Goal: Task Accomplishment & Management: Manage account settings

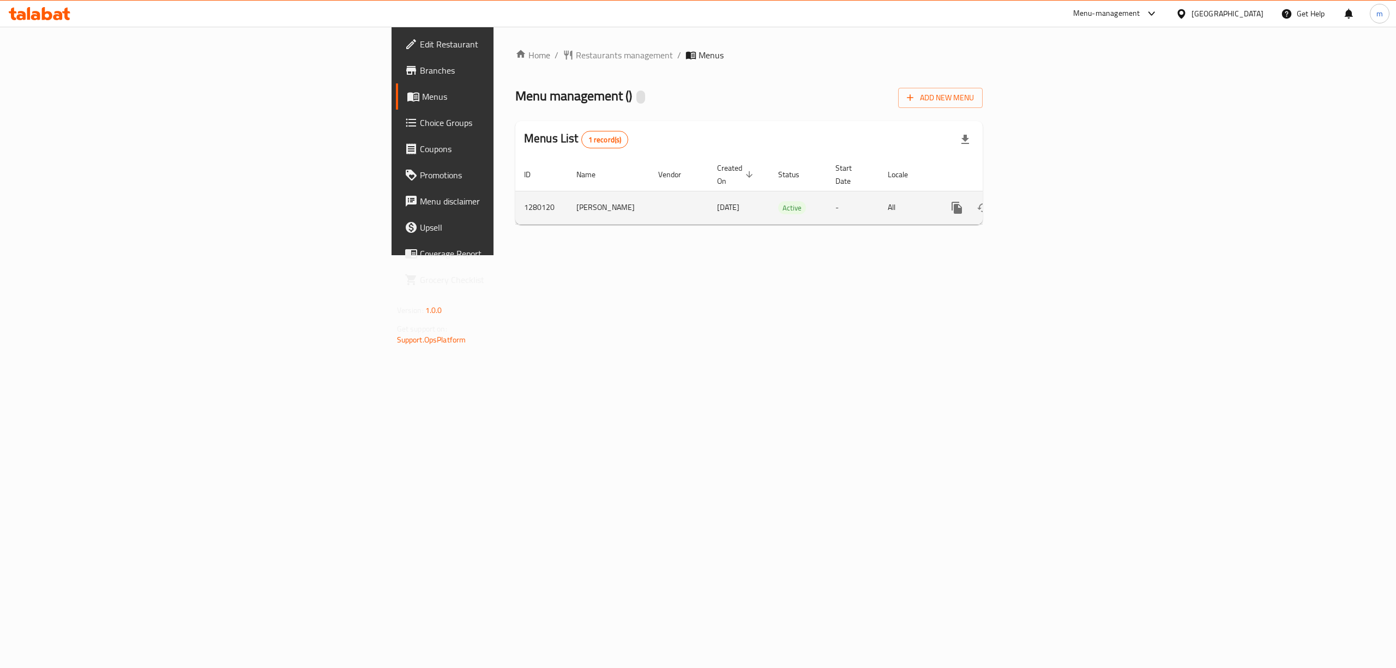
click at [1040, 203] on icon "enhanced table" at bounding box center [1036, 208] width 10 height 10
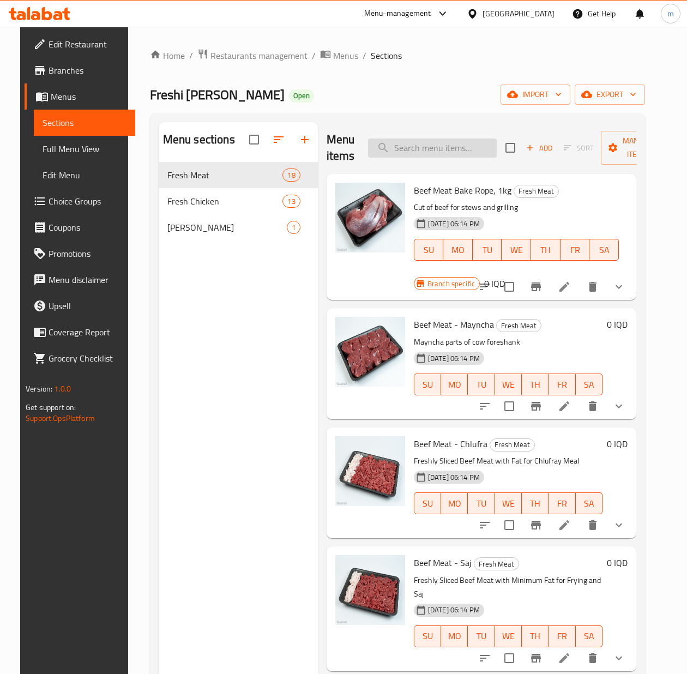
click at [402, 149] on input "search" at bounding box center [432, 148] width 129 height 19
paste input "Chicken Breast with Bones"
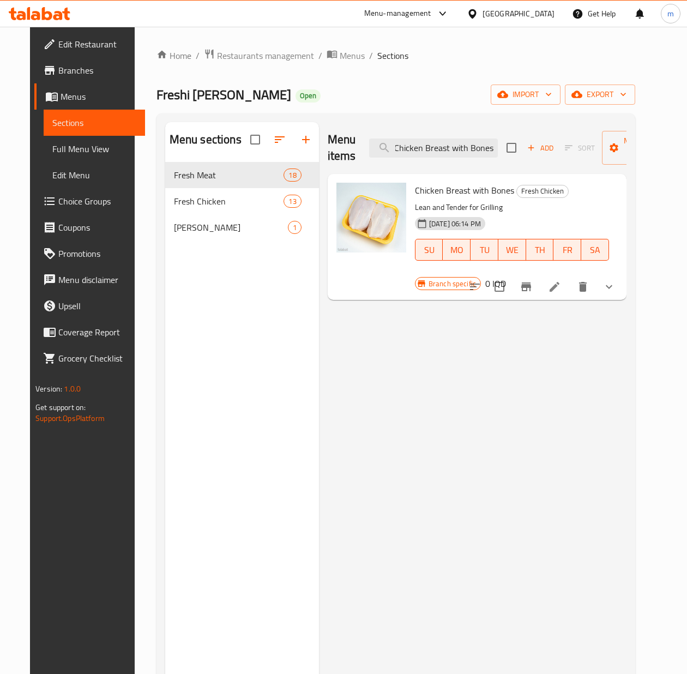
type input "Chicken Breast with Bones"
click at [570, 277] on li at bounding box center [554, 287] width 31 height 20
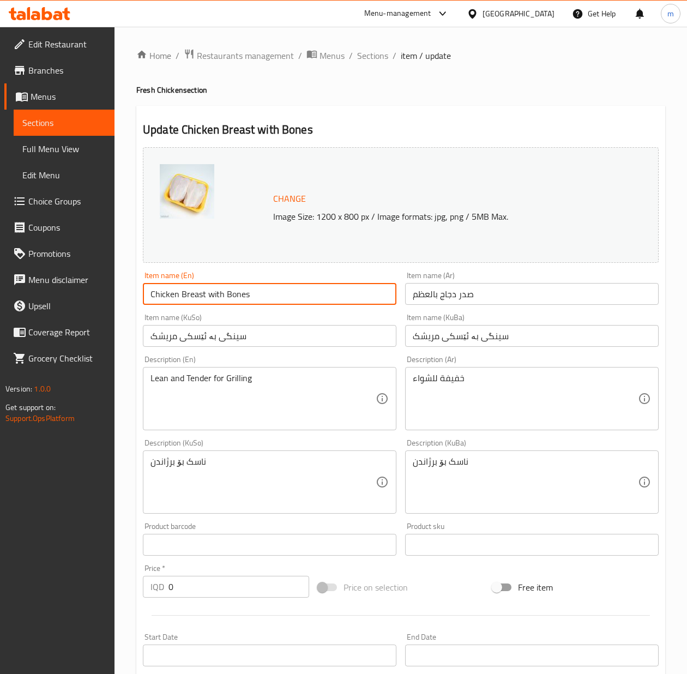
click at [246, 295] on input "Chicken Breast with Bones" at bounding box center [270, 294] width 254 height 22
paste input "Bone-In"
type input "Chicken Breast Bone-In"
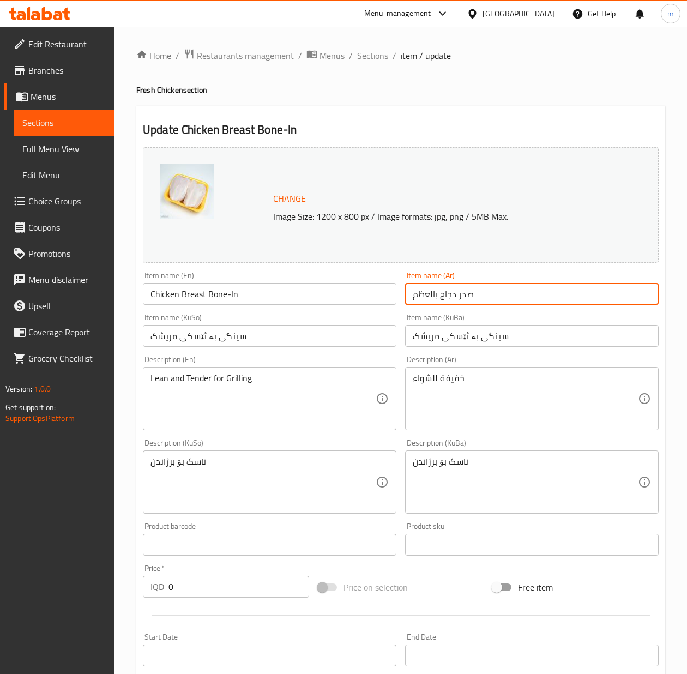
click at [491, 291] on input "صدر دجاج بالعظم" at bounding box center [532, 294] width 254 height 22
paste input "مع"
type input "صدر دجاج مع [PERSON_NAME]"
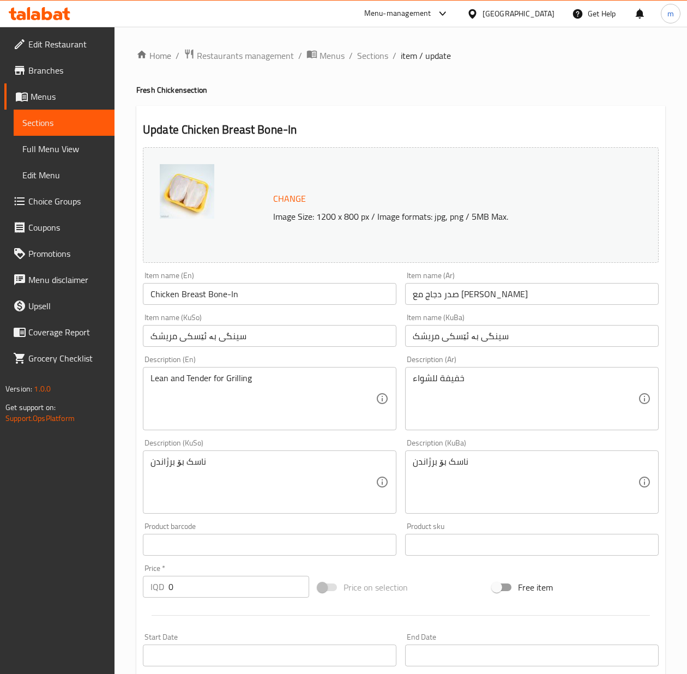
click at [216, 338] on input "سینگی بە ئێسکی مریشک" at bounding box center [270, 336] width 254 height 22
paste input "مریشک بە ئێسکەوە"
type input "سینگی مریشک بە ئێسکەوە"
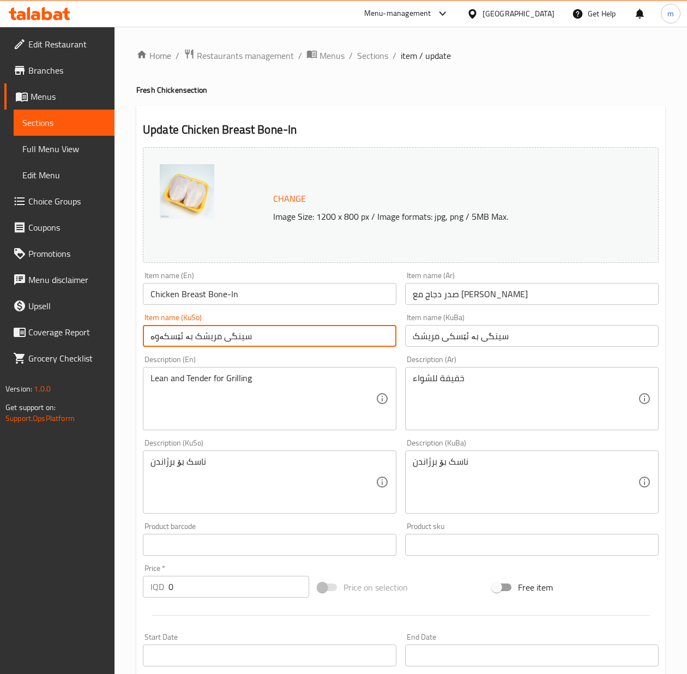
click at [465, 334] on input "سینگی بە ئێسکی مریشک" at bounding box center [532, 336] width 254 height 22
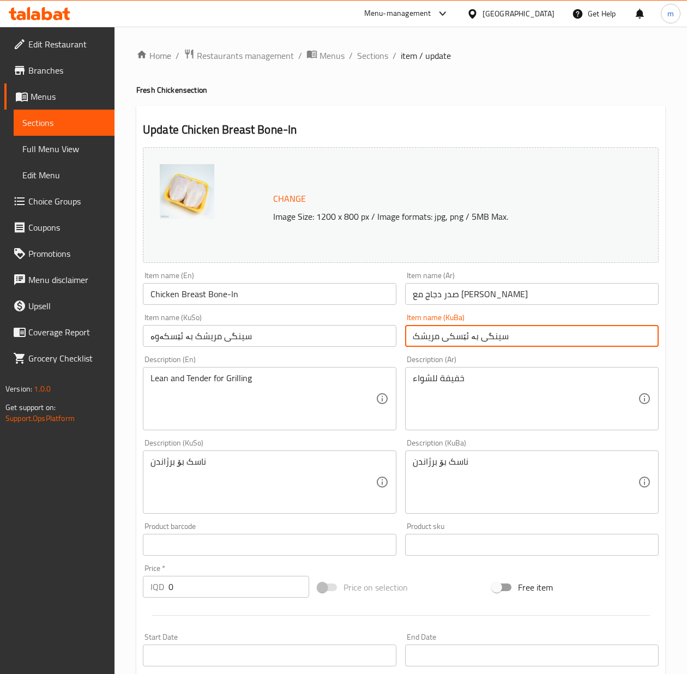
click at [467, 334] on input "سینگی بە ئێسکی مریشک" at bounding box center [532, 336] width 254 height 22
paste input "مریشک بە ئێسکەوە"
type input "سینگی مریشک بە ئێسکەوە"
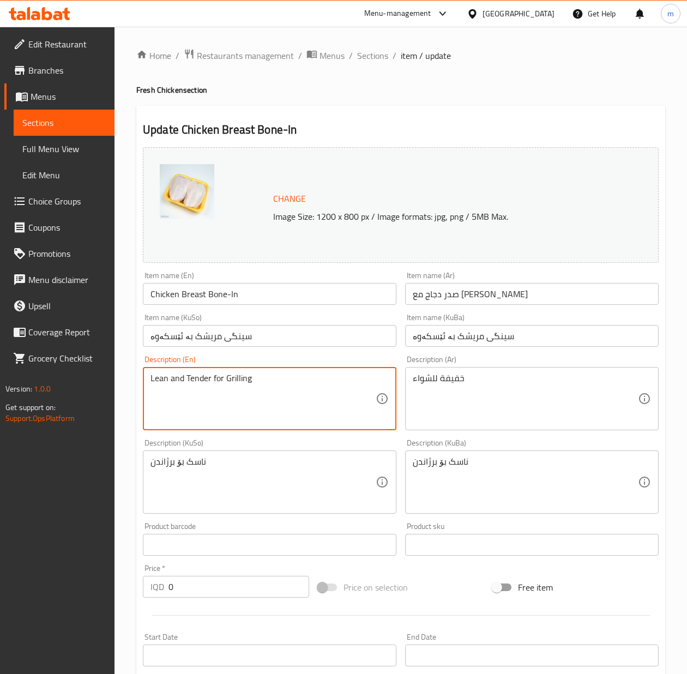
click at [256, 385] on textarea "Lean and Tender for Grilling" at bounding box center [263, 399] width 225 height 52
paste textarea "Fresh Lean and Tender Bone-In Chicken Breast , Ideal for Grilling, Cooking, and…"
click at [345, 376] on textarea "Fresh Lean and Tender Bone-In Chicken Breast , Ideal for Grilling, Cooking, and…" at bounding box center [263, 399] width 225 height 52
click at [205, 382] on textarea "Fresh Lean and Tender Bone-In Chicken Breast for Grilling, Cooking, and Frying" at bounding box center [263, 399] width 225 height 52
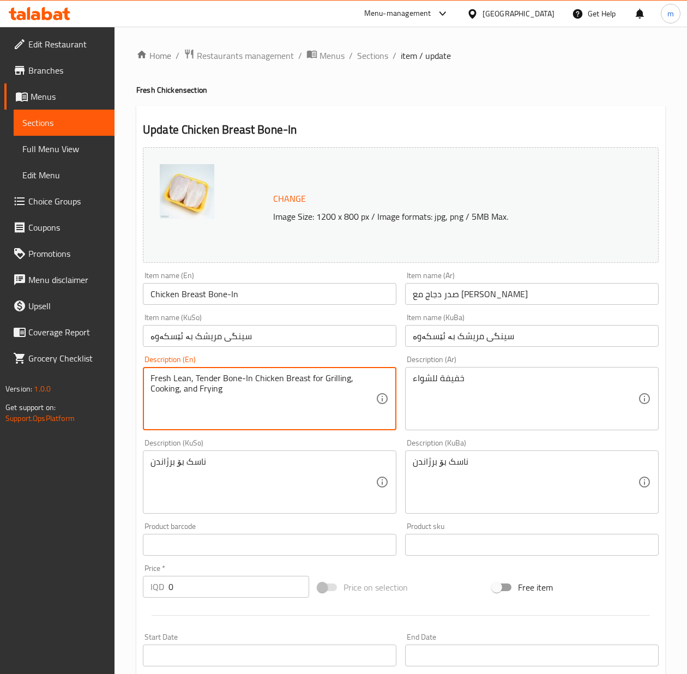
click at [182, 389] on textarea "Fresh Lean, Tender Bone-In Chicken Breast for Grilling, Cooking, and Frying" at bounding box center [263, 399] width 225 height 52
paste textarea "lean, tender bone-in chicken breast for grilling, cooking and f"
type textarea "Fresh lean, tender bone-in chicken breast for grilling, cooking and frying"
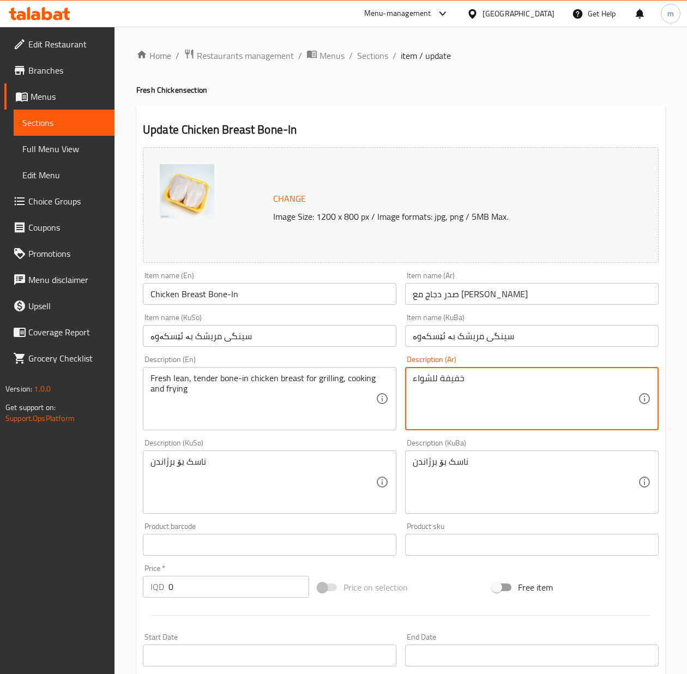
click at [567, 397] on textarea "خفيفة للشواء" at bounding box center [525, 399] width 225 height 52
paste textarea "در دجاج مع العظم، [PERSON_NAME]، القلي، والطبخ"
type textarea "صدر دجاج مع العظم، [PERSON_NAME]، القلي، والطبخ"
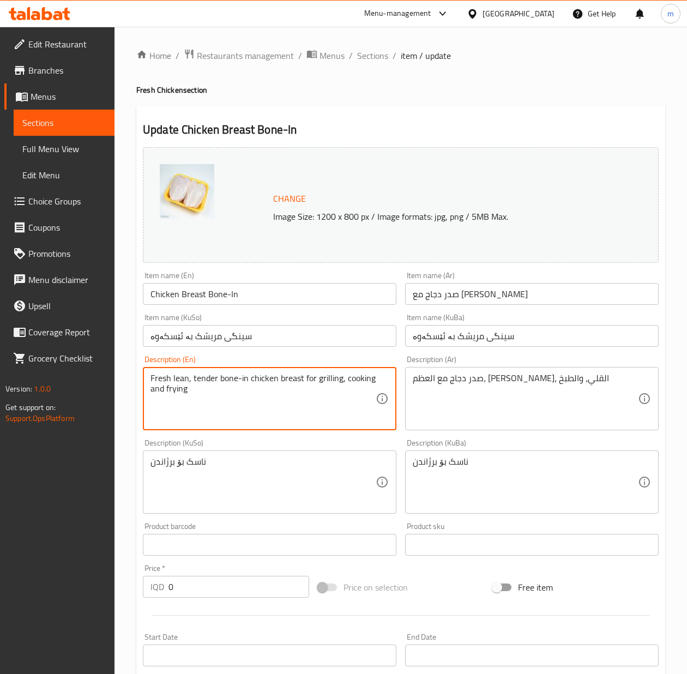
click at [278, 387] on textarea "Fresh lean, tender bone-in chicken breast for grilling, cooking and frying" at bounding box center [263, 399] width 225 height 52
click at [240, 375] on textarea "Fresh lean, tender bone-in chicken breast for grilling, cooking and frying" at bounding box center [263, 399] width 225 height 52
type textarea "Fresh lean, tender bone in chicken breast for grilling, cooking and frying"
click at [230, 290] on input "Chicken Breast Bone-In" at bounding box center [270, 294] width 254 height 22
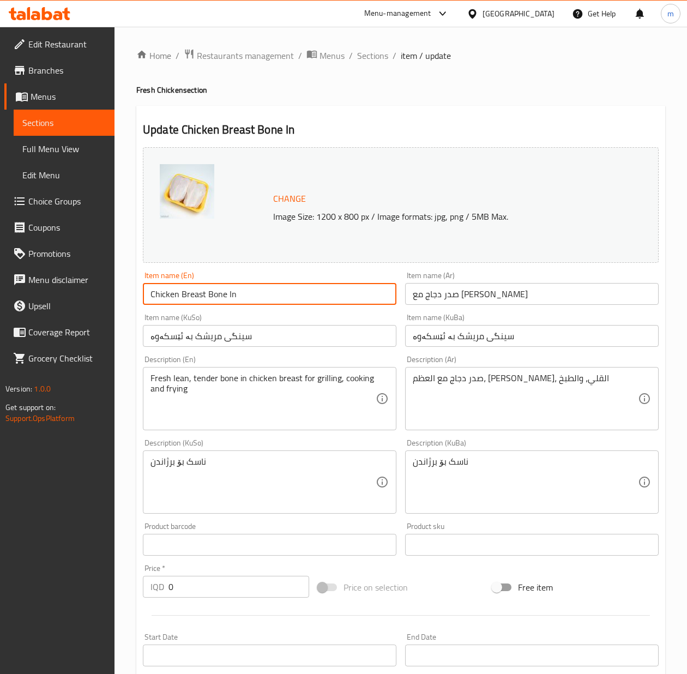
type input "Chicken Breast Bone In"
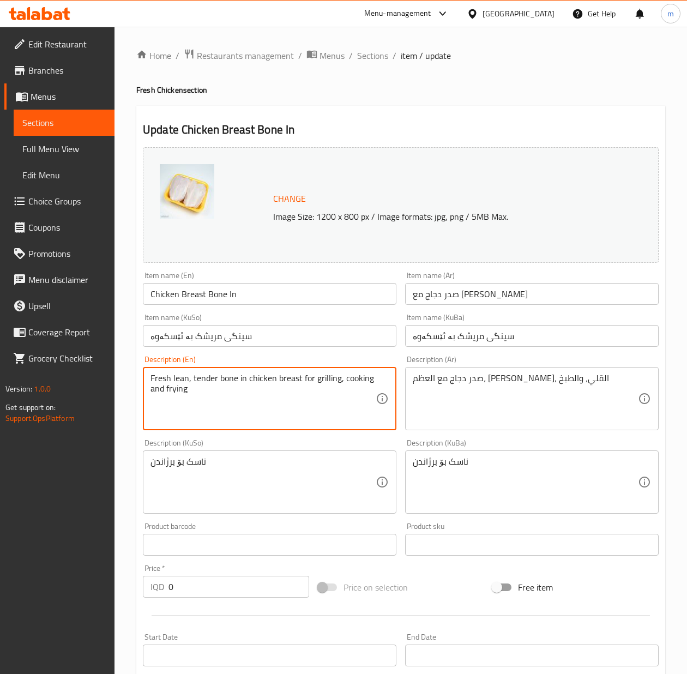
click at [225, 382] on textarea "Fresh lean, tender bone in chicken breast for grilling, cooking and frying" at bounding box center [263, 399] width 225 height 52
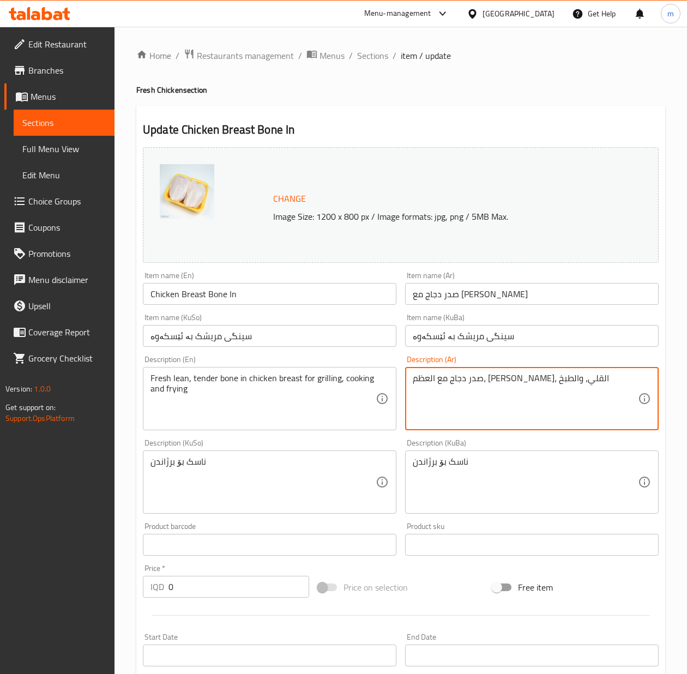
click at [510, 375] on textarea "صدر دجاج مع العظم، [PERSON_NAME]، القلي، والطبخ" at bounding box center [525, 399] width 225 height 52
click at [596, 384] on textarea "صدر دجاج مع العظم، [PERSON_NAME]، القلي، والطبخ" at bounding box center [525, 399] width 225 height 52
click at [218, 397] on textarea "Fresh lean, tender bone in chicken breast for grilling, cooking and frying" at bounding box center [263, 399] width 225 height 52
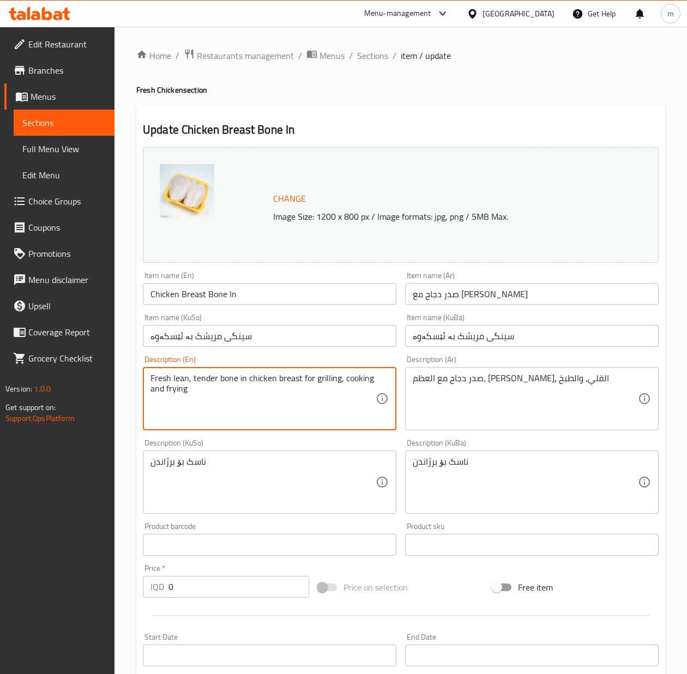
click at [218, 397] on textarea "Fresh lean, tender bone in chicken breast for grilling, cooking and frying" at bounding box center [263, 399] width 225 height 52
click at [514, 380] on textarea "صدر دجاج مع العظم، [PERSON_NAME]، القلي، والطبخ" at bounding box center [525, 399] width 225 height 52
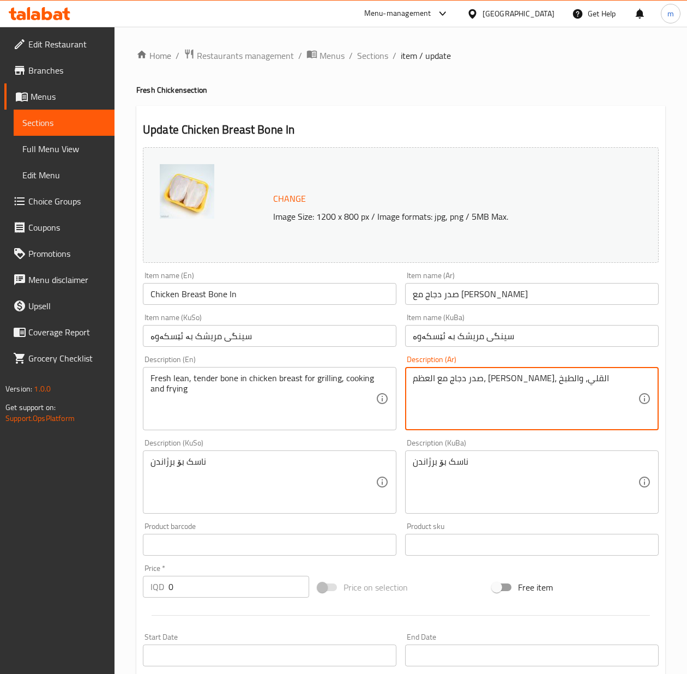
click at [514, 380] on textarea "صدر دجاج مع العظم، [PERSON_NAME]، القلي، والطبخ" at bounding box center [525, 399] width 225 height 52
paste textarea "طازج قليل دهن، طري مع عظم للشواء، طهي وقلي"
type textarea "صدر دجاج طازج قليل دهن، طري مع عظم للشواء، طهي وقلي"
click at [338, 466] on textarea "ناسک بۆ برژاندن" at bounding box center [263, 482] width 225 height 52
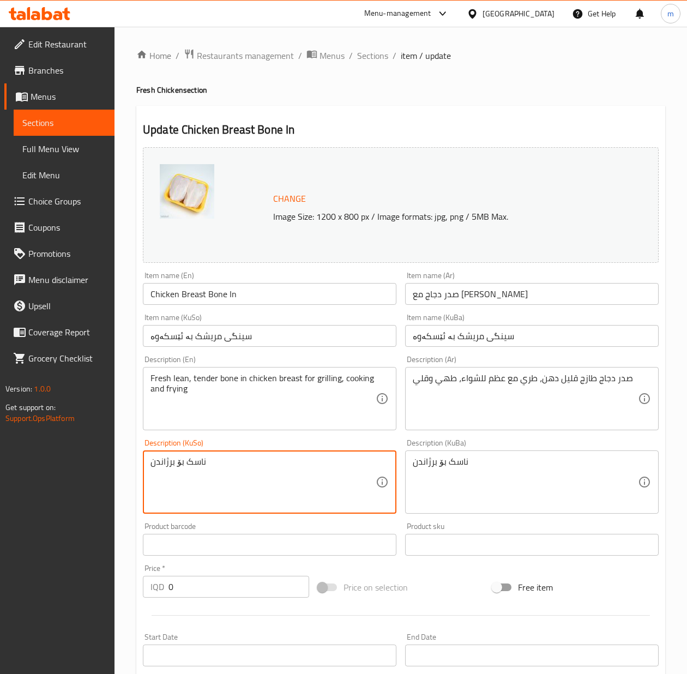
click at [338, 466] on textarea "ناسک بۆ برژاندن" at bounding box center [263, 482] width 225 height 52
type textarea "سینگی مریشکی تازەی کەم چەوری، نەرمی بە ئێسک بۆ برژاندن، کوڵاندن و سوورکردنەوە"
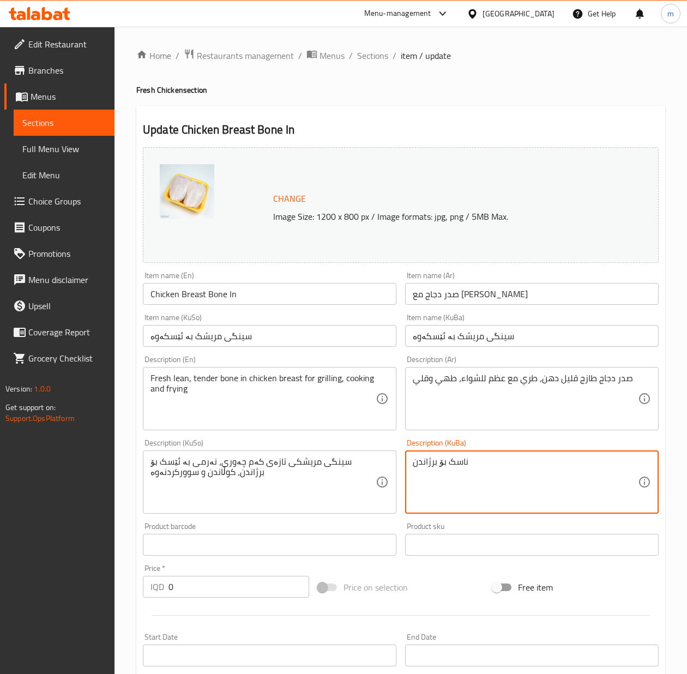
click at [513, 465] on textarea "ناسک بۆ برژاندن" at bounding box center [525, 482] width 225 height 52
paste textarea "سینگی مریشکی تازەی کەم چەوری، نەرمی بە ئێسک بۆ برژاندن، کوڵاندن و سوورکردنەوە"
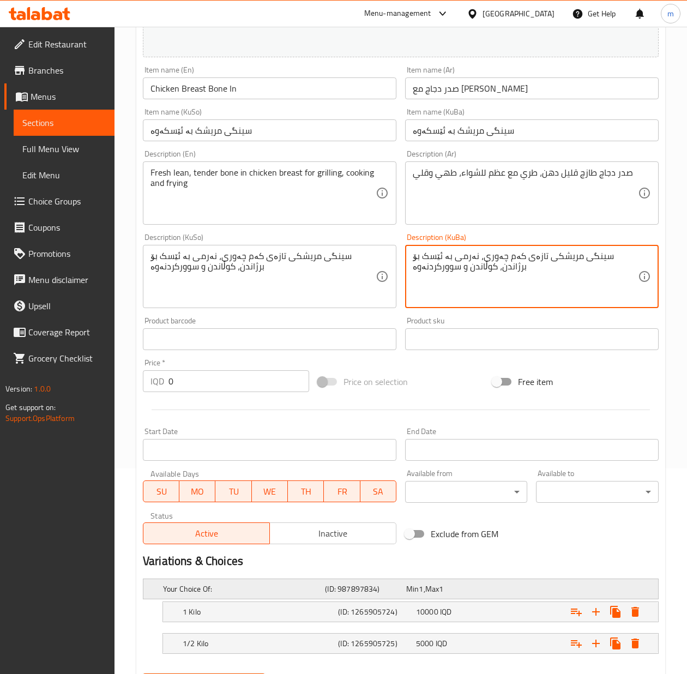
scroll to position [264, 0]
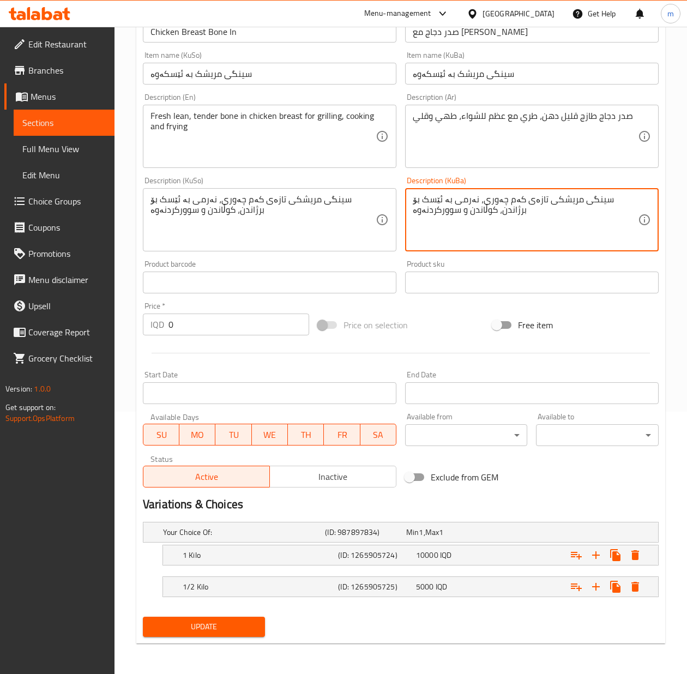
type textarea "سینگی مریشکی تازەی کەم چەوری، نەرمی بە ئێسک بۆ برژاندن، کوڵاندن و سوورکردنەوە"
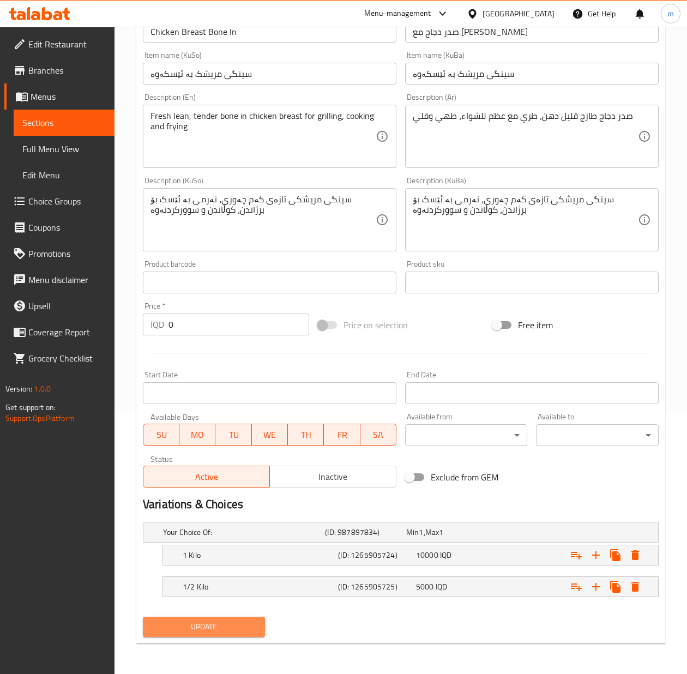
click at [232, 627] on span "Update" at bounding box center [204, 627] width 105 height 14
click at [205, 629] on span "Update" at bounding box center [204, 627] width 105 height 14
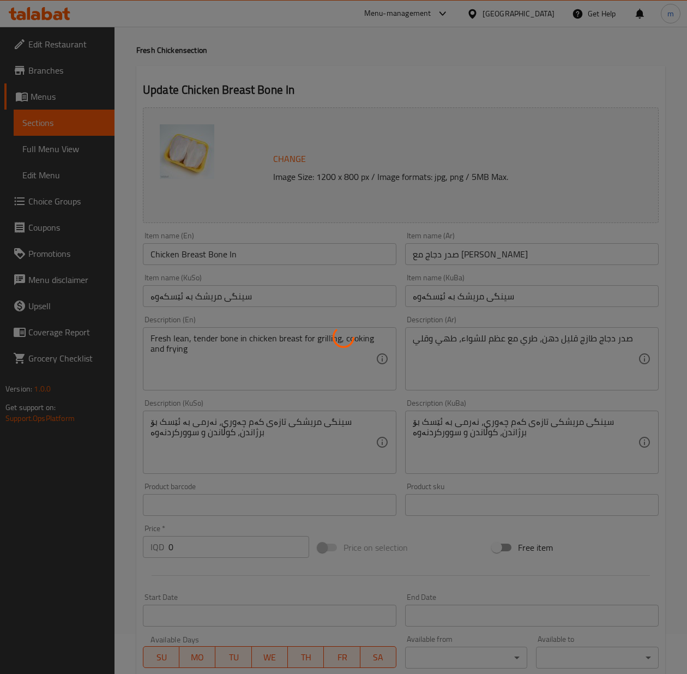
scroll to position [0, 0]
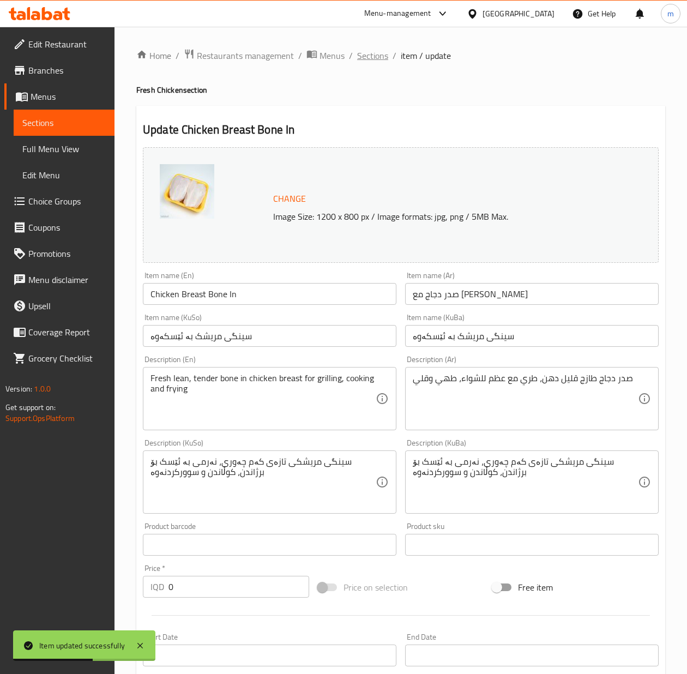
click at [375, 55] on span "Sections" at bounding box center [372, 55] width 31 height 13
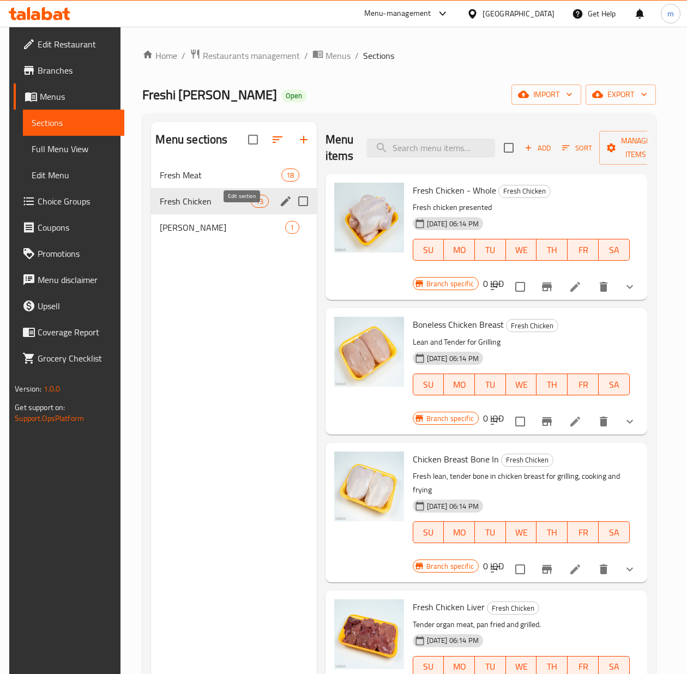
click at [279, 208] on icon "edit" at bounding box center [285, 201] width 13 height 13
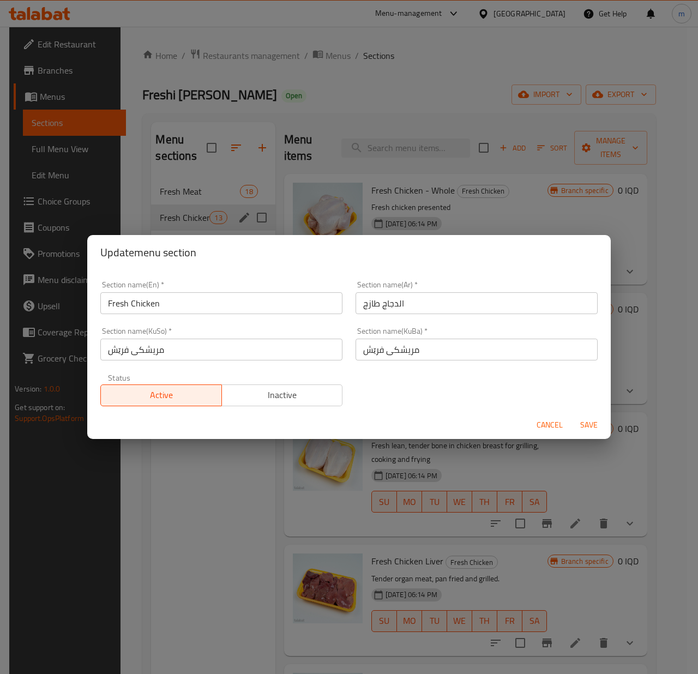
click at [203, 304] on input "Fresh Chicken" at bounding box center [221, 303] width 242 height 22
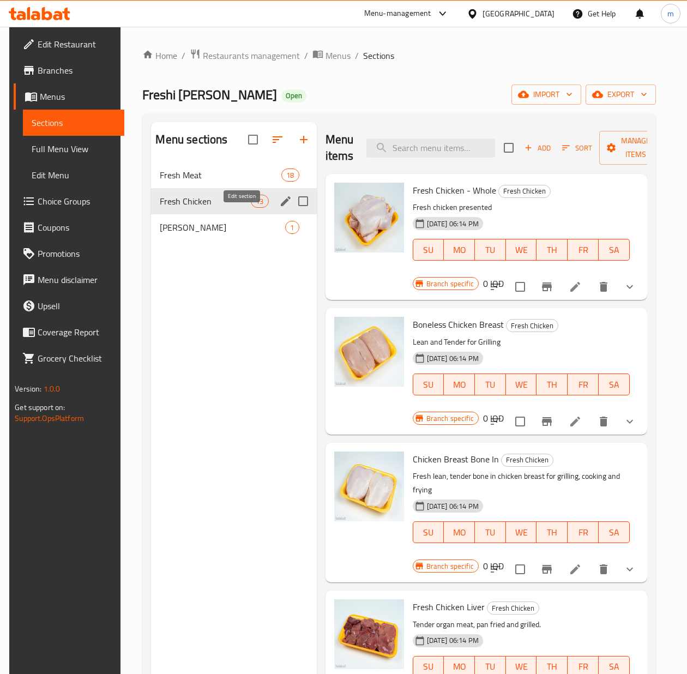
click at [279, 208] on icon "edit" at bounding box center [285, 201] width 13 height 13
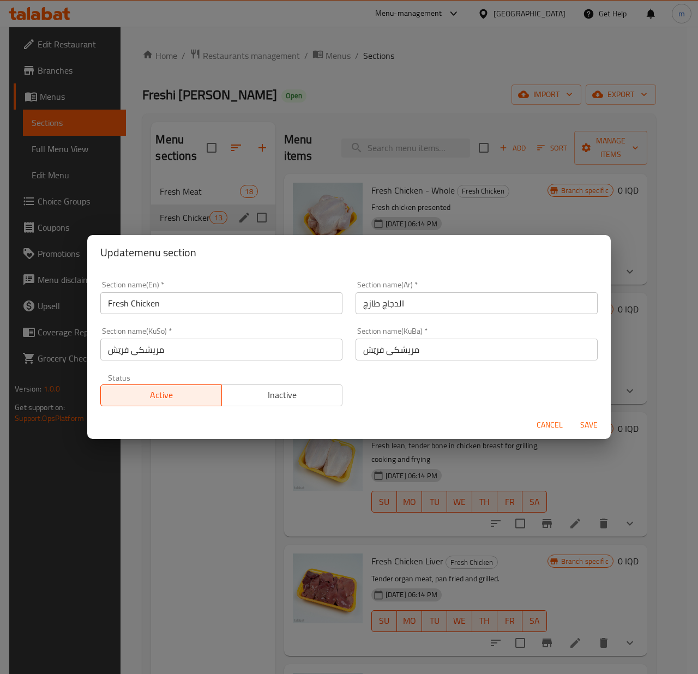
click at [147, 302] on input "Fresh Chicken" at bounding box center [221, 303] width 242 height 22
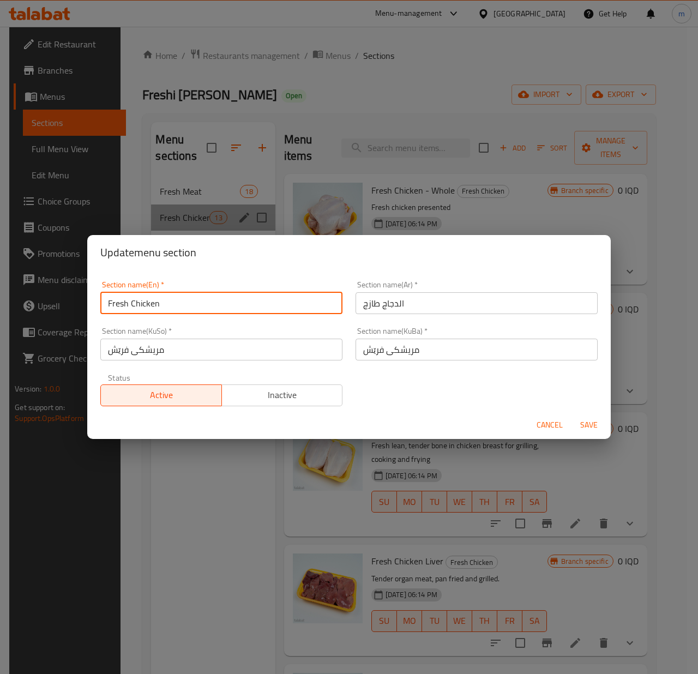
click at [147, 302] on input "Fresh Chicken" at bounding box center [221, 303] width 242 height 22
paste input "Poultry"
type input "Fresh Poultry"
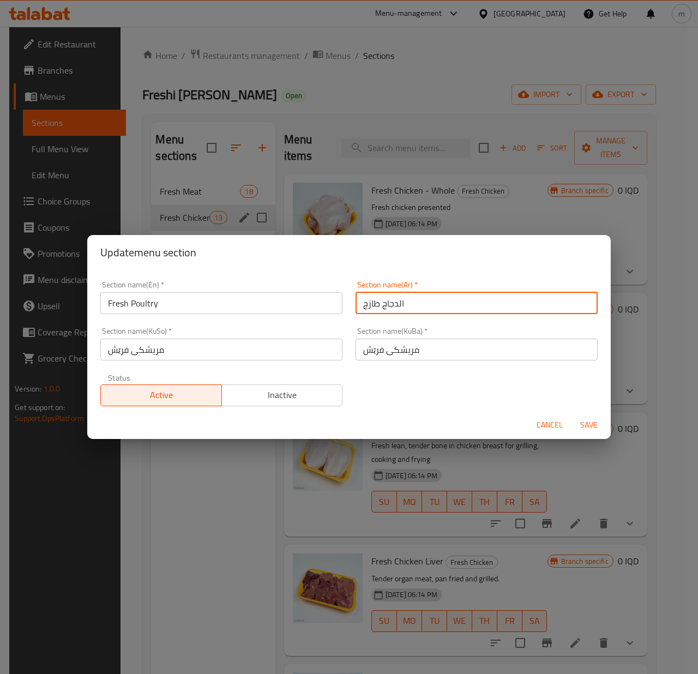
drag, startPoint x: 392, startPoint y: 308, endPoint x: 375, endPoint y: 310, distance: 16.6
click at [375, 310] on input "الدجاج طازج" at bounding box center [477, 303] width 242 height 22
click at [378, 304] on input "الدجاج طازج" at bounding box center [477, 303] width 242 height 22
click at [599, 423] on span "Save" at bounding box center [589, 425] width 26 height 14
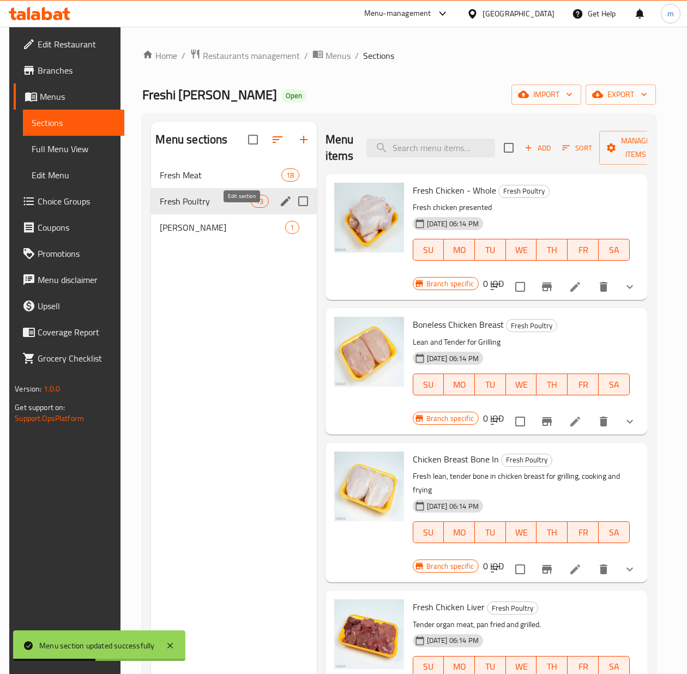
click at [279, 208] on icon "edit" at bounding box center [285, 201] width 13 height 13
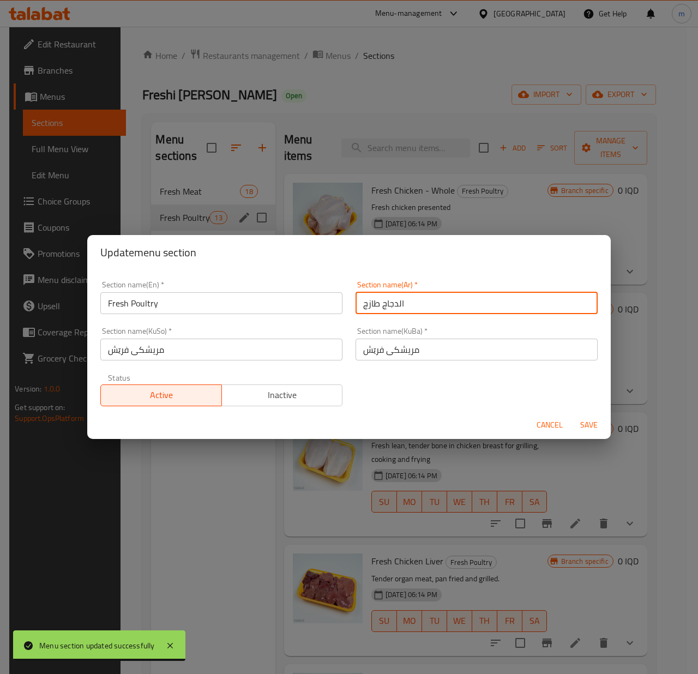
drag, startPoint x: 392, startPoint y: 304, endPoint x: 378, endPoint y: 306, distance: 13.9
click at [378, 306] on input "الدجاج طازج" at bounding box center [477, 303] width 242 height 22
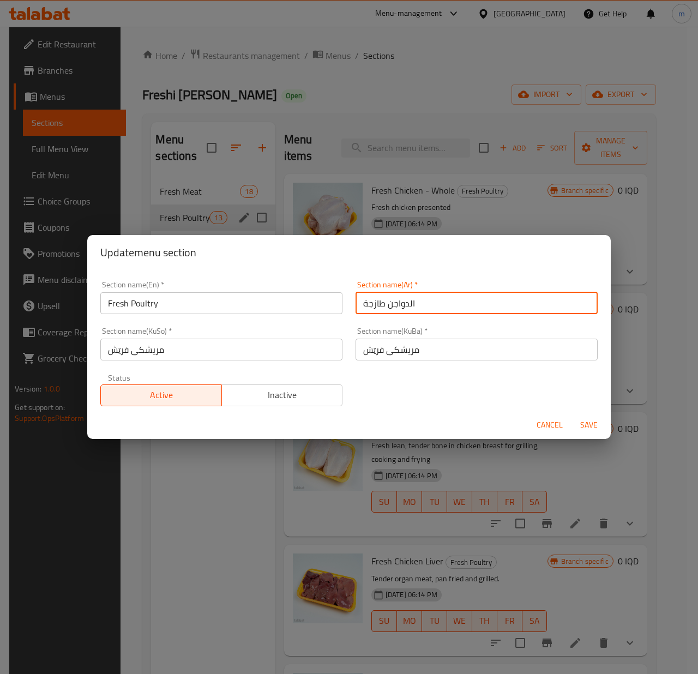
type input "الدواجن طازجة"
click at [586, 426] on span "Save" at bounding box center [589, 425] width 26 height 14
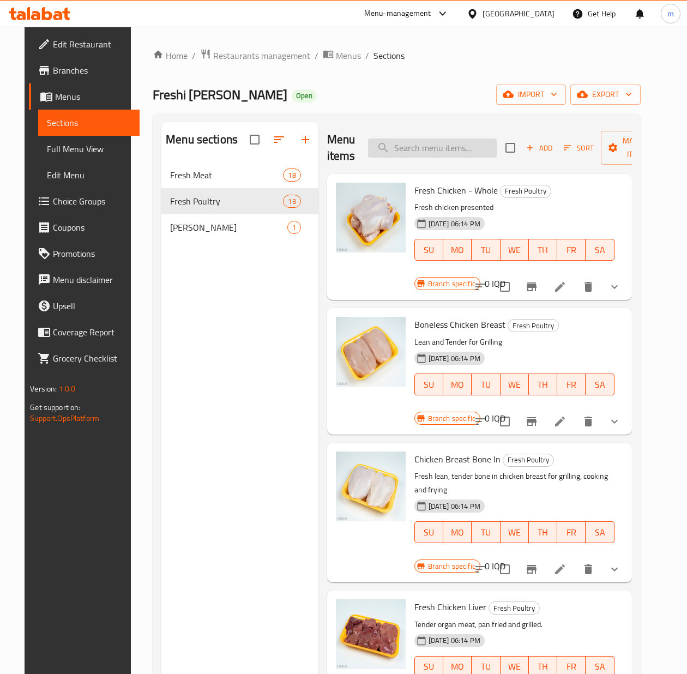
click at [422, 147] on input "search" at bounding box center [432, 148] width 129 height 19
paste input "Fresh Chicken Liver"
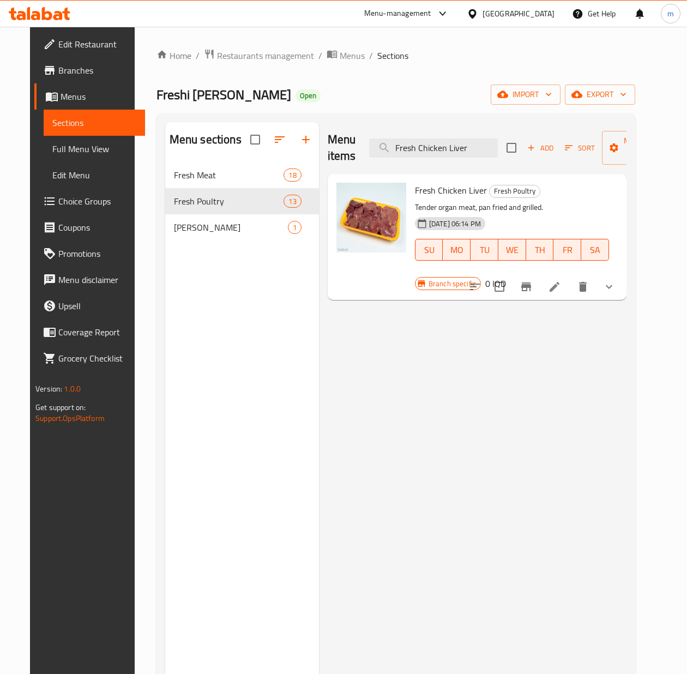
type input "Fresh Chicken Liver"
click at [561, 280] on icon at bounding box center [554, 286] width 13 height 13
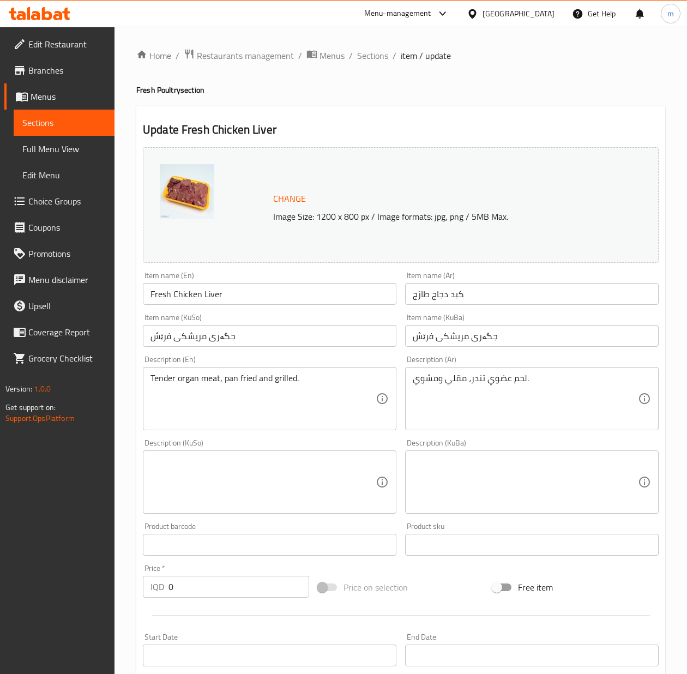
click at [236, 293] on input "Fresh Chicken Liver" at bounding box center [270, 294] width 254 height 22
paste input "text"
type input "Chicken Liver"
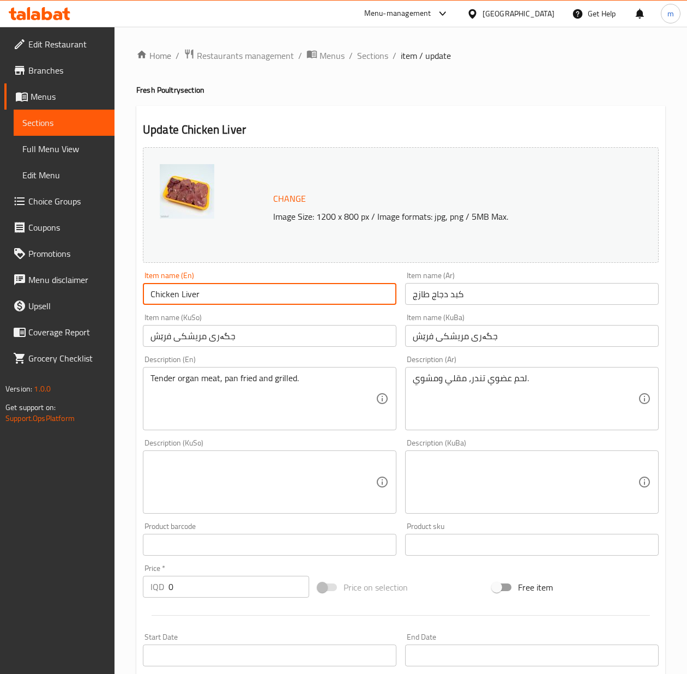
click at [440, 293] on input "كبد دجاج طازج" at bounding box center [532, 294] width 254 height 22
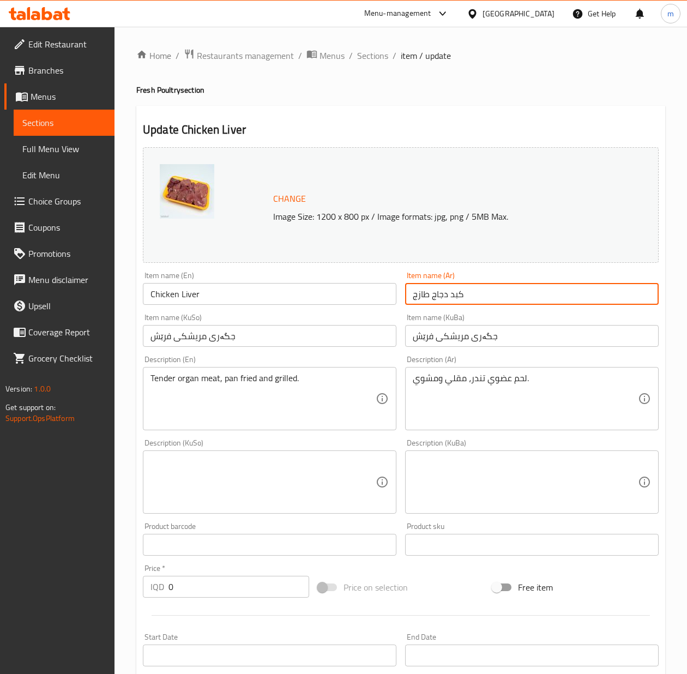
click at [440, 293] on input "كبد دجاج طازج" at bounding box center [532, 294] width 254 height 22
paste input "text"
type input "كبد دجاج"
click at [374, 336] on input "جگەری مریشکی فرێش" at bounding box center [270, 336] width 254 height 22
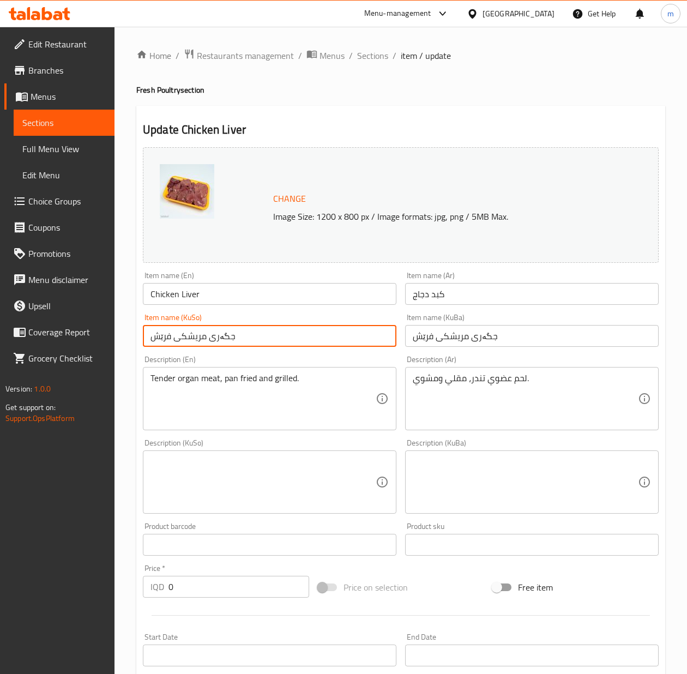
click at [374, 336] on input "جگەری مریشکی فرێش" at bounding box center [270, 336] width 254 height 22
paste input "ەرگی مریشک"
type input "جەرگی مریشک"
click at [465, 339] on input "جگەری مریشکی فرێش" at bounding box center [532, 336] width 254 height 22
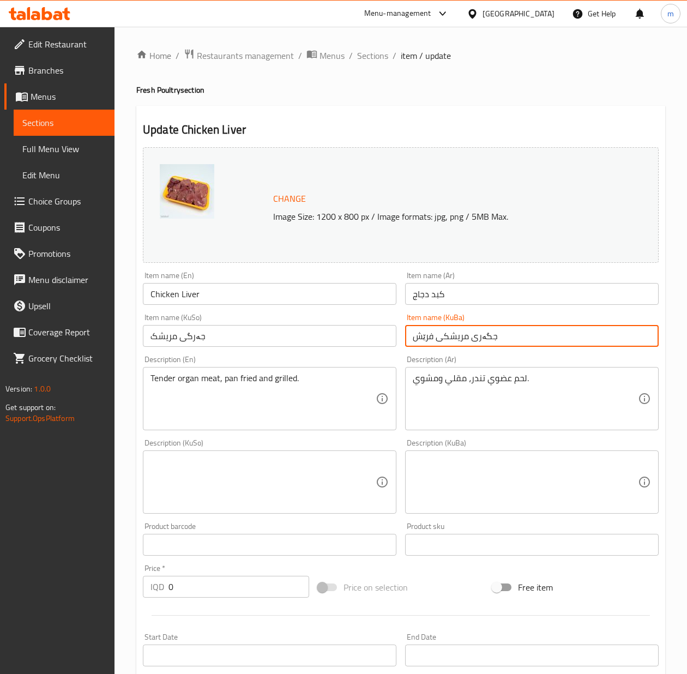
click at [465, 339] on input "جگەری مریشکی فرێش" at bounding box center [532, 336] width 254 height 22
paste input "ەرگی مریشک"
type input "جەرگی مریشک"
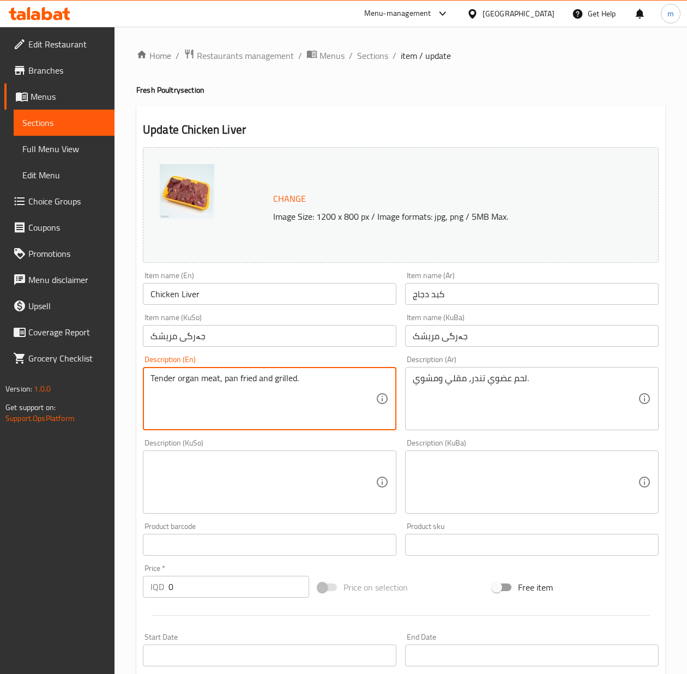
click at [306, 395] on textarea "Tender organ meat, pan fried and grilled." at bounding box center [263, 399] width 225 height 52
paste textarea "Fresh Tender Chicken Liver, Rich in Iron, Vitamins, and Protein"
click at [329, 376] on textarea "Fresh Tender Chicken Liver, Rich in Iron, Vitamins, and Protein" at bounding box center [263, 399] width 225 height 52
click at [226, 376] on textarea "Fresh Tender Chicken Liver, Rich in Iron, Vitamins and Protein" at bounding box center [263, 399] width 225 height 52
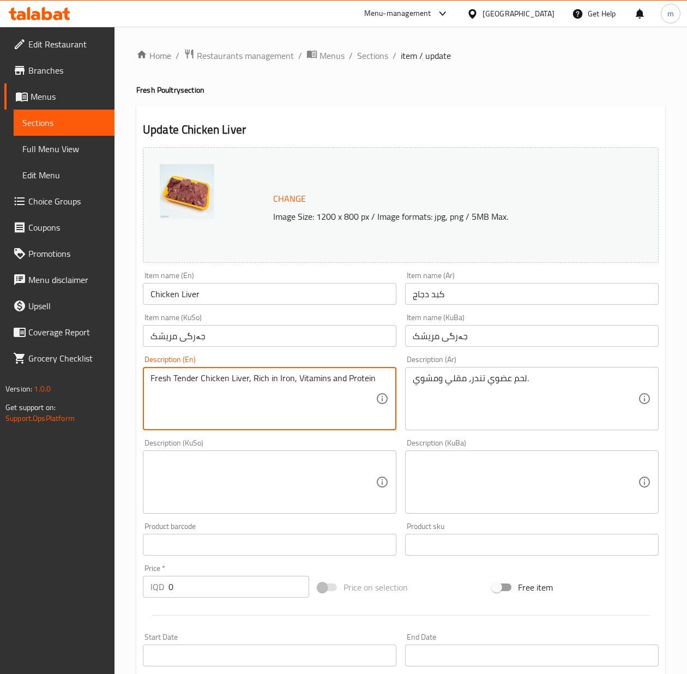
click at [226, 376] on textarea "Fresh Tender Chicken Liver, Rich in Iron, Vitamins and Protein" at bounding box center [263, 399] width 225 height 52
paste textarea "tender chicken liver, rich in iron, vitamins and p"
type textarea "Fresh tender chicken liver, rich in iron, vitamins and protein"
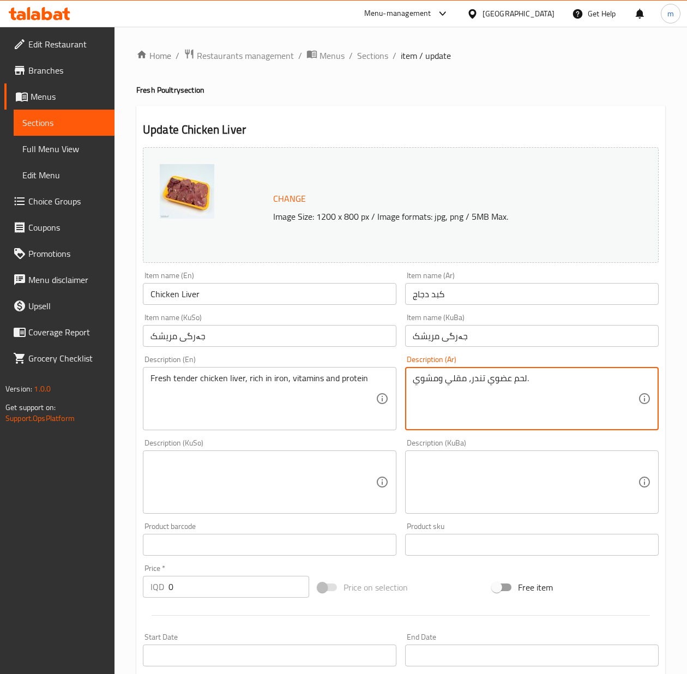
click at [528, 378] on textarea "لحم عضوي تندر، مقلي ومشوي." at bounding box center [525, 399] width 225 height 52
click at [273, 384] on textarea "Fresh tender chicken liver, rich in iron, vitamins and protein" at bounding box center [263, 399] width 225 height 52
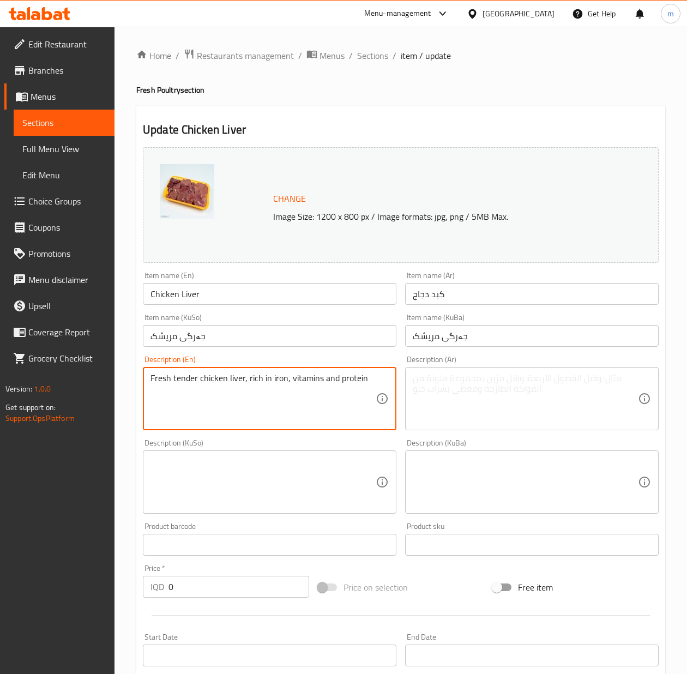
click at [273, 384] on textarea "Fresh tender chicken liver, rich in iron, vitamins and protein" at bounding box center [263, 399] width 225 height 52
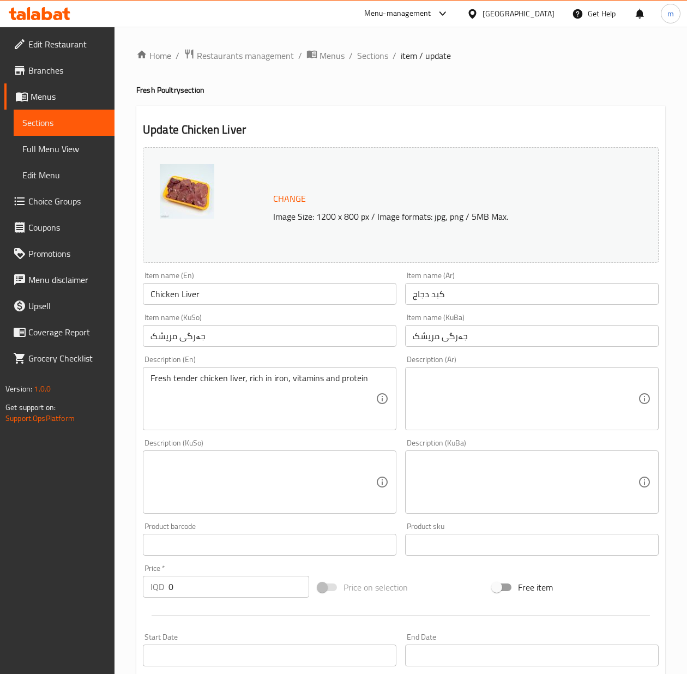
click at [304, 380] on textarea "Fresh tender chicken liver, rich in iron, vitamins and protein" at bounding box center [263, 399] width 225 height 52
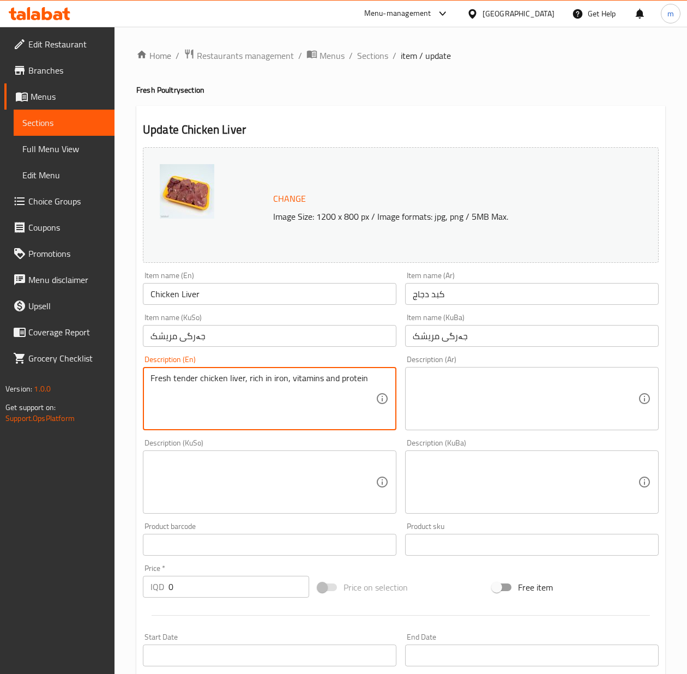
click at [304, 380] on textarea "Fresh tender chicken liver, rich in iron, vitamins and protein" at bounding box center [263, 399] width 225 height 52
click at [449, 404] on textarea at bounding box center [525, 399] width 225 height 52
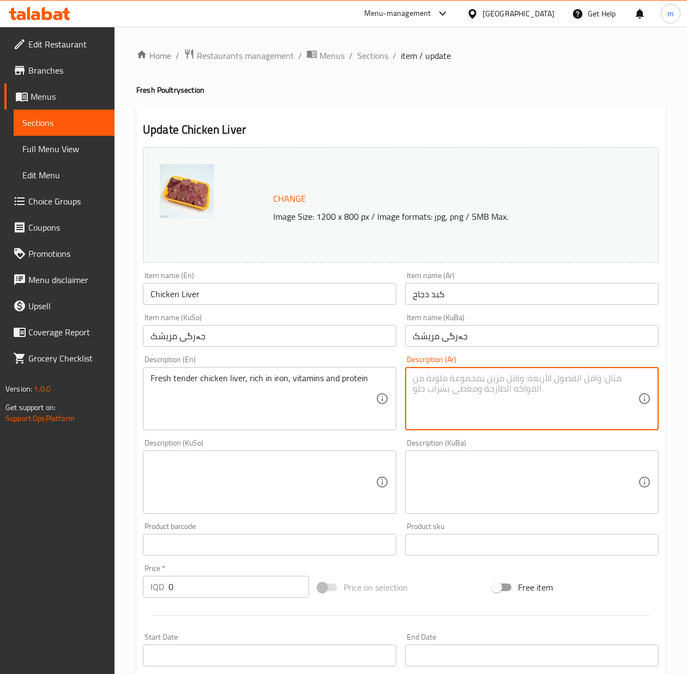
paste textarea "كبد دجاج طازج، طري، غني بحديد، فيتامينات وبروتين"
click at [540, 377] on textarea "كبد دجاج طازج، طري، غني بحديد، فيتامينات وبروتين" at bounding box center [525, 399] width 225 height 52
type textarea "كبد دجاج طازج طري، غني بحديد، فيتامينات وبروتين"
click at [316, 476] on textarea at bounding box center [263, 482] width 225 height 52
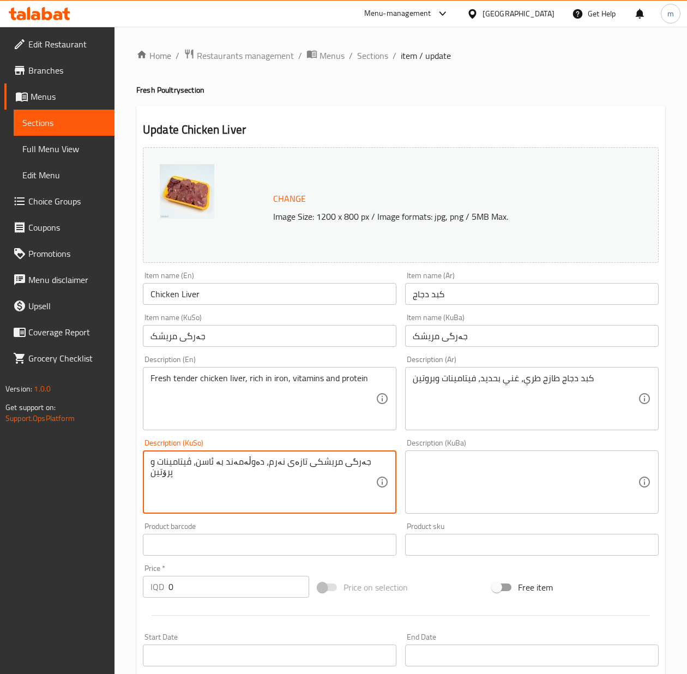
click at [316, 476] on textarea "جەرگی مریشکی تازەی نەرم، دەوڵەمەند بە ئاسن، ڤیتامینات و پرۆتین" at bounding box center [263, 482] width 225 height 52
type textarea "جەرگی مریشکی تازەی نەرم، دەوڵەمەند بە ئاسن، ڤیتامینات و پرۆتین"
click at [466, 470] on textarea at bounding box center [525, 482] width 225 height 52
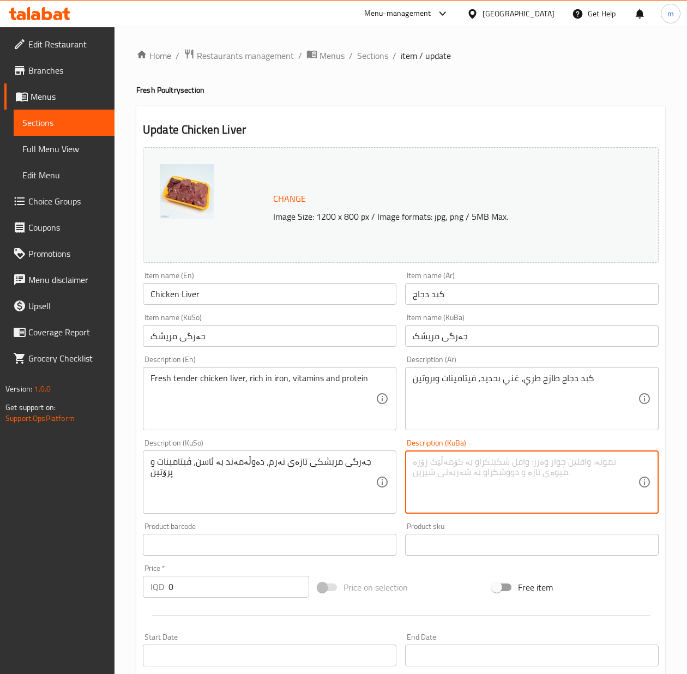
paste textarea "جەرگی مریشکی تازەی نەرم، دەوڵەمەند بە ئاسن، ڤیتامینات و پرۆتین"
type textarea "جەرگی مریشکی تازەی نەرم، دەوڵەمەند بە ئاسن، ڤیتامینات و پرۆتین"
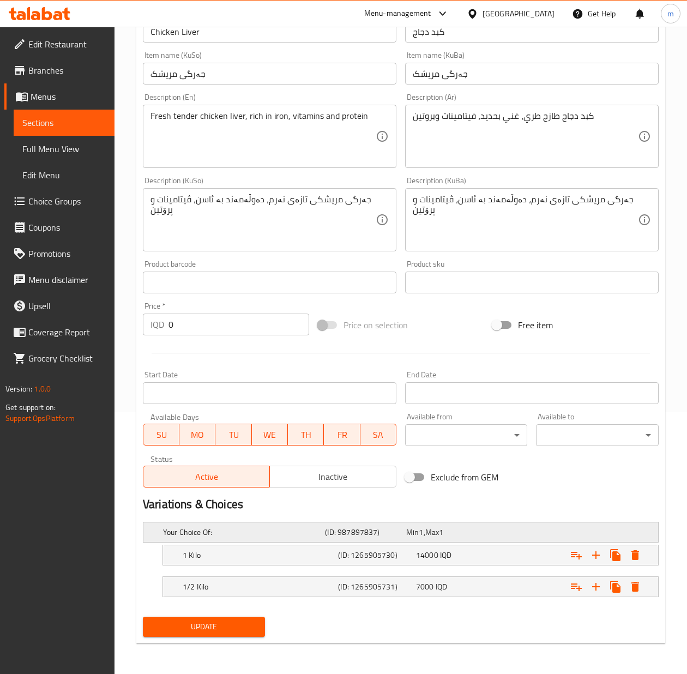
scroll to position [264, 0]
click at [251, 629] on span "Update" at bounding box center [204, 627] width 105 height 14
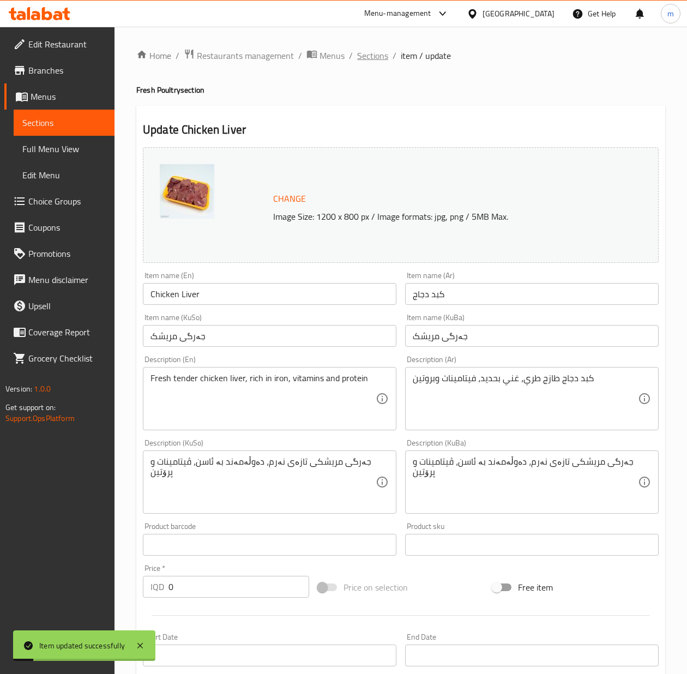
click at [372, 59] on span "Sections" at bounding box center [372, 55] width 31 height 13
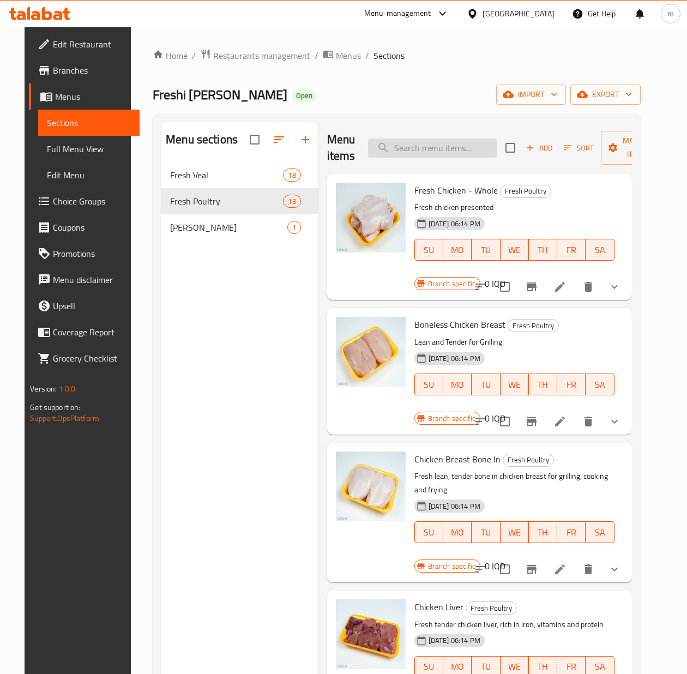
click at [414, 149] on input "search" at bounding box center [432, 148] width 129 height 19
paste input "Fresh Chicken Wings"
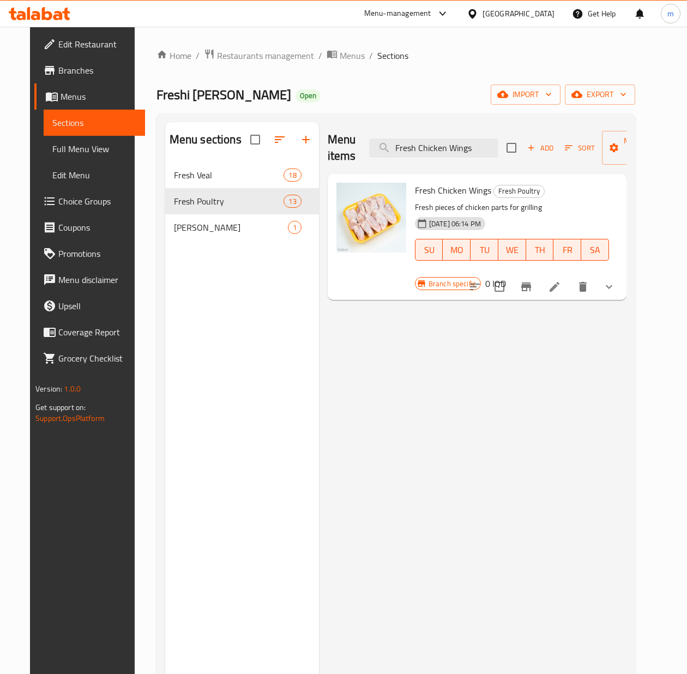
type input "Fresh Chicken Wings"
click at [570, 277] on li at bounding box center [554, 287] width 31 height 20
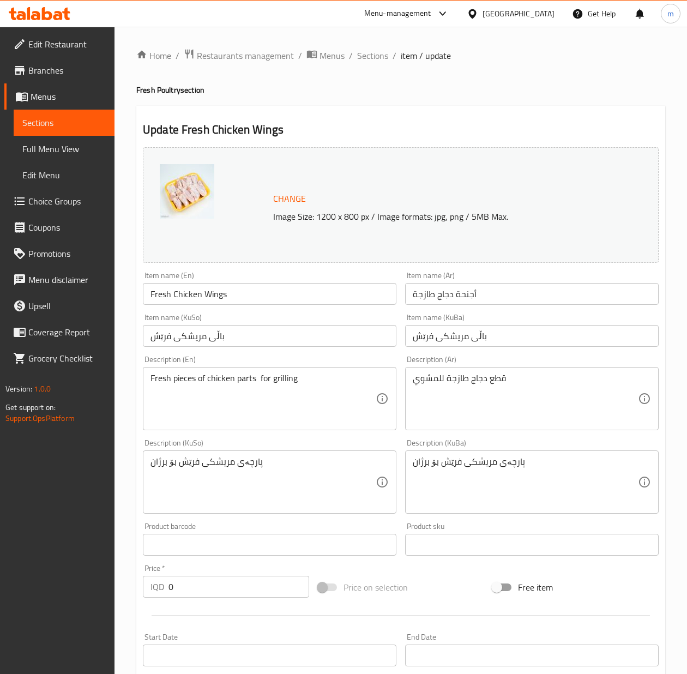
click at [237, 289] on input "Fresh Chicken Wings" at bounding box center [270, 294] width 254 height 22
paste input "text"
type input "Chicken Wings"
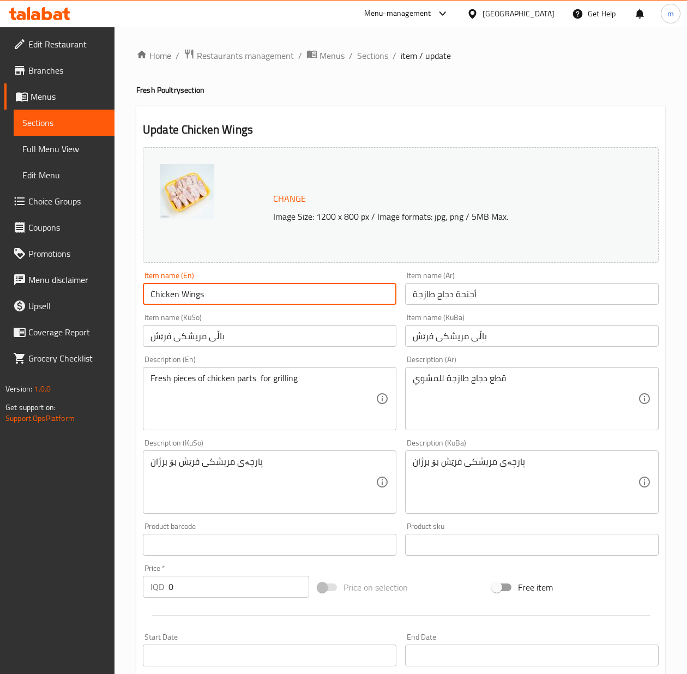
click at [506, 304] on input "أجنحة دجاج طازجة" at bounding box center [532, 294] width 254 height 22
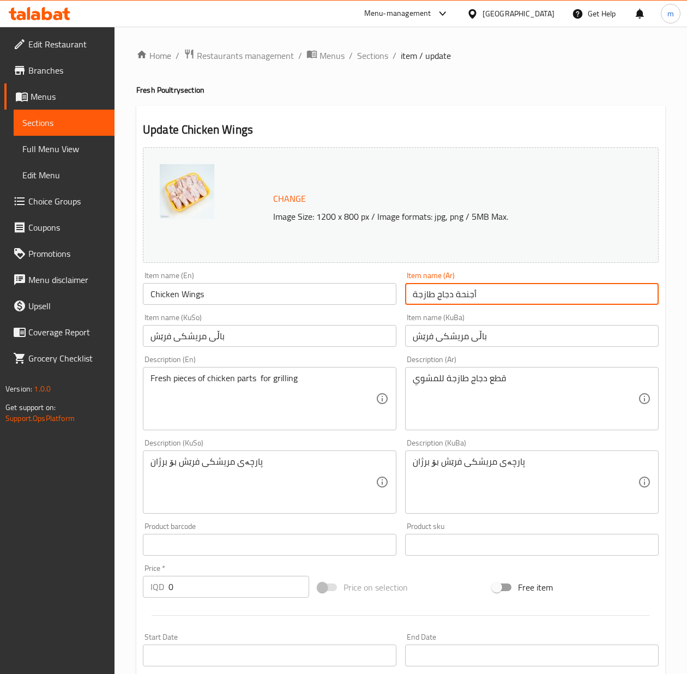
click at [506, 304] on input "أجنحة دجاج طازجة" at bounding box center [532, 294] width 254 height 22
paste input "text"
type input "أجنحة دجاج"
click at [297, 334] on input "باڵی مریشکی فرێش" at bounding box center [270, 336] width 254 height 22
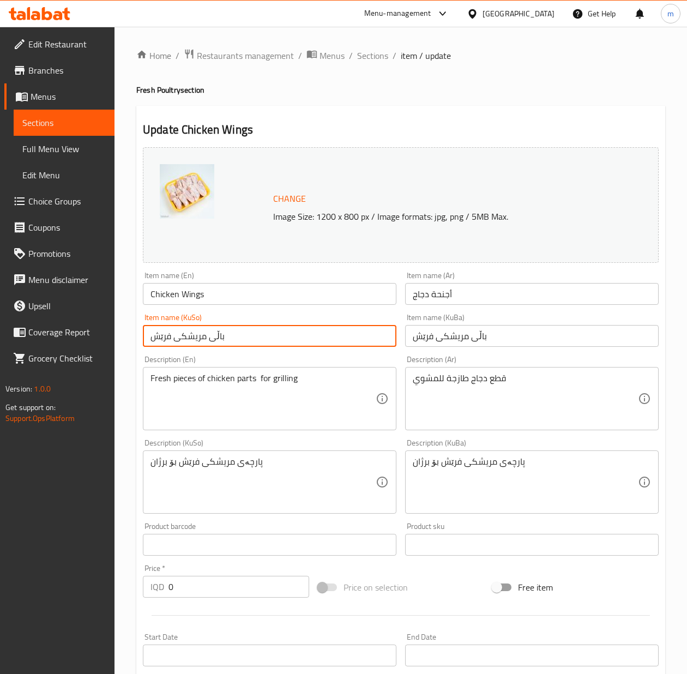
click at [297, 334] on input "باڵی مریشکی فرێش" at bounding box center [270, 336] width 254 height 22
paste input "text"
type input "باڵی مریشک"
click at [471, 339] on input "باڵی مریشکی فرێش" at bounding box center [532, 336] width 254 height 22
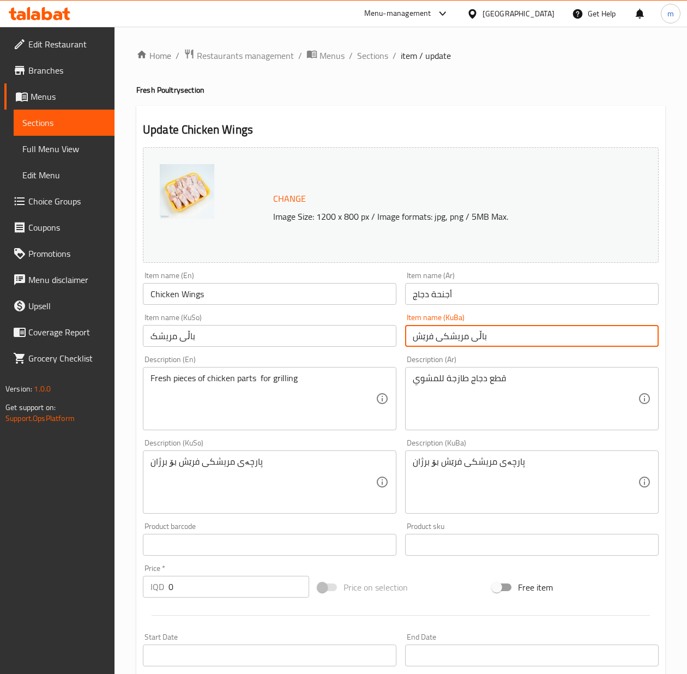
click at [471, 339] on input "باڵی مریشکی فرێش" at bounding box center [532, 336] width 254 height 22
paste input "text"
type input "باڵی مریشک"
click at [254, 387] on textarea "Fresh pieces of chicken parts for grilling" at bounding box center [263, 399] width 225 height 52
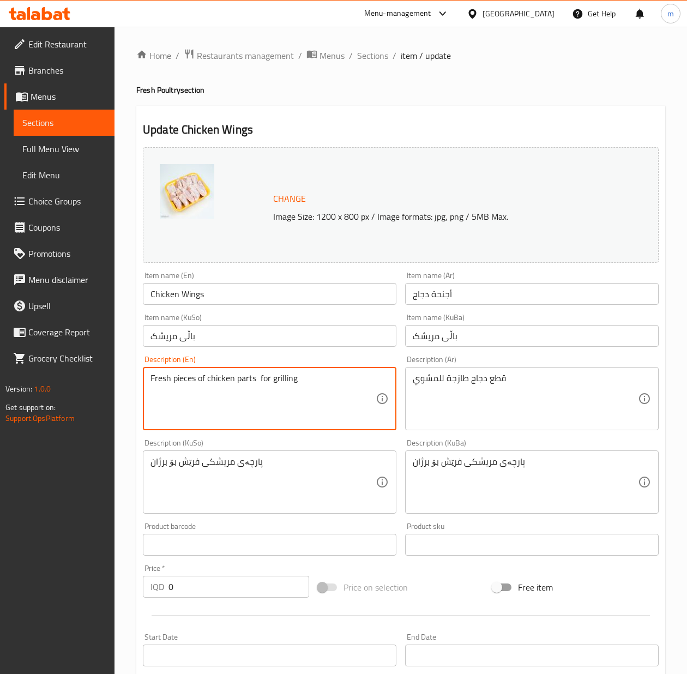
click at [254, 387] on textarea "Fresh pieces of chicken parts for grilling" at bounding box center [263, 399] width 225 height 52
paste textarea "tender chicken wings for grilling, frying and cooking"
type textarea "Fresh tender chicken wings for grilling, frying and cooking"
click at [514, 376] on textarea "قطع دجاج طازجة للمشوي" at bounding box center [525, 399] width 225 height 52
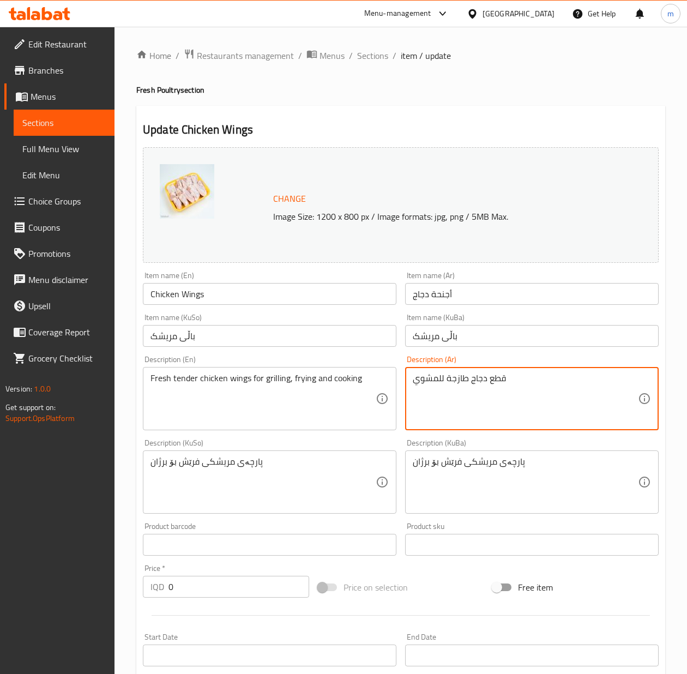
click at [514, 376] on textarea "قطع دجاج طازجة للمشوي" at bounding box center [525, 399] width 225 height 52
paste textarea "أجنحة دجاج طازجة وطرية للشواء، قلي وطه"
type textarea "أجنحة دجاج طازجة وطرية للشواء، قلي وطهي"
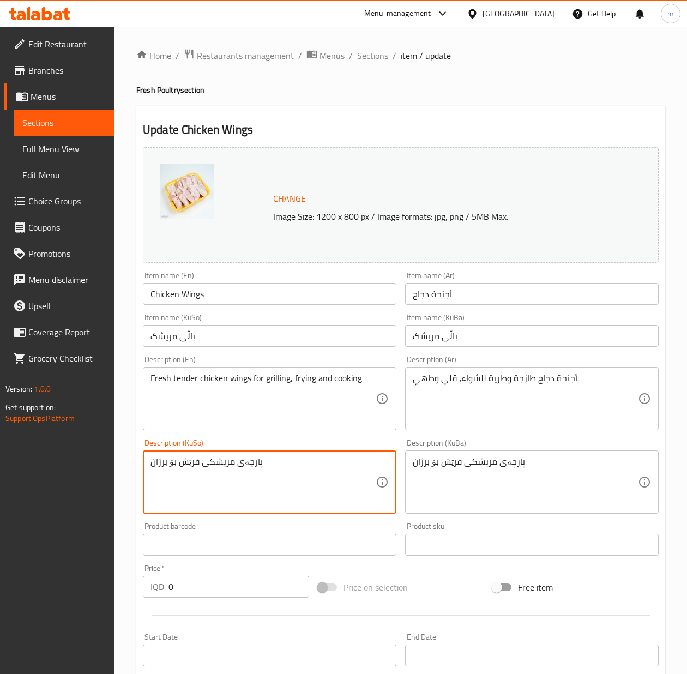
click at [297, 470] on textarea "پارچەی مریشکی فرێش بۆ برژان" at bounding box center [263, 482] width 225 height 52
type textarea "باڵی مریشکی تازە و نەرم بۆ برژاندن، سوورکردنەوە و کوڵاندن"
click at [492, 452] on div "پارچەی مریشکی فرێش بۆ برژان Description (KuBa)" at bounding box center [532, 481] width 254 height 63
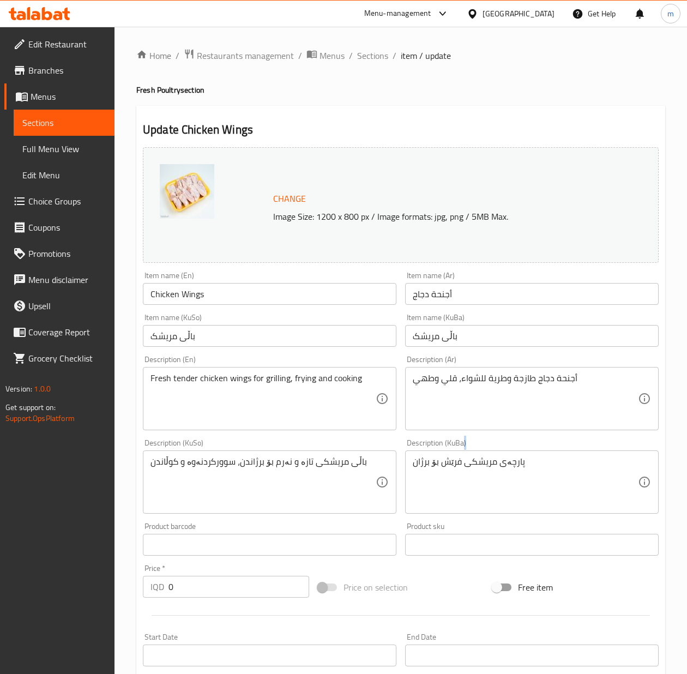
click at [492, 452] on div "پارچەی مریشکی فرێش بۆ برژان Description (KuBa)" at bounding box center [532, 481] width 254 height 63
click at [491, 470] on textarea "پارچەی مریشکی فرێش بۆ برژان" at bounding box center [525, 482] width 225 height 52
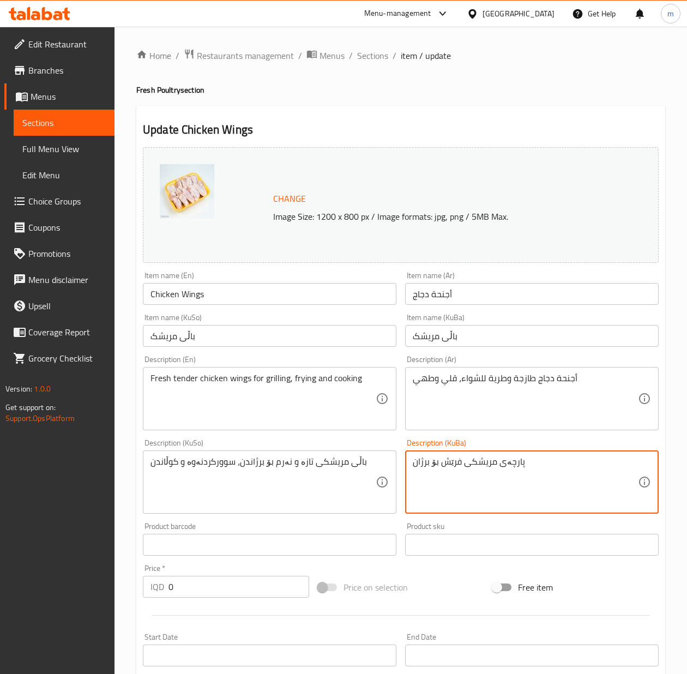
paste textarea "باڵی مریشکی تازە و نەرم بۆ برژاندن، سوورکردنەوە و کوڵاند"
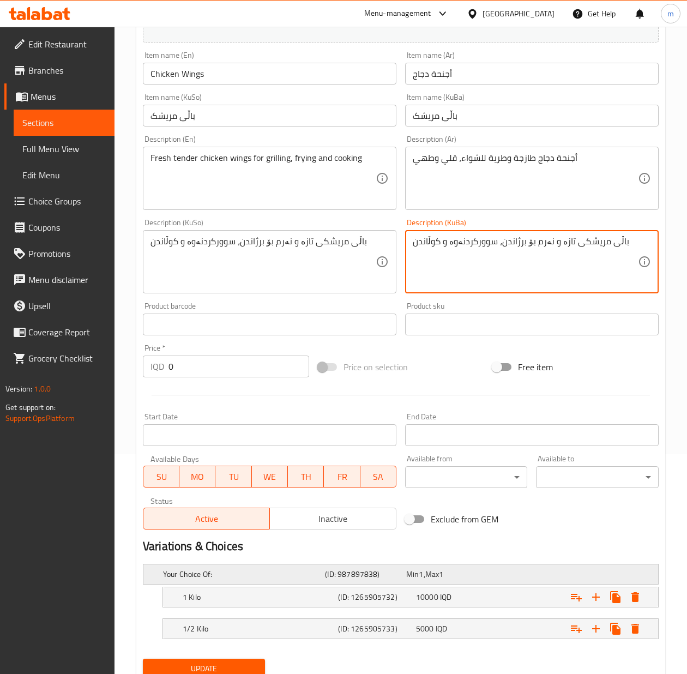
scroll to position [264, 0]
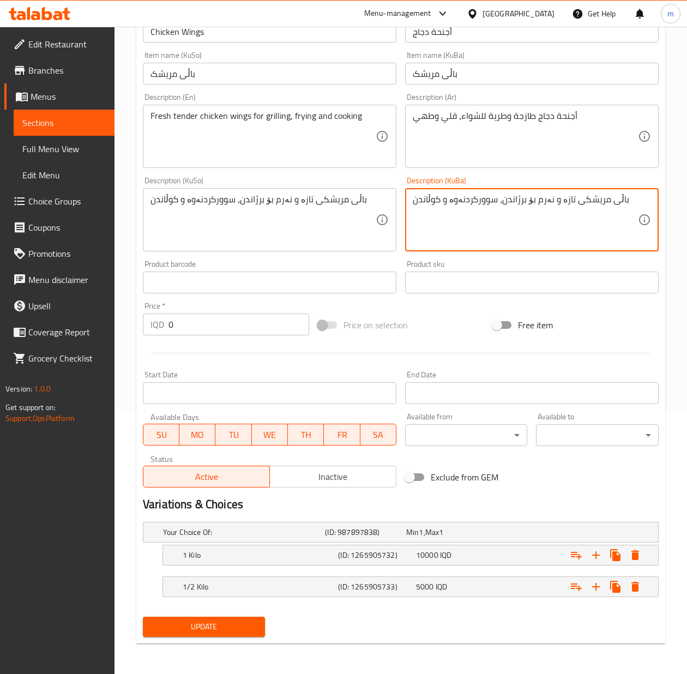
type textarea "باڵی مریشکی تازە و نەرم بۆ برژاندن، سوورکردنەوە و کوڵاندن"
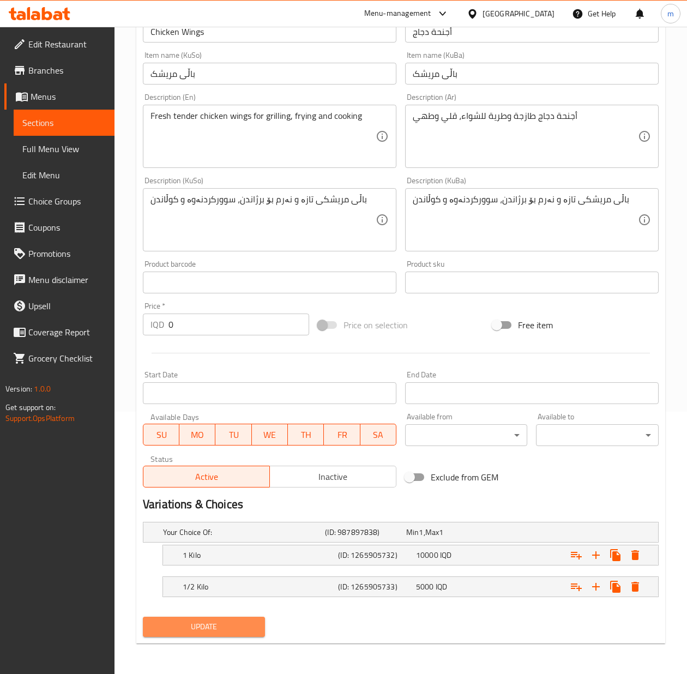
click at [221, 622] on span "Update" at bounding box center [204, 627] width 105 height 14
click at [219, 620] on span "Update" at bounding box center [204, 627] width 105 height 14
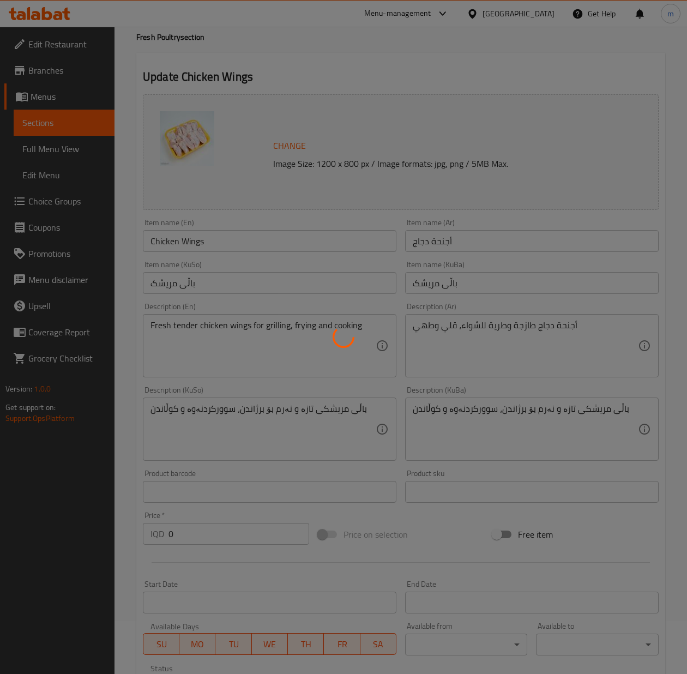
scroll to position [0, 0]
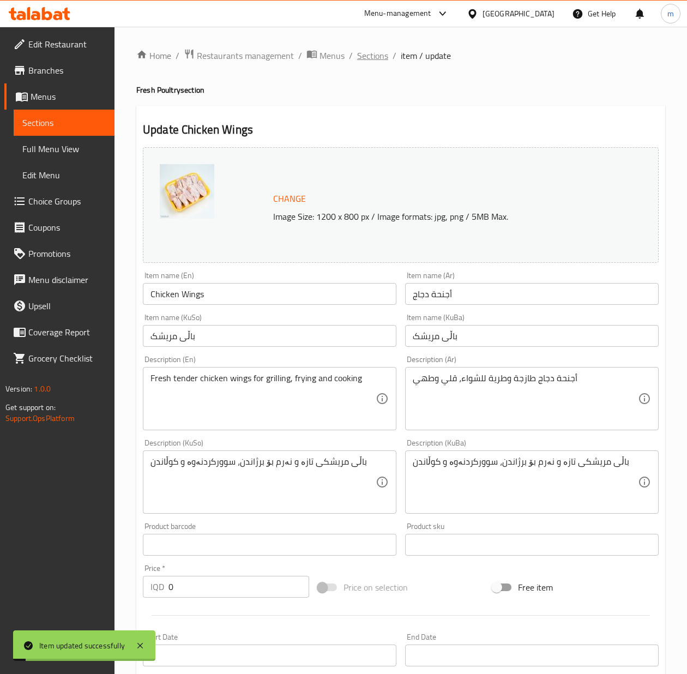
click at [376, 53] on span "Sections" at bounding box center [372, 55] width 31 height 13
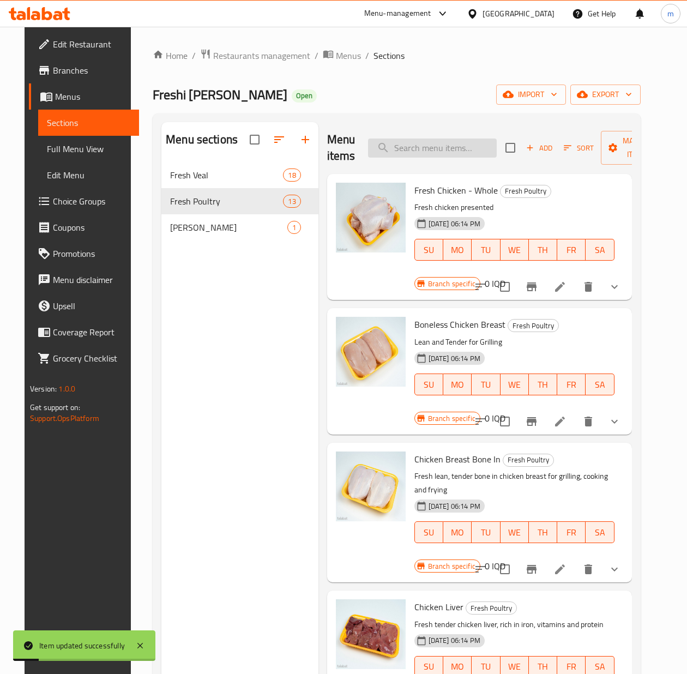
click at [409, 140] on input "search" at bounding box center [432, 148] width 129 height 19
paste input "Boneless Chicken Thigh"
type input "Boneless Chicken Thigh"
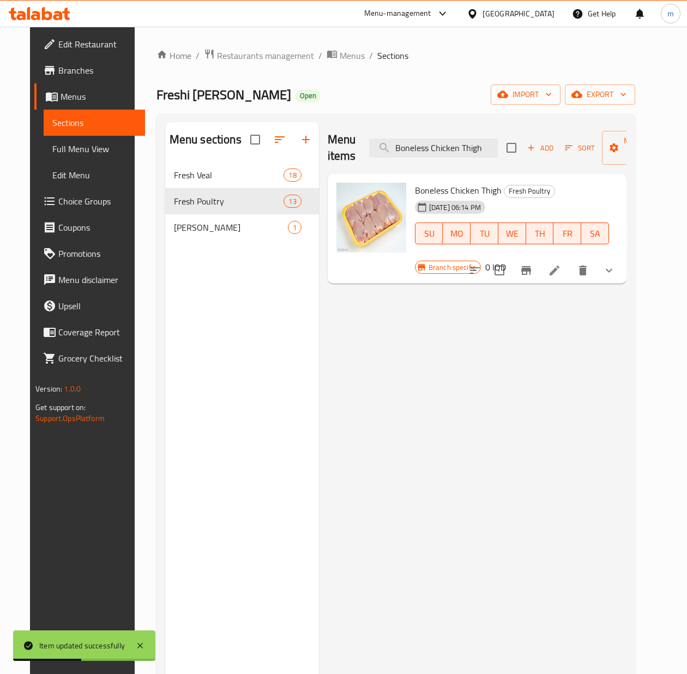
click at [561, 264] on icon at bounding box center [554, 270] width 13 height 13
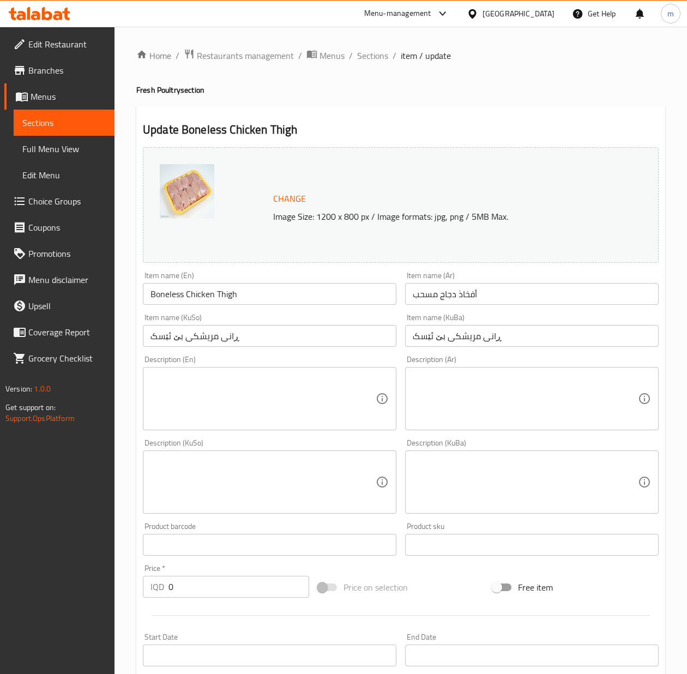
click at [255, 295] on input "Boneless Chicken Thigh" at bounding box center [270, 294] width 254 height 22
paste input "Chicken Thigh Boneless"
type input "Chicken Thigh Boneless"
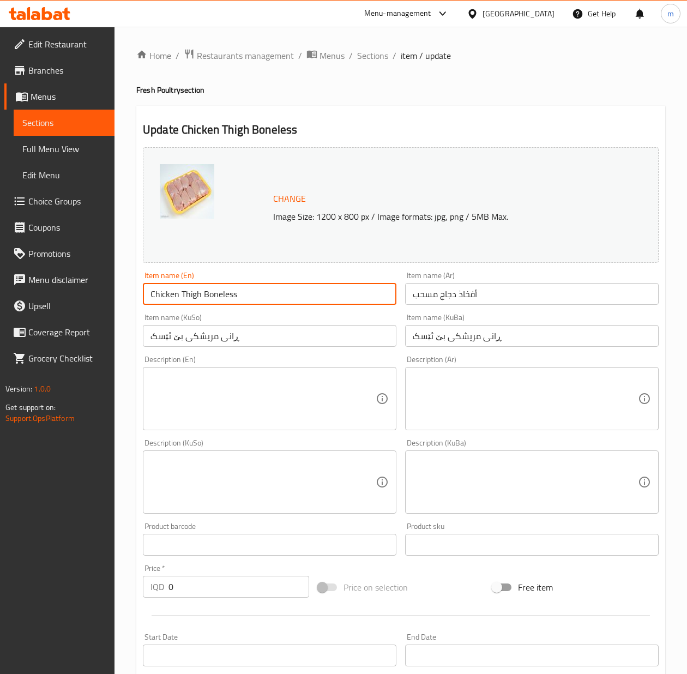
click at [443, 296] on input "أفخاذ دجاج مسحب" at bounding box center [532, 294] width 254 height 22
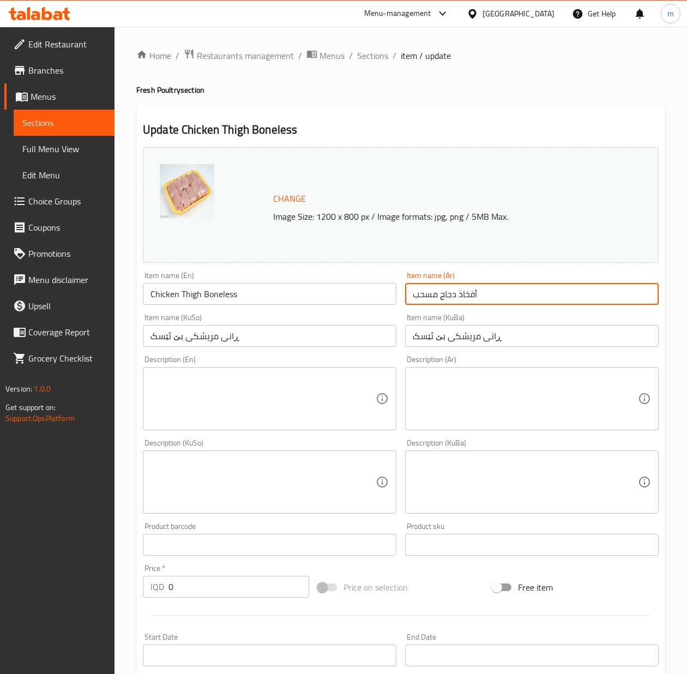
click at [443, 296] on input "أفخاذ دجاج مسحب" at bounding box center [532, 294] width 254 height 22
paste input "سفلية بدون عظم"
type input "أفخاذ دجاج سفلية بدون عظم"
click at [261, 346] on input "ڕانی مریشکی بێ ئێسک" at bounding box center [270, 336] width 254 height 22
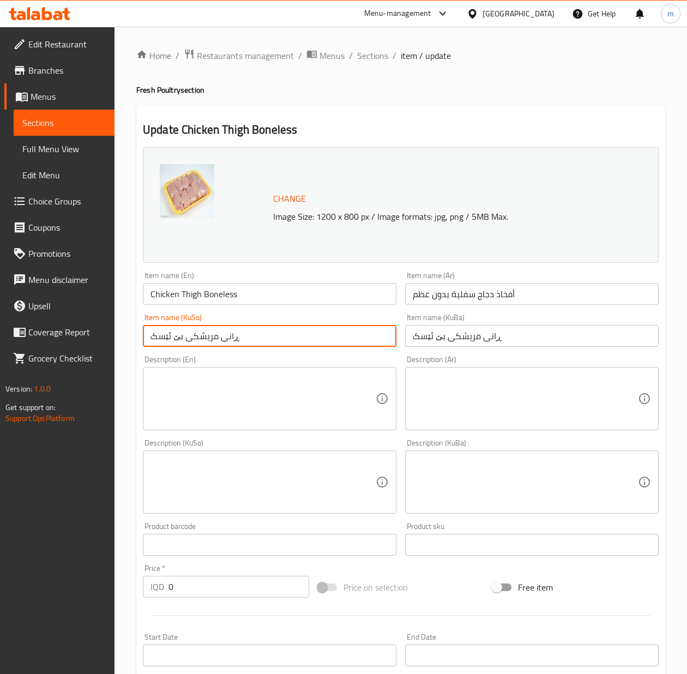
click at [261, 346] on input "ڕانی مریشکی بێ ئێسک" at bounding box center [270, 336] width 254 height 22
paste input "بنەڕانی مریشک بە"
type input "بنەڕانی مریشک بەبێ ئێسک"
click at [474, 337] on input "ڕانی مریشکی بێ ئێسک" at bounding box center [532, 336] width 254 height 22
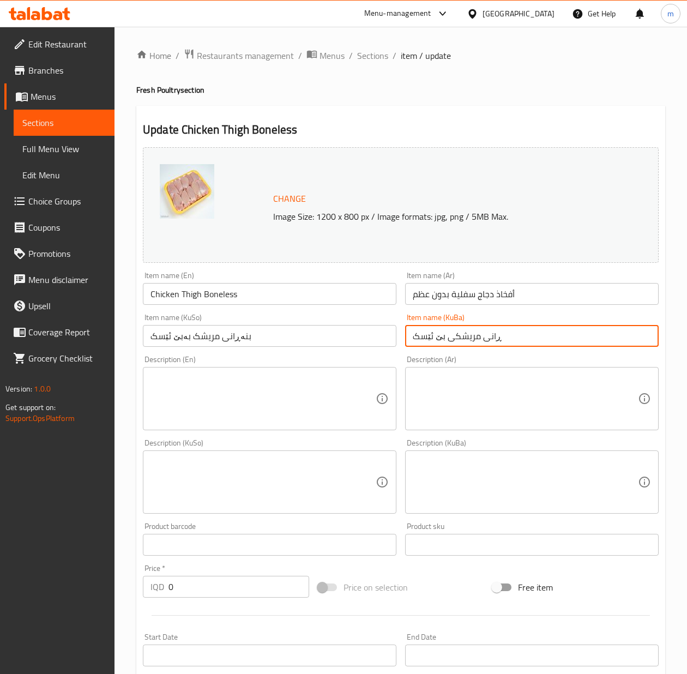
click at [474, 337] on input "ڕانی مریشکی بێ ئێسک" at bounding box center [532, 336] width 254 height 22
paste input "بنەڕانی مریشک بە"
type input "بنەڕانی مریشک بەبێ ئێسک"
click at [463, 294] on input "أفخاذ دجاج سفلية بدون عظم" at bounding box center [532, 294] width 254 height 22
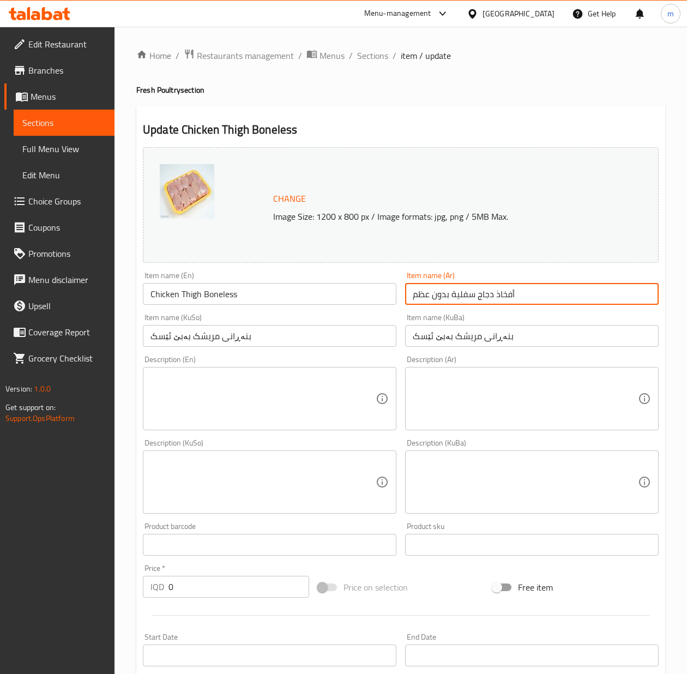
click at [463, 294] on input "أفخاذ دجاج سفلية بدون عظم" at bounding box center [532, 294] width 254 height 22
type input "أفخاذ دجاج بدون عظم"
click at [234, 337] on input "بنەڕانی مریشک بەبێ ئێسک" at bounding box center [270, 336] width 254 height 22
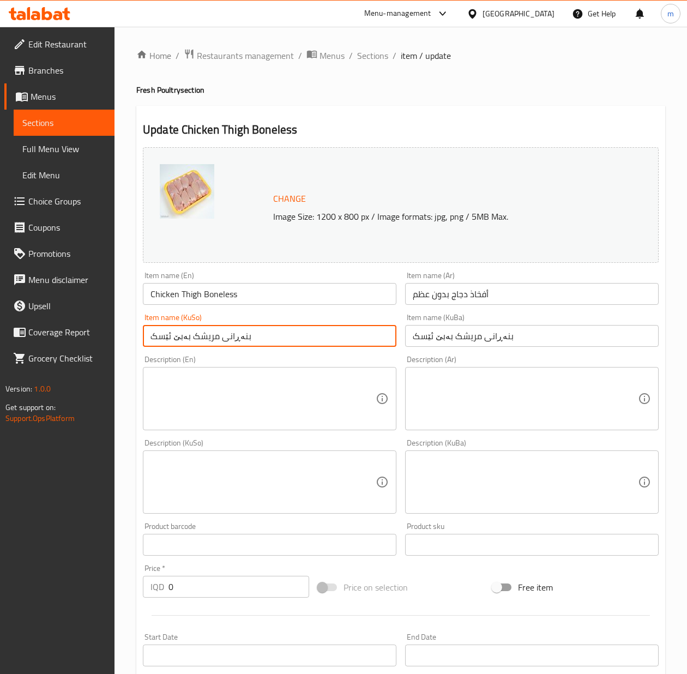
click at [234, 335] on input "بنەڕانی مریشک بەبێ ئێسک" at bounding box center [270, 336] width 254 height 22
click at [210, 333] on input "ڕانی مریشک بەبێ ئێسک" at bounding box center [270, 336] width 254 height 22
type input "ڕانی مریشک بەبێ ئێسک"
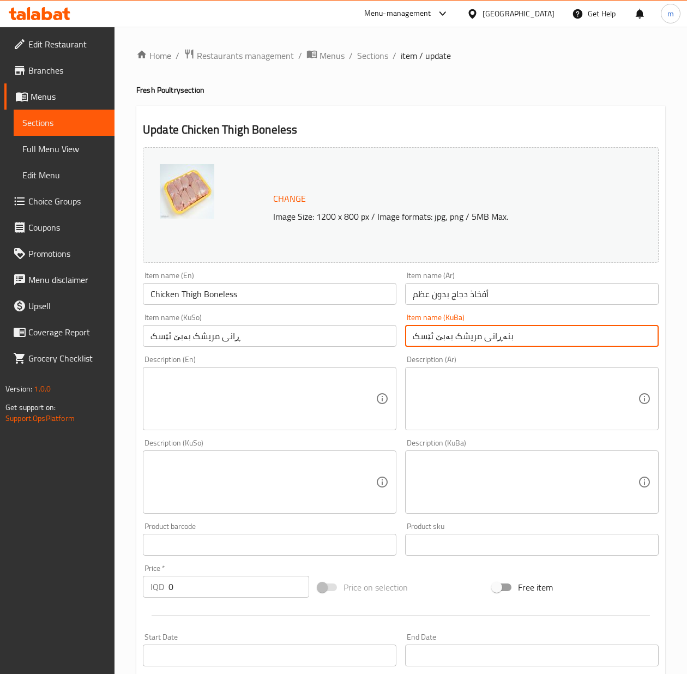
click at [432, 337] on input "بنەڕانی مریشک بەبێ ئێسک" at bounding box center [532, 336] width 254 height 22
paste input "text"
type input "ڕانی مریشک بەبێ ئێسک"
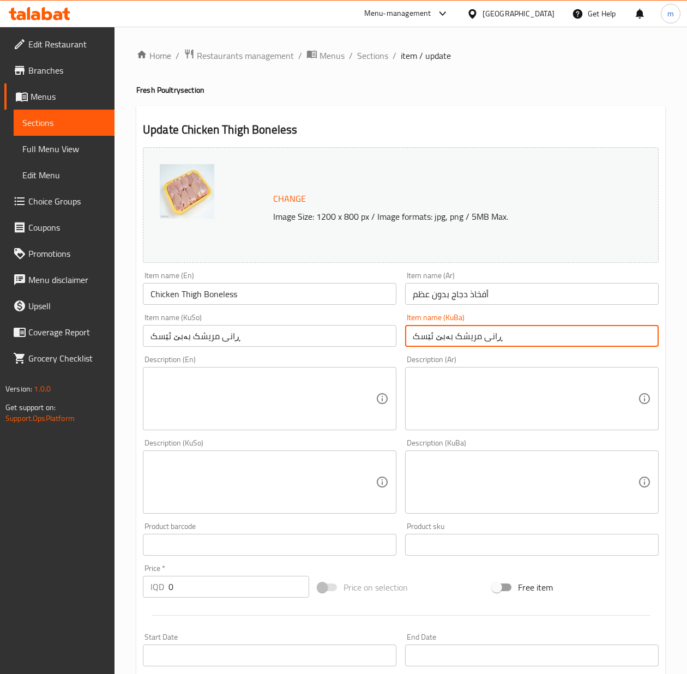
click at [230, 397] on textarea at bounding box center [263, 399] width 225 height 52
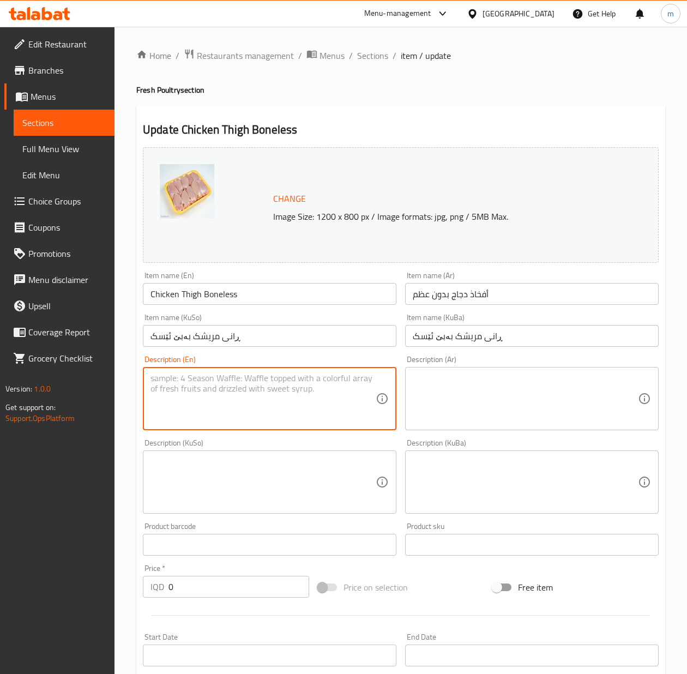
paste textarea "Fresh tender boneless chicken thighs for grilling, frying and cooking"
type textarea "Fresh tender boneless chicken thighs for grilling, frying and cooking"
click at [450, 402] on textarea at bounding box center [525, 399] width 225 height 52
paste textarea "أفخاذ دجاج طازجة طرية بدون عظم للشواء، قلي وطهي"
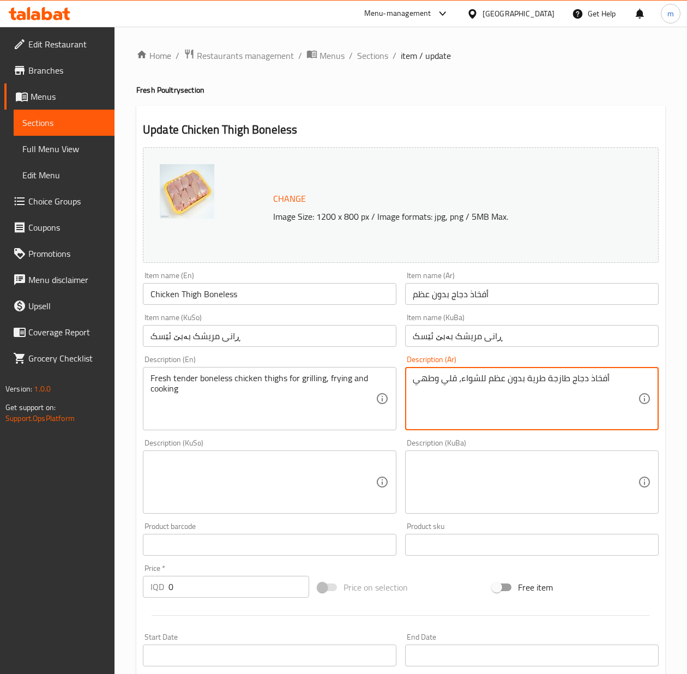
type textarea "أفخاذ دجاج طازجة طرية بدون عظم للشواء، قلي وطهي"
click at [294, 478] on textarea at bounding box center [263, 482] width 225 height 52
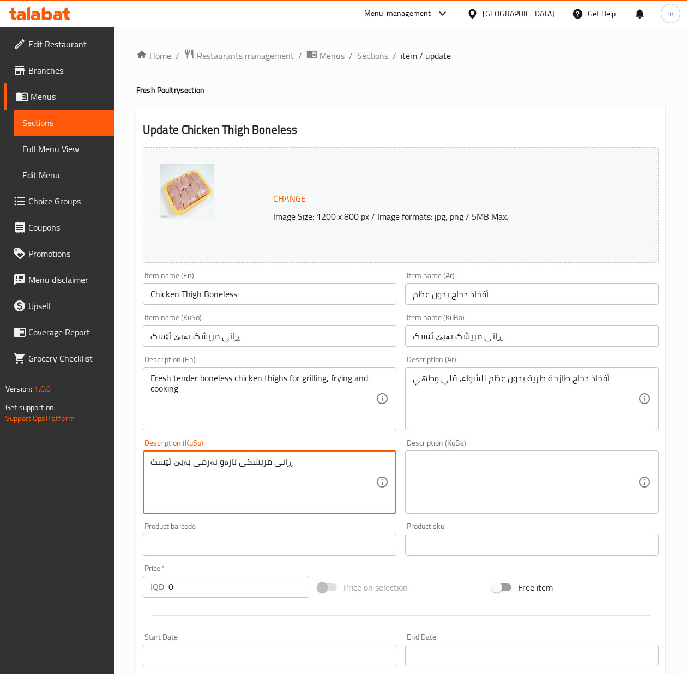
click at [216, 462] on textarea "ڕانی مریشکی تازەو نەرمی بەبێ ئێسک" at bounding box center [263, 482] width 225 height 52
click at [314, 464] on textarea "ڕانی مریشکی تازە و نەرمی بەبێ ئێسک" at bounding box center [263, 482] width 225 height 52
type textarea "ڕانی مریشکی تازە و نەرمی بەبێ ئێسک بۆ برژاندن، سوورکردنەوە و کوڵاندن"
click at [481, 480] on textarea at bounding box center [525, 482] width 225 height 52
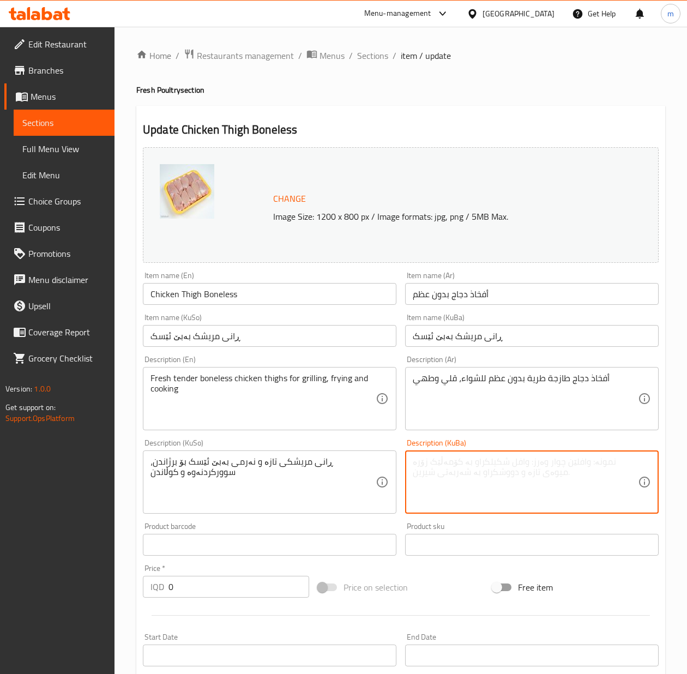
paste textarea "ڕانی مریشکی تازە و نەرمی بەبێ ئێسک بۆ برژاندن، سوورکردنەوە و کوڵاندن"
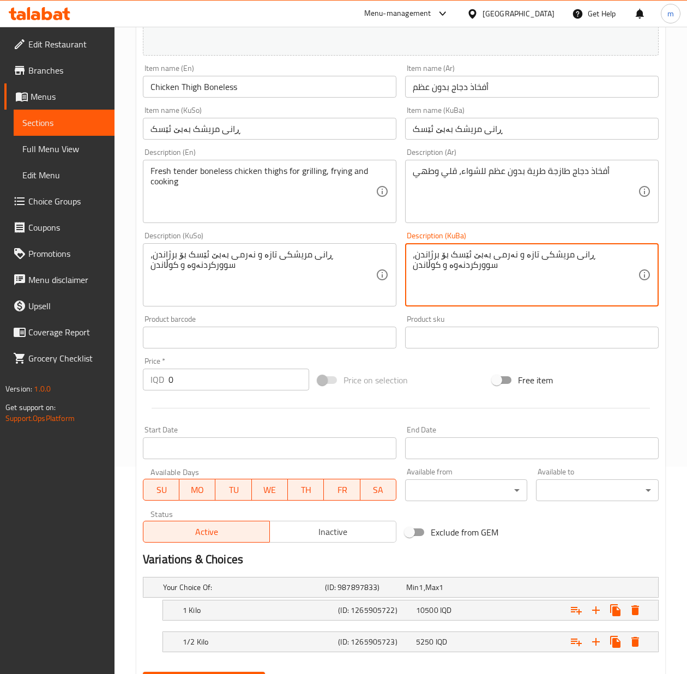
scroll to position [264, 0]
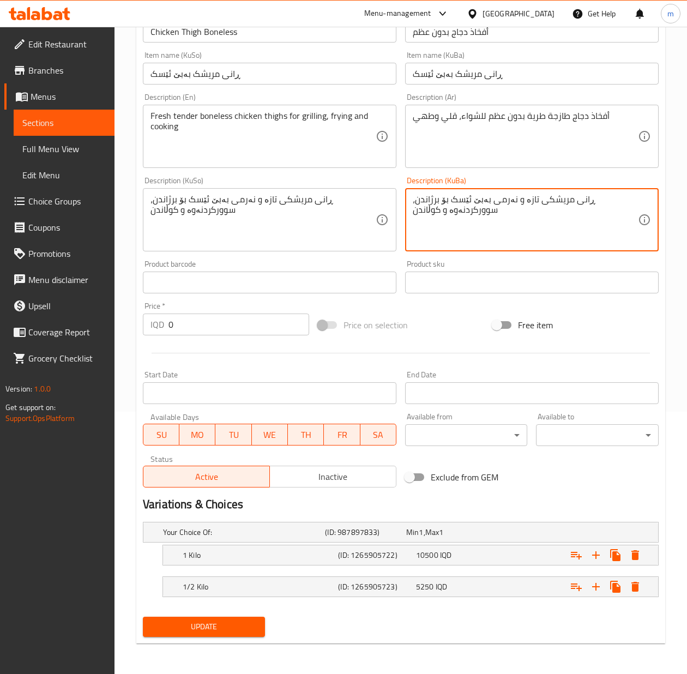
type textarea "ڕانی مریشکی تازە و نەرمی بەبێ ئێسک بۆ برژاندن، سوورکردنەوە و کوڵاندن"
click at [234, 628] on span "Update" at bounding box center [204, 627] width 105 height 14
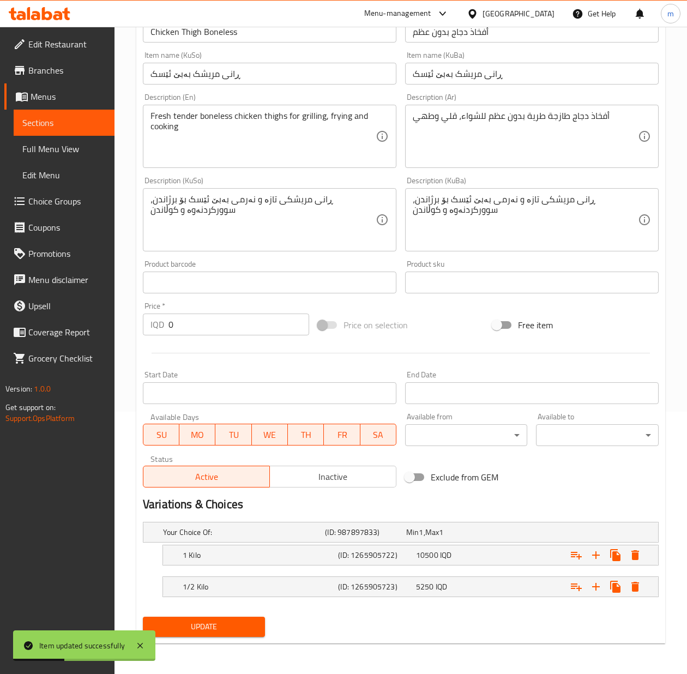
click at [249, 629] on span "Update" at bounding box center [204, 627] width 105 height 14
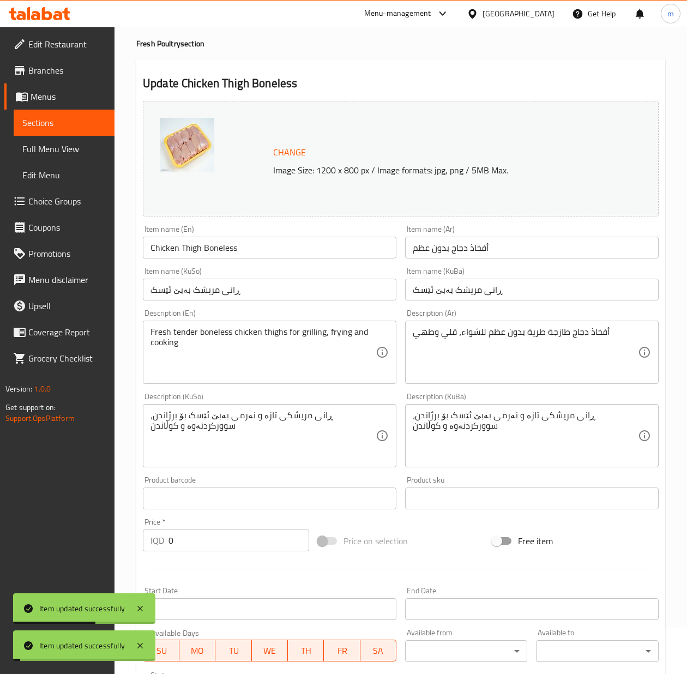
scroll to position [0, 0]
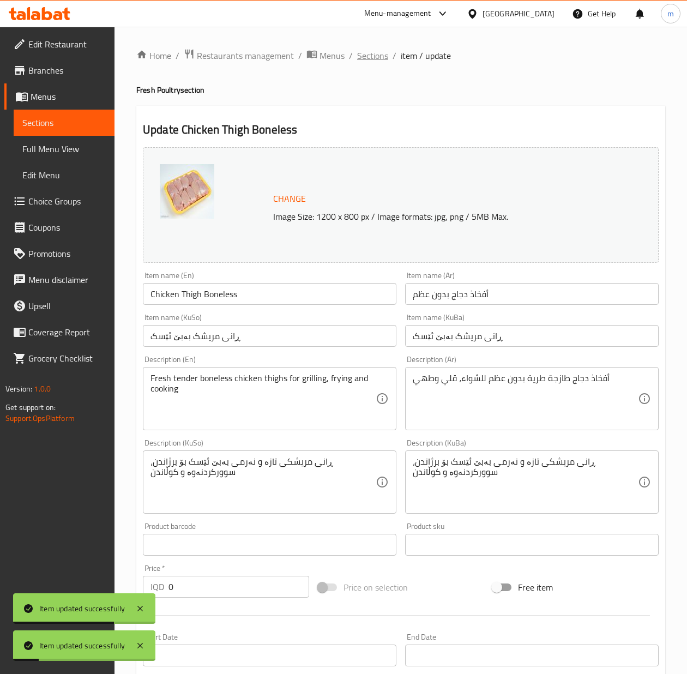
click at [378, 56] on span "Sections" at bounding box center [372, 55] width 31 height 13
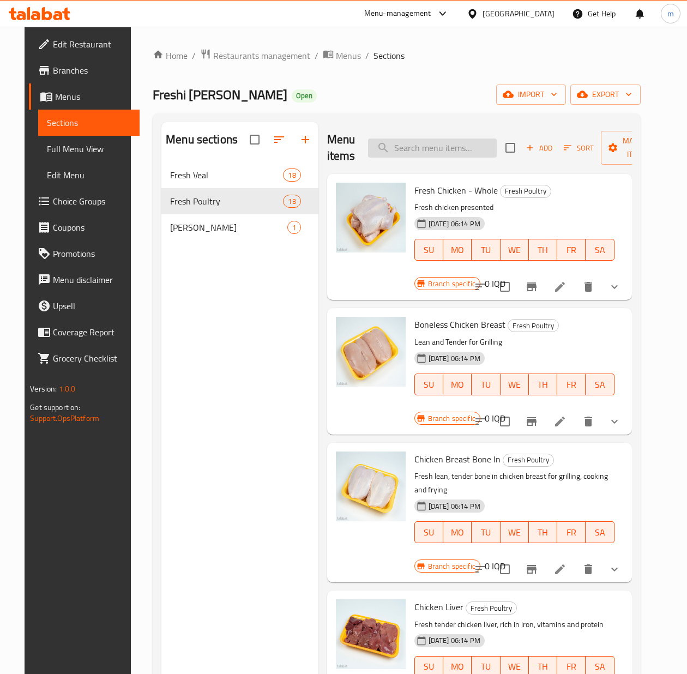
click at [393, 147] on input "search" at bounding box center [432, 148] width 129 height 19
paste input "Chicken Drumstick"
type input "Chicken Drumstick"
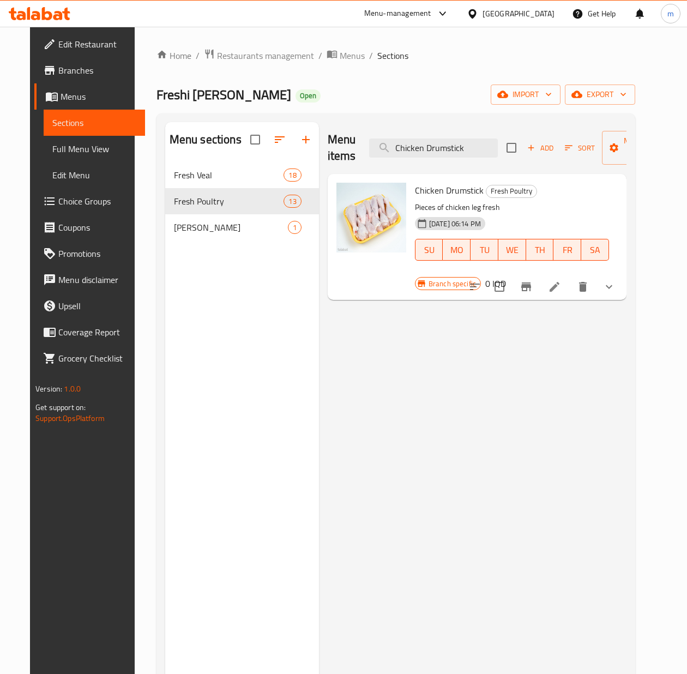
click at [570, 277] on li at bounding box center [554, 287] width 31 height 20
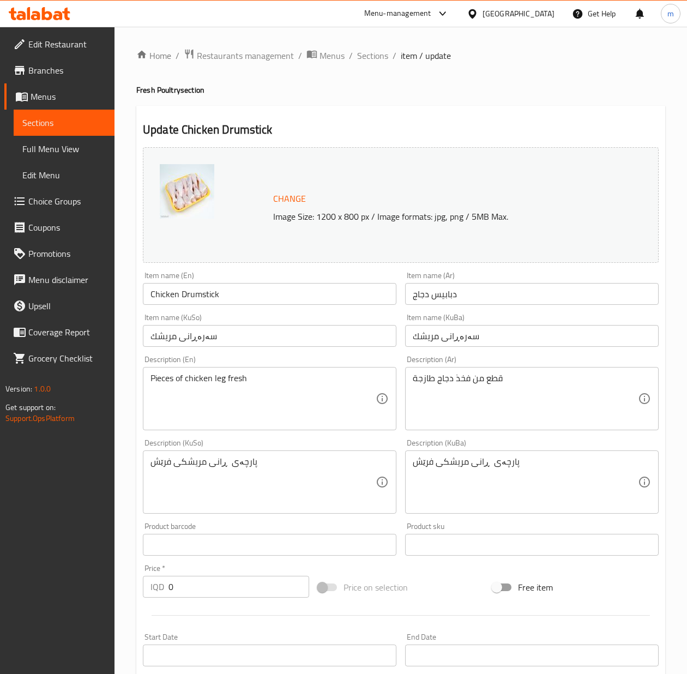
click at [506, 295] on input "دبابيس دجاج" at bounding box center [532, 294] width 254 height 22
paste input "فخاذ دجاج عرموطية مع [PERSON_NAME]"
type input "أفخاذ دجاج عرموطية مع العظم"
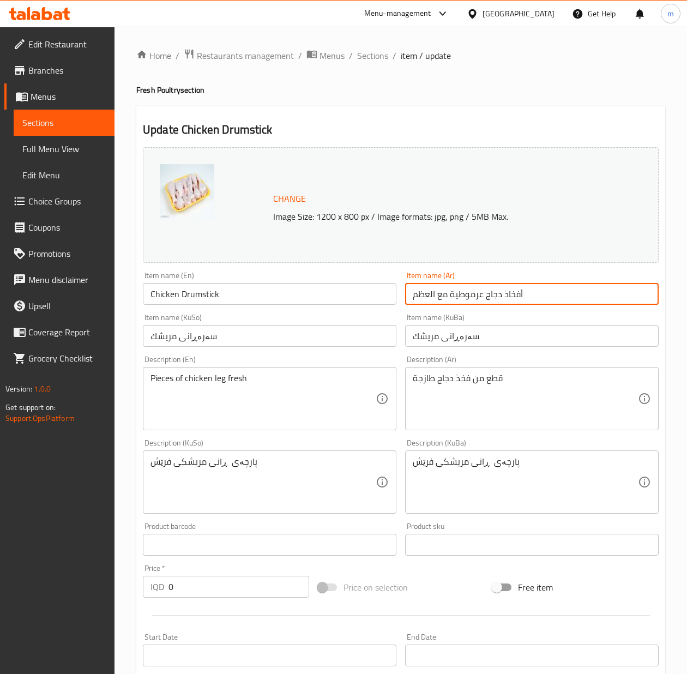
click at [255, 330] on input "سەرەڕانی مریشك" at bounding box center [270, 336] width 254 height 22
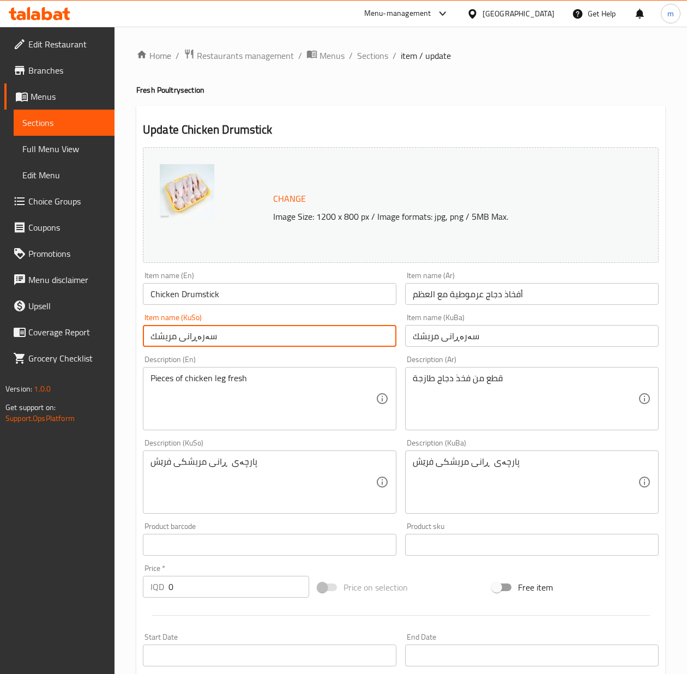
click at [255, 330] on input "سەرەڕانی مریشك" at bounding box center [270, 336] width 254 height 22
paste input "ک بە ئێسکەوە"
type input "سەرەڕانی مریشک بە ئێسکەوە"
click at [494, 341] on input "سەرەڕانی مریشك" at bounding box center [532, 336] width 254 height 22
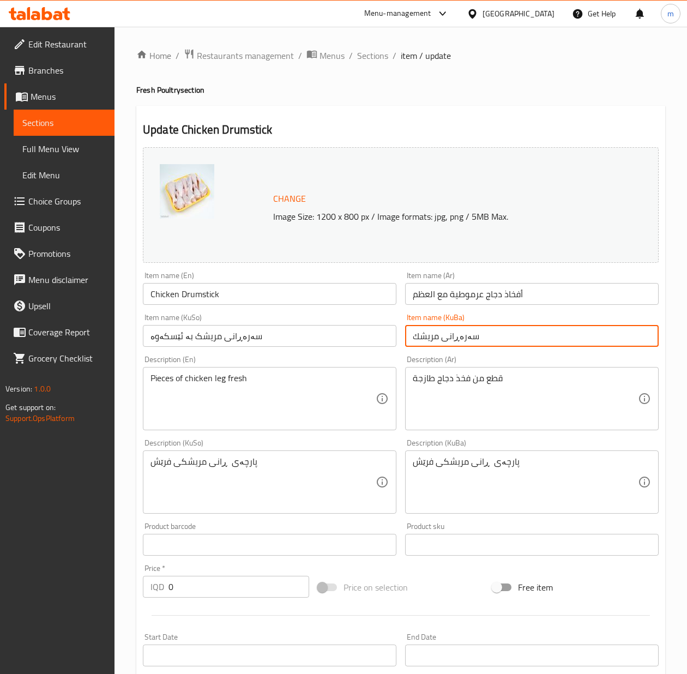
click at [494, 341] on input "سەرەڕانی مریشك" at bounding box center [532, 336] width 254 height 22
paste input "ک بە ئێسکەوە"
type input "سەرەڕانی مریشک بە ئێسکەوە"
click at [212, 293] on input "Chicken Drumstick" at bounding box center [270, 294] width 254 height 22
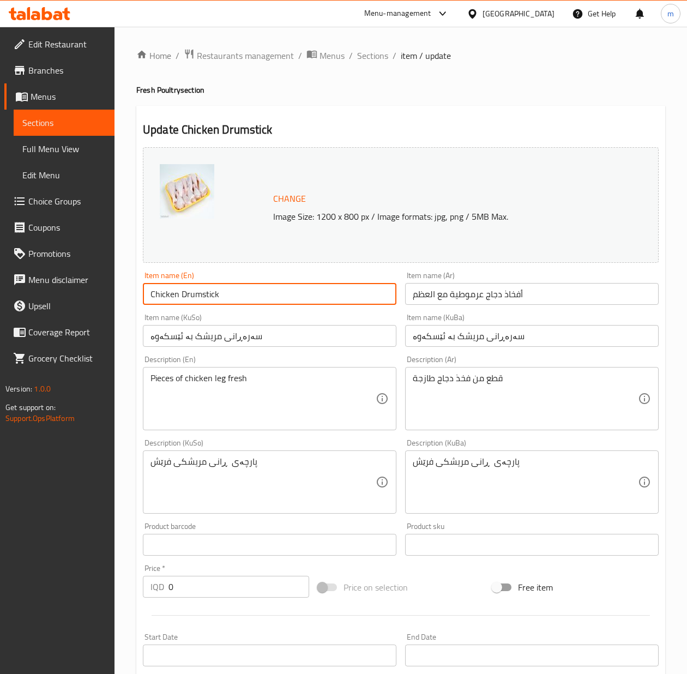
click at [212, 293] on input "Chicken Drumstick" at bounding box center [270, 294] width 254 height 22
paste input "Thigh Drumsticks Bone-In"
click at [268, 293] on input "Chicken Thigh Drumsticks Bone-In" at bounding box center [270, 294] width 254 height 22
type input "Chicken Thigh Drumsticks Bone In"
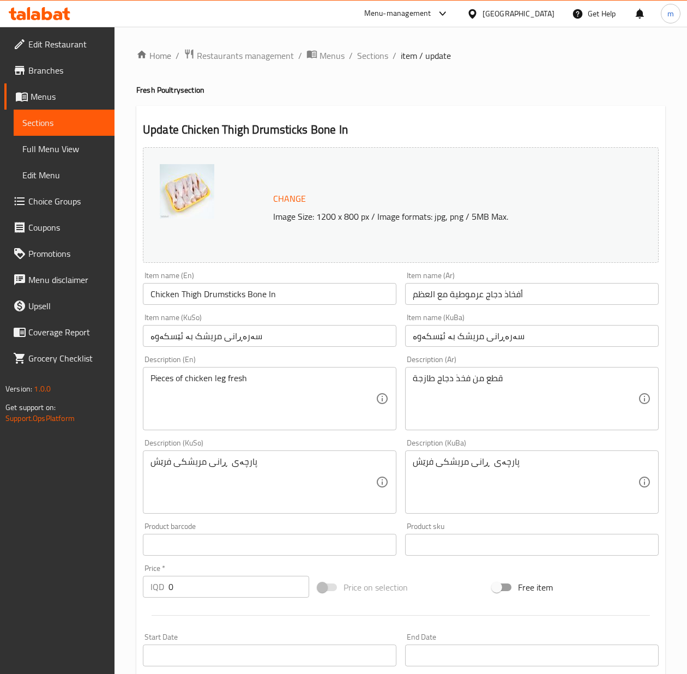
click at [303, 383] on textarea "Pieces of chicken leg fresh" at bounding box center [263, 399] width 225 height 52
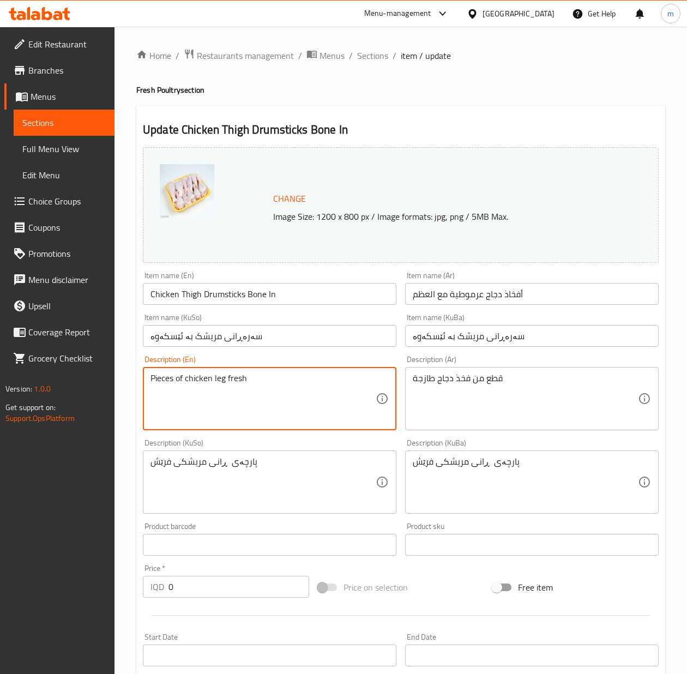
click at [303, 383] on textarea "Pieces of chicken leg fresh" at bounding box center [263, 399] width 225 height 52
paste textarea "Fresh Tender Drumsticks, Perfect for Grilling, Frying, and Cooking"
click at [251, 393] on textarea "Fresh Tender Drumsticks, Perfect for Grilling, Frying, and Cooking" at bounding box center [263, 399] width 225 height 52
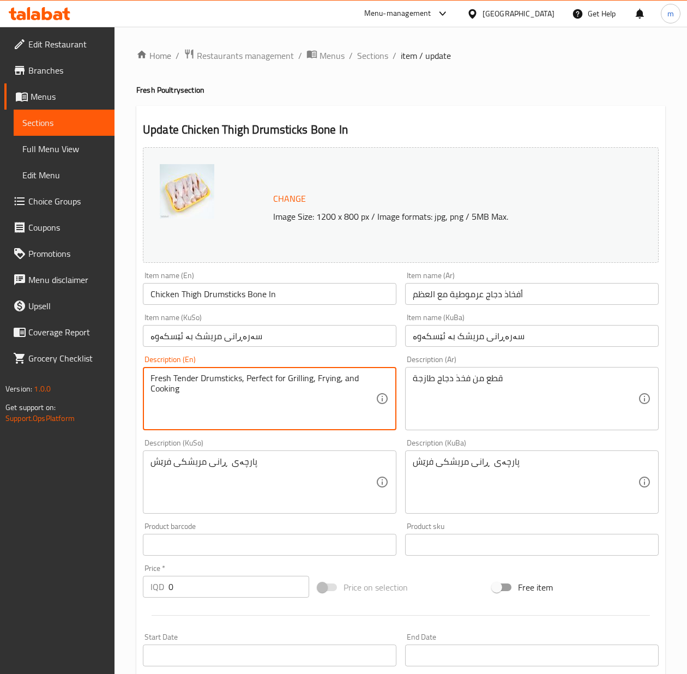
paste textarea "tender drumsticks for grilling, frying and c"
type textarea "Fresh tender drumsticks for grilling, frying and cooking"
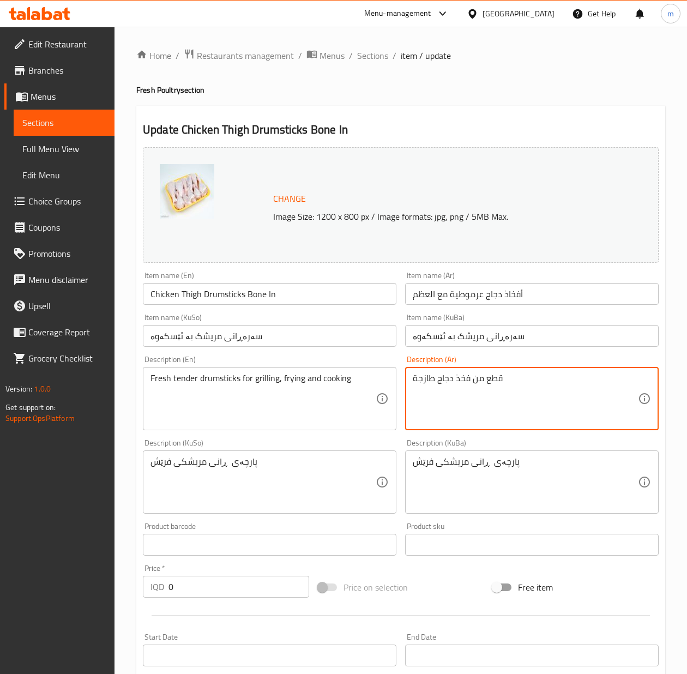
click at [471, 380] on textarea "قطع من فخذ دجاج طازجة" at bounding box center [525, 399] width 225 height 52
paste textarea "أفخاذ دجاج عرموطية طازجة وطرية، مثالية للشوي، القلي والطبخ"
click at [480, 378] on textarea "أفخاذ دجاج عرموطية طازجة وطرية، مثالية للشوي، القلي والطبخ" at bounding box center [525, 399] width 225 height 52
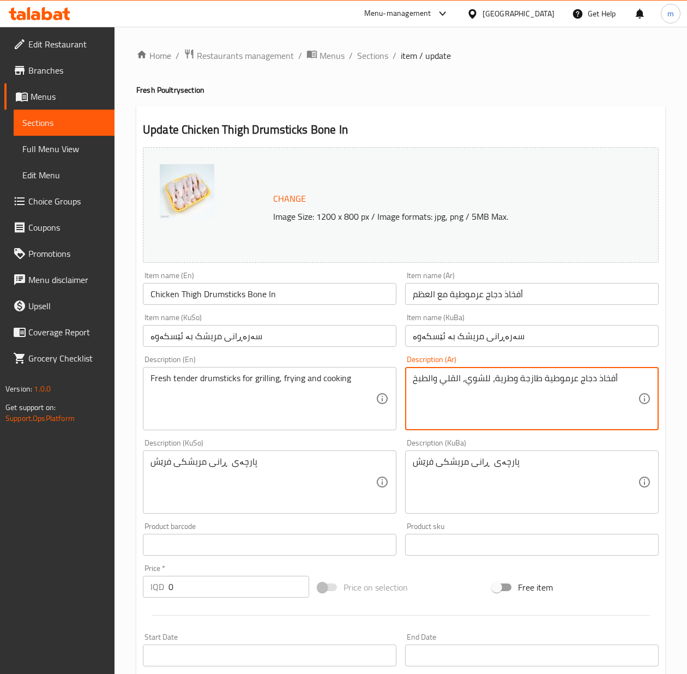
click at [454, 374] on textarea "أفخاذ دجاج عرموطية طازجة وطرية، للشوي، القلي والطبخ" at bounding box center [525, 399] width 225 height 52
click at [428, 374] on textarea "أفخاذ دجاج عرموطية طازجة وطرية، للشوي، قلي والطبخ" at bounding box center [525, 399] width 225 height 52
type textarea "أفخاذ دجاج عرموطية طازجة وطرية، للشوي، قلي وطبخ"
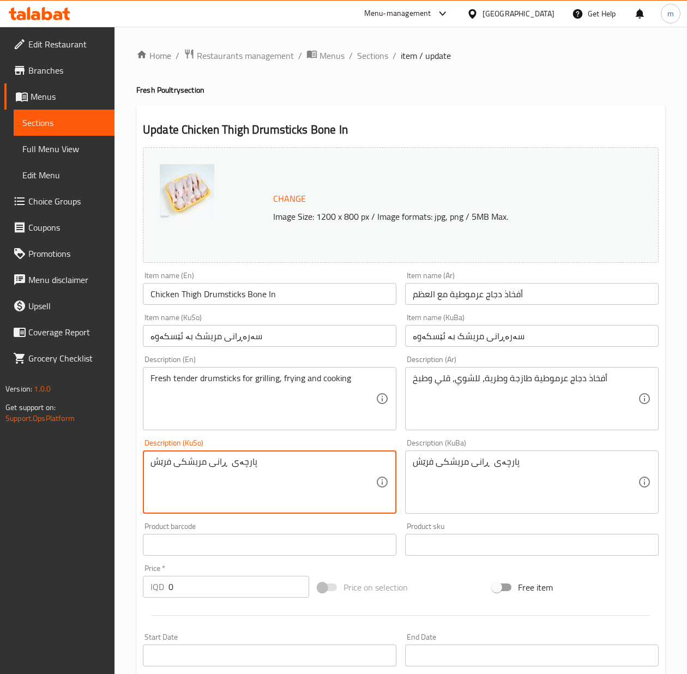
click at [258, 484] on textarea "پارچەی ڕانی مریشکی فرێش" at bounding box center [263, 482] width 225 height 52
paste textarea "سەرەڕانی فرێشی مریشک، گونجاوە بۆ برژاندن، سوورکردنەوە، و چێشتلێنان"
click at [308, 459] on textarea "سەرەڕانی فرێشی مریشک، گونجاوە بۆ برژاندن، سوورکردنەوە، و چێشتلێنان" at bounding box center [263, 482] width 225 height 52
click at [314, 464] on textarea "سەرەڕانی فرێشی مریشک، گونجاوە بۆ برژاندن، سوورکردنەوە، و چێشتلێنان" at bounding box center [263, 482] width 225 height 52
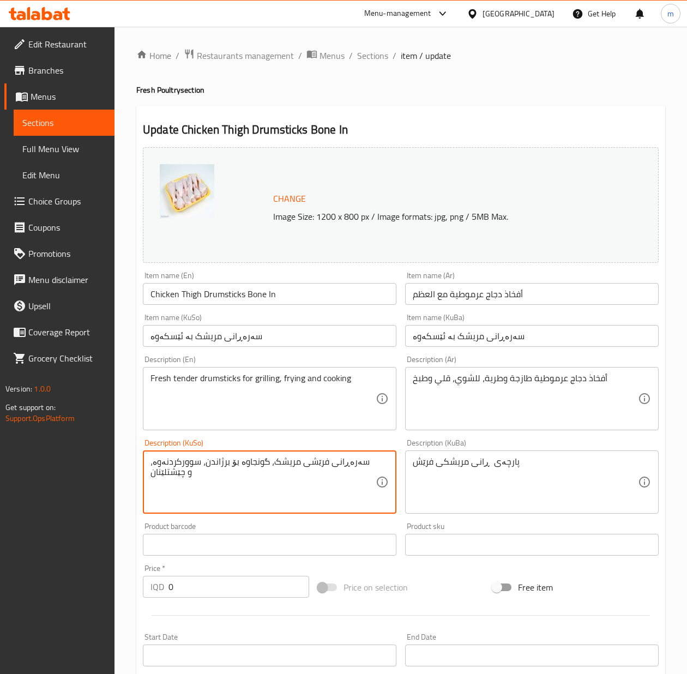
click at [314, 464] on textarea "سەرەڕانی فرێشی مریشک، گونجاوە بۆ برژاندن، سوورکردنەوە، و چێشتلێنان" at bounding box center [263, 482] width 225 height 52
click at [197, 459] on textarea "سەرەڕانی مریشکی فرێش و نەرم، گونجاوە بۆ برژاندن، سوورکردنەوە، و چێشتلێنان" at bounding box center [263, 482] width 225 height 52
click at [172, 474] on textarea "سەرەڕانی مریشکی فرێش و نەرم بۆ برژاندن، سوورکردنەوە، و چێشتلێنان" at bounding box center [263, 482] width 225 height 52
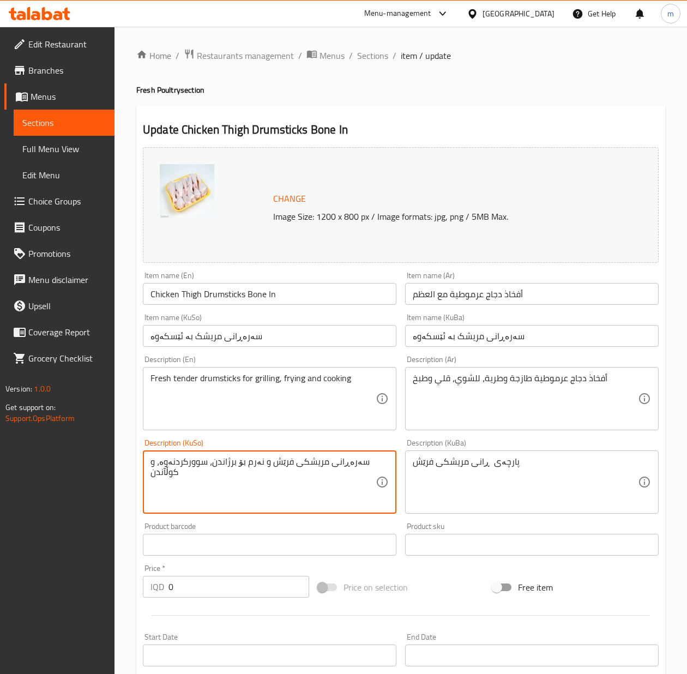
type textarea "سەرەڕانی مریشکی فرێش و نەرم بۆ برژاندن، سوورکردنەوە، و کوڵآندن"
click at [232, 478] on textarea "سەرەڕانی مریشکی فرێش و نەرم بۆ برژاندن، سوورکردنەوە، و کوڵآندن" at bounding box center [263, 482] width 225 height 52
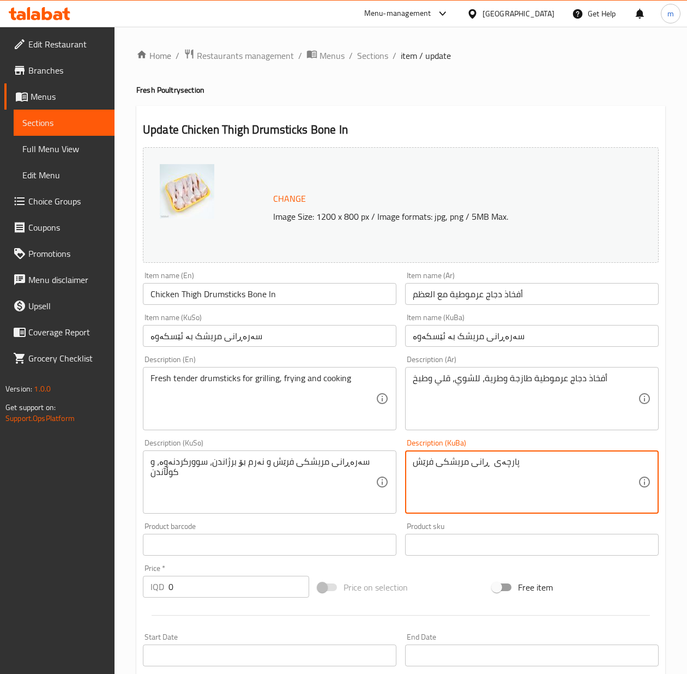
click at [446, 487] on textarea "پارچەی ڕانی مریشکی فرێش" at bounding box center [525, 482] width 225 height 52
paste textarea "سەرەڕانی مریشکی فرێش و نەرم بۆ برژاندن، سوورکردنەوە، و کوڵآندن"
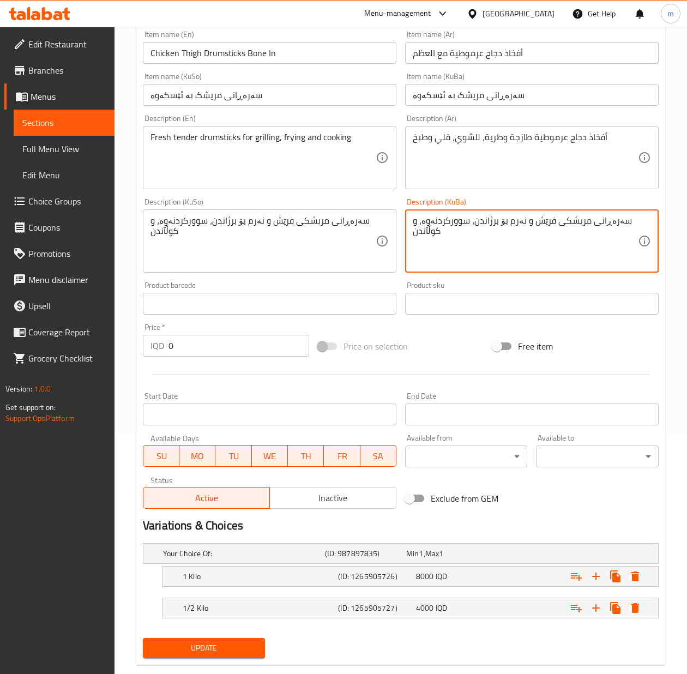
scroll to position [264, 0]
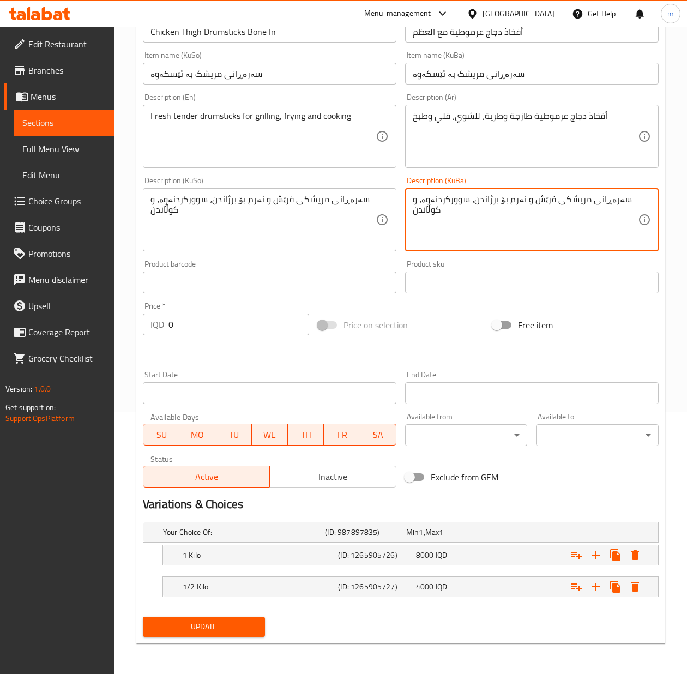
type textarea "سەرەڕانی مریشکی فرێش و نەرم بۆ برژاندن، سوورکردنەوە، و کوڵآندن"
click at [242, 627] on span "Update" at bounding box center [204, 627] width 105 height 14
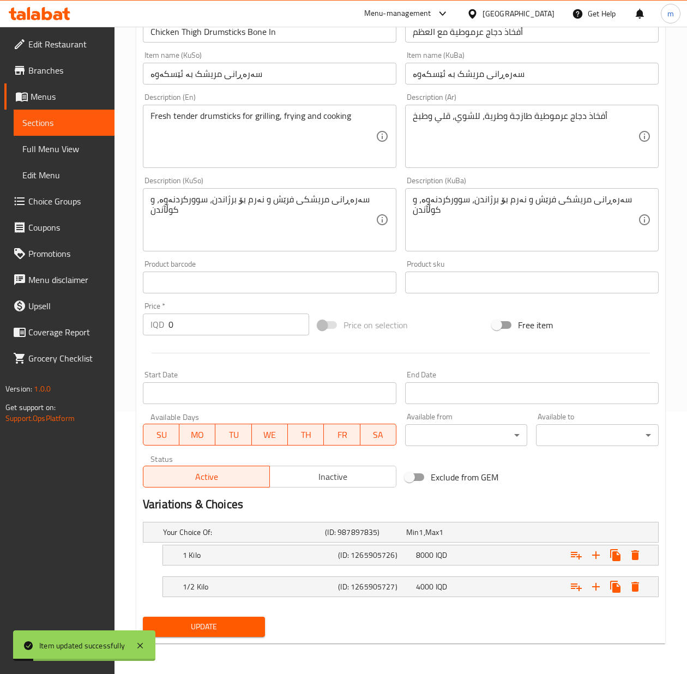
click at [424, 123] on textarea "أفخاذ دجاج عرموطية طازجة وطرية، للشوي، قلي وطبخ" at bounding box center [525, 137] width 225 height 52
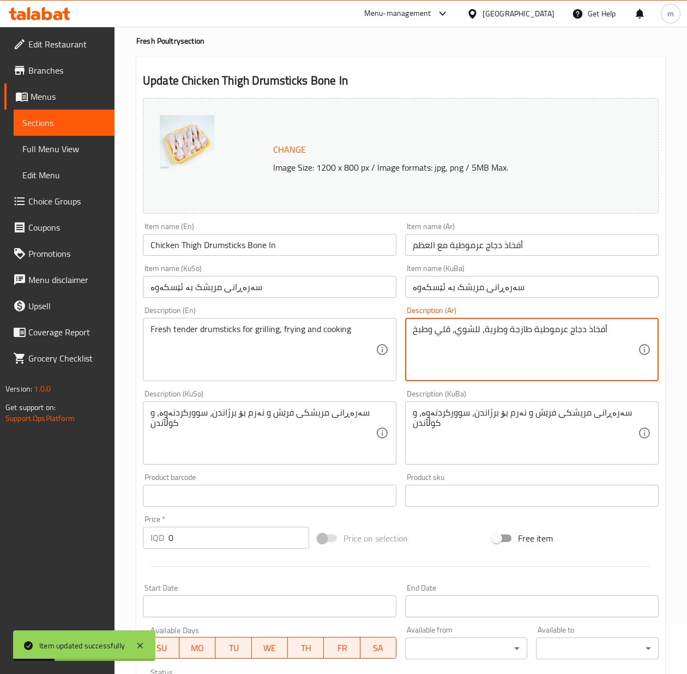
scroll to position [0, 0]
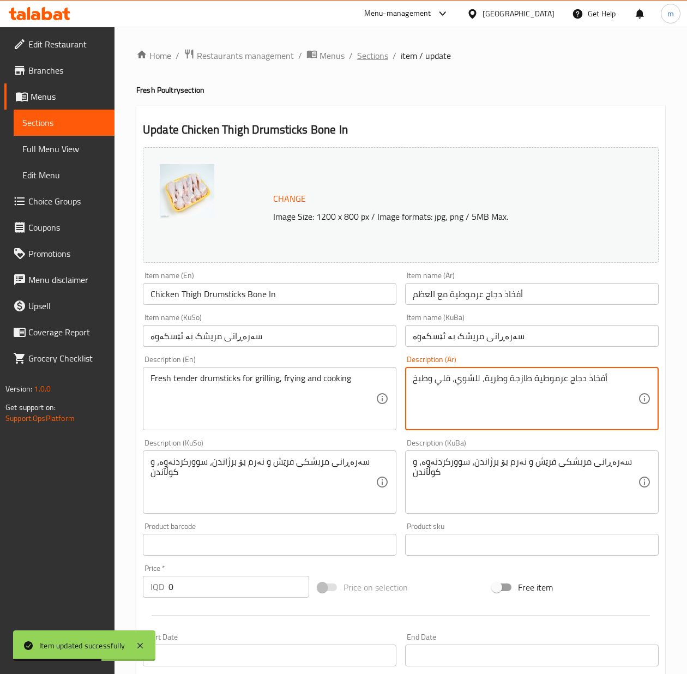
click at [380, 62] on span "Sections" at bounding box center [372, 55] width 31 height 13
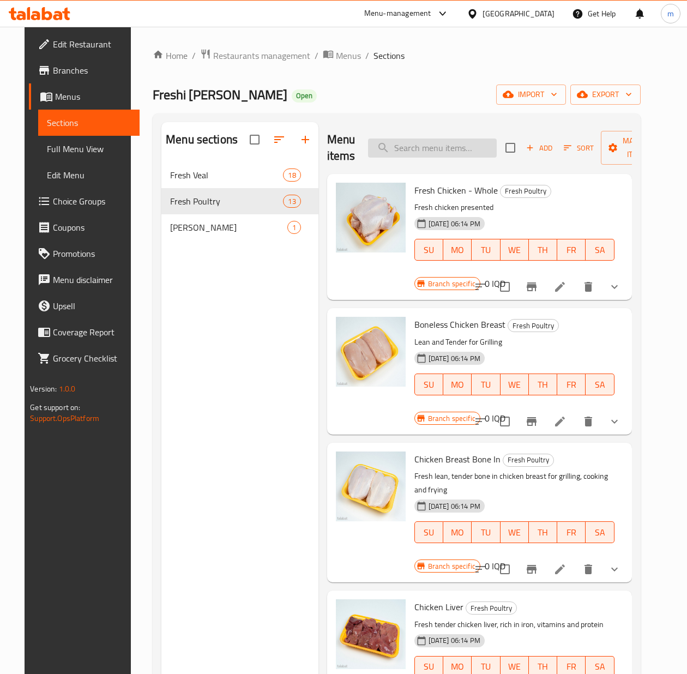
click at [393, 149] on input "search" at bounding box center [432, 148] width 129 height 19
paste input "Chicken Thigh Boneless"
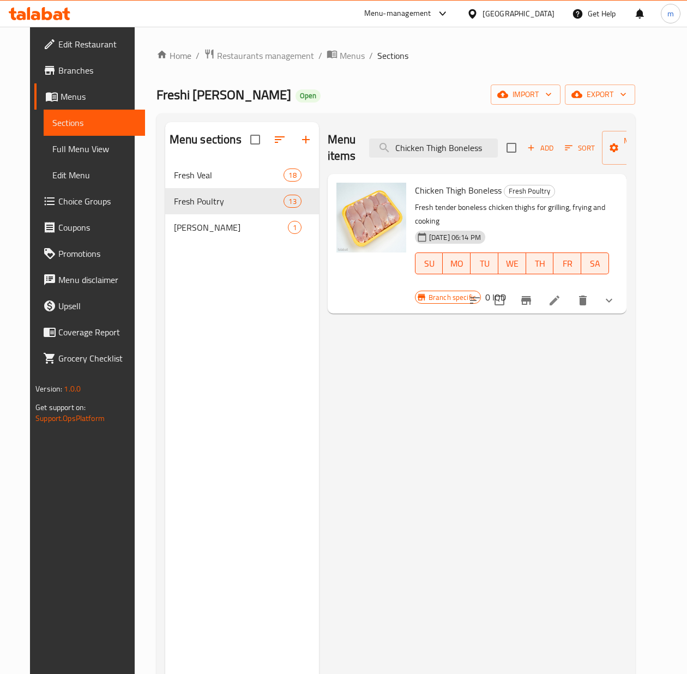
type input "Chicken Thigh Boneless"
click at [561, 294] on icon at bounding box center [554, 300] width 13 height 13
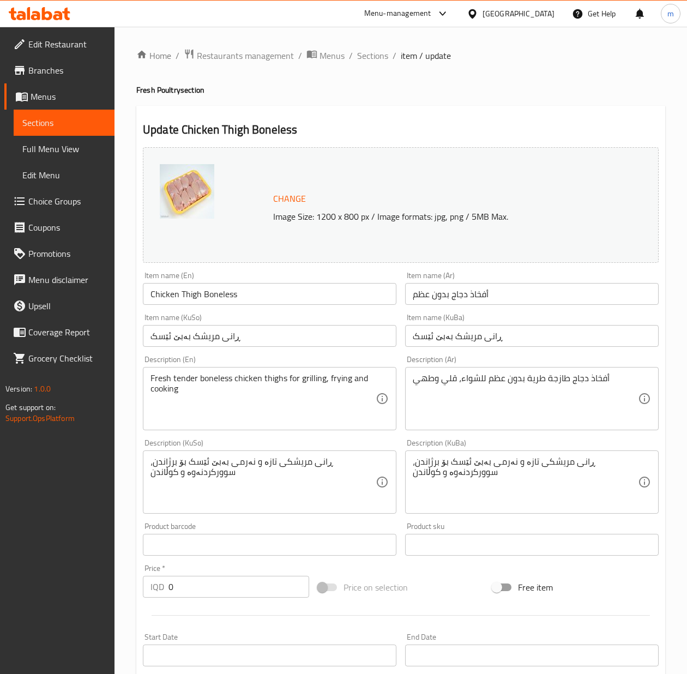
click at [517, 291] on input "أفخاذ دجاج بدون عظم" at bounding box center [532, 294] width 254 height 22
paste input "فلية"
type input "أفخاذ دجاج سفلية بدون عظم"
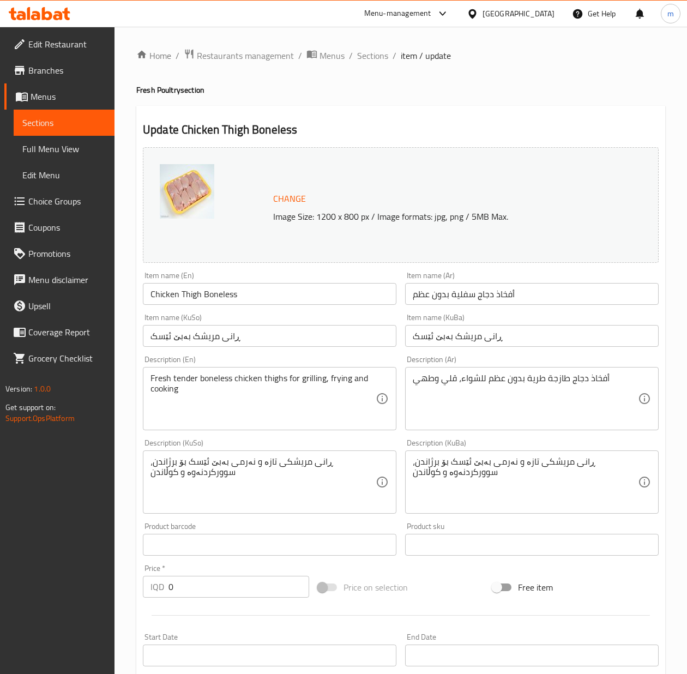
click at [266, 332] on input "ڕانی مریشک بەبێ ئێسک" at bounding box center [270, 336] width 254 height 22
paste input "بنە"
type input "بنەڕانی مریشک بەبێ ئێسک"
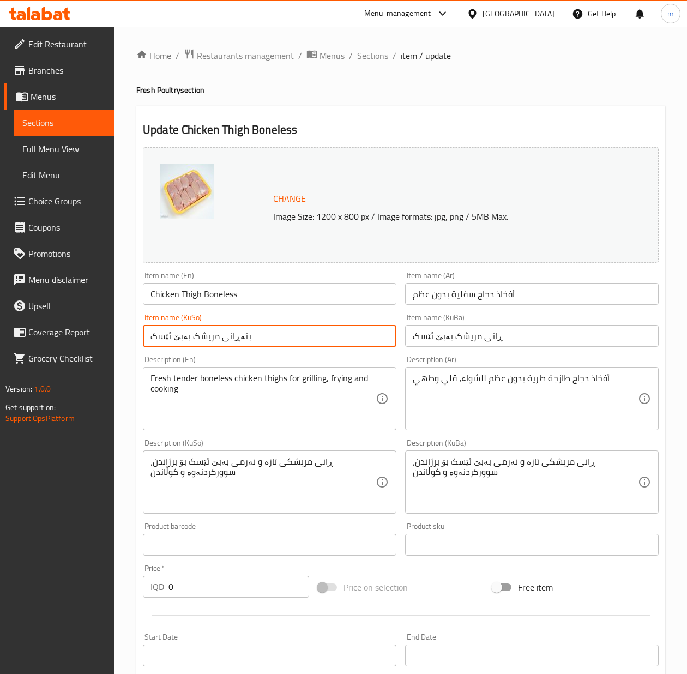
click at [432, 339] on input "ڕانی مریشک بەبێ ئێسک" at bounding box center [532, 336] width 254 height 22
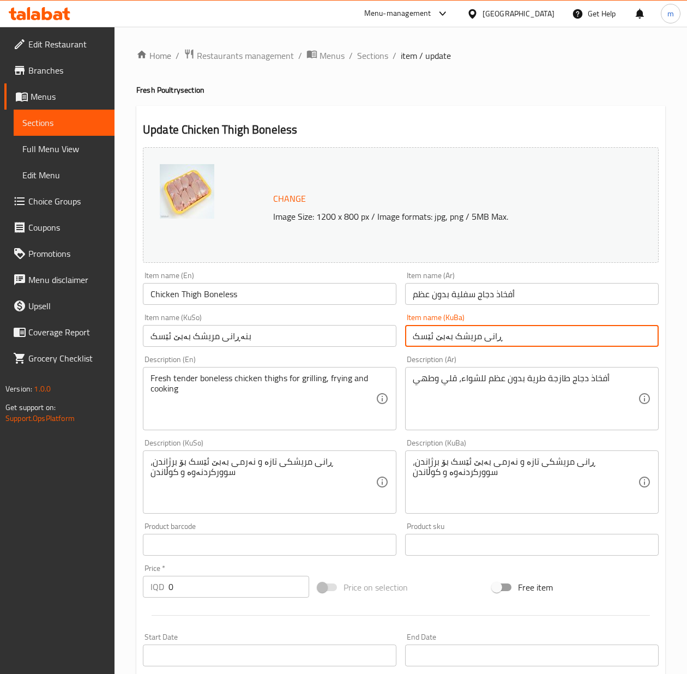
click at [432, 339] on input "ڕانی مریشک بەبێ ئێسک" at bounding box center [532, 336] width 254 height 22
paste input "بنە"
type input "بنەڕانی مریشک بەبێ ئێسک"
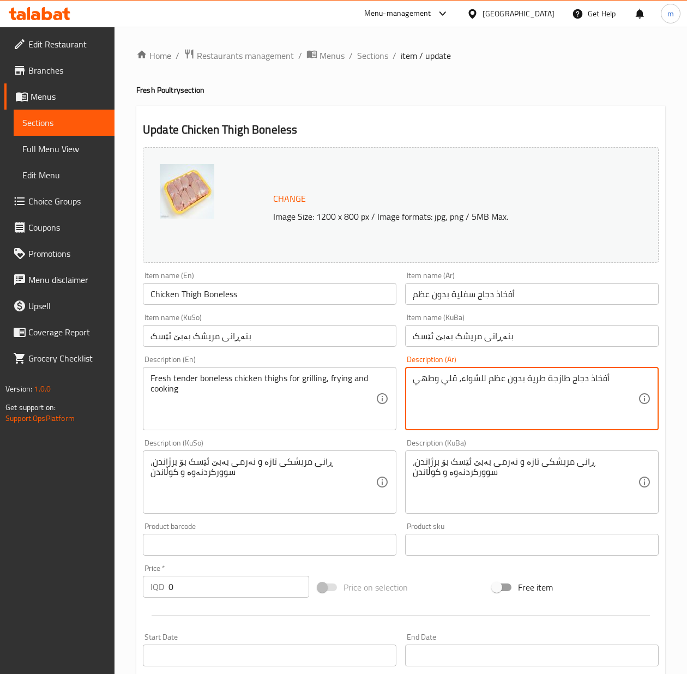
click at [579, 380] on textarea "أفخاذ دجاج طازجة طرية بدون عظم للشواء، قلي وطهي" at bounding box center [525, 399] width 225 height 52
paste textarea "فلية"
drag, startPoint x: 435, startPoint y: 378, endPoint x: 405, endPoint y: 388, distance: 32.1
click at [405, 388] on div "أفخاذ دجاج سفلية طازجة طرية بدون عظم للشواء، قلي وطهي Description (Ar)" at bounding box center [532, 398] width 254 height 63
click at [428, 378] on textarea "أفخاذ دجاج سفلية طازجة طرية بدون عظم للشواء، قلي وطهي" at bounding box center [525, 399] width 225 height 52
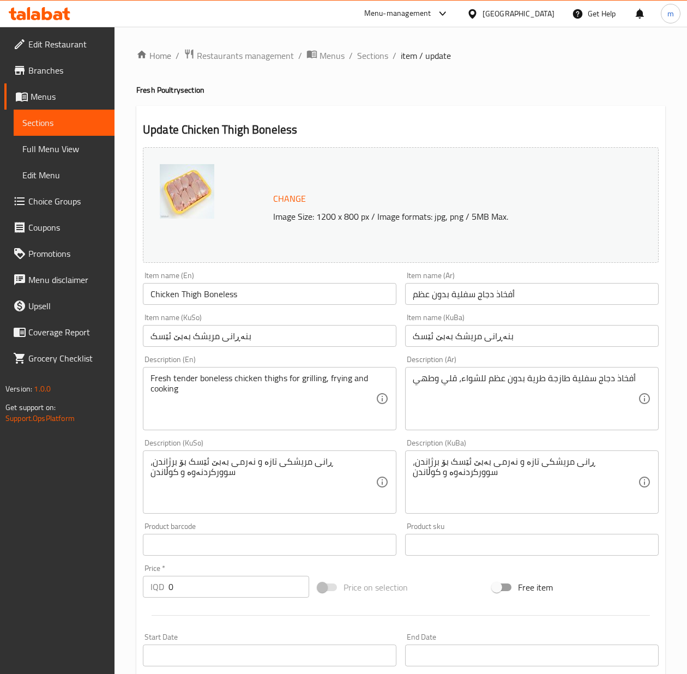
click at [642, 380] on div "أفخاذ دجاج سفلية طازجة طرية بدون عظم للشواء، قلي وطهي Description (Ar)" at bounding box center [532, 398] width 254 height 63
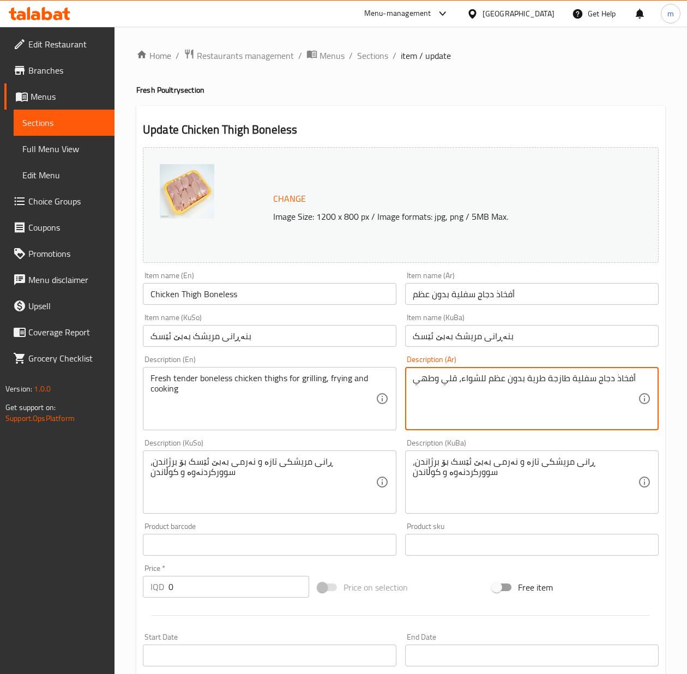
click at [615, 393] on textarea "أفخاذ دجاج سفلية طازجة طرية بدون عظم للشواء، قلي وطهي" at bounding box center [525, 399] width 225 height 52
click at [646, 382] on div "أفخاذ دجاج سفلية طازجة طرية بدون عظم للشواء، قلي وطهي Description (Ar)" at bounding box center [532, 398] width 254 height 63
type textarea "أفخاذ دجاج سفلية طازجة طرية بدون عظم للشواء، قلي وطبخ"
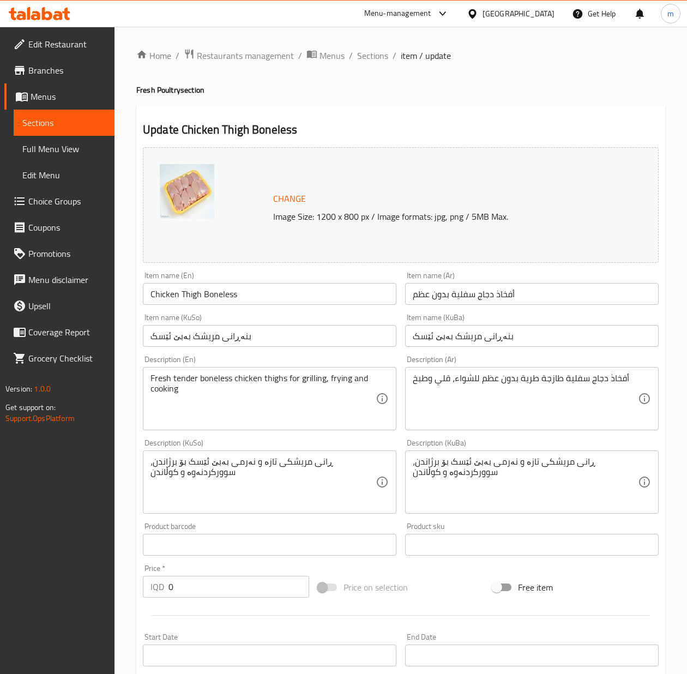
click at [365, 461] on textarea "ڕانی مریشکی تازە و نەرمی بەبێ ئێسک بۆ برژاندن، سوورکردنەوە و کوڵاندن" at bounding box center [263, 482] width 225 height 52
paste textarea "بنەڕانی"
click at [368, 463] on textarea "ڕانی مریشکی تازە و نەرمی بەبێ ئێسک بۆ برژاندن، سوورکردنەوە و کوڵاندن" at bounding box center [263, 482] width 225 height 52
paste textarea "بنە"
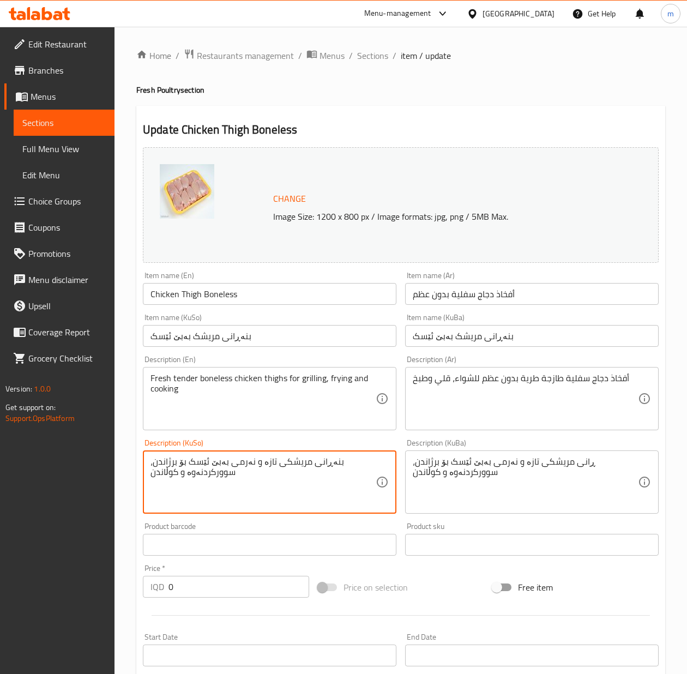
type textarea "بنەڕانی مریشکی تازە و نەرمی بەبێ ئێسک بۆ برژاندن، سوورکردنەوە و کوڵاندن"
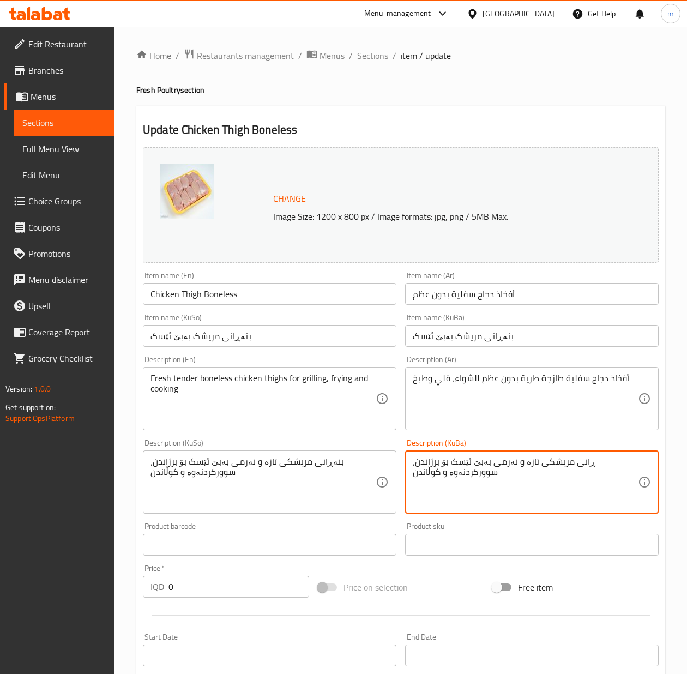
click at [629, 462] on textarea "ڕانی مریشکی تازە و نەرمی بەبێ ئێسک بۆ برژاندن، سوورکردنەوە و کوڵاندن" at bounding box center [525, 482] width 225 height 52
paste textarea "بنە"
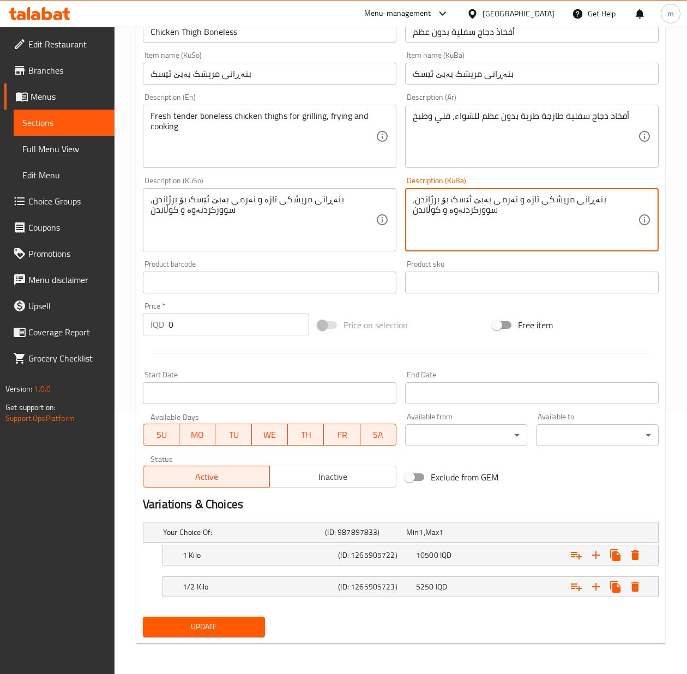
type textarea "بنەڕانی مریشکی تازە و نەرمی بەبێ ئێسک بۆ برژاندن، سوورکردنەوە و کوڵاندن"
click at [229, 633] on span "Update" at bounding box center [204, 627] width 105 height 14
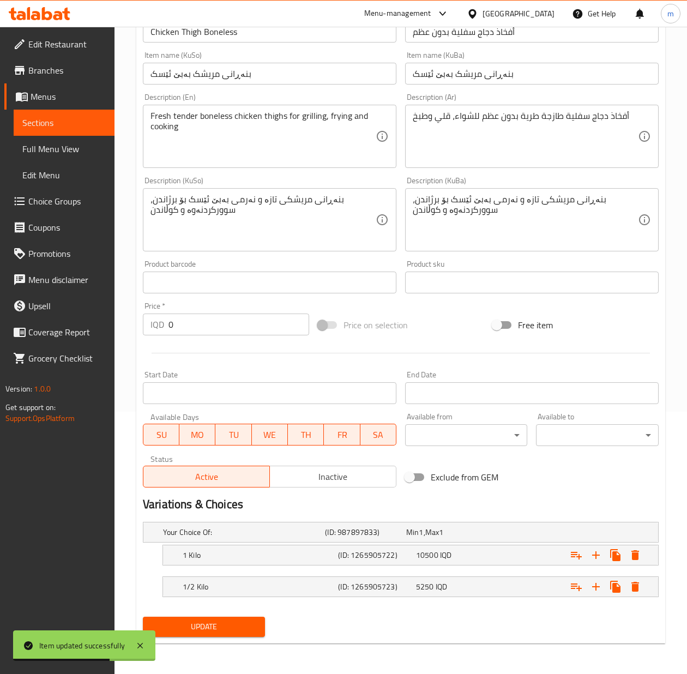
click at [91, 118] on span "Sections" at bounding box center [63, 122] width 83 height 13
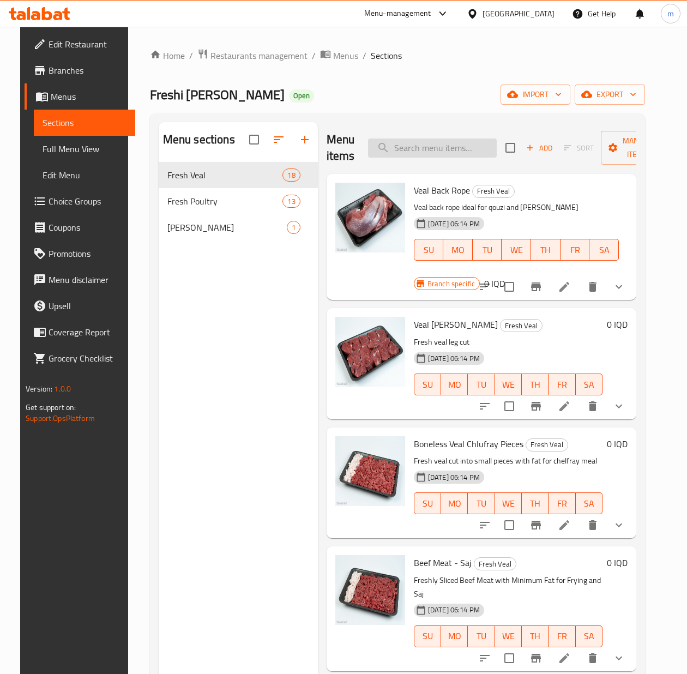
click at [380, 140] on input "search" at bounding box center [432, 148] width 129 height 19
paste input "Fresh Chicken Leg"
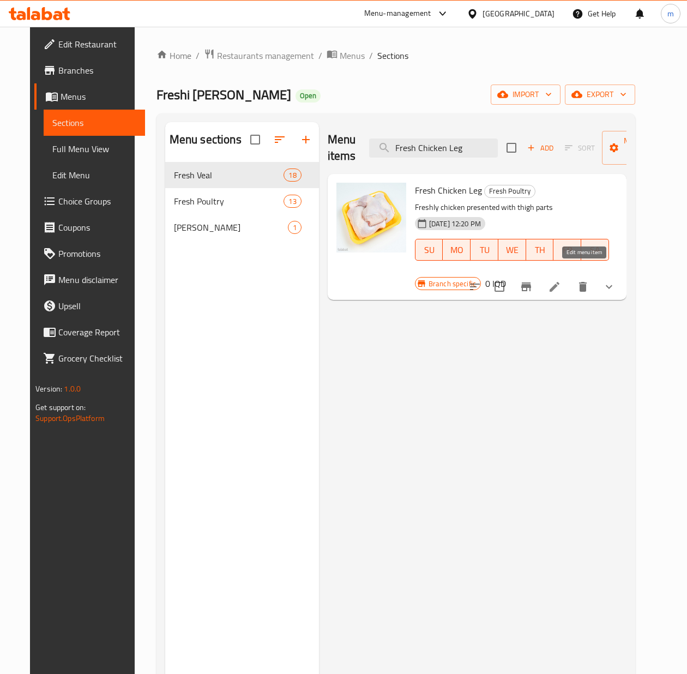
type input "Fresh Chicken Leg"
click at [561, 280] on icon at bounding box center [554, 286] width 13 height 13
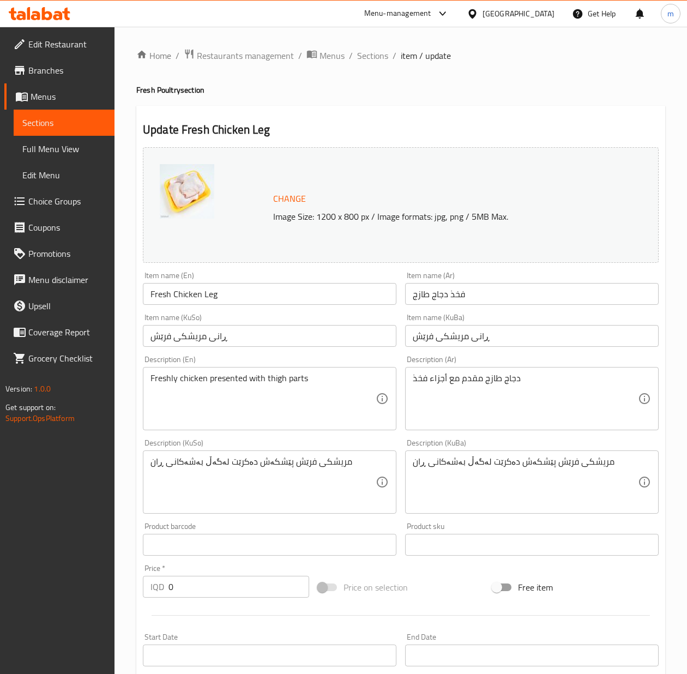
click at [243, 295] on input "Fresh Chicken Leg" at bounding box center [270, 294] width 254 height 22
paste input "Whole Chicken Thighs"
type input "Whole Chicken Thighs"
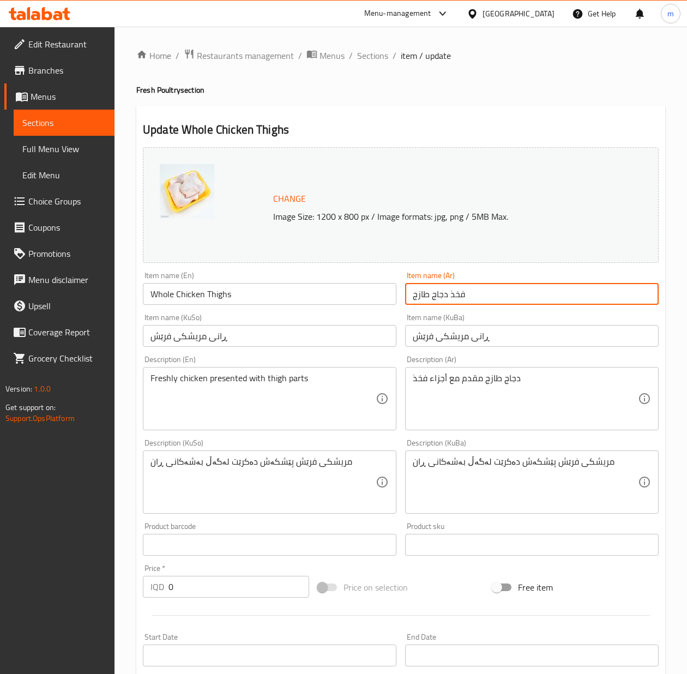
click at [470, 288] on input "فخذ دجاج طازج" at bounding box center [532, 294] width 254 height 22
paste input "أفخاذ دجاج كاملة"
type input "أفخاذ دجاج كاملة"
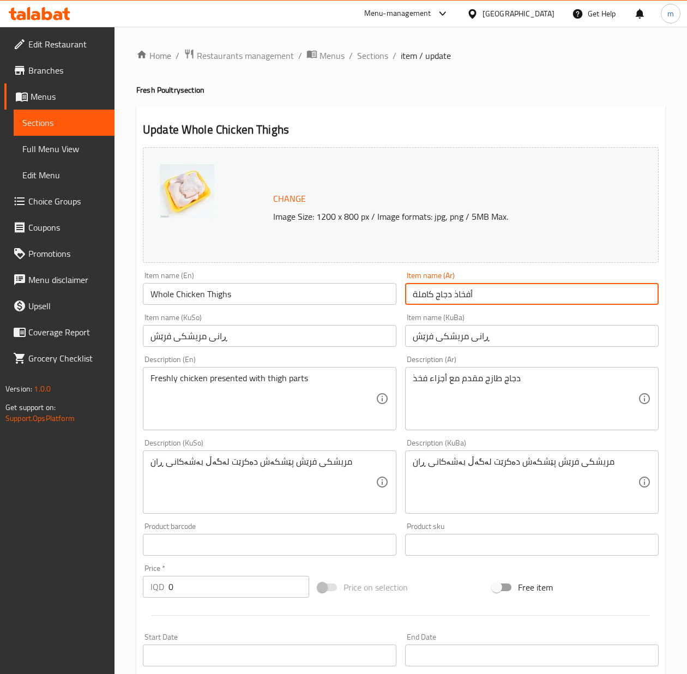
click at [320, 340] on input "ڕانی مریشکی فرێش" at bounding box center [270, 336] width 254 height 22
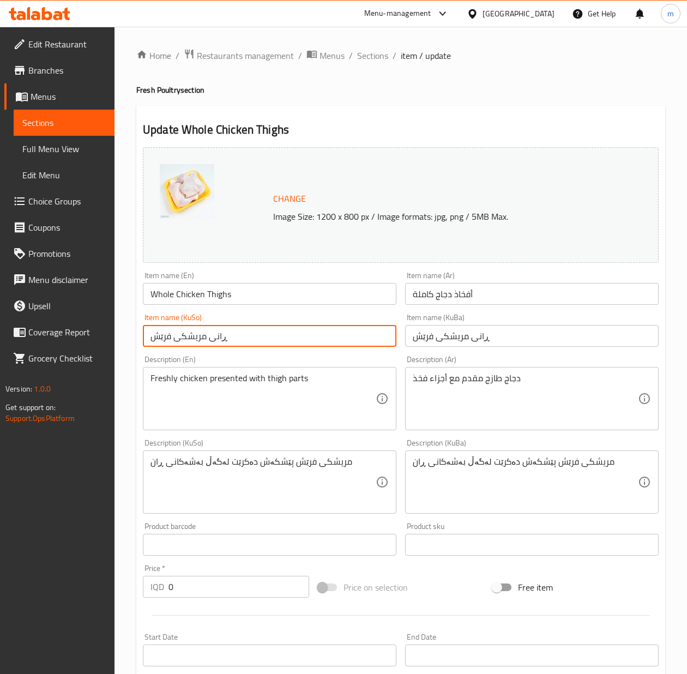
click at [320, 340] on input "ڕانی مریشکی فرێش" at bounding box center [270, 336] width 254 height 22
paste input "تەواوی مریشک"
type input "ڕانی تەواوی مریشک"
click at [479, 336] on input "ڕانی مریشکی فرێش" at bounding box center [532, 336] width 254 height 22
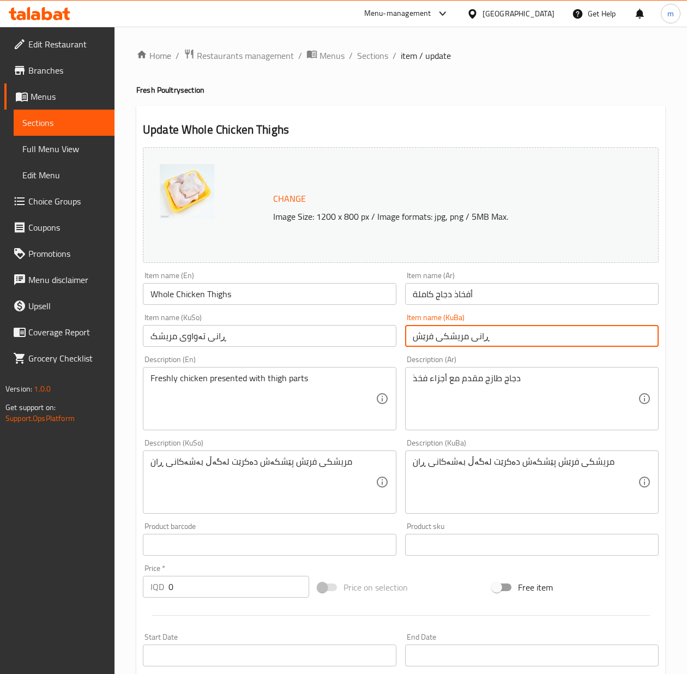
click at [479, 336] on input "ڕانی مریشکی فرێش" at bounding box center [532, 336] width 254 height 22
paste input "تەواوی مریشک"
type input "ڕانی تەواوی مریشک"
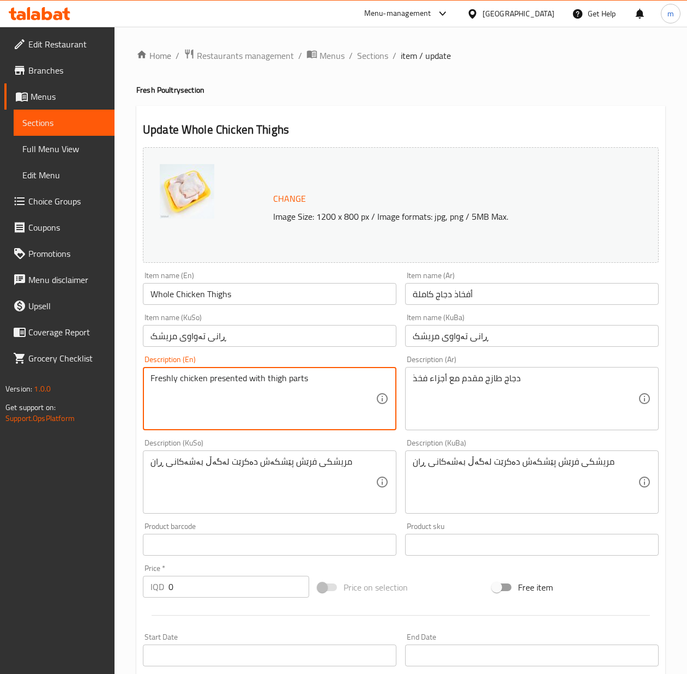
click at [246, 390] on textarea "Freshly chicken presented with thigh parts" at bounding box center [263, 399] width 225 height 52
paste textarea "tender chicken thighs for grilling, frying and cooking"
type textarea "Fresh tender chicken thighs for grilling, frying and cooking"
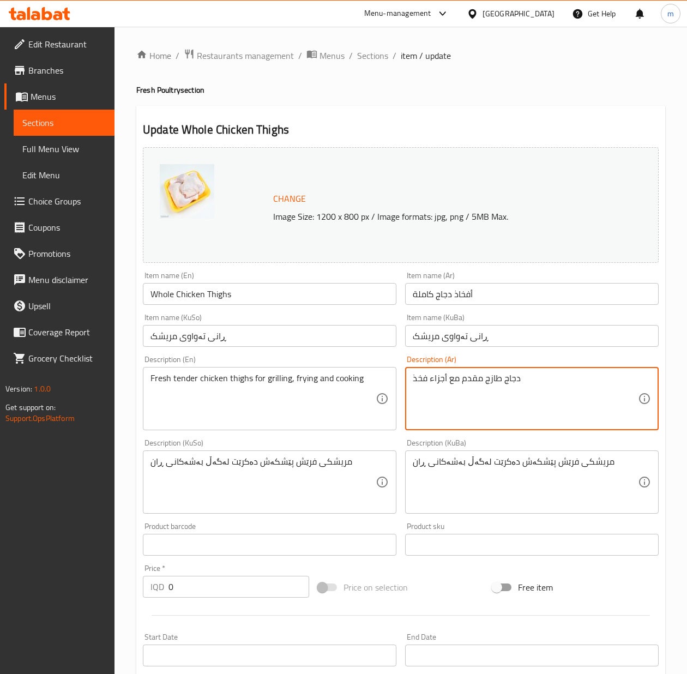
click at [511, 382] on textarea "دجاج طازج مقدم مع أجزاء فخذ" at bounding box center [525, 399] width 225 height 52
paste textarea "فخاذ دجاج كاملة، طازجة، وطرية مثالية للشوي، القلي، والطبخ"
type textarea "أفخاذ دجاج كاملة، طازجة، وطرية مثالية للشوي، القلي، والطبخ"
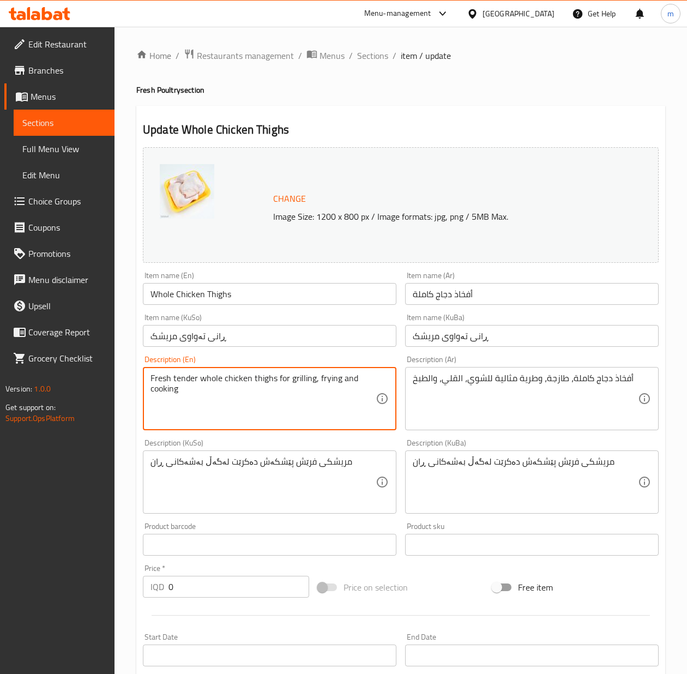
type textarea "Fresh tender whole chicken thighs for grilling, frying and cooking"
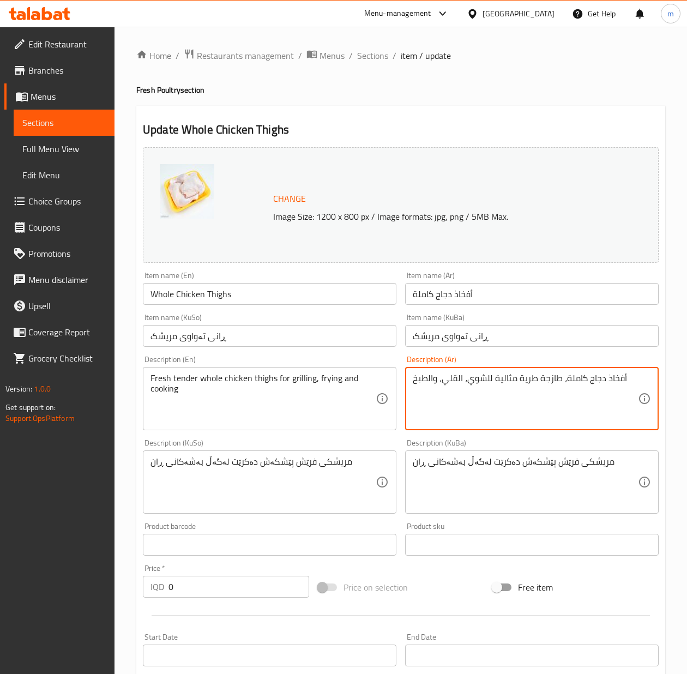
click at [502, 377] on textarea "أفخاذ دجاج كاملة، طازجة طرية مثالية للشوي، القلي، والطبخ" at bounding box center [525, 399] width 225 height 52
click at [456, 374] on textarea "أفخاذ دجاج كاملة، طازجة طرية للشوي، القلي، والطبخ" at bounding box center [525, 399] width 225 height 52
click at [426, 376] on textarea "أفخاذ دجاج كاملة، طازجة طرية للشوي، قلي، والطبخ" at bounding box center [525, 399] width 225 height 52
type textarea "أفخاذ دجاج كاملة، طازجة طرية للشوي، قلي، وطبخ"
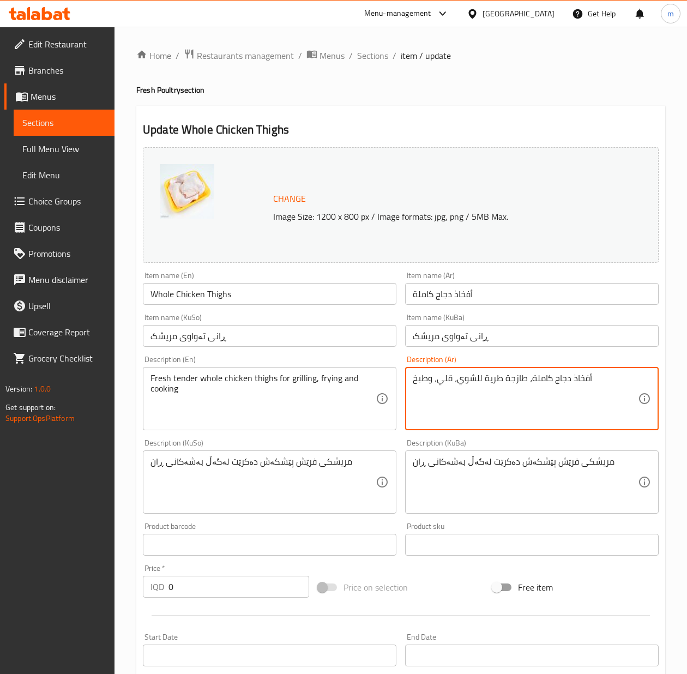
click at [266, 448] on div "Description (KuSo) مریشکی فرێش پێشکەش دەکرێت لەگەڵ بەشەکانی ڕان Description (Ku…" at bounding box center [270, 476] width 254 height 75
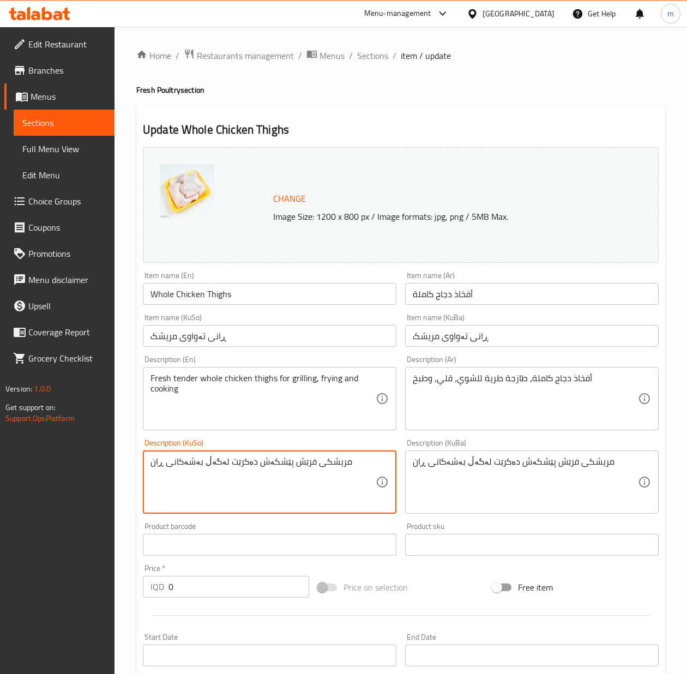
click at [276, 465] on textarea "مریشکی فرێش پێشکەش دەکرێت لەگەڵ بەشەکانی ڕان" at bounding box center [263, 482] width 225 height 52
paste textarea "ڕانی تەواوی فرێشی مریشک، گونجاوە بۆ برژاندن، سوورکردنەوە، و چێشتلێن"
click at [254, 465] on textarea "ڕانی تەواوی فرێشی مریشک، گونجاوە بۆ برژاندن، سوورکردنەوە، و چێشتلێنان" at bounding box center [263, 482] width 225 height 52
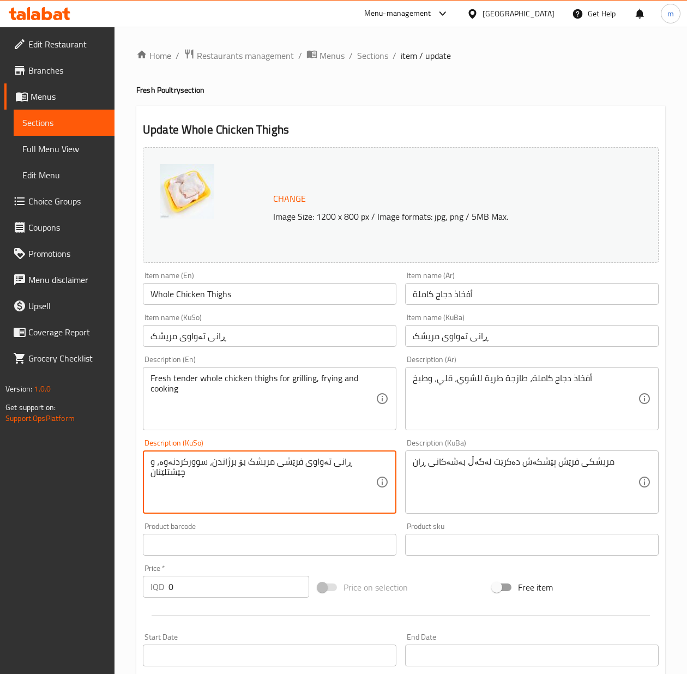
click at [279, 465] on textarea "ڕانی تەواوی فرێشی مریشک بۆ برژاندن، سوورکردنەوە، و چێشتلێنان" at bounding box center [263, 482] width 225 height 52
click at [326, 463] on textarea "ڕانی تەواوی فرێش و نەرمی مریشک بۆ برژاندن، سوورکردنەوە، و چێشتلێنان" at bounding box center [263, 482] width 225 height 52
click at [287, 461] on textarea "ڕانی تەواوی مریشکی فرێش و نەرمی مریشک بۆ برژاندن، سوورکردنەوە، و چێشتلێنان" at bounding box center [263, 482] width 225 height 52
click at [203, 464] on textarea "ڕانی تەواوی مریشکی فرێش و نەرمی مریشک بۆ برژاندن، سوورکردنەوە، و چێشتلێنان" at bounding box center [263, 482] width 225 height 52
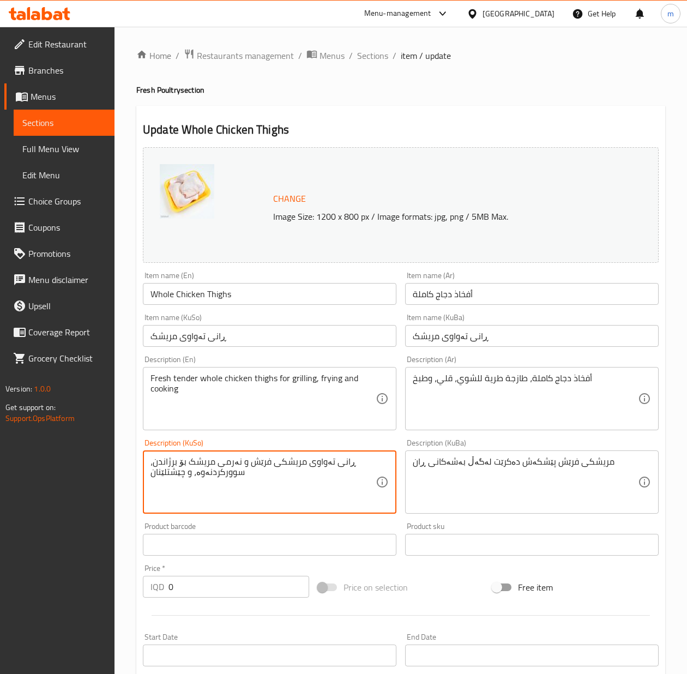
click at [203, 464] on textarea "ڕانی تەواوی مریشکی فرێش و نەرمی مریشک بۆ برژاندن، سوورکردنەوە، و چێشتلێنان" at bounding box center [263, 482] width 225 height 52
click at [156, 459] on textarea "ڕانی تەواوی مریشکی فرێش و نەرم بۆ برژاندن، سوورکردنەوە، و چێشتلێنان" at bounding box center [263, 482] width 225 height 52
click at [175, 476] on textarea "ڕانی تەواوی مریشکی فرێش و نەرم بۆ برژاندن، سوورکردنەوە و چێشتلێنان" at bounding box center [263, 482] width 225 height 52
type textarea "ڕانی تەواوی مریشکی فرێش و نەرم بۆ برژاندن، سوورکردنەوە و کوڵاندن"
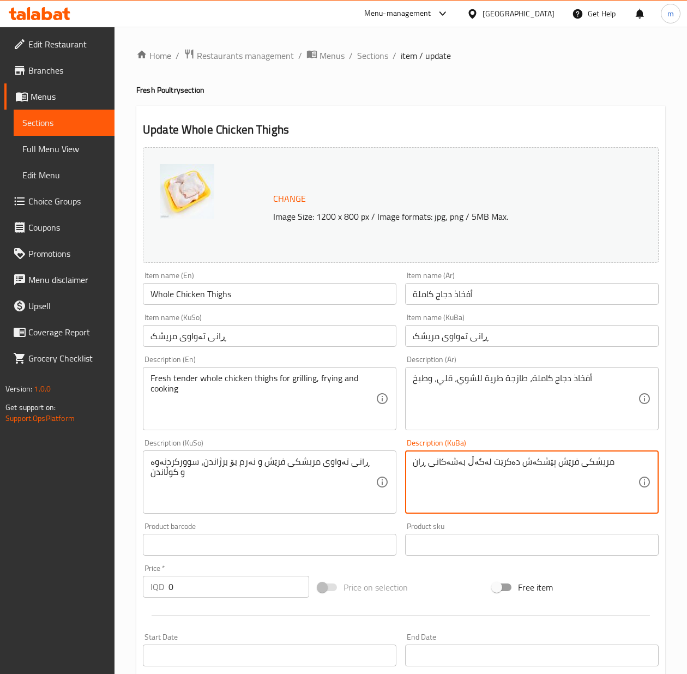
click at [546, 486] on textarea "مریشکی فرێش پێشکەش دەکرێت لەگەڵ بەشەکانی ڕان" at bounding box center [525, 482] width 225 height 52
paste textarea "ڕانی تەواوی مریشکی فرێش و نەرم بۆ برژاندن، سوورکردنەوە و کوڵاند"
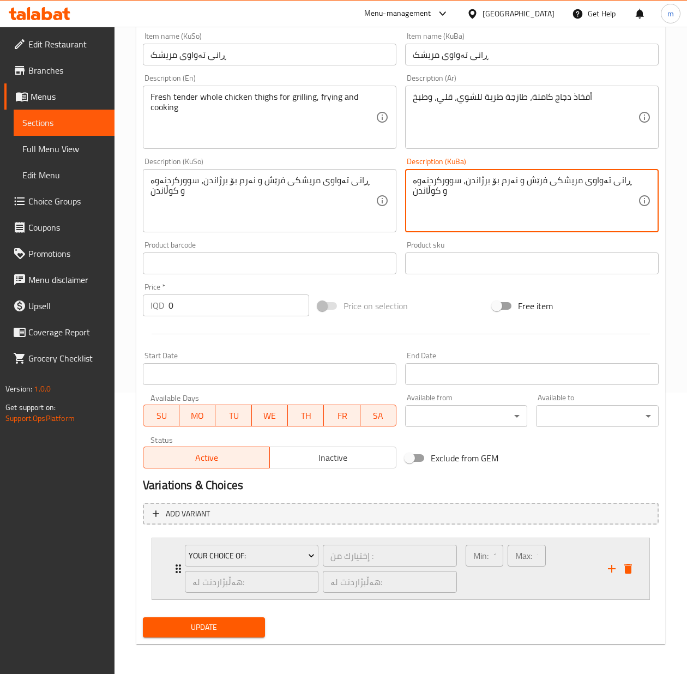
scroll to position [282, 0]
type textarea "ڕانی تەواوی مریشکی فرێش و نەرم بۆ برژاندن، سوورکردنەوە و کوڵاندن"
click at [232, 617] on button "Update" at bounding box center [204, 627] width 122 height 20
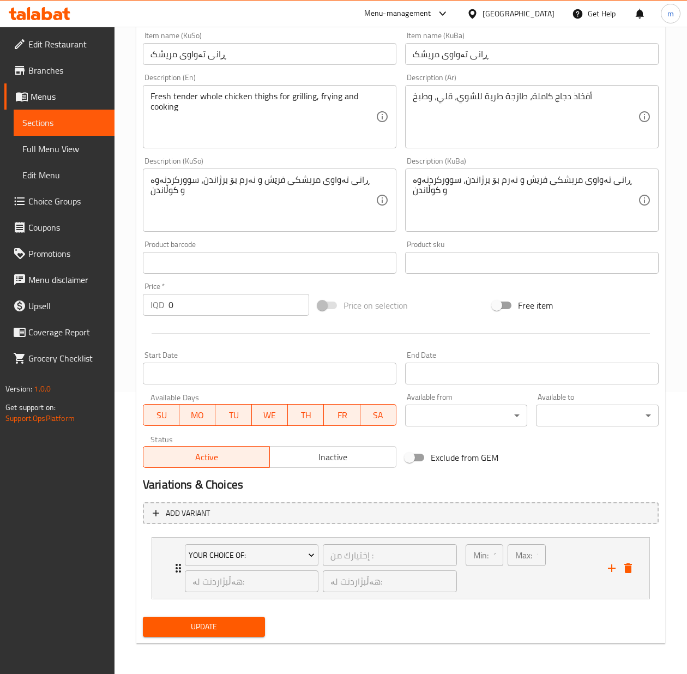
click at [247, 627] on span "Update" at bounding box center [204, 627] width 105 height 14
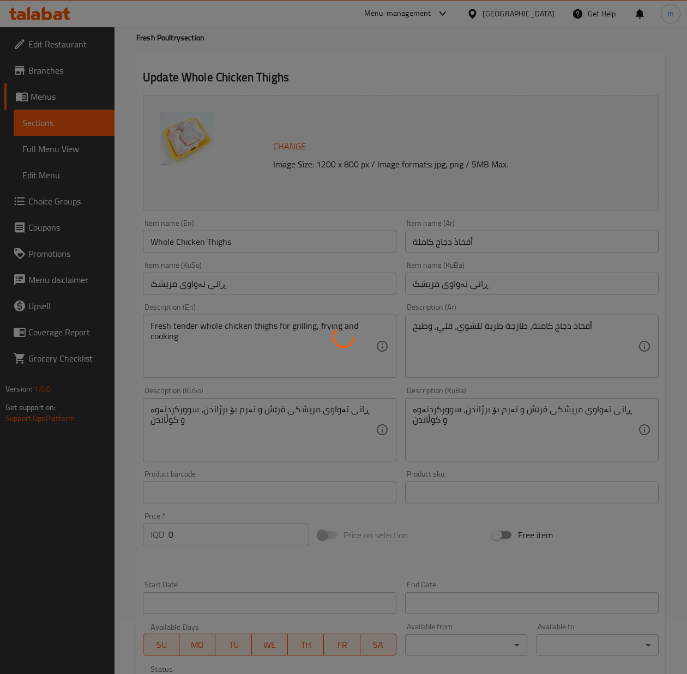
scroll to position [0, 0]
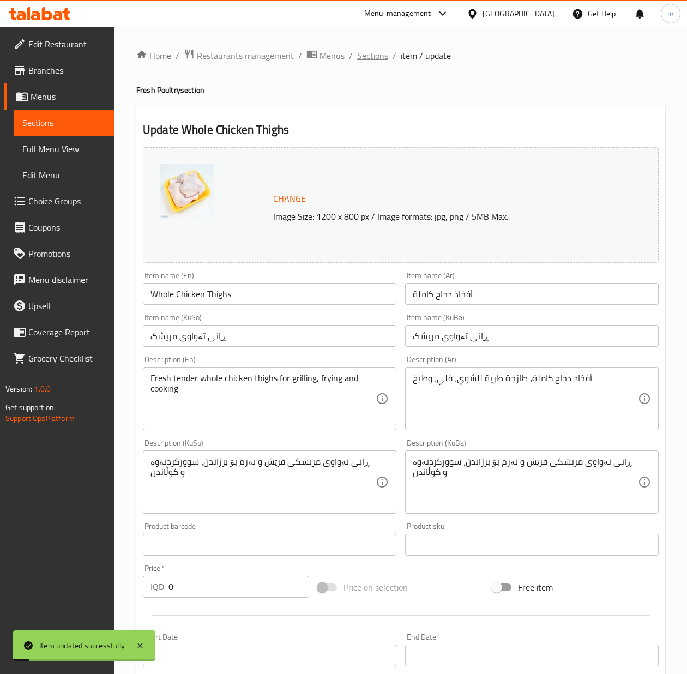
click at [378, 57] on span "Sections" at bounding box center [372, 55] width 31 height 13
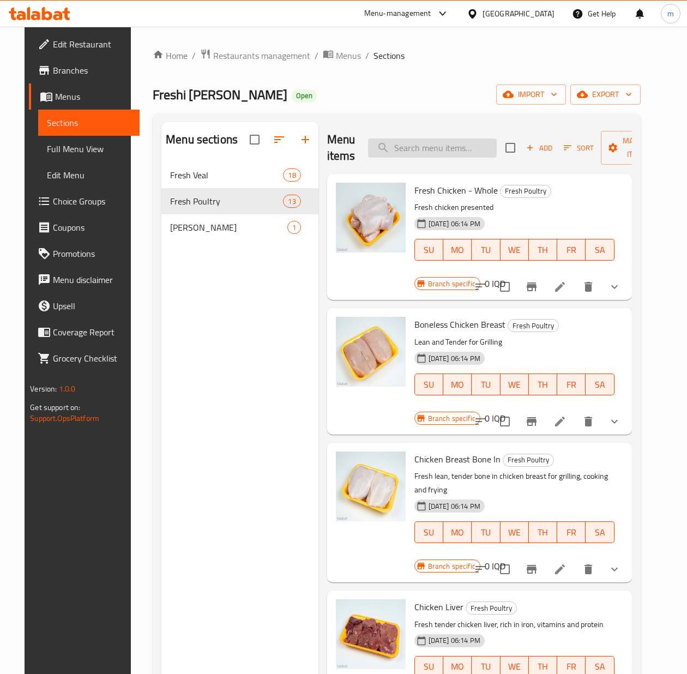
click at [382, 149] on input "search" at bounding box center [432, 148] width 129 height 19
paste input "Chicken Thigh"
type input "Chicken Thigh"
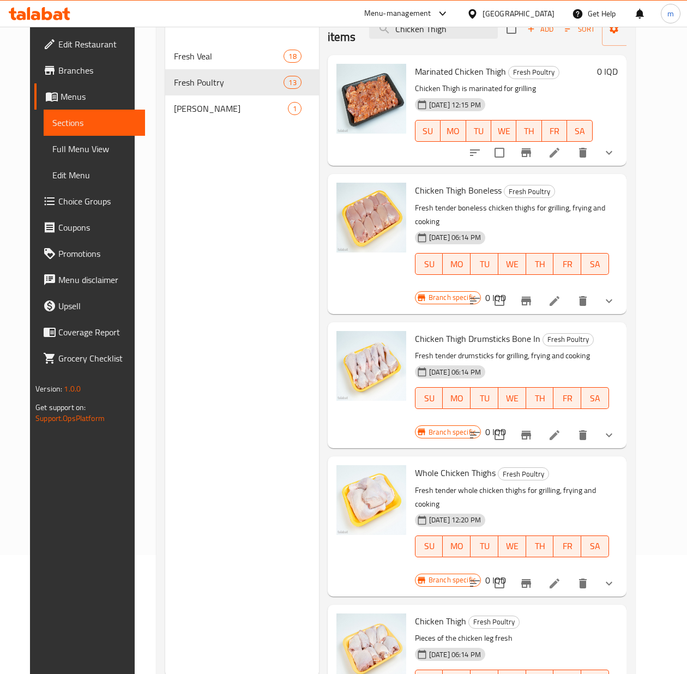
scroll to position [153, 0]
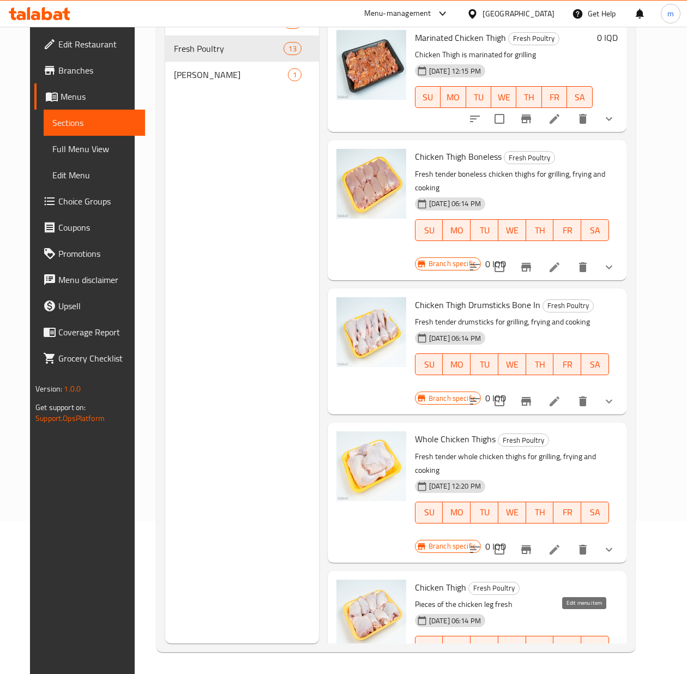
click at [560, 667] on icon at bounding box center [555, 684] width 10 height 10
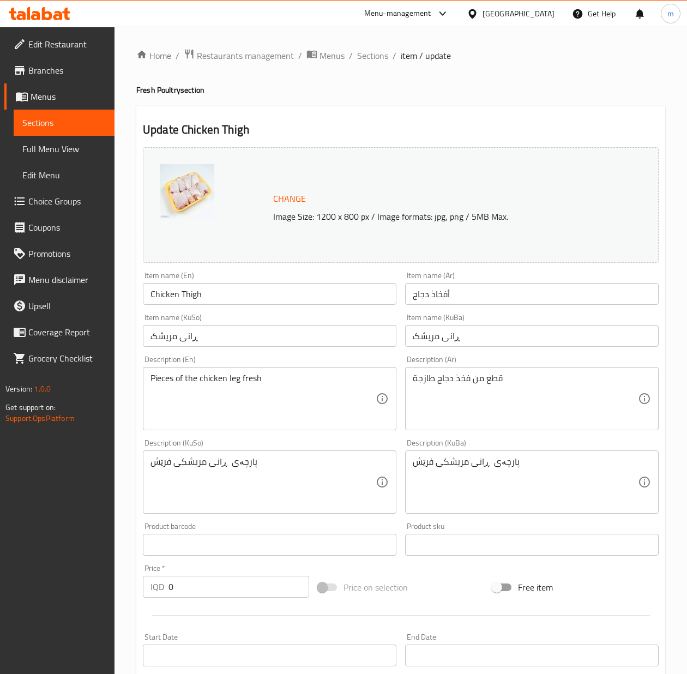
click at [206, 286] on input "Chicken Thigh" at bounding box center [270, 294] width 254 height 22
click at [216, 291] on input "Chicken Thigh" at bounding box center [270, 294] width 254 height 22
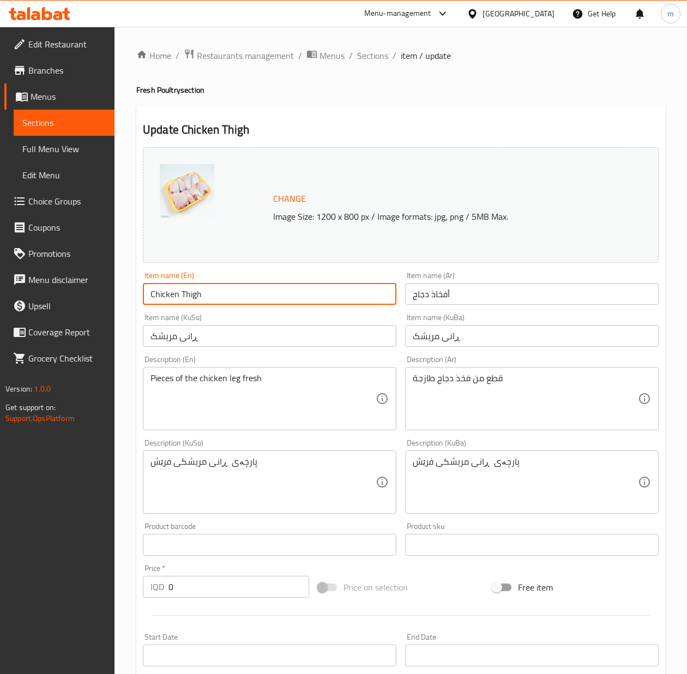
click at [216, 291] on input "Chicken Thigh" at bounding box center [270, 294] width 254 height 22
paste input "Lower Thighs Bone-In"
click at [254, 296] on input "Chicken Lower Thighs Bone-In" at bounding box center [270, 294] width 254 height 22
type input "Chicken Lower Thighs Bone In"
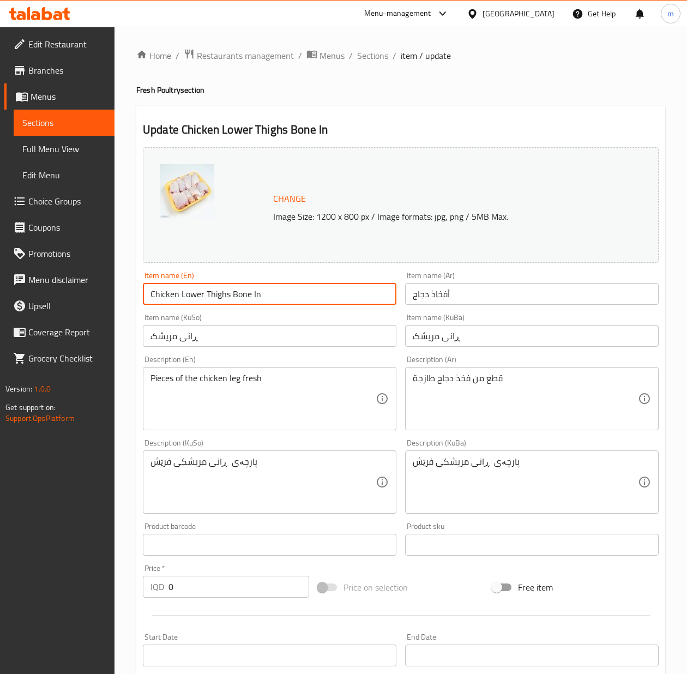
click at [465, 290] on input "أفخاذ دجاج" at bounding box center [532, 294] width 254 height 22
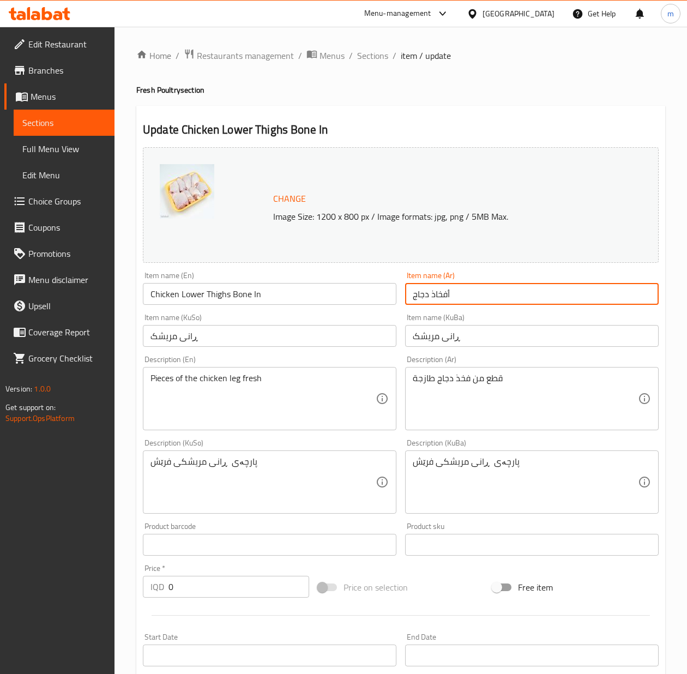
click at [465, 290] on input "أفخاذ دجاج" at bounding box center [532, 294] width 254 height 22
paste input "سفلية مع [PERSON_NAME]"
type input "أفخاذ دجاج سفلية مع [PERSON_NAME]"
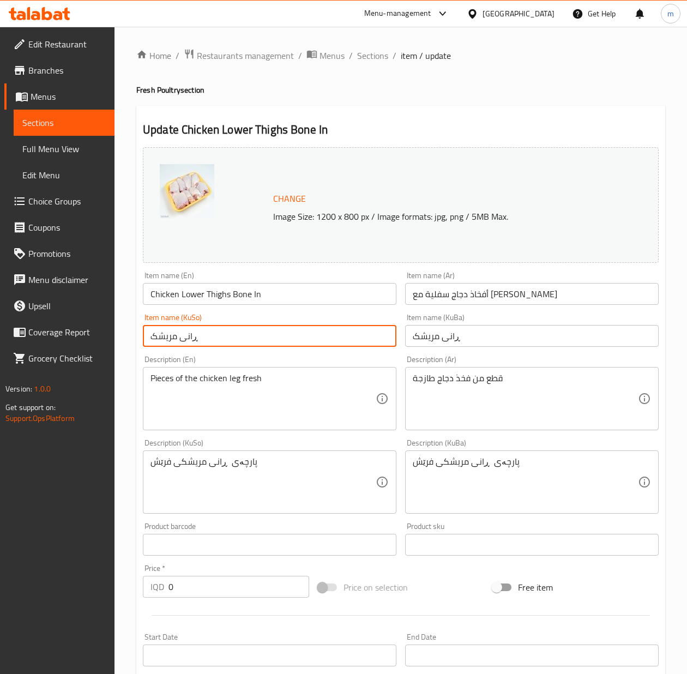
click at [250, 330] on input "ڕانی مریشک" at bounding box center [270, 336] width 254 height 22
paste input "بنەڕانی مریشک بە ئێسکەوە"
type input "بنەڕانی مریشک بە ئێسکەوە"
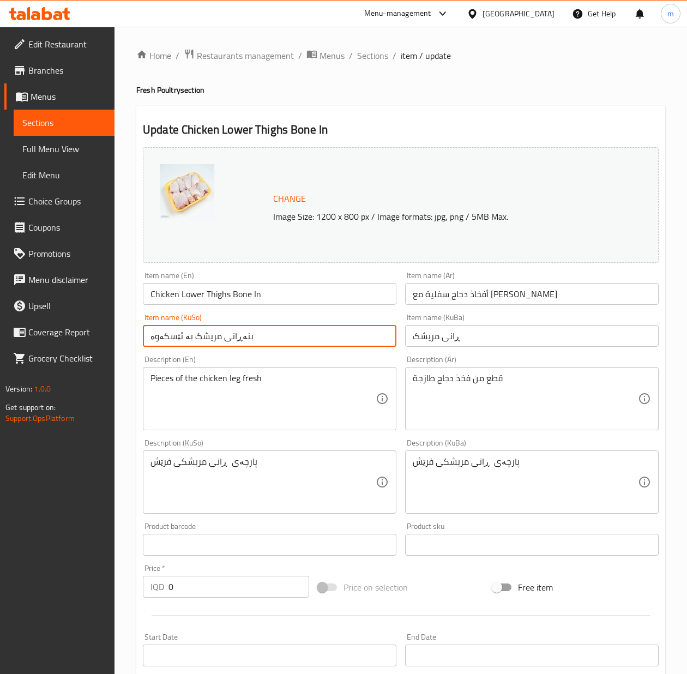
click at [489, 343] on input "ڕانی مریشک" at bounding box center [532, 336] width 254 height 22
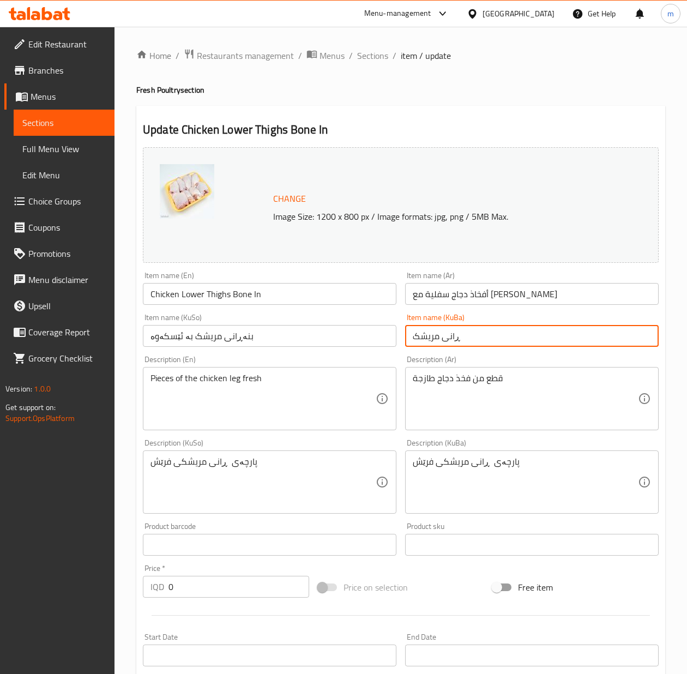
click at [489, 343] on input "ڕانی مریشک" at bounding box center [532, 336] width 254 height 22
paste input "بنەڕانی مریشک بە ئێسکەوە"
type input "بنەڕانی مریشک بە ئێسکەوە"
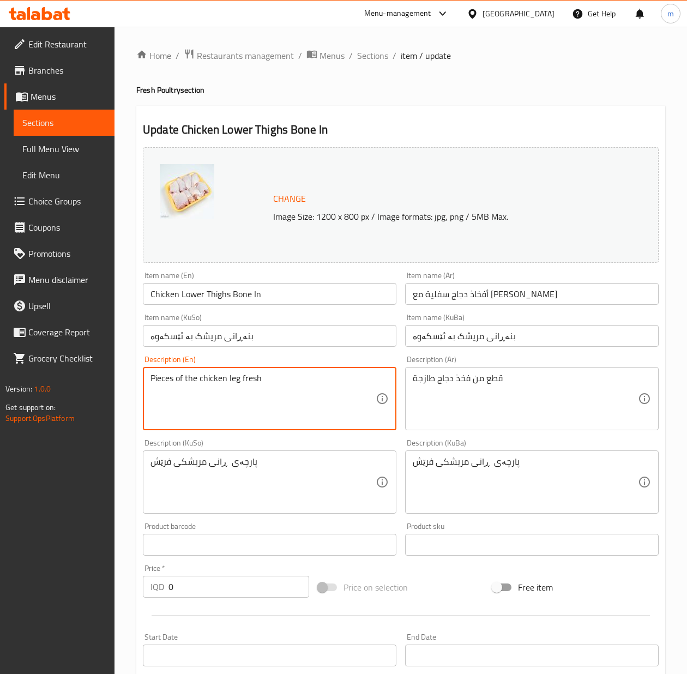
click at [238, 384] on textarea "Pieces of the chicken leg fresh" at bounding box center [263, 399] width 225 height 52
paste textarea "Fresh Tender Bone-In Chicken Thighs, Perfect for Grilling, Frying, and Cooking"
click at [238, 402] on textarea "Fresh Tender Bone-In Chicken Thighs, Perfect for Grilling, Frying, and Cooking" at bounding box center [263, 399] width 225 height 52
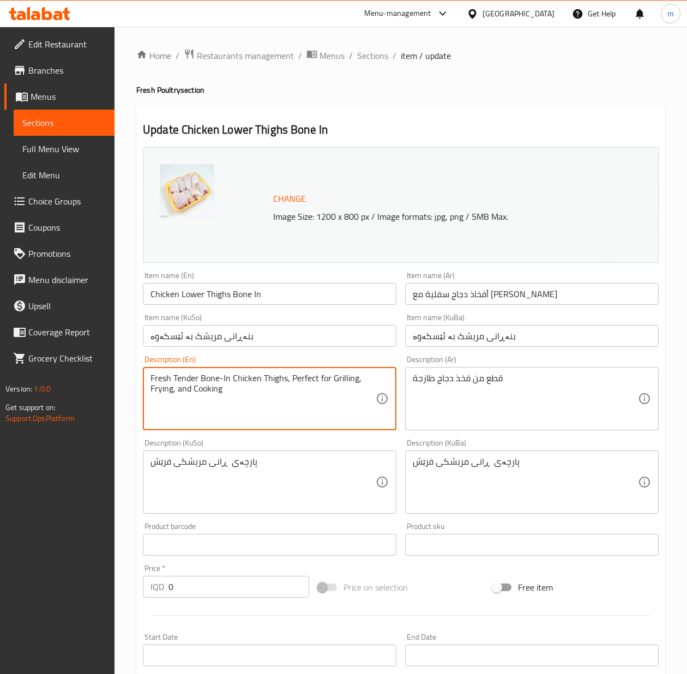
click at [238, 402] on textarea "Fresh Tender Bone-In Chicken Thighs, Perfect for Grilling, Frying, and Cooking" at bounding box center [263, 399] width 225 height 52
paste textarea "tender bone in chicken thighs for grilling, frying and c"
type textarea "Fresh tender bone in chicken thighs for grilling, frying and cooking"
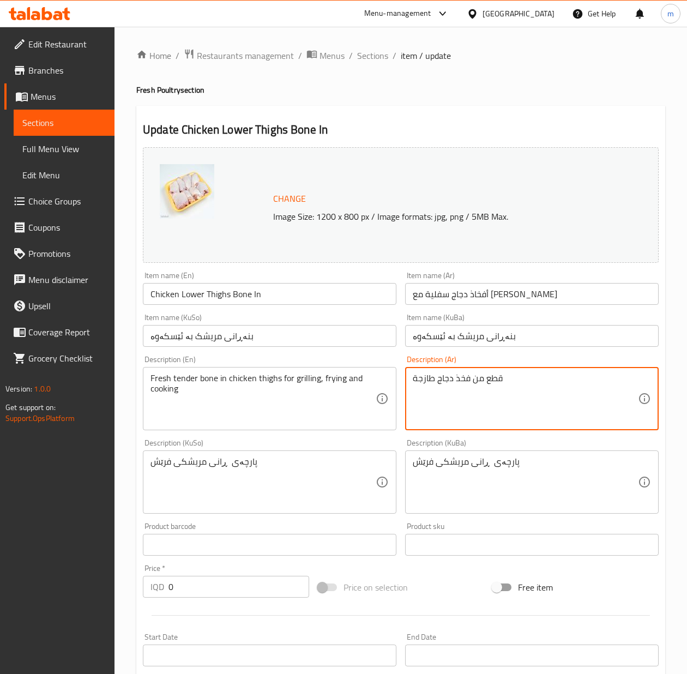
click at [491, 384] on textarea "قطع من فخذ دجاج طازجة" at bounding box center [525, 399] width 225 height 52
paste textarea "أفخاذ دجاج سفلية طازجة وطرية مع العظم، مثالية للشواء، القلي والطبخ"
click at [506, 378] on textarea "أفخاذ دجاج سفلية طازجة وطرية مع العظم، مثالية للشواء، القلي والطبخ" at bounding box center [525, 399] width 225 height 52
click at [479, 382] on textarea "أفخاذ دجاج سفلية طازجة وطرية مع عظم، مثالية للشواء، القلي والطبخ" at bounding box center [525, 399] width 225 height 52
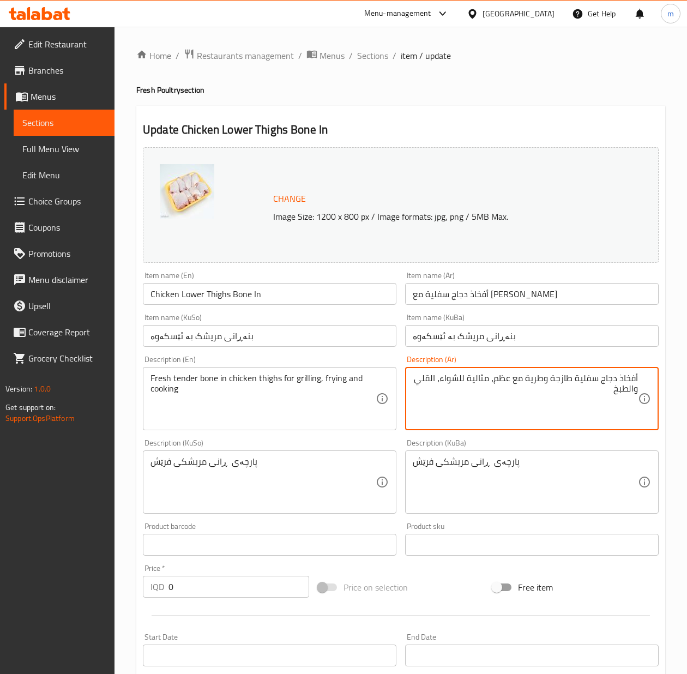
click at [479, 382] on textarea "أفخاذ دجاج سفلية طازجة وطرية مع عظم، مثالية للشواء، القلي والطبخ" at bounding box center [525, 399] width 225 height 52
click at [458, 380] on textarea "أفخاذ دجاج سفلية طازجة وطرية مع عظم للشواء، القلي والطبخ" at bounding box center [525, 399] width 225 height 52
click at [437, 374] on textarea "أفخاذ دجاج سفلية طازجة وطرية مع عظم للشواء، قلي والطبخ" at bounding box center [525, 399] width 225 height 52
type textarea "أفخاذ دجاج سفلية طازجة وطرية مع عظم للشواء، قلي وطبخ"
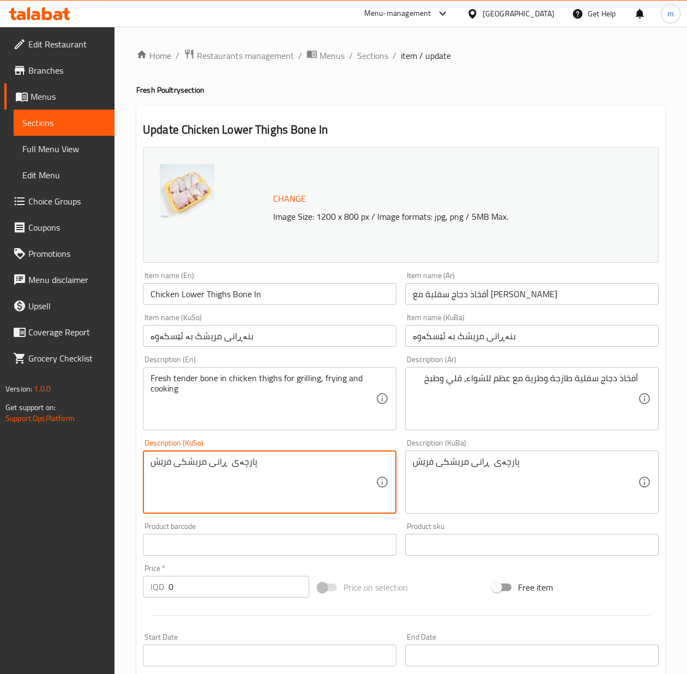
click at [249, 466] on textarea "پارچەی ڕانی مریشکی فرێش" at bounding box center [263, 482] width 225 height 52
paste textarea "بنەڕانی فرێشی مریشک بە ئێسکەوە، گونجاوە بۆ برژاندن، سوورکردنەوە، و چێشتلێنان"
click at [323, 463] on textarea "بنەڕانی فرێشی مریشک بە ئێسکەوە، گونجاوە بۆ برژاندن، سوورکردنەوە، و چێشتلێنان" at bounding box center [263, 482] width 225 height 52
click at [326, 460] on textarea "بنەڕانی فرێشی مریشک بە ئێسکەوە، گونجاوە بۆ برژاندن، سوورکردنەوە، و چێشتلێنان" at bounding box center [263, 482] width 225 height 52
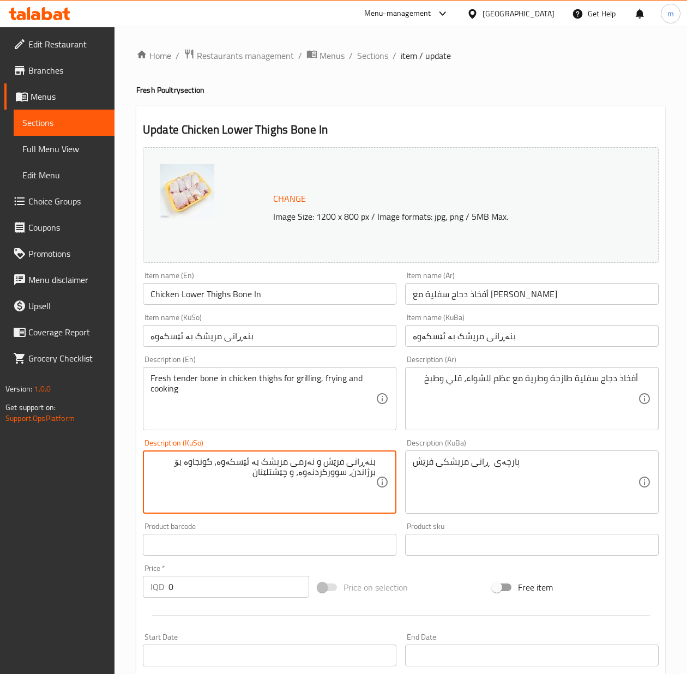
click at [207, 462] on textarea "بنەڕانی فرێش و نەرمی مریشک بە ئێسکەوە، گونجاوە بۆ برژاندن، سوورکردنەوە، و چێشتل…" at bounding box center [263, 482] width 225 height 52
click at [304, 473] on textarea "بنەڕانی فرێش و نەرمی مریشک بە ئێسکەوە بۆ برژاندن، سوورکردنەوە، و چێشتلێنان" at bounding box center [263, 482] width 225 height 52
click at [329, 478] on textarea "بنەڕانی فرێش و نەرمی مریشک بە ئێسکەوە بۆ برژاندن، سوورکردنەوە، و کوڵآندن" at bounding box center [263, 482] width 225 height 52
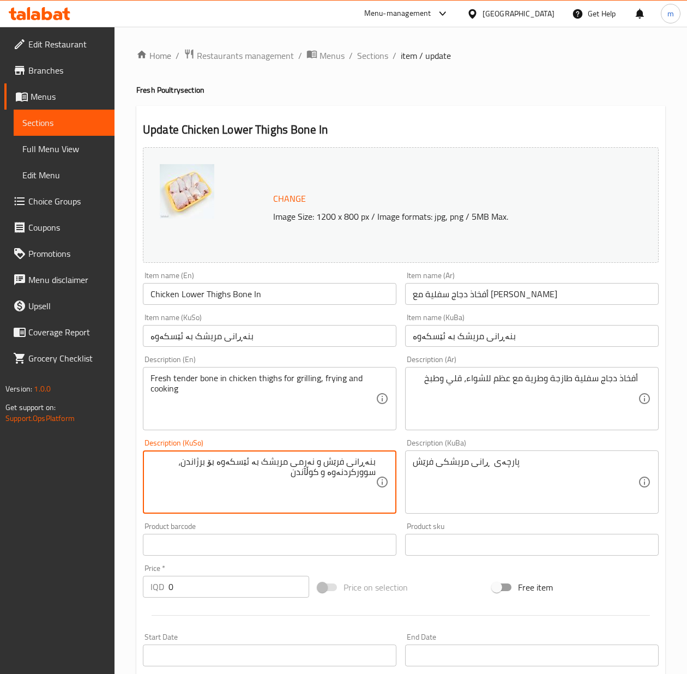
click at [343, 472] on textarea "بنەڕانی فرێش و نەرمی مریشک بە ئێسکەوە بۆ برژاندن، سوورکردنەوە و کوڵآندن" at bounding box center [263, 482] width 225 height 52
type textarea "بنەڕانی فرێش و نەرمی مریشک بە ئێسکەوە بۆ برژاندن، سوورکردنەوە و کوڵآندن"
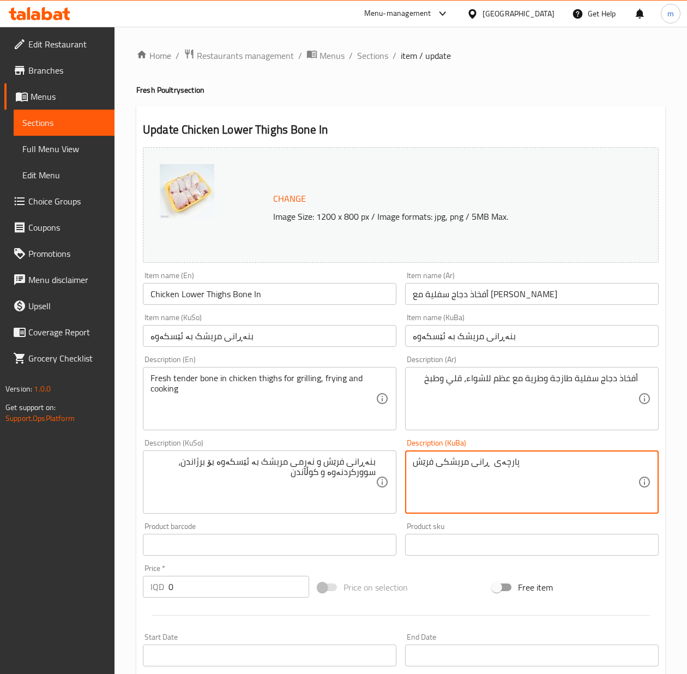
click at [468, 469] on textarea "پارچەی ڕانی مریشکی فرێش" at bounding box center [525, 482] width 225 height 52
paste textarea "بنەڕانی فرێش و نەرمی مریشک بە ئێسکەوە بۆ برژاندن، سوورکردنەوە و کوڵآندن"
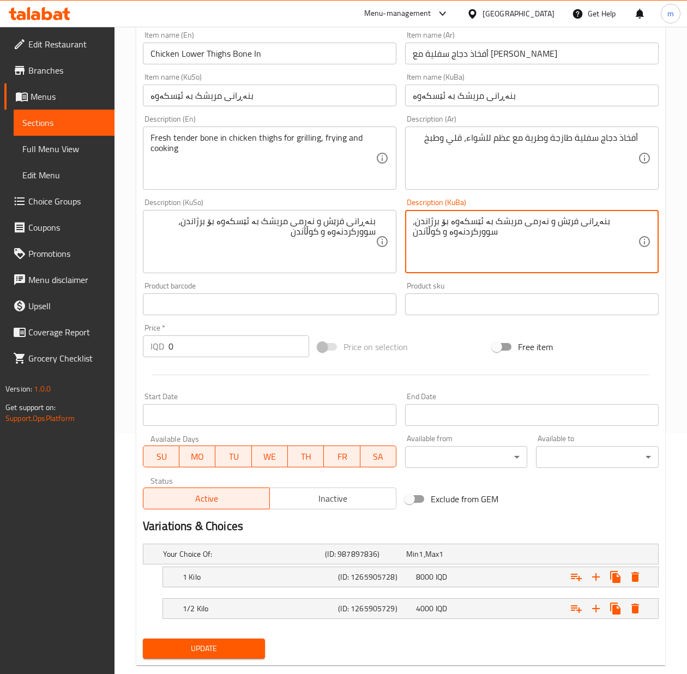
scroll to position [264, 0]
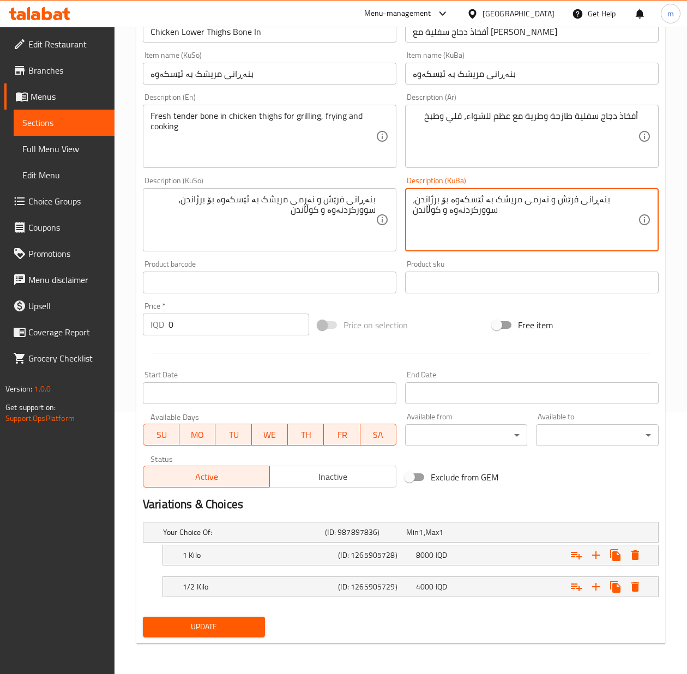
type textarea "بنەڕانی فرێش و نەرمی مریشک بە ئێسکەوە بۆ برژاندن، سوورکردنەوە و کوڵآندن"
click at [247, 631] on span "Update" at bounding box center [204, 627] width 105 height 14
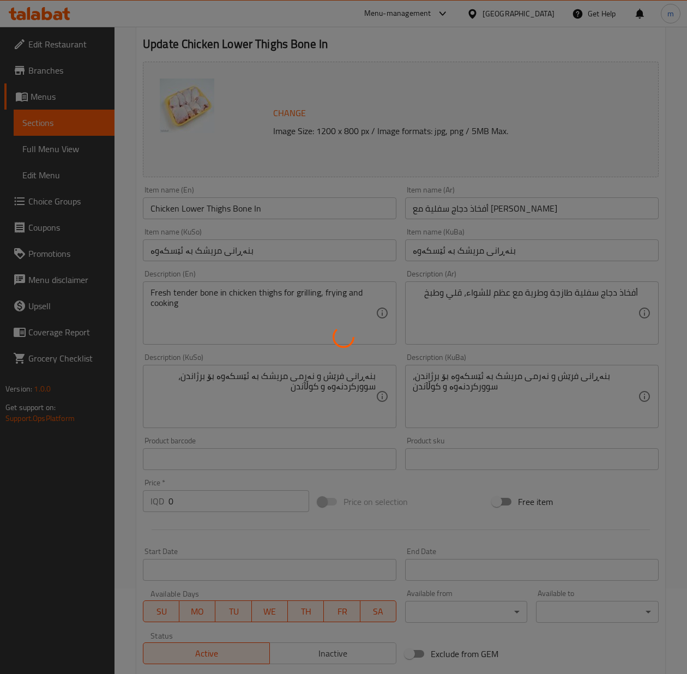
scroll to position [0, 0]
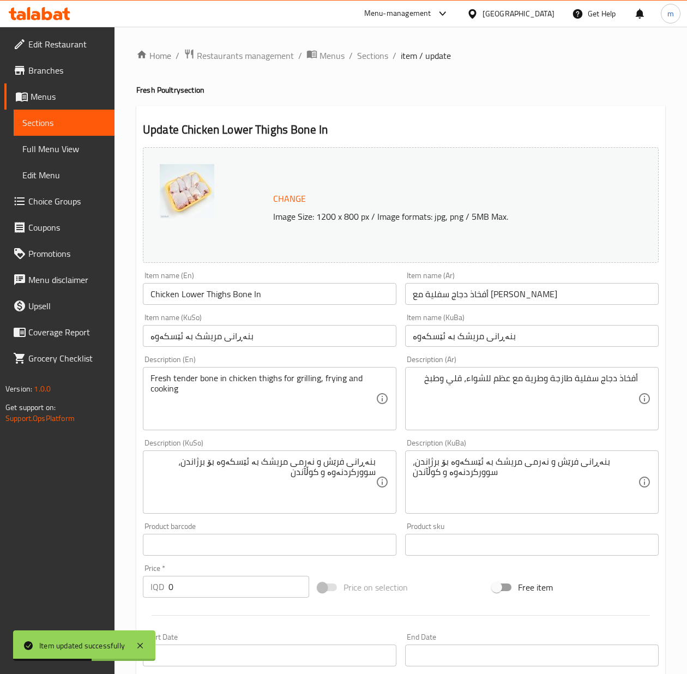
click at [193, 292] on input "Chicken Lower Thighs Bone In" at bounding box center [270, 294] width 254 height 22
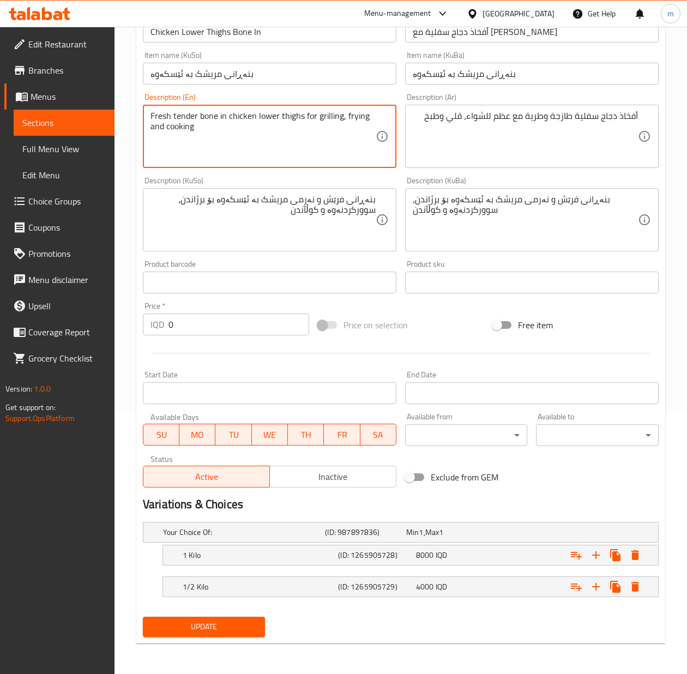
scroll to position [264, 0]
type textarea "Fresh tender bone in chicken lower thighs for grilling, frying and cooking"
click at [249, 629] on span "Update" at bounding box center [204, 627] width 105 height 14
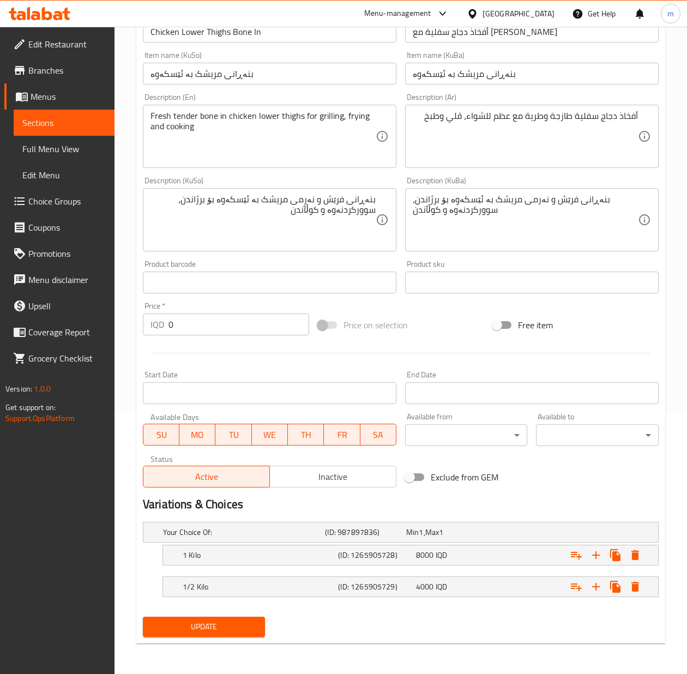
click at [246, 631] on span "Update" at bounding box center [204, 627] width 105 height 14
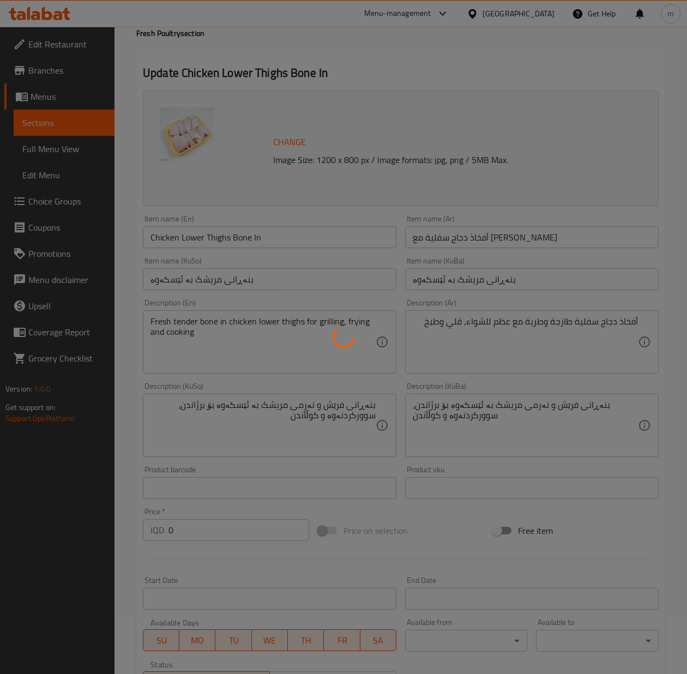
scroll to position [0, 0]
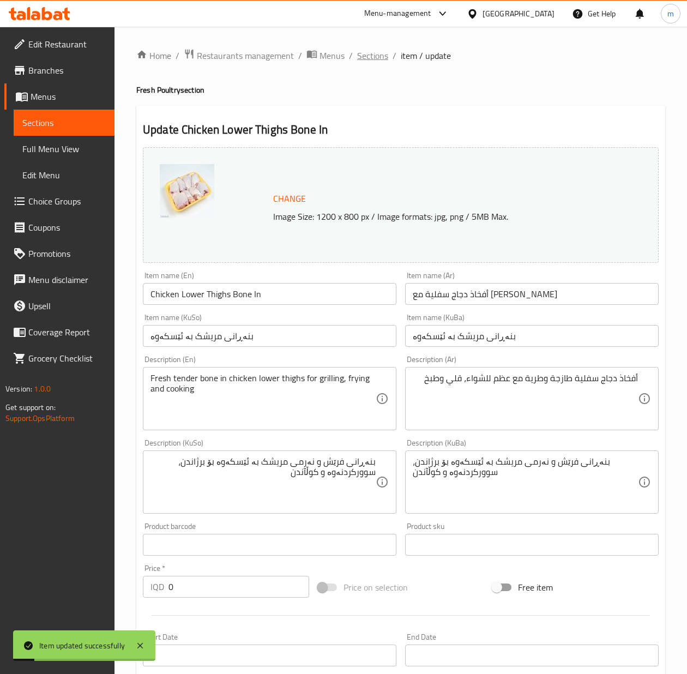
click at [380, 57] on span "Sections" at bounding box center [372, 55] width 31 height 13
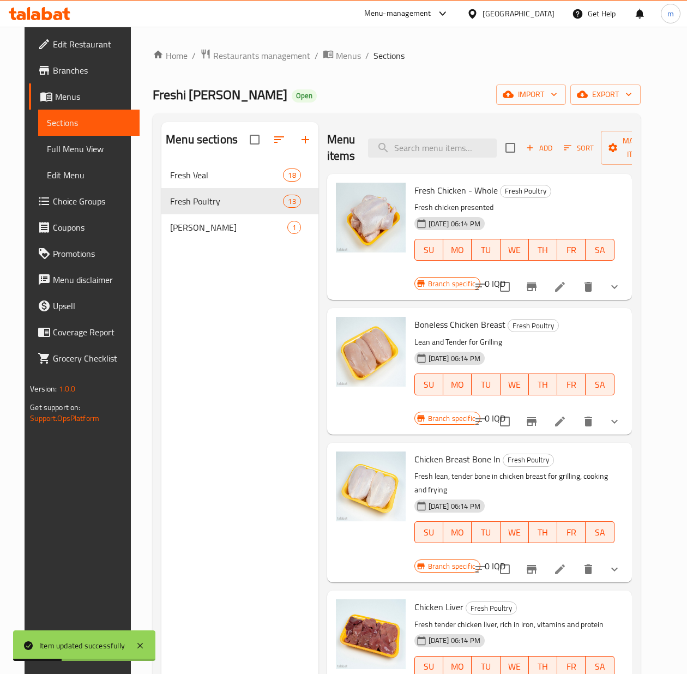
click at [385, 138] on div "Menu items Add Sort Manage items" at bounding box center [479, 148] width 305 height 52
click at [387, 151] on input "search" at bounding box center [432, 148] width 129 height 19
paste input "Marinated Chicken Breast"
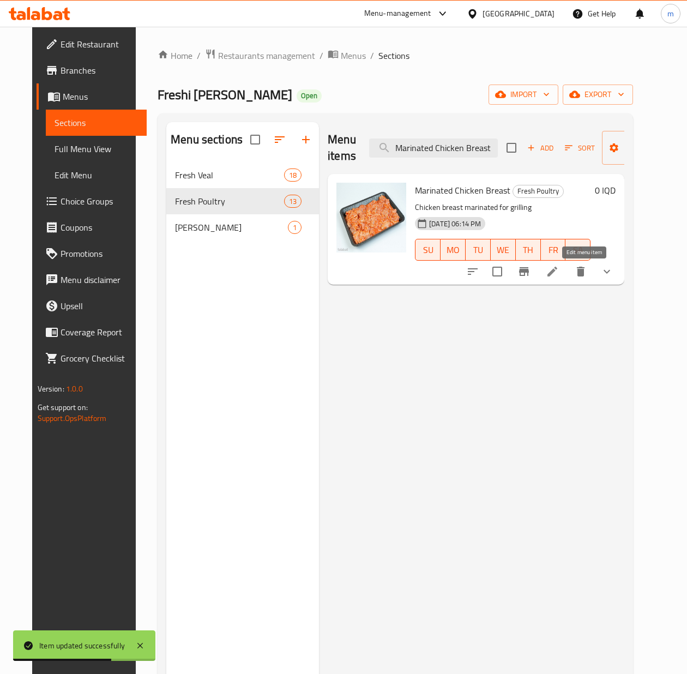
type input "Marinated Chicken Breast"
click at [557, 270] on icon at bounding box center [553, 272] width 10 height 10
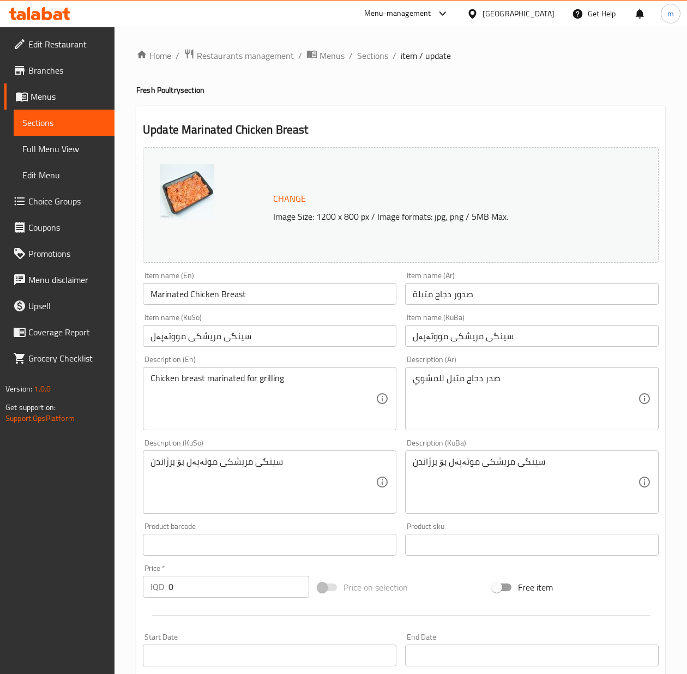
click at [237, 301] on input "Marinated Chicken Breast" at bounding box center [270, 294] width 254 height 22
paste input "(Tikka)"
click at [247, 297] on input "Marinated Chicken Breast (Tikka)" at bounding box center [270, 294] width 254 height 22
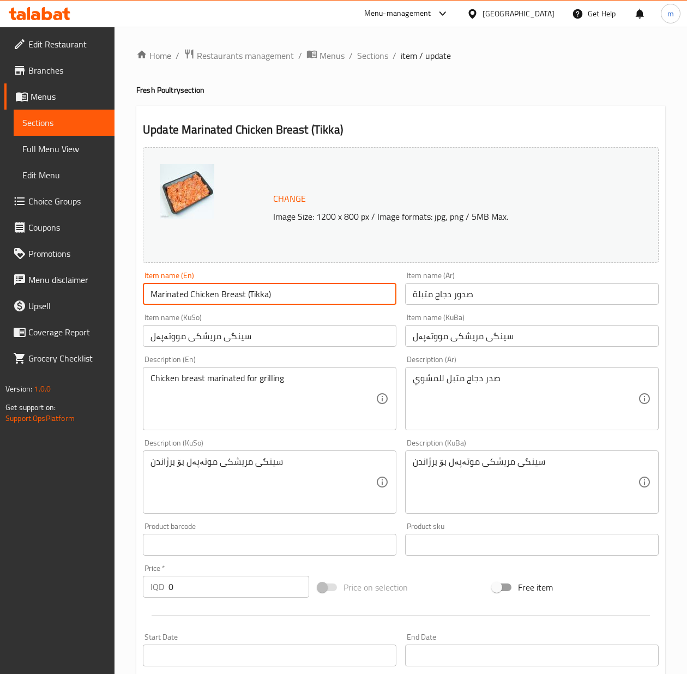
click at [249, 291] on input "Marinated Chicken Breast (Tikka)" at bounding box center [270, 294] width 254 height 22
type input "Marinated Chicken Breast - Tikka"
click at [441, 295] on input "صدور دجاج متبلة" at bounding box center [532, 294] width 254 height 22
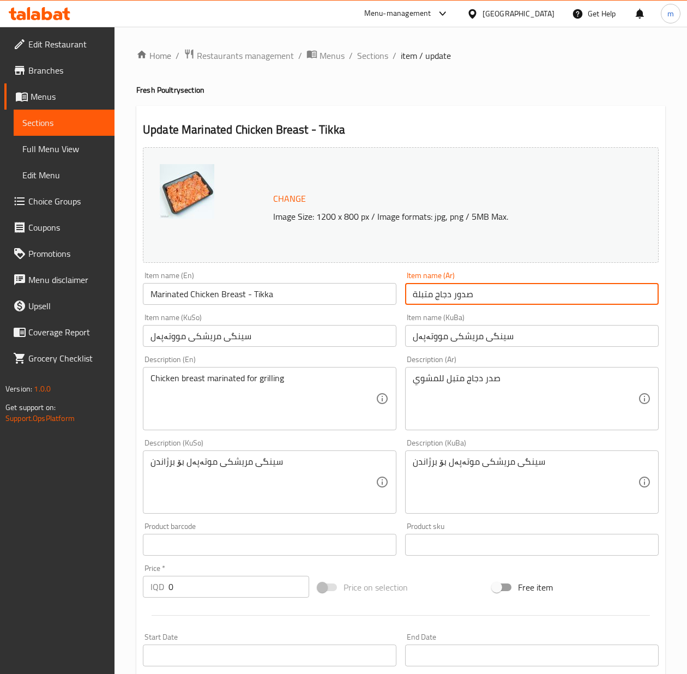
click at [441, 295] on input "صدور دجاج متبلة" at bounding box center [532, 294] width 254 height 22
paste input "ر دجاج متبل (تكة)"
type input "صدر دجاج متبل - تكة"
click at [234, 341] on input "سینگی مریشکی مووتەپەل" at bounding box center [270, 336] width 254 height 22
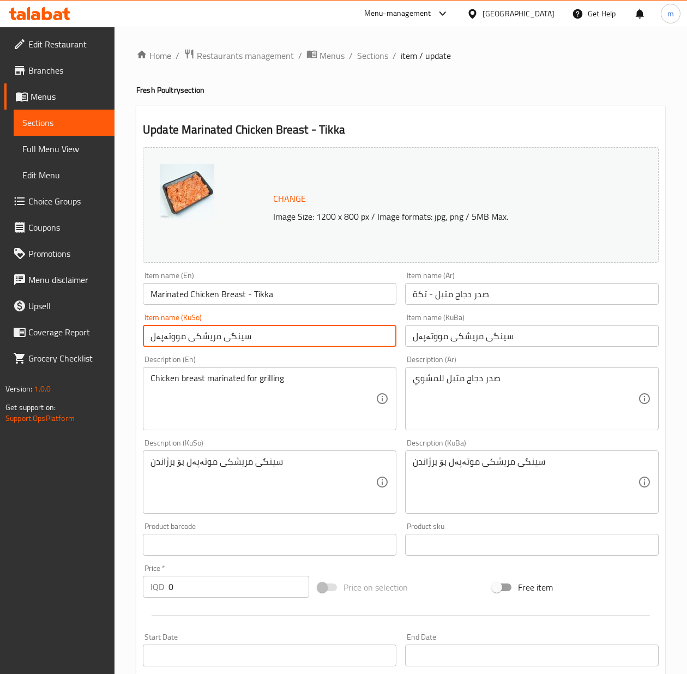
click at [234, 341] on input "سینگی مریشکی مووتەپەل" at bounding box center [270, 336] width 254 height 22
paste input "خۆشکراوی مریشک (تکە)"
type input "سینگی خۆشکراوی مریشک - تکە"
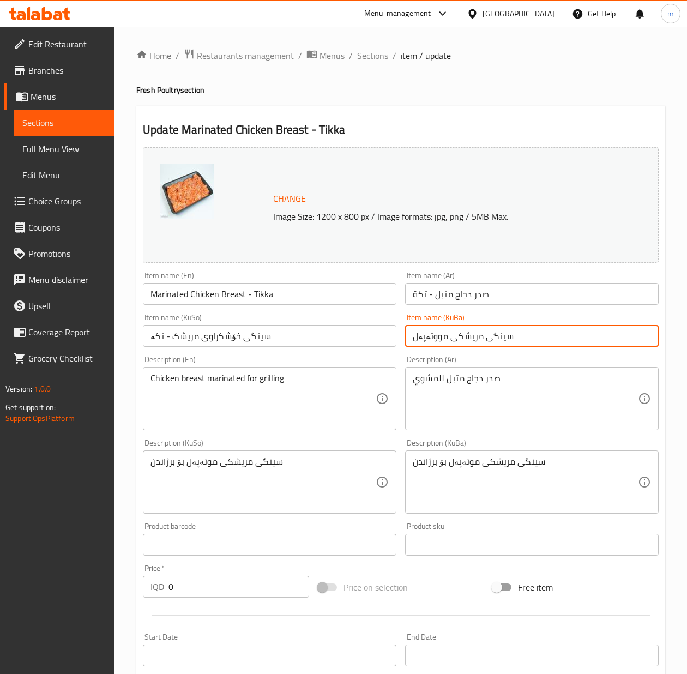
paste input "خۆشکراوی مریشک - تکە"
type input "سینگی خۆشکراوی مریشک - تکە"
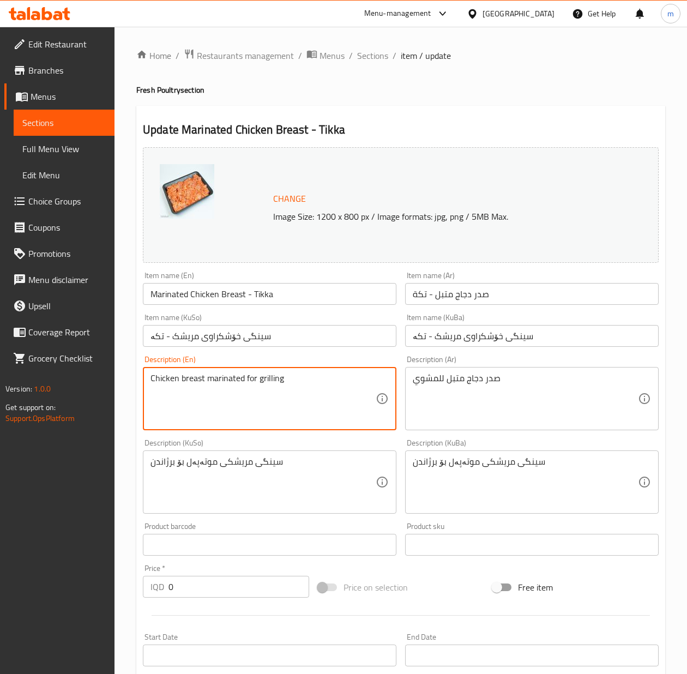
click at [214, 391] on textarea "Chicken breast marinated for grilling" at bounding box center [263, 399] width 225 height 52
paste textarea "Marinated chicken tikka for grilling, frying and cooking"
type textarea "Marinated chicken tikka for grilling, frying and cooking"
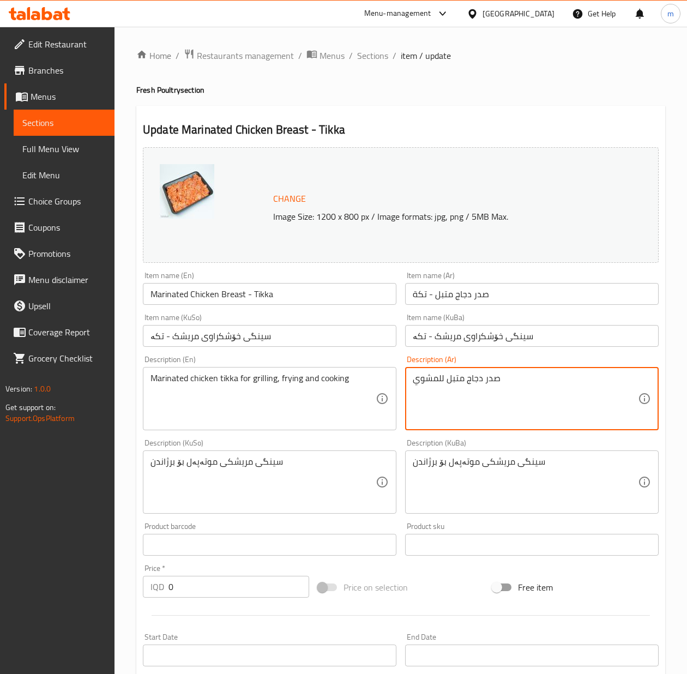
click at [456, 385] on textarea "صدر دجاج متبل للمشوي" at bounding box center [525, 399] width 225 height 52
paste textarea "كة دجاج متبلة، مثالية للشوي، القلي، والطبخ"
click at [573, 377] on textarea "تكة دجاج متبلة، مثالية للشوي، القلي، والطبخ" at bounding box center [525, 399] width 225 height 52
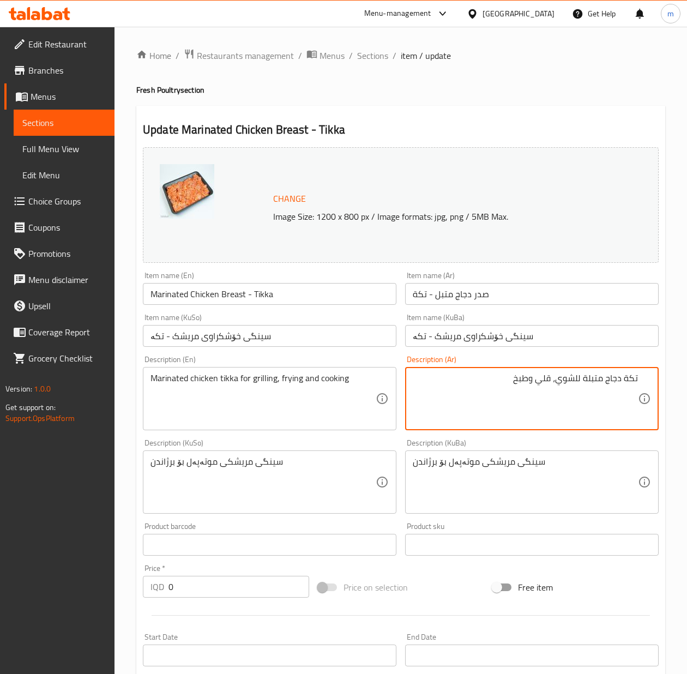
type textarea "تكة دجاج متبلة للشوي، قلي وطبخ"
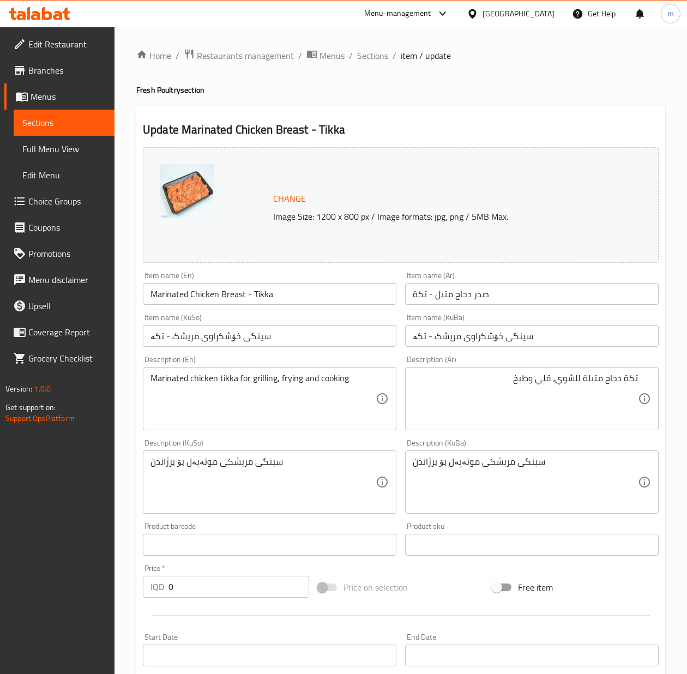
click at [281, 466] on textarea "سینگی مریشکی موتەپەل بۆ برژاندن" at bounding box center [263, 482] width 225 height 52
paste textarea "کەی خۆشکراوی مریشک، گونجاوە بۆ برژاندن، سوورکردنەوە، و چێشتلێنا"
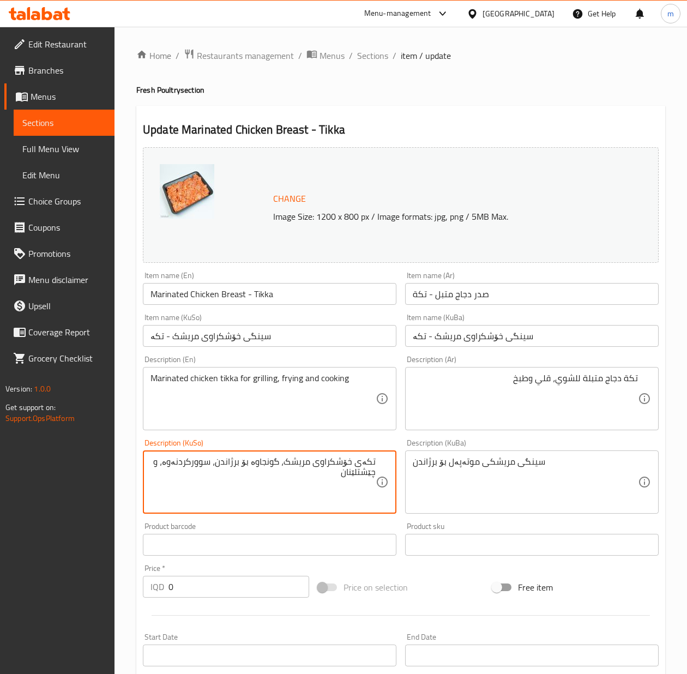
click at [275, 459] on textarea "تکەی خۆشکراوی مریشک، گونجاوە بۆ برژاندن، سوورکردنەوە، و چێشتلێنان" at bounding box center [263, 482] width 225 height 52
click at [200, 465] on textarea "تکەی خۆشکراوی مریشک بۆ برژاندن، سوورکردنەوە، و چێشتلێنان" at bounding box center [263, 482] width 225 height 52
type textarea "تکەی خۆشکراوی مریشک بۆ برژاندن، سوورکردنەوە و کوڵاندن"
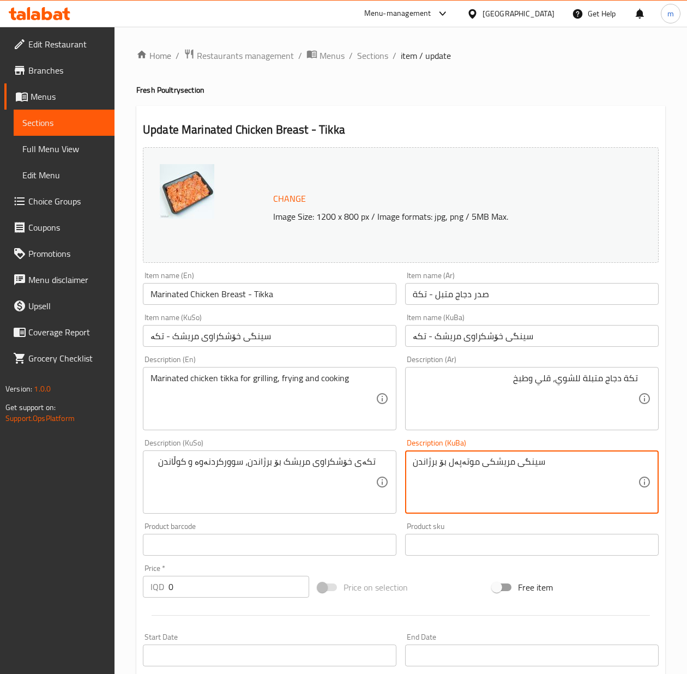
click at [494, 480] on textarea "سینگی مریشکی موتەپەل بۆ برژاندن" at bounding box center [525, 482] width 225 height 52
paste textarea "کەی خۆشکراوی مریشک بۆ برژاندن، سوورکردنەوە و کوڵ"
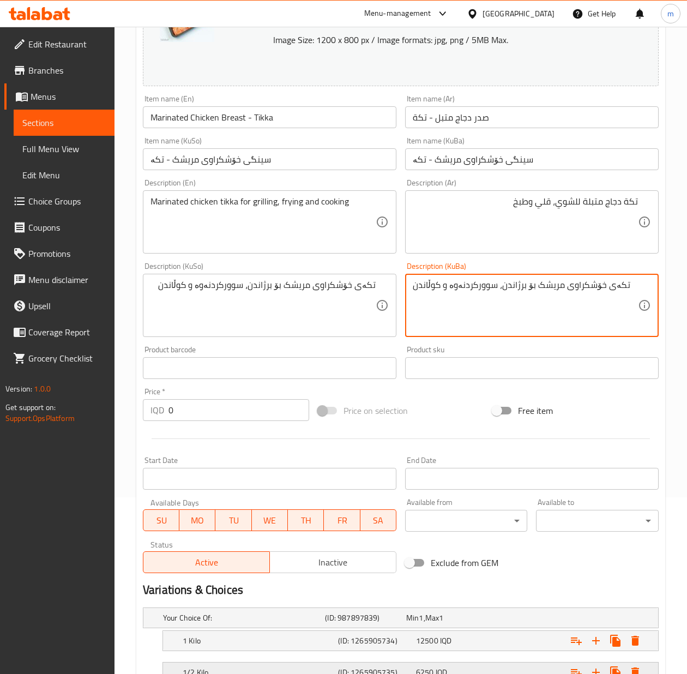
scroll to position [264, 0]
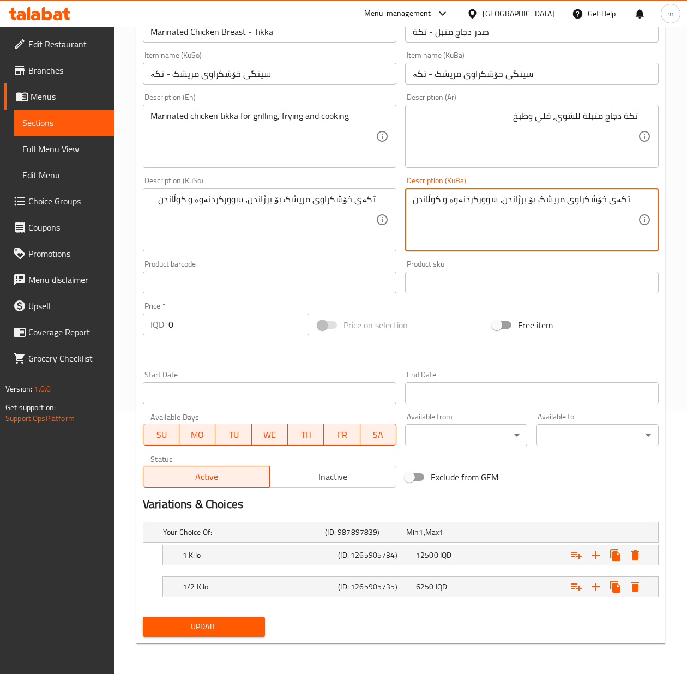
type textarea "تکەی خۆشکراوی مریشک بۆ برژاندن، سوورکردنەوە و کوڵاندن"
click at [210, 615] on div "Update" at bounding box center [204, 626] width 131 height 29
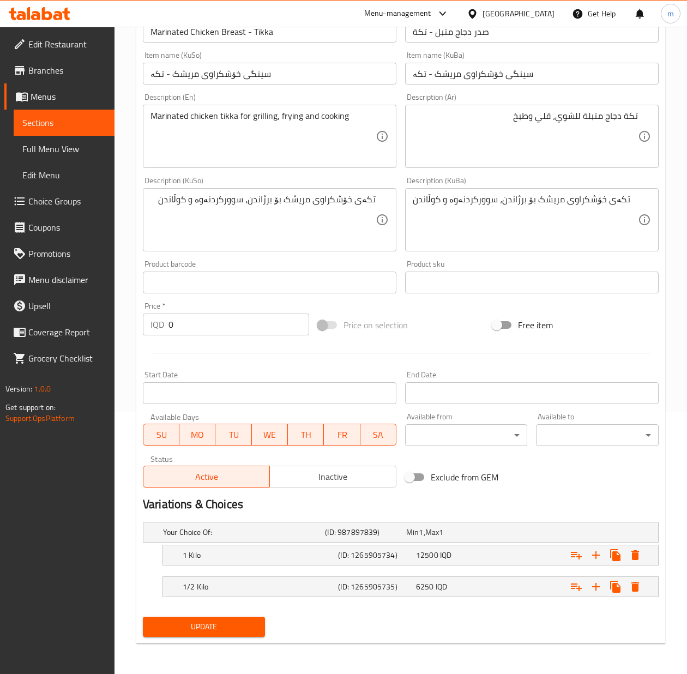
click at [213, 620] on span "Update" at bounding box center [204, 627] width 105 height 14
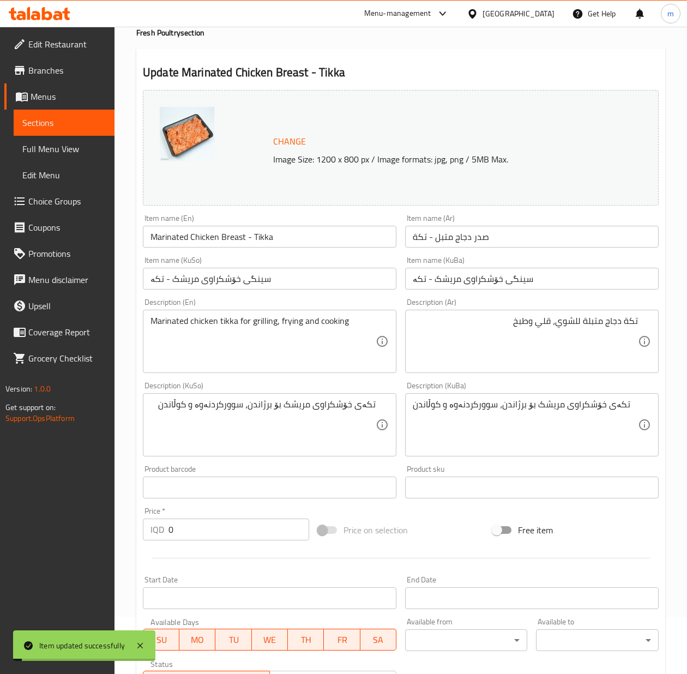
scroll to position [0, 0]
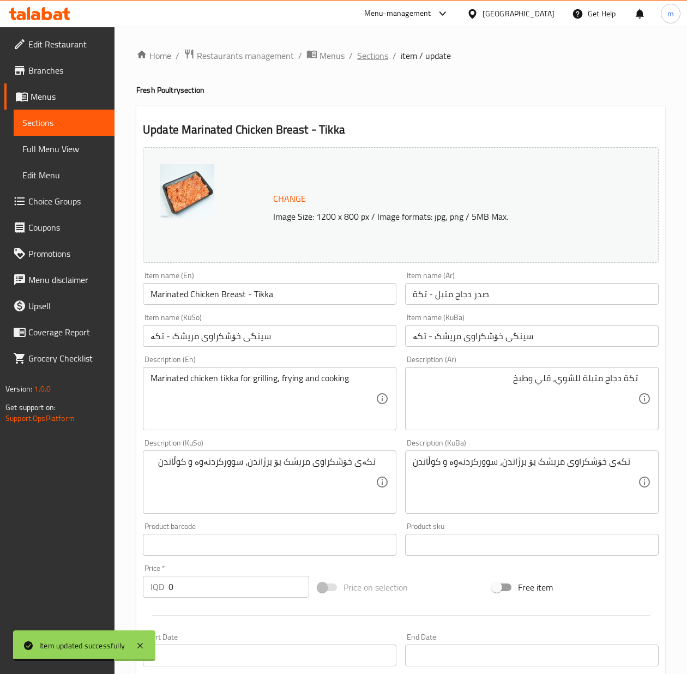
click at [377, 53] on span "Sections" at bounding box center [372, 55] width 31 height 13
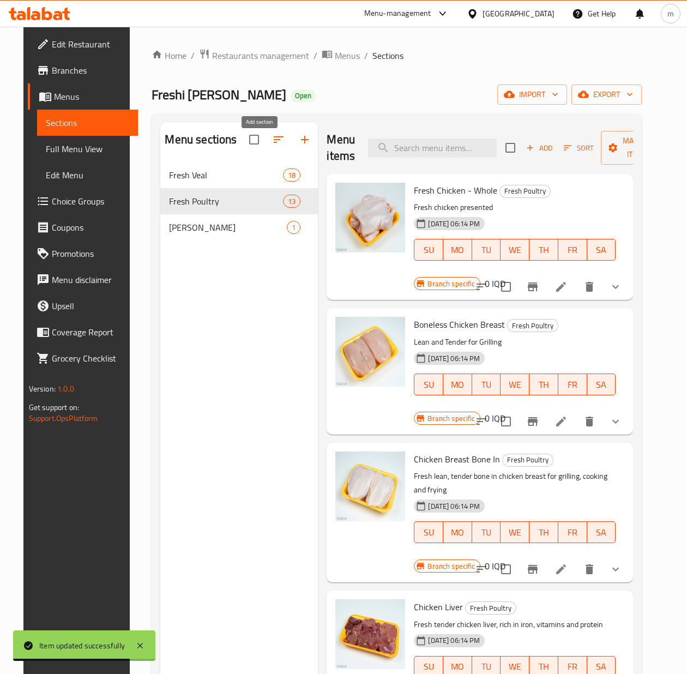
click at [292, 140] on button "button" at bounding box center [305, 140] width 26 height 26
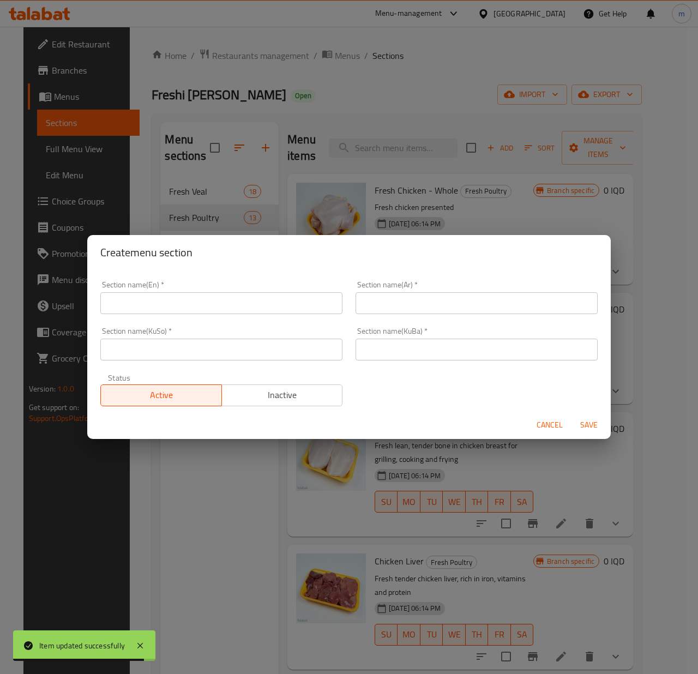
click at [208, 299] on input "text" at bounding box center [221, 303] width 242 height 22
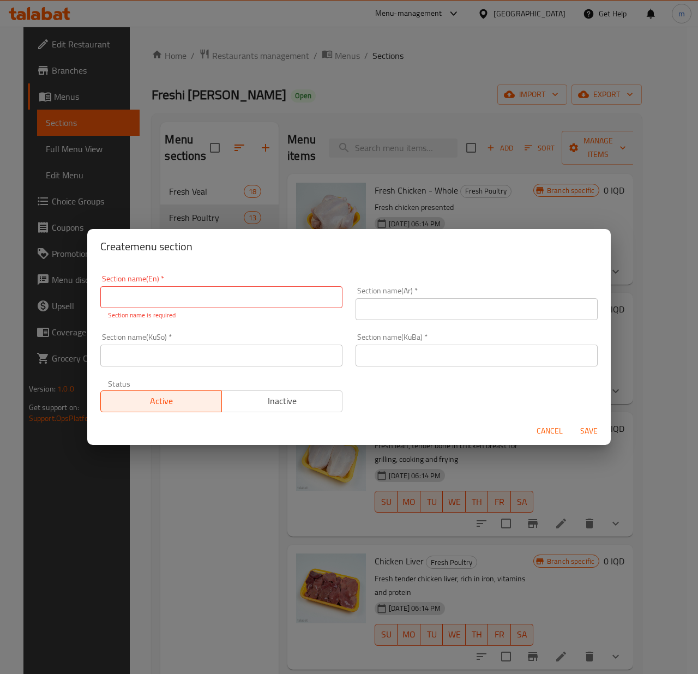
click at [238, 291] on input "text" at bounding box center [221, 297] width 242 height 22
paste input "Marinated"
type input "Marinated"
click at [436, 318] on div "Section name(Ar)   * Section name(Ar) *" at bounding box center [476, 303] width 255 height 46
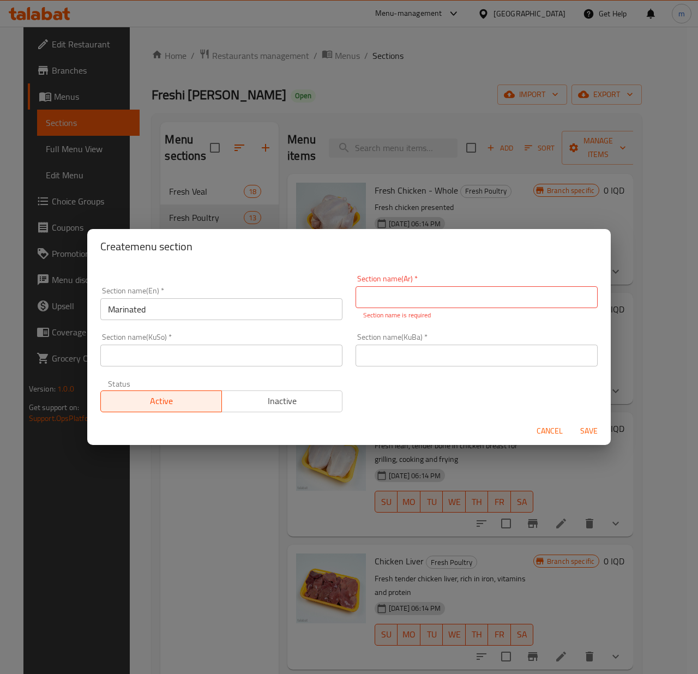
click at [412, 293] on input "text" at bounding box center [477, 297] width 242 height 22
paste input "متبلة"
type input "المتبل"
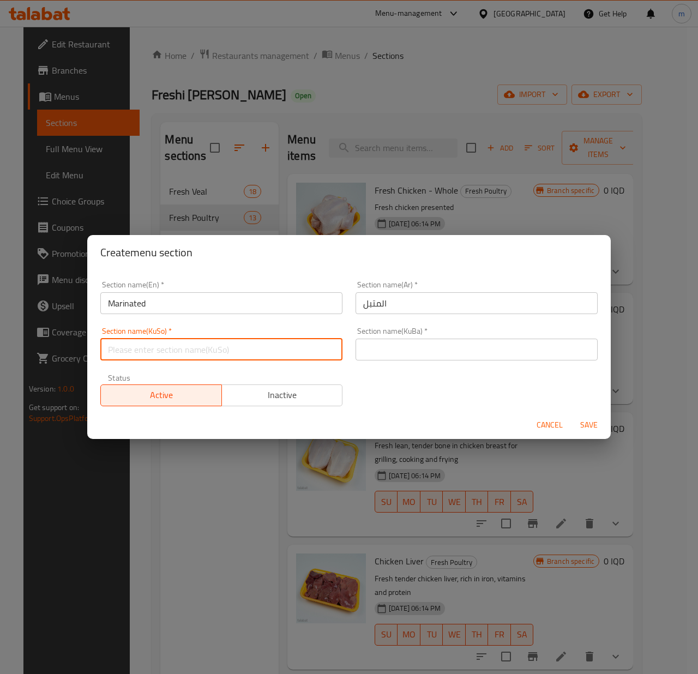
paste input "خۆشکراوی"
type input "خۆشکراو"
click at [418, 336] on div "Section name(KuBa)   * Section name(KuBa) *" at bounding box center [477, 343] width 242 height 33
click at [423, 353] on input "text" at bounding box center [477, 350] width 242 height 22
paste input "خۆشکراو"
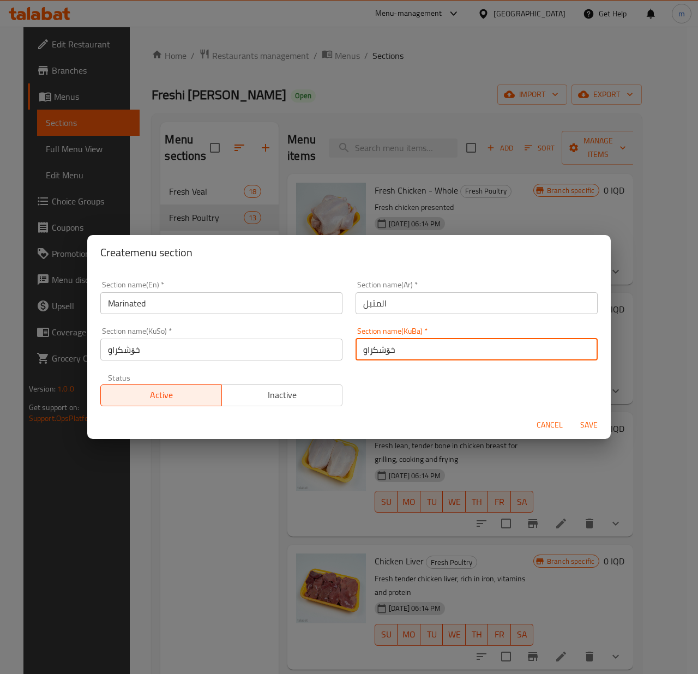
type input "خۆشکراو"
click at [585, 422] on span "Save" at bounding box center [589, 425] width 26 height 14
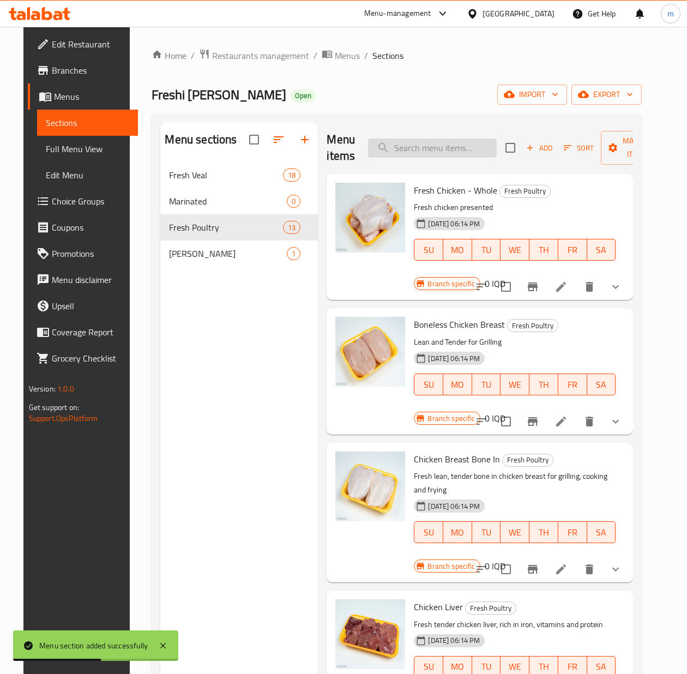
click at [395, 149] on input "search" at bounding box center [432, 148] width 129 height 19
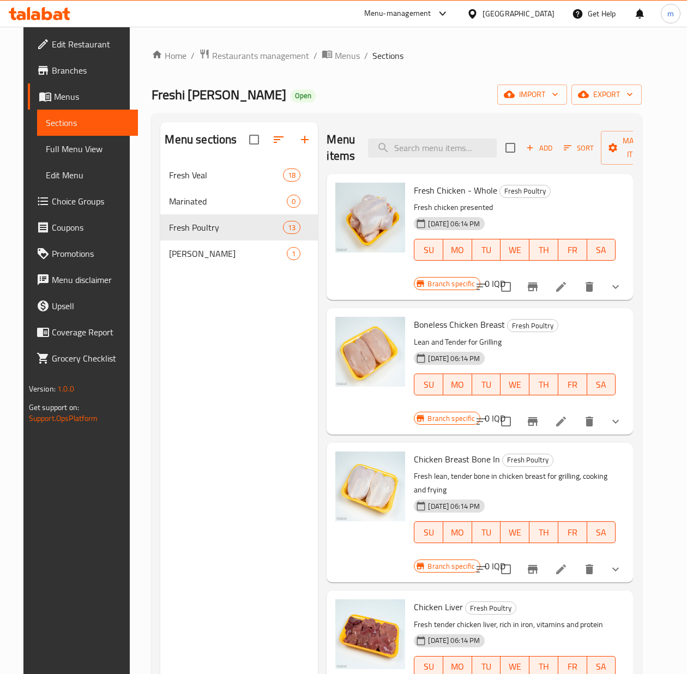
paste input "Marinated Chicken Breast (Tikka)"
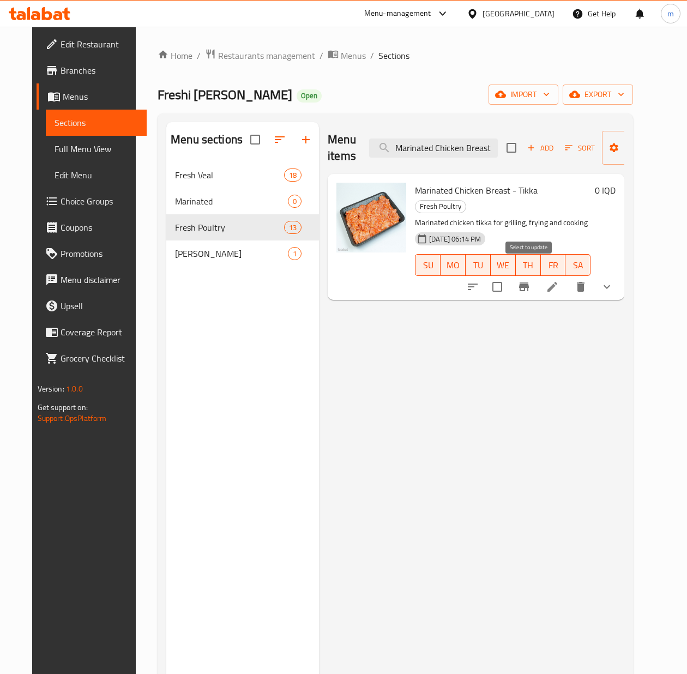
type input "Marinated Chicken Breast"
click at [509, 275] on input "checkbox" at bounding box center [497, 286] width 23 height 23
checkbox input "true"
click at [620, 149] on span "Manage items" at bounding box center [639, 147] width 56 height 27
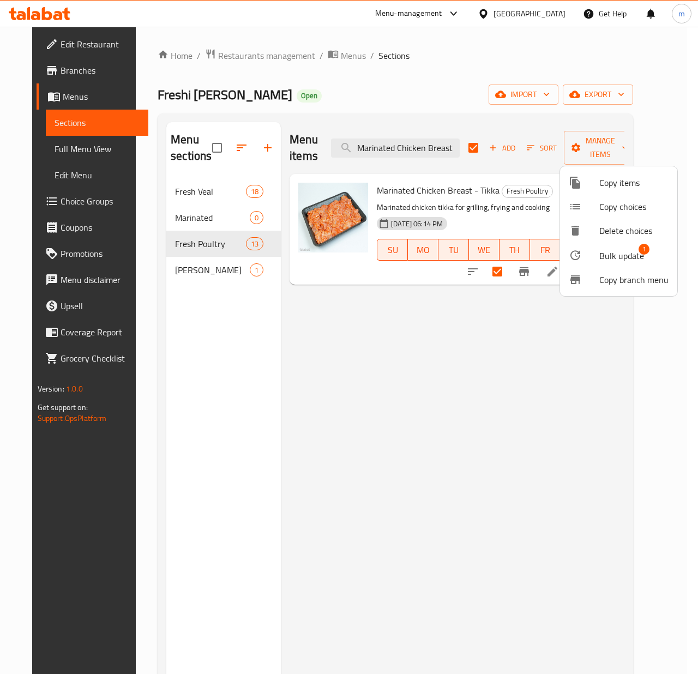
click at [615, 254] on span "Bulk update" at bounding box center [621, 255] width 45 height 13
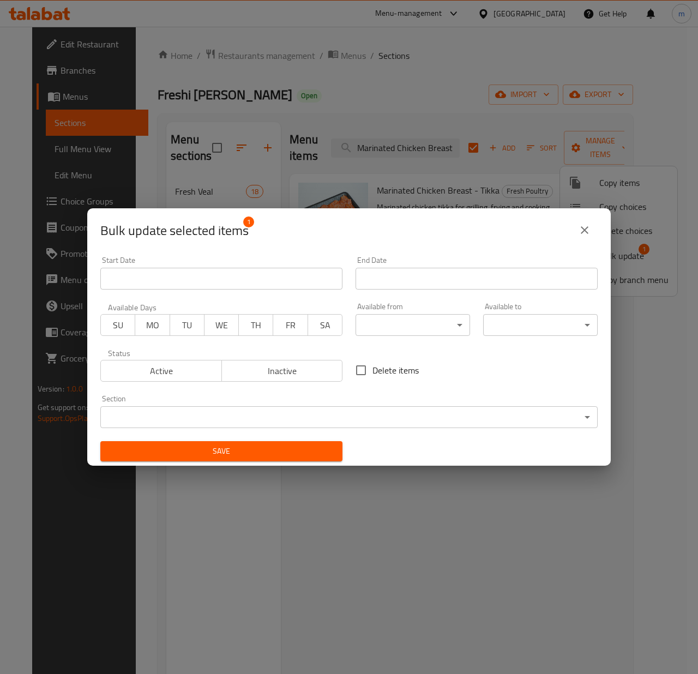
click at [408, 424] on body "​ Menu-management [GEOGRAPHIC_DATA] Get Help m Edit Restaurant Branches Menus S…" at bounding box center [349, 350] width 698 height 647
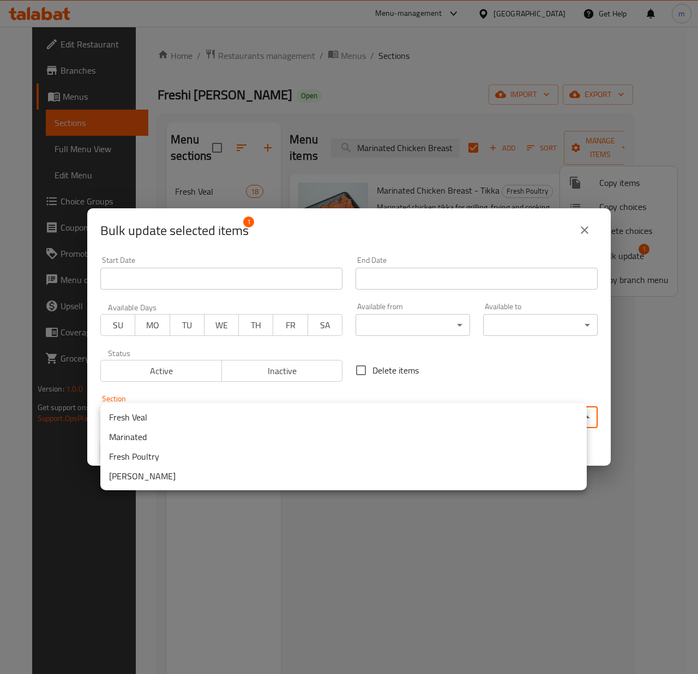
click at [181, 438] on li "Marinated" at bounding box center [343, 437] width 486 height 20
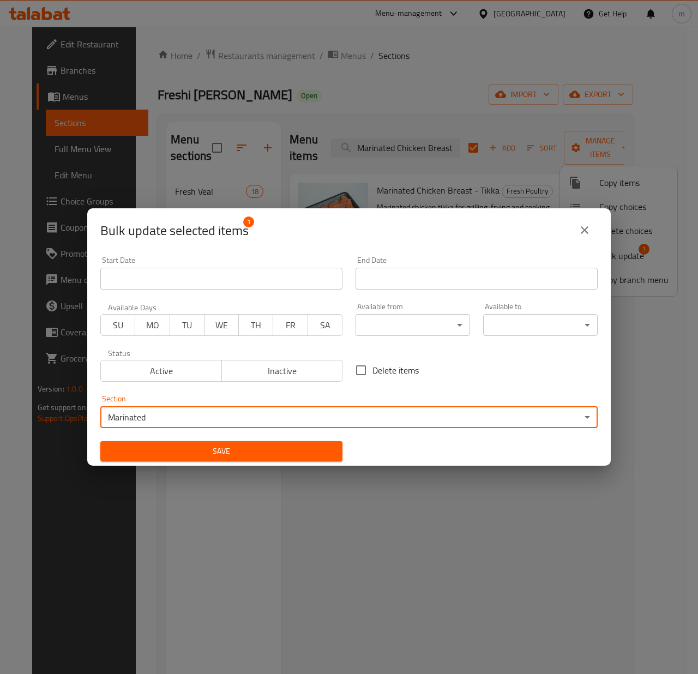
click at [183, 454] on span "Save" at bounding box center [221, 451] width 225 height 14
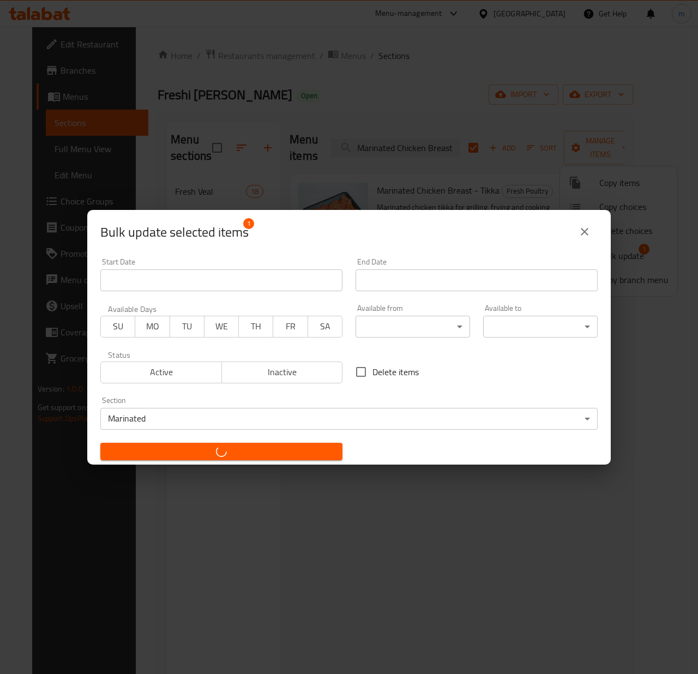
checkbox input "false"
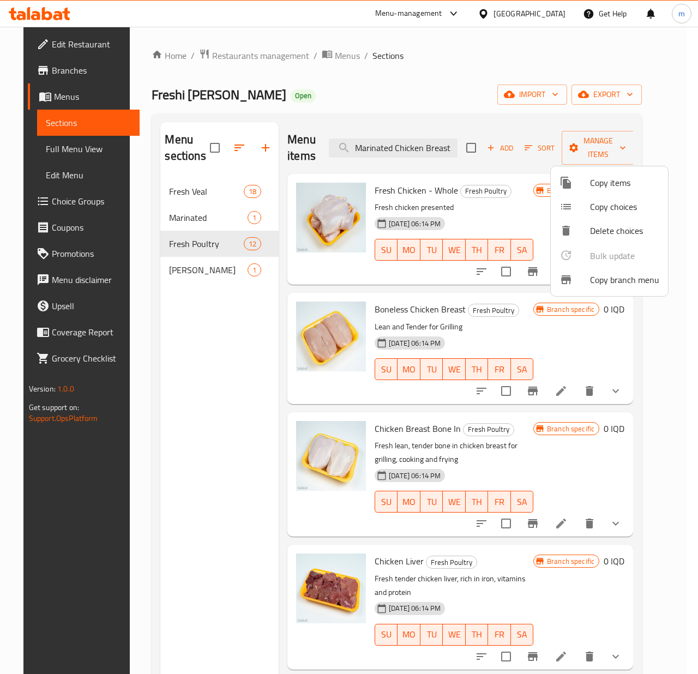
click at [406, 147] on div at bounding box center [349, 337] width 698 height 674
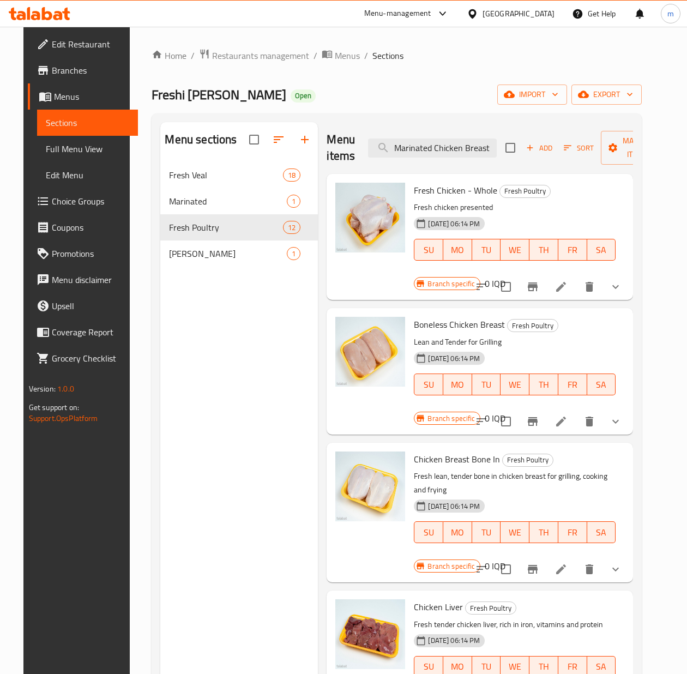
click at [406, 147] on input "Marinated Chicken Breast" at bounding box center [432, 148] width 129 height 19
paste input "Wings"
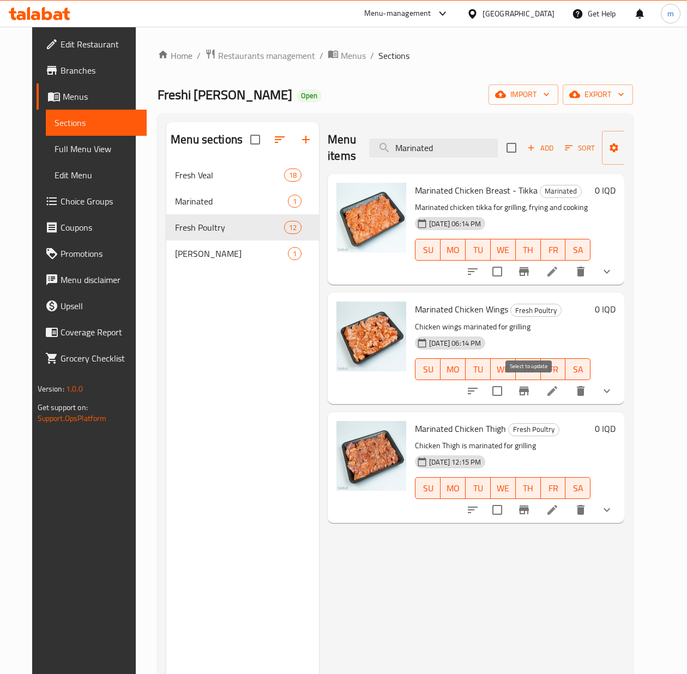
type input "Marinated"
drag, startPoint x: 531, startPoint y: 387, endPoint x: 531, endPoint y: 402, distance: 15.3
click at [509, 387] on input "checkbox" at bounding box center [497, 391] width 23 height 23
checkbox input "true"
click at [509, 503] on input "checkbox" at bounding box center [497, 509] width 23 height 23
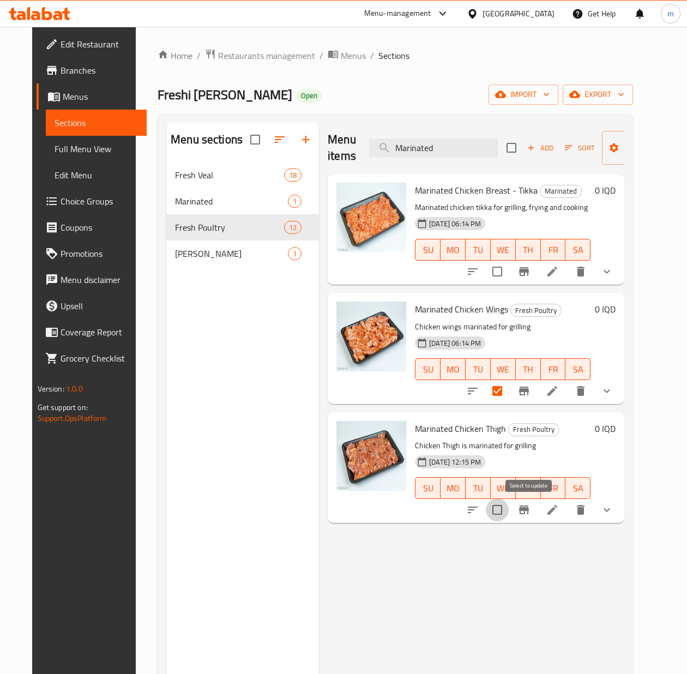
checkbox input "true"
click at [615, 148] on span "Manage items" at bounding box center [639, 147] width 56 height 27
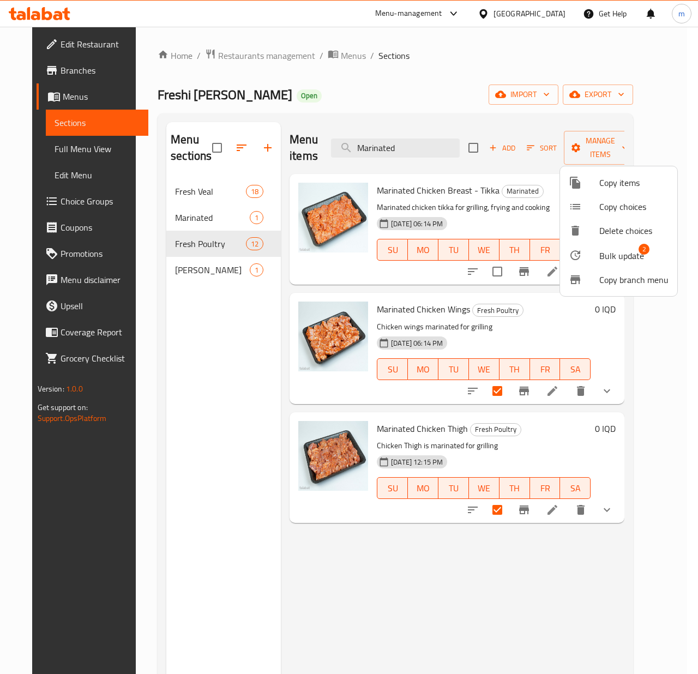
click at [628, 254] on span "Bulk update" at bounding box center [621, 255] width 45 height 13
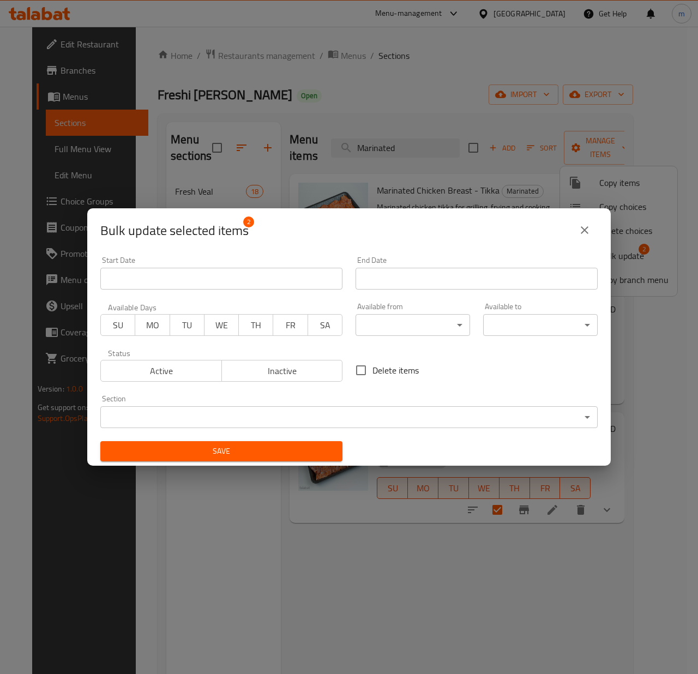
click at [457, 417] on body "​ Menu-management [GEOGRAPHIC_DATA] Get Help m Edit Restaurant Branches Menus S…" at bounding box center [349, 350] width 698 height 647
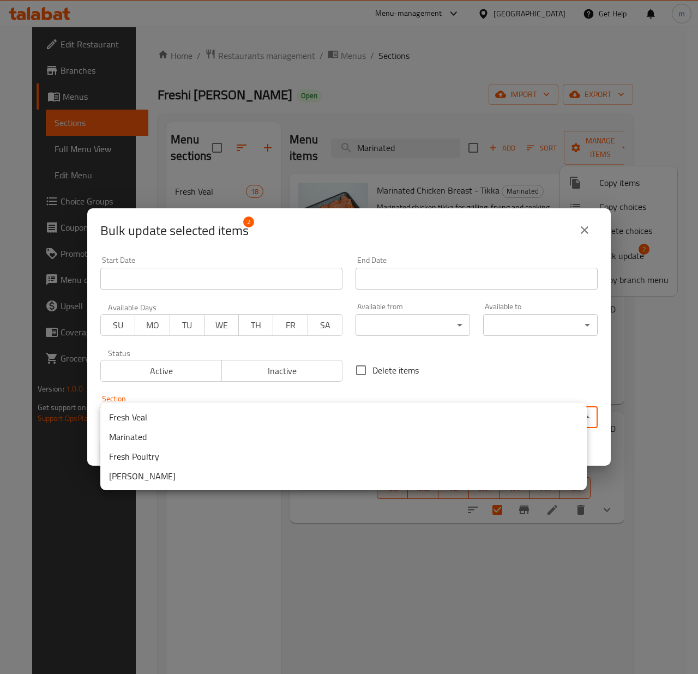
click at [153, 439] on li "Marinated" at bounding box center [343, 437] width 486 height 20
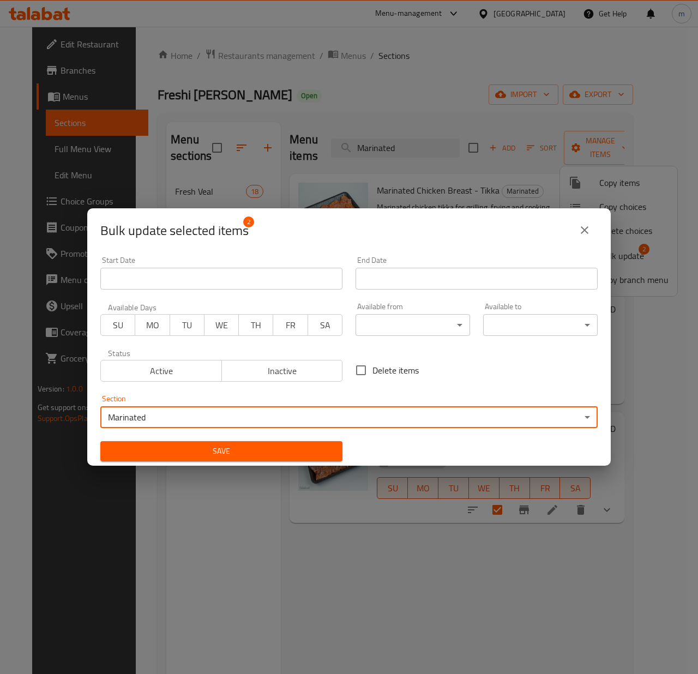
click at [160, 458] on button "Save" at bounding box center [221, 451] width 242 height 20
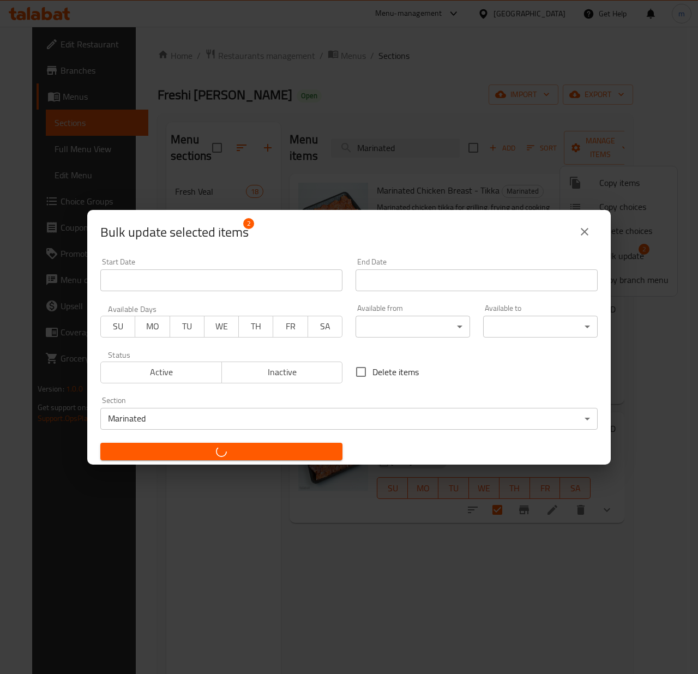
checkbox input "false"
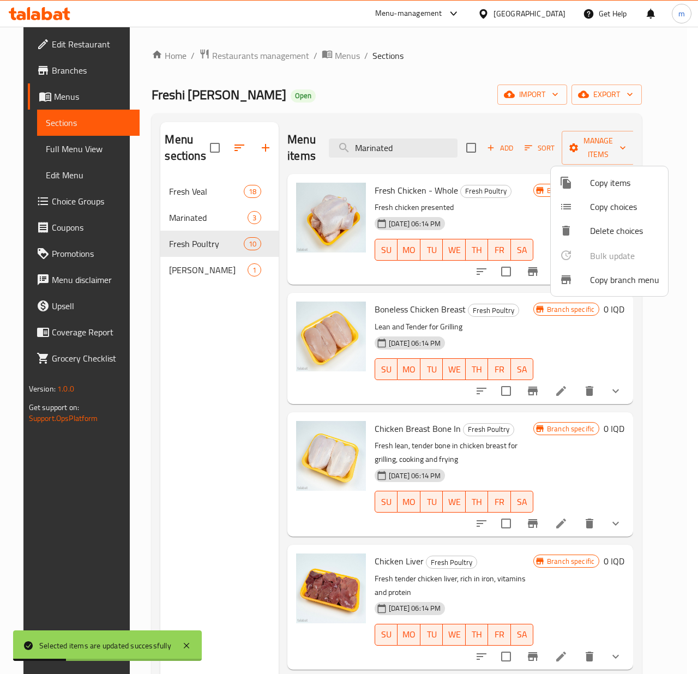
click at [186, 225] on div at bounding box center [349, 337] width 698 height 674
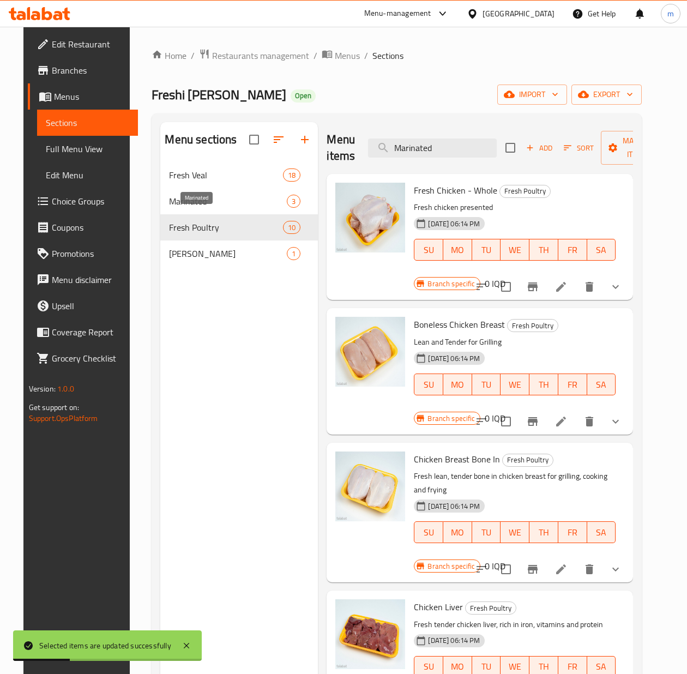
click at [188, 208] on span "Marinated" at bounding box center [228, 201] width 118 height 13
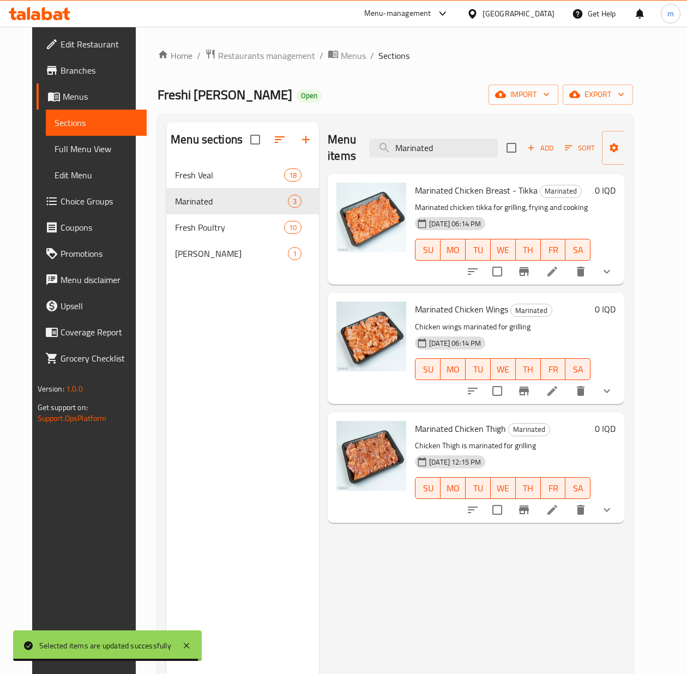
click at [568, 385] on li at bounding box center [552, 391] width 31 height 20
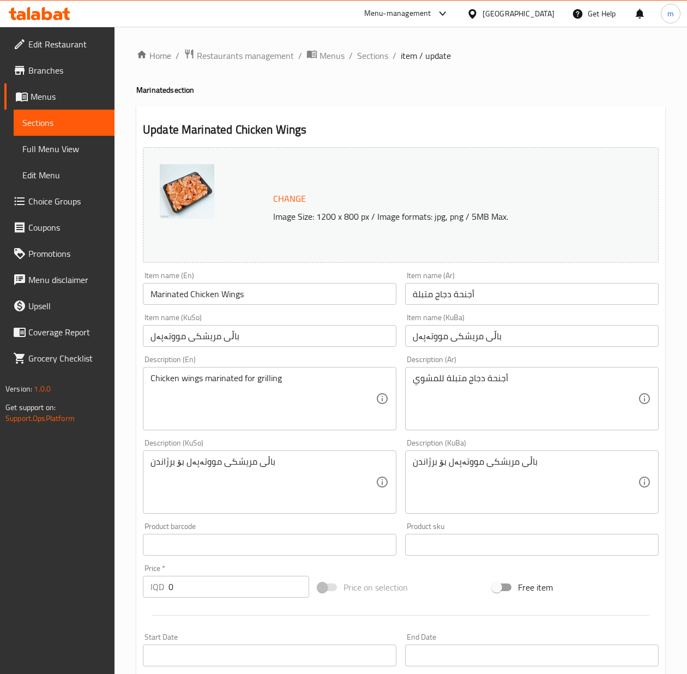
click at [245, 297] on input "Marinated Chicken Wings" at bounding box center [270, 294] width 254 height 22
click at [249, 297] on input "Marinated Chicken Wings" at bounding box center [270, 294] width 254 height 22
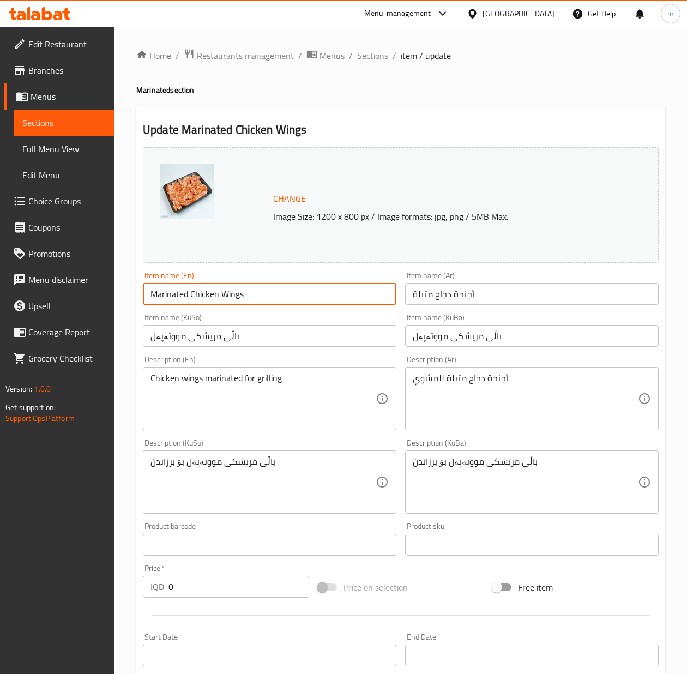
click at [249, 297] on input "Marinated Chicken Wings" at bounding box center [270, 294] width 254 height 22
click at [506, 297] on input "أجنحة دجاج متبلة" at bounding box center [532, 294] width 254 height 22
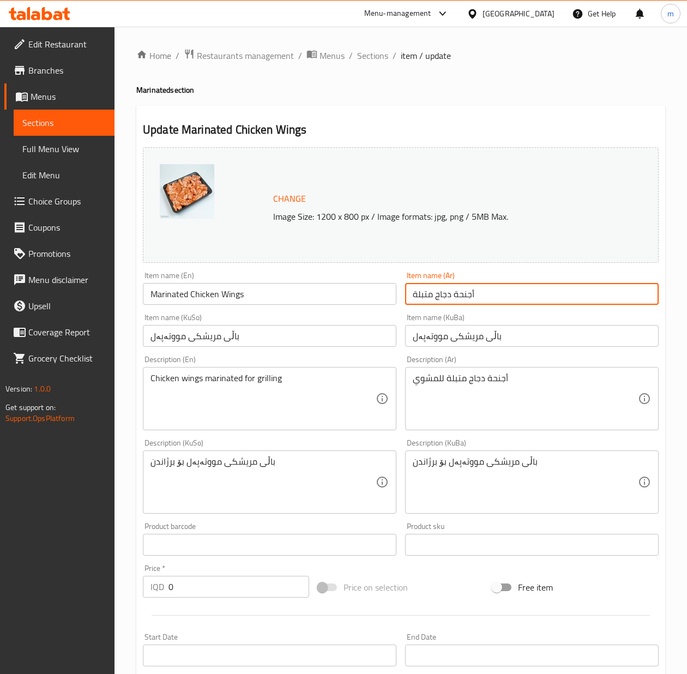
click at [506, 297] on input "أجنحة دجاج متبلة" at bounding box center [532, 294] width 254 height 22
click at [258, 341] on input "باڵی مریشکی مووتەپەل" at bounding box center [270, 336] width 254 height 22
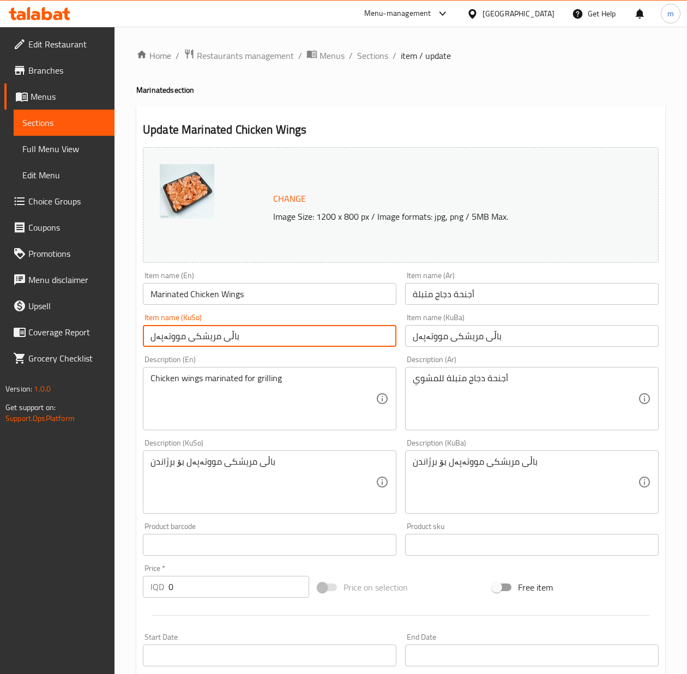
click at [258, 341] on input "باڵی مریشکی مووتەپەل" at bounding box center [270, 336] width 254 height 22
paste input "خۆشکراوی مریشک"
type input "باڵی خۆشکراوی مریشک"
click at [454, 333] on input "باڵی مریشکی مووتەپەل" at bounding box center [532, 336] width 254 height 22
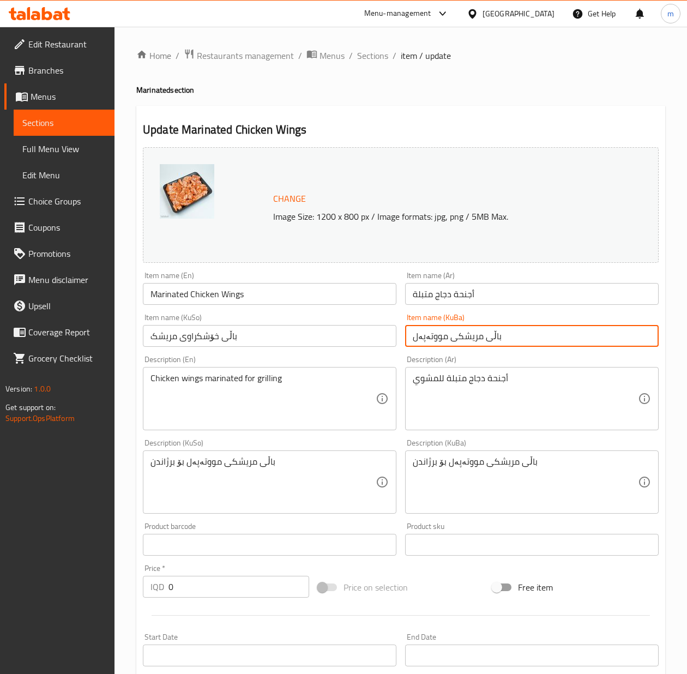
click at [454, 333] on input "باڵی مریشکی مووتەپەل" at bounding box center [532, 336] width 254 height 22
paste input "خۆشکراوی مریشک"
type input "باڵی خۆشکراوی مریشک"
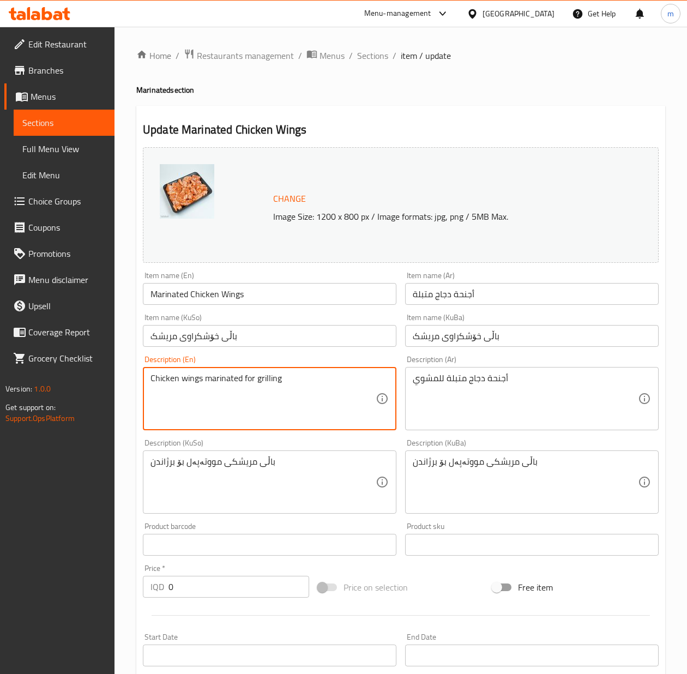
click at [227, 404] on textarea "Chicken wings marinated for grilling" at bounding box center [263, 399] width 225 height 52
paste textarea "Marinated chicken thighs for grilling, frying and cook"
type textarea "Marinated chicken thighs for grilling, frying and cooking"
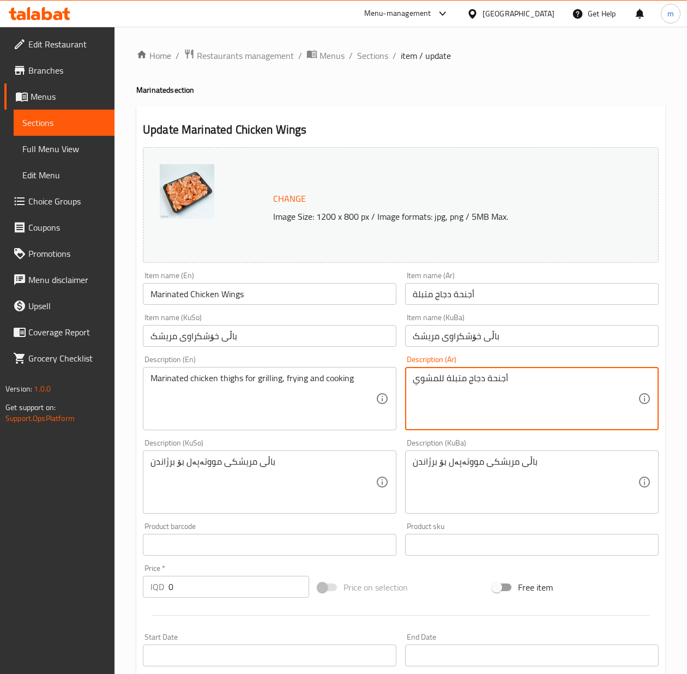
click at [490, 397] on textarea "أجنحة دجاج متبلة للمشوي" at bounding box center [525, 399] width 225 height 52
paste textarea "، مثالية للشوي، القلي، والطبخ"
click at [539, 378] on textarea "أجنحة دجاج متبلة للشوي، القلي، والطبخ" at bounding box center [525, 399] width 225 height 52
type textarea "أجنحة دجاج متبلة للشوي، قلي وطبخ"
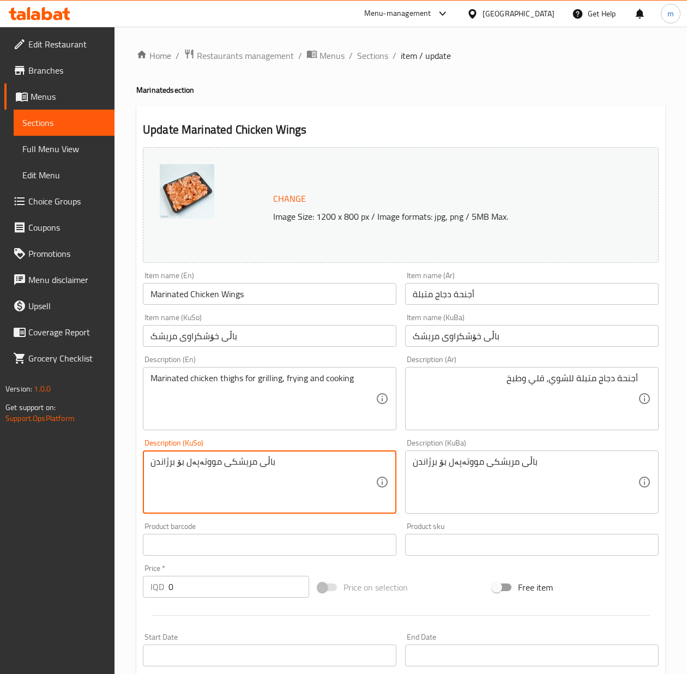
click at [352, 472] on textarea "باڵی مریشکی مووتەپەل بۆ برژاندن" at bounding box center [263, 482] width 225 height 52
paste textarea "خۆشکراوی مریشک، گونجاوە بۆ برژاندن، سوورکردنەوە، و چێشتلێنا"
click at [261, 458] on textarea "باڵی خۆشکراوی مریشک، گونجاوە بۆ برژاندن، سوورکردنەوە، و چێشتلێنان" at bounding box center [263, 482] width 225 height 52
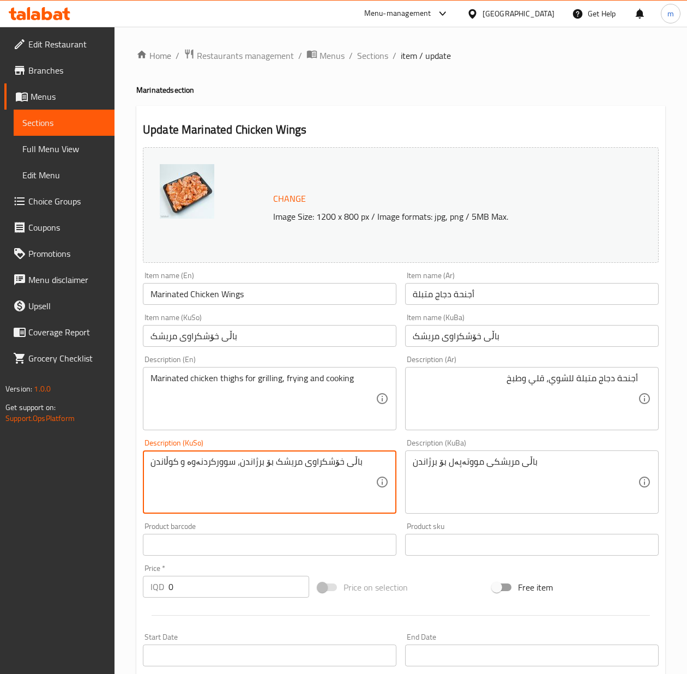
type textarea "باڵی خۆشکراوی مریشک بۆ برژاندن، سوورکردنەوە و کوڵاندن"
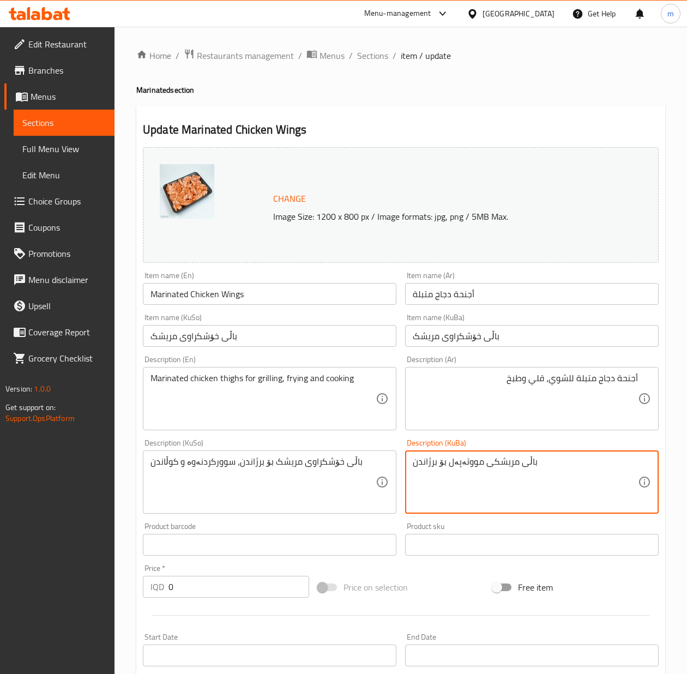
click at [456, 460] on textarea "باڵی مریشکی مووتەپەل بۆ برژاندن" at bounding box center [525, 482] width 225 height 52
paste textarea "خۆشکراوی مریشک بۆ برژاندن، سوورکردنەوە و کوڵ"
type textarea "باڵی خۆشکراوی مریشک بۆ برژاندن، سوورکردنەوە و کوڵاندن"
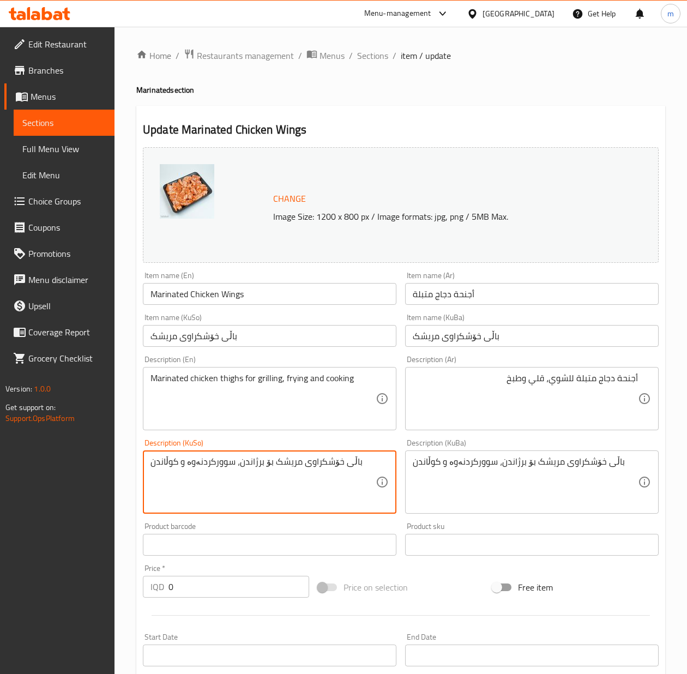
click at [160, 459] on textarea "باڵی خۆشکراوی مریشک بۆ برژاندن، سوورکردنەوە و کوڵاندن" at bounding box center [263, 482] width 225 height 52
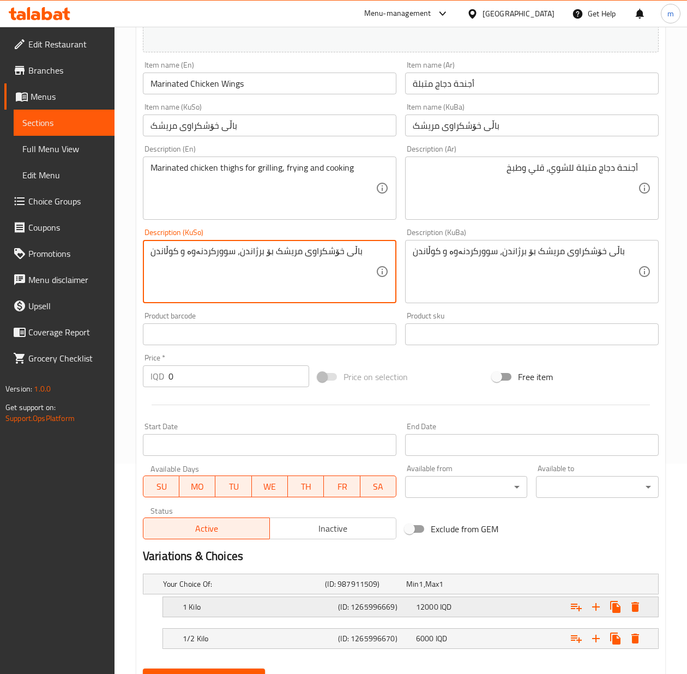
scroll to position [264, 0]
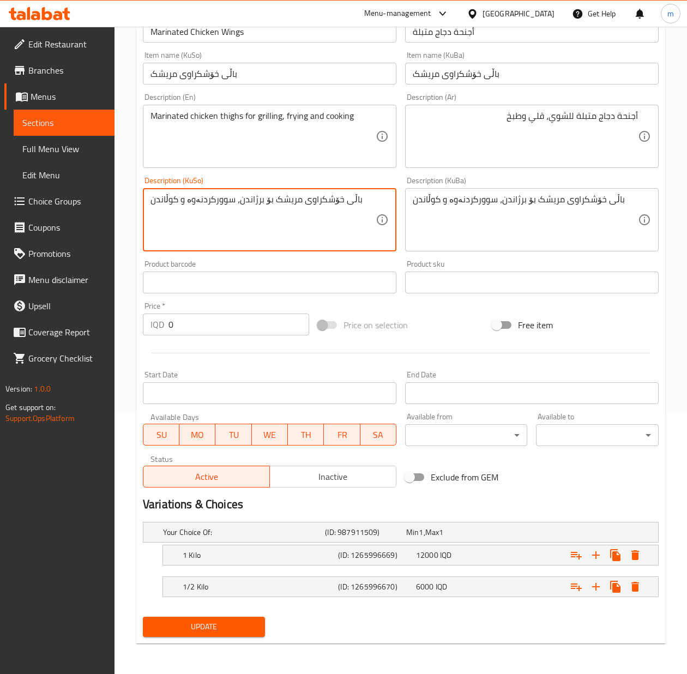
click at [239, 630] on span "Update" at bounding box center [204, 627] width 105 height 14
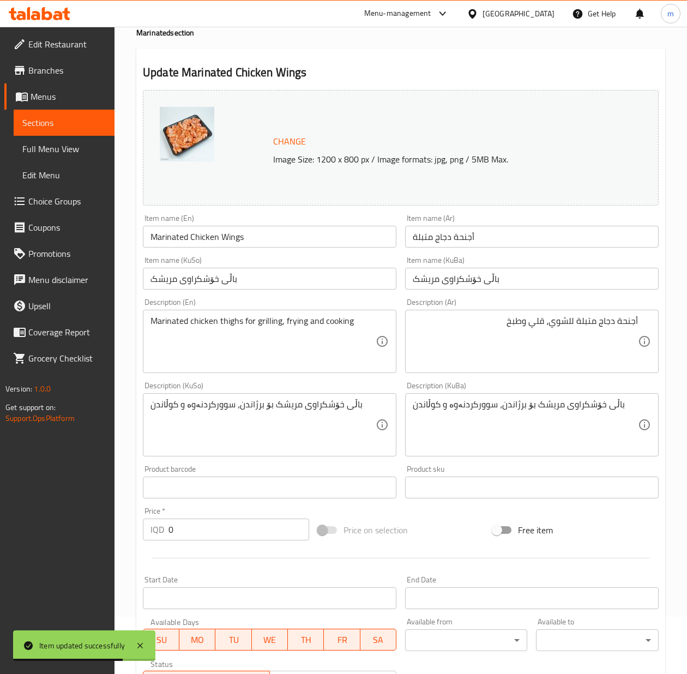
scroll to position [0, 0]
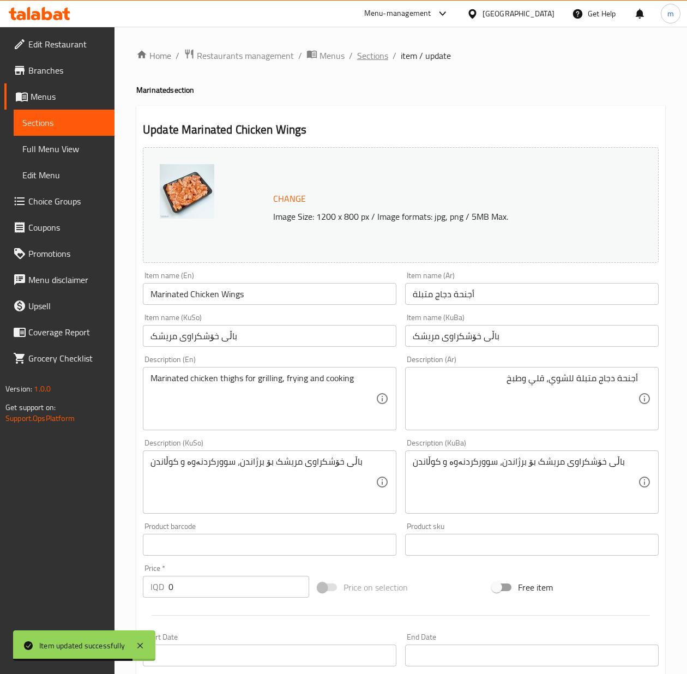
click at [382, 49] on span "Sections" at bounding box center [372, 55] width 31 height 13
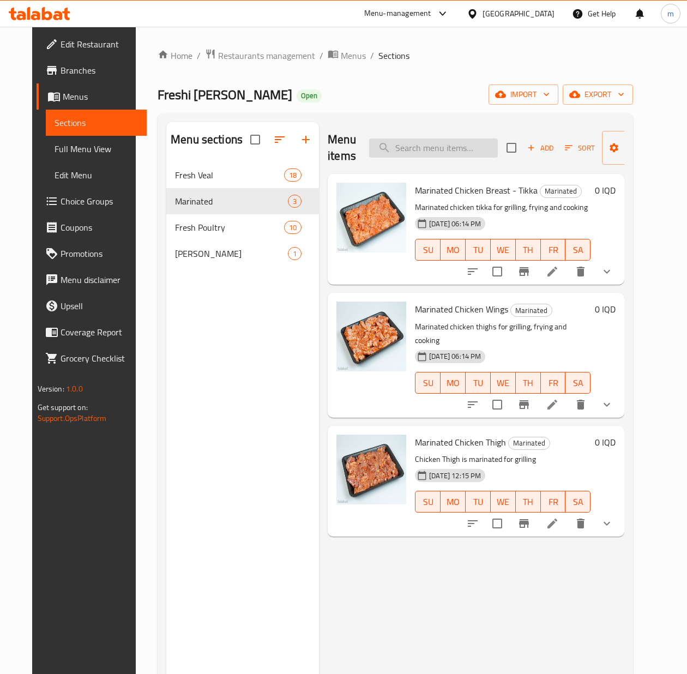
click at [405, 149] on input "search" at bounding box center [433, 148] width 129 height 19
paste input "Marinated Chicken Thigh"
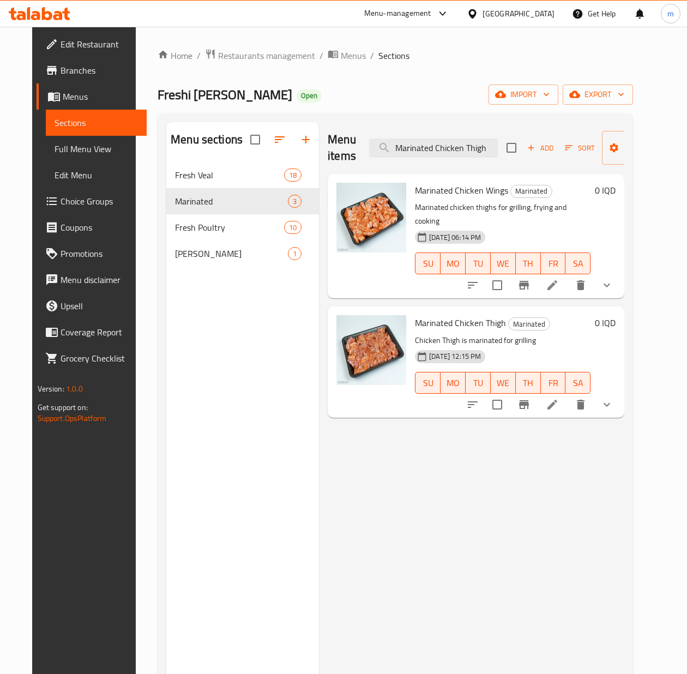
type input "Marinated Chicken Thigh"
click at [341, 56] on span "Menus" at bounding box center [353, 55] width 25 height 13
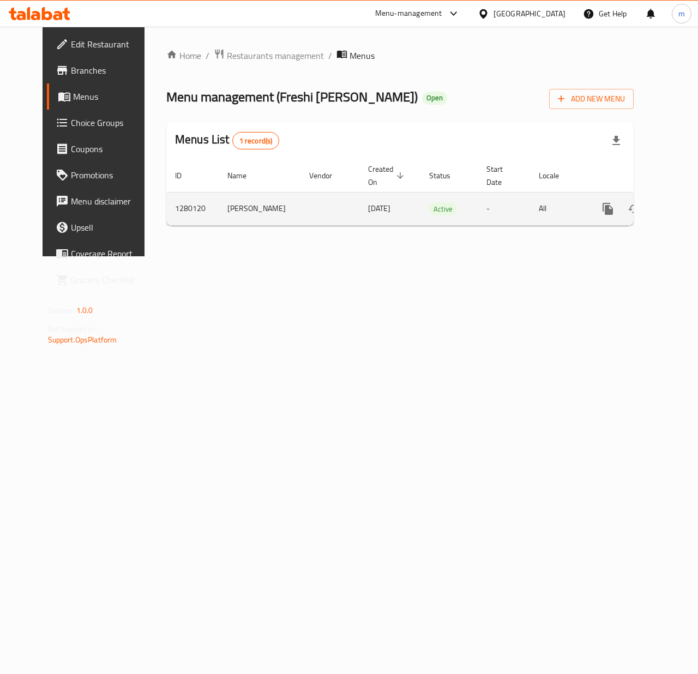
click at [680, 206] on icon "enhanced table" at bounding box center [686, 208] width 13 height 13
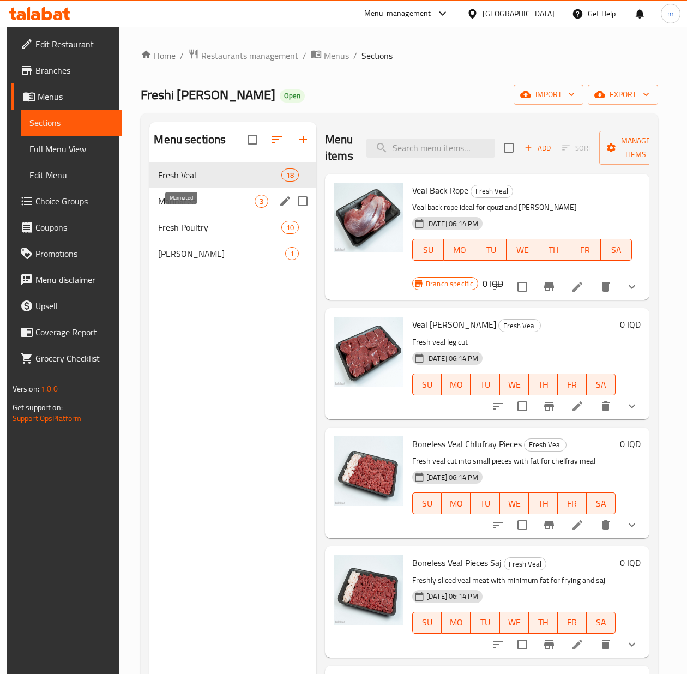
click at [203, 208] on span "Marinated" at bounding box center [206, 201] width 96 height 13
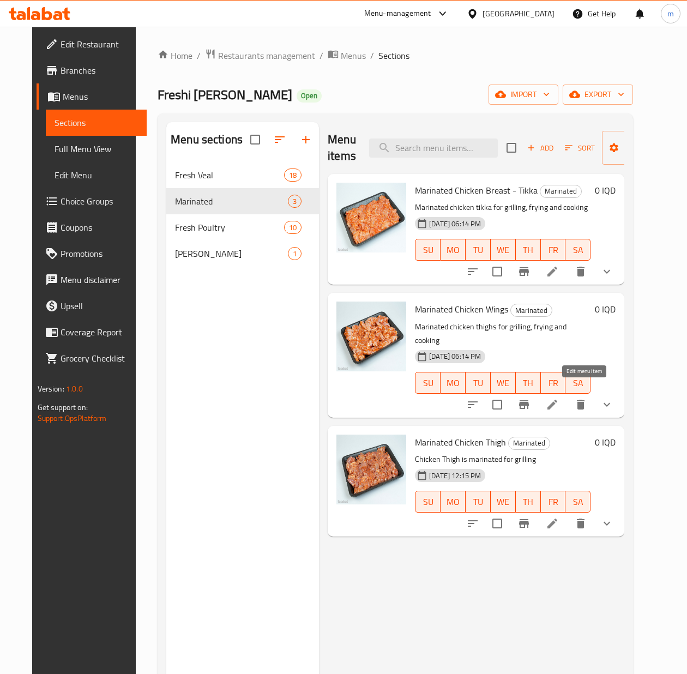
click at [559, 398] on icon at bounding box center [552, 404] width 13 height 13
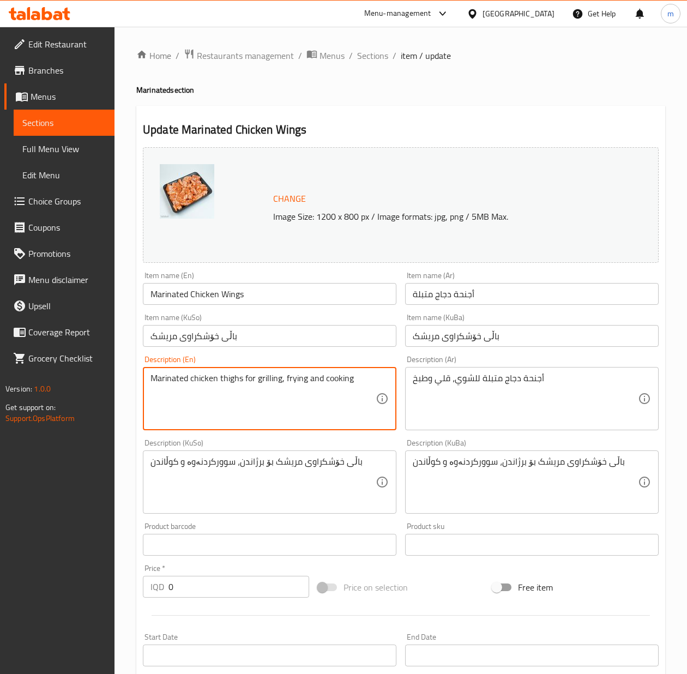
click at [233, 383] on textarea "Marinated chicken thighs for grilling, frying and cooking" at bounding box center [263, 399] width 225 height 52
type textarea "Marinated chicken wings for grilling, frying and cooking"
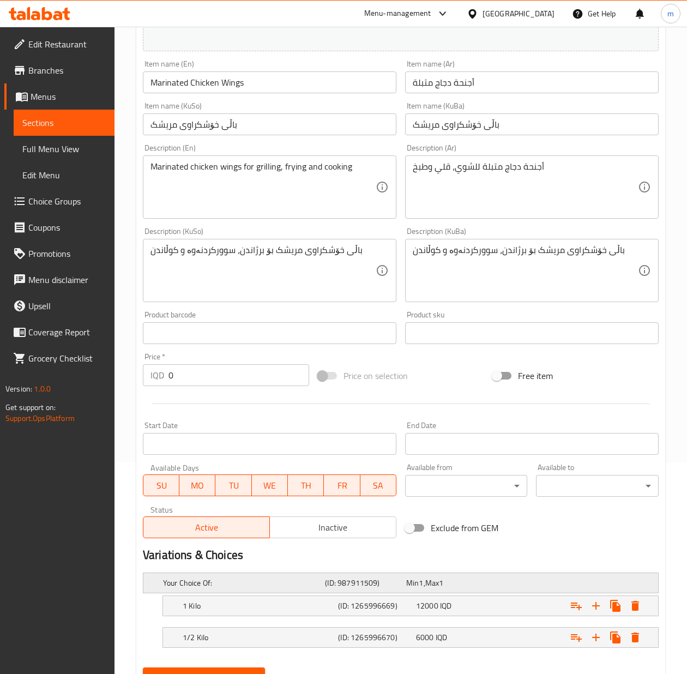
scroll to position [264, 0]
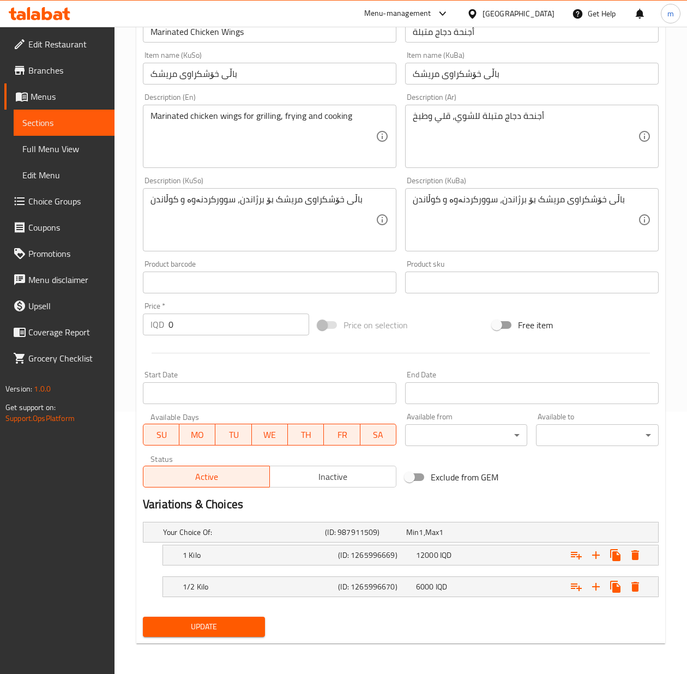
click at [225, 633] on span "Update" at bounding box center [204, 627] width 105 height 14
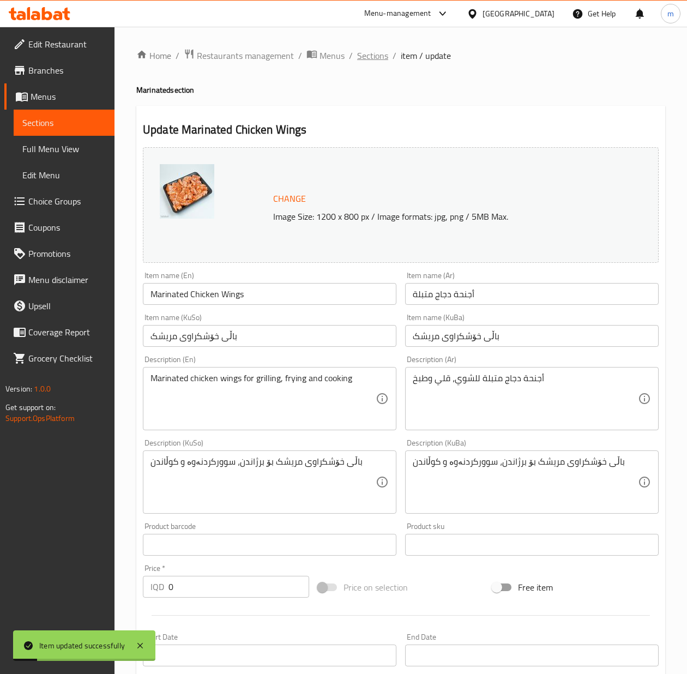
click at [382, 57] on span "Sections" at bounding box center [372, 55] width 31 height 13
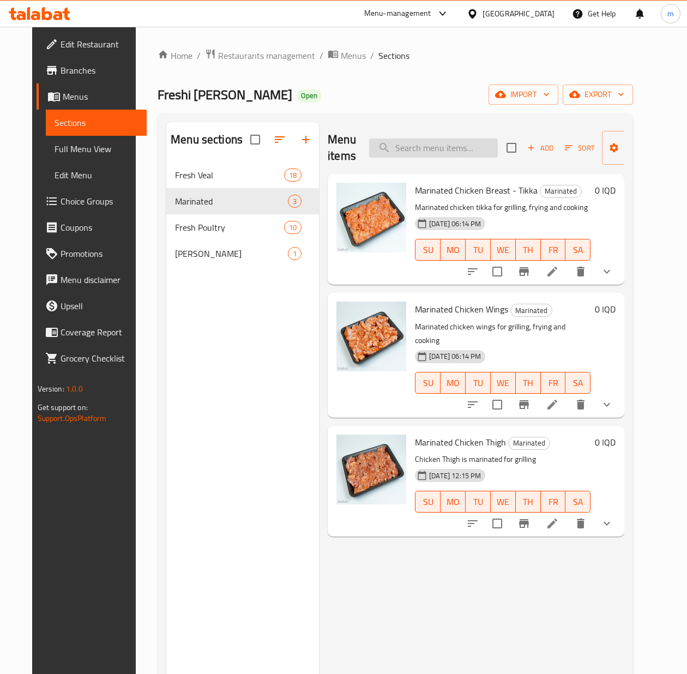
click at [441, 152] on input "search" at bounding box center [433, 148] width 129 height 19
paste input "Marinated Chicken Thigh"
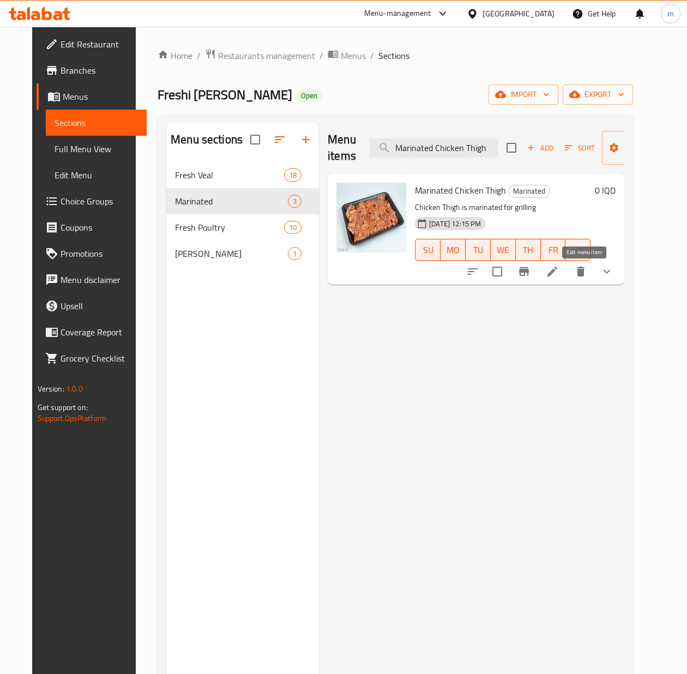
type input "Marinated Chicken Thigh"
click at [559, 267] on icon at bounding box center [552, 271] width 13 height 13
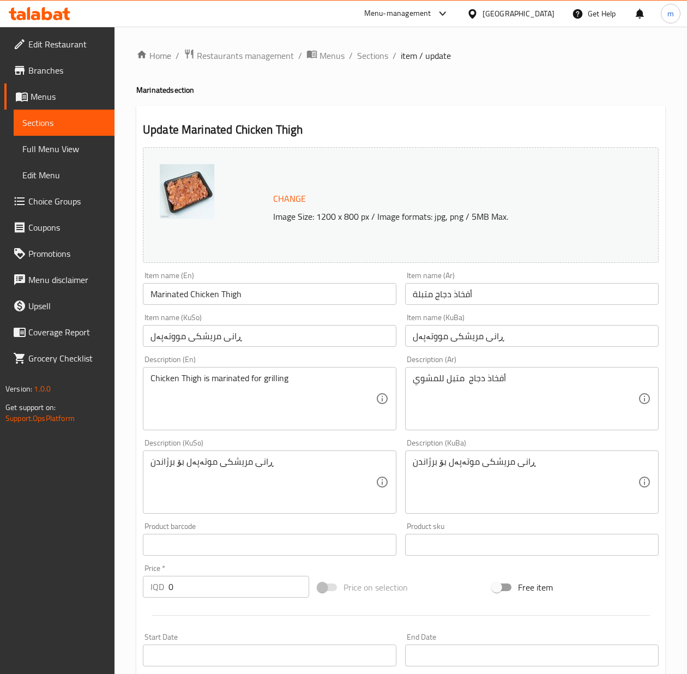
click at [264, 299] on input "Marinated Chicken Thigh" at bounding box center [270, 294] width 254 height 22
click at [474, 300] on input "أفخاذ دجاج متبلة" at bounding box center [532, 294] width 254 height 22
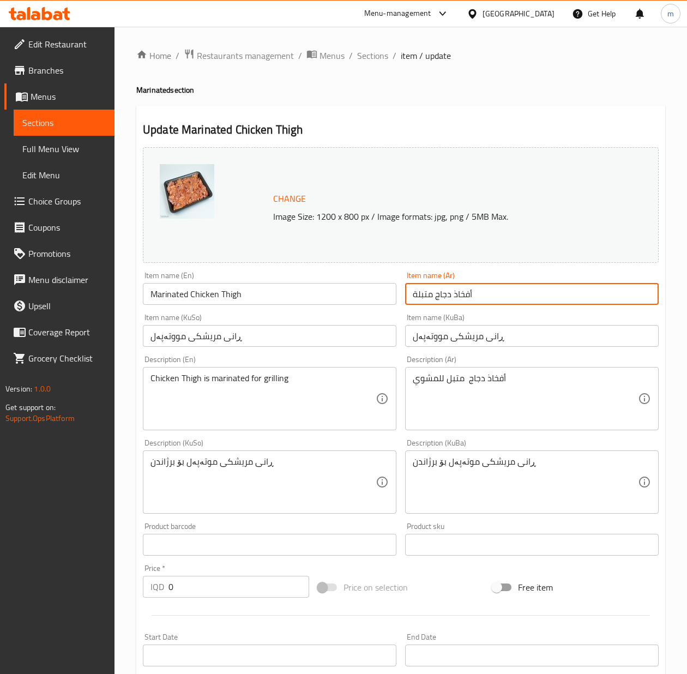
click at [474, 300] on input "أفخاذ دجاج متبلة" at bounding box center [532, 294] width 254 height 22
click at [257, 327] on input "ڕانی مریشکی مووتەپەل" at bounding box center [270, 336] width 254 height 22
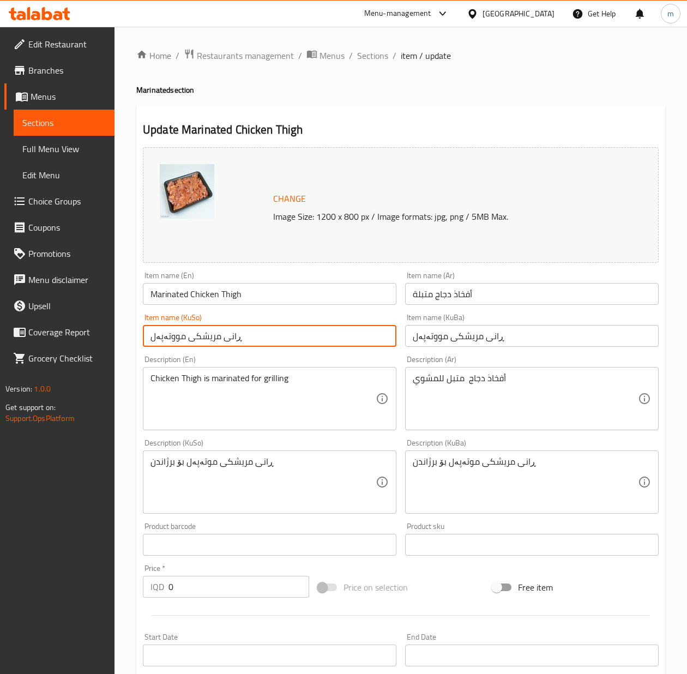
click at [257, 327] on input "ڕانی مریشکی مووتەپەل" at bounding box center [270, 336] width 254 height 22
paste input "خۆشکراوی مریشک"
type input "ڕانی خۆشکراوی مریشک"
click at [456, 345] on input "ڕانی مریشکی مووتەپەل" at bounding box center [532, 336] width 254 height 22
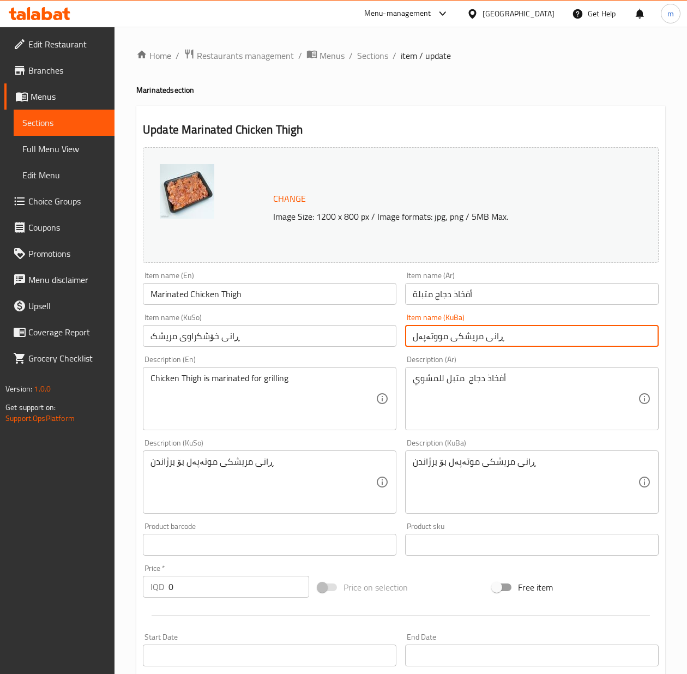
click at [456, 345] on input "ڕانی مریشکی مووتەپەل" at bounding box center [532, 336] width 254 height 22
paste input "خۆشکراوی مریشک"
type input "ڕانی خۆشکراوی مریشک"
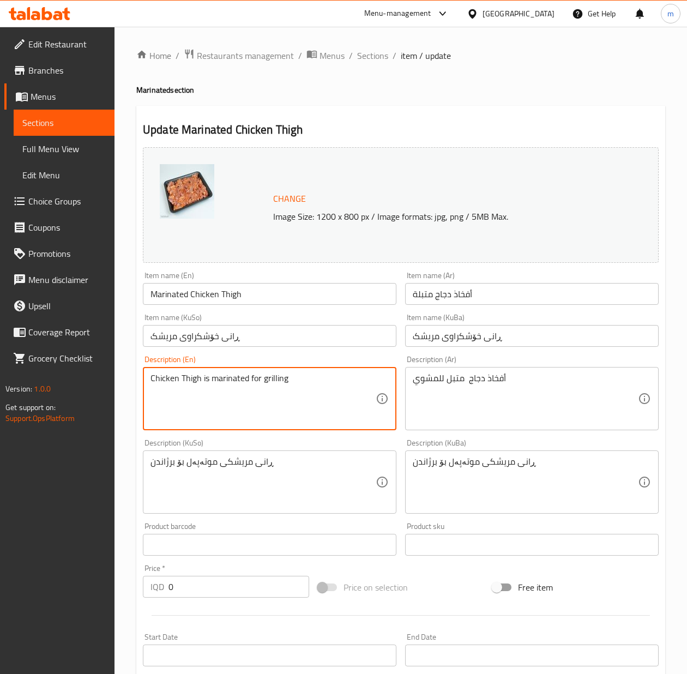
click at [315, 382] on textarea "Chicken Thigh is marinated for grilling" at bounding box center [263, 399] width 225 height 52
paste textarea "Marinated Chicken Thigh, Perfect for Grilling, Frying, and Cooking"
paste
type textarea "Marinated chicken thigh for grilling, frying and cooking"
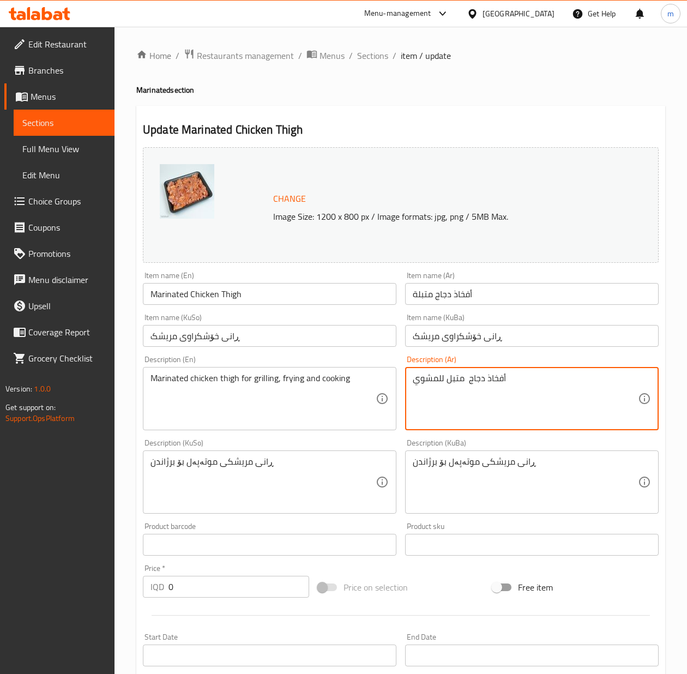
click at [552, 399] on textarea "أفخاذ دجاج متبل للمشوي" at bounding box center [525, 399] width 225 height 52
click at [503, 378] on textarea "أفخاذ دجاج متبلة، مثالية للشوي، القلي، والطبخ" at bounding box center [525, 399] width 225 height 52
type textarea "أفخاذ دجاج متبلة للشوي، قلي وطبخ"
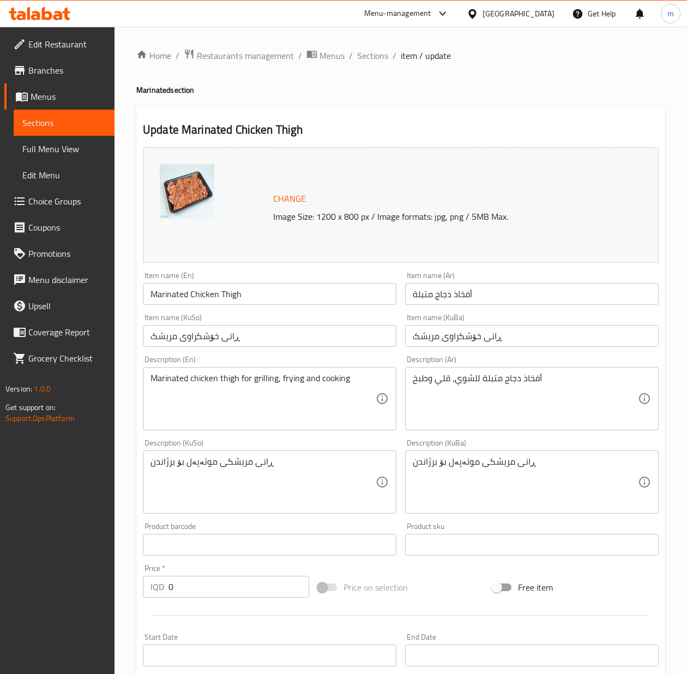
click at [267, 455] on div "ڕانی مریشکی موتەپەل بۆ برژاندن Description (KuSo)" at bounding box center [270, 481] width 254 height 63
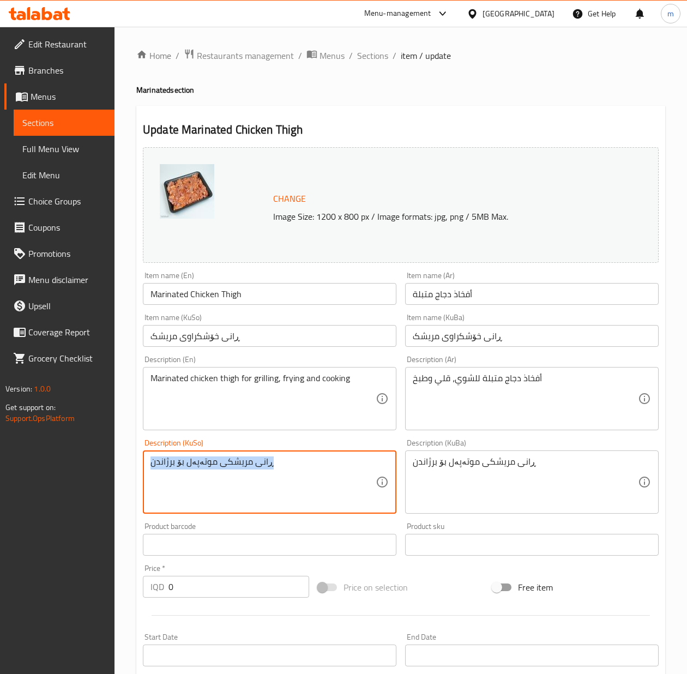
click at [267, 455] on div "ڕانی مریشکی موتەپەل بۆ برژاندن Description (KuSo)" at bounding box center [270, 481] width 254 height 63
click at [269, 469] on textarea "ڕانی خۆشکراوی مریشک، گونجاوە بۆ برژاندن، سوورکردنەوە، و چێشتلێنانڕانی مریشکی مو…" at bounding box center [263, 482] width 225 height 52
click at [271, 461] on textarea "ڕانی خۆشکراوی مریشک، گونجاوە بۆ برژاندن، سوورکردنەوە، و چێشتلێنان" at bounding box center [263, 482] width 225 height 52
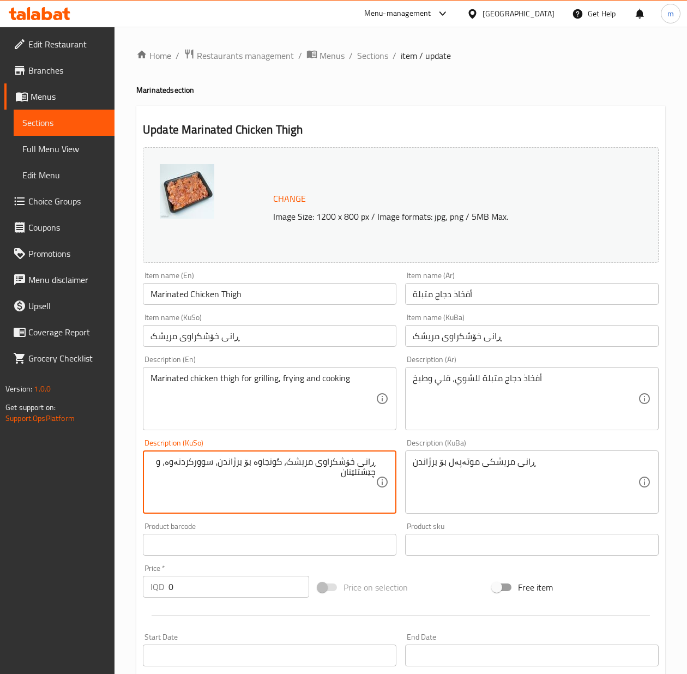
click at [271, 461] on textarea "ڕانی خۆشکراوی مریشک، گونجاوە بۆ برژاندن، سوورکردنەوە، و چێشتلێنان" at bounding box center [263, 482] width 225 height 52
click at [187, 459] on textarea "ڕانی خۆشکراوی مریشک بۆ برژاندن، سوورکردنەوە، و چێشتلێنان" at bounding box center [263, 482] width 225 height 52
type textarea "ڕانی خۆشکراوی مریشک بۆ برژاندن، سوورکردنەوە و کوڵاندن"
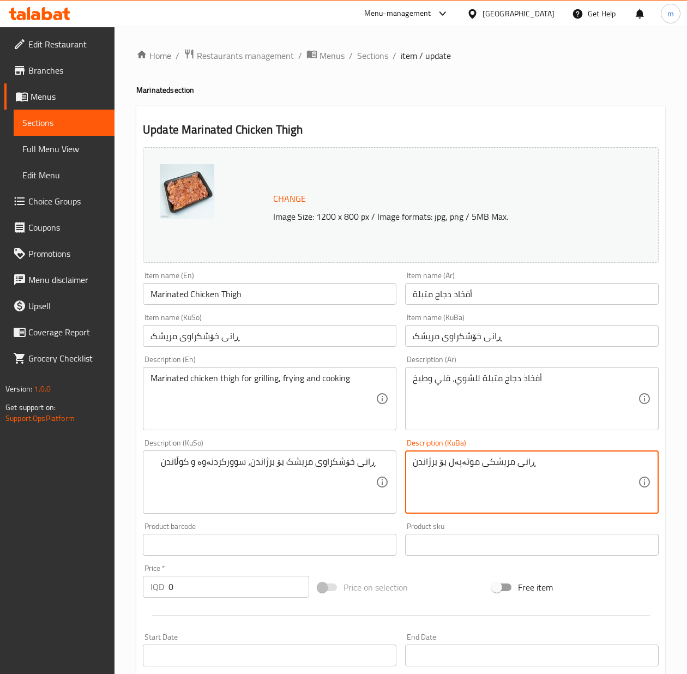
click at [544, 480] on textarea "ڕانی مریشکی موتەپەل بۆ برژاندن" at bounding box center [525, 482] width 225 height 52
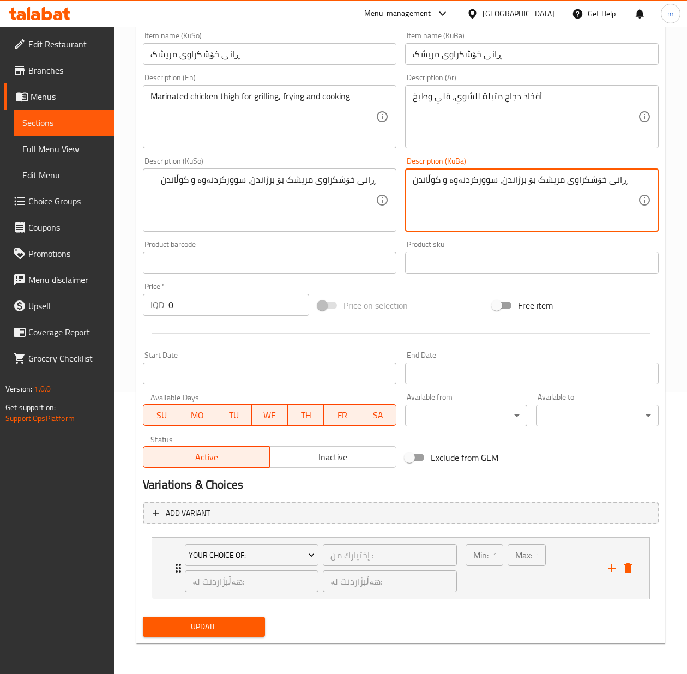
type textarea "ڕانی خۆشکراوی مریشک بۆ برژاندن، سوورکردنەوە و کوڵاندن"
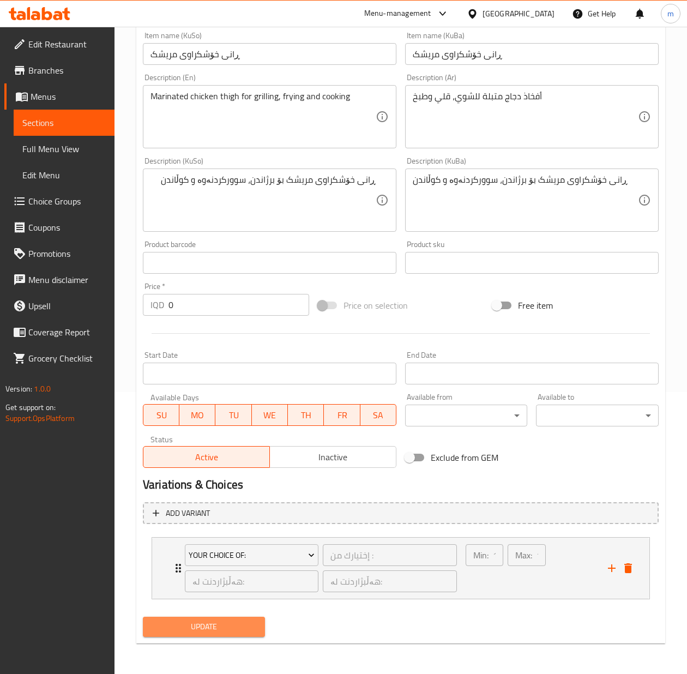
click at [219, 618] on button "Update" at bounding box center [204, 627] width 122 height 20
click at [250, 626] on span "Update" at bounding box center [204, 627] width 105 height 14
click at [231, 627] on span "Update" at bounding box center [204, 627] width 105 height 14
click at [228, 629] on span "Update" at bounding box center [204, 627] width 105 height 14
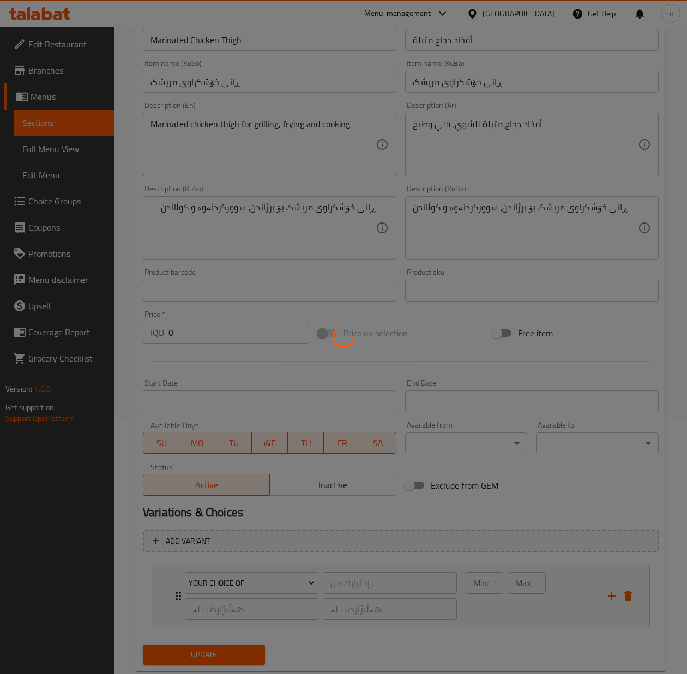
scroll to position [0, 0]
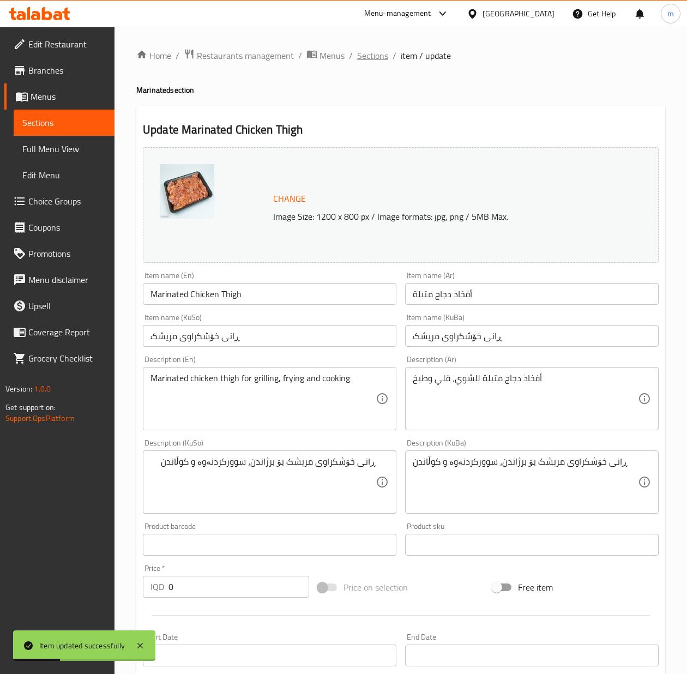
click at [374, 57] on span "Sections" at bounding box center [372, 55] width 31 height 13
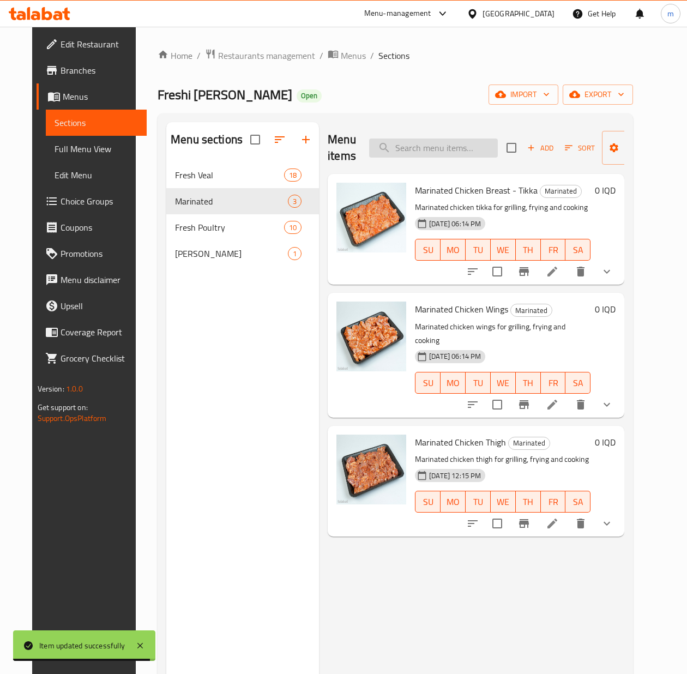
click at [420, 149] on input "search" at bounding box center [433, 148] width 129 height 19
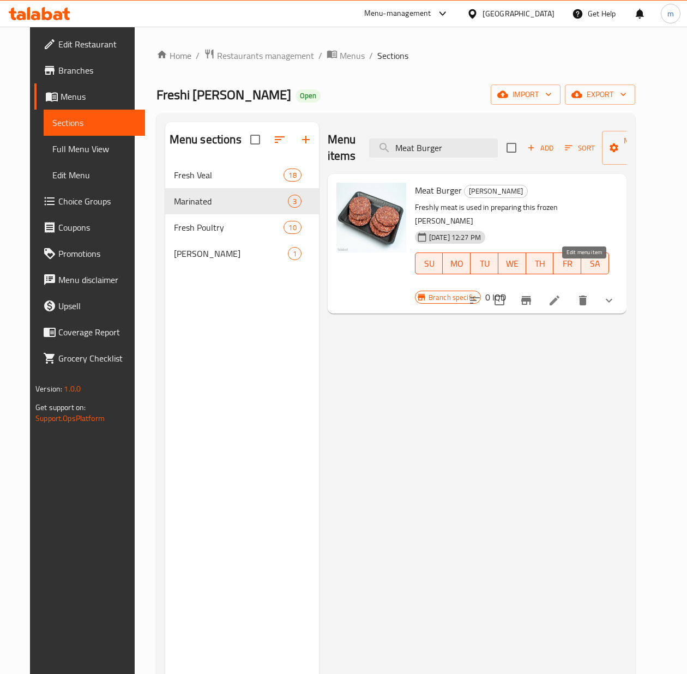
type input "Meat Burger"
click at [560, 296] on icon at bounding box center [555, 301] width 10 height 10
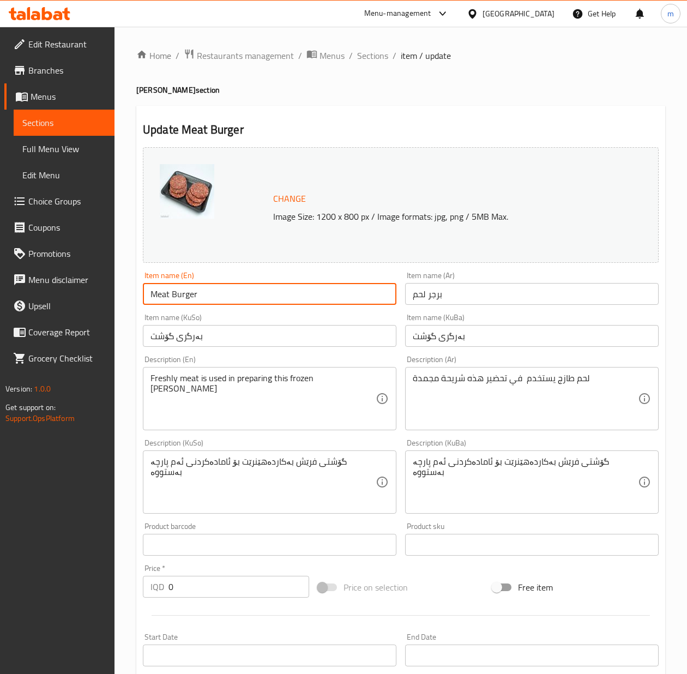
click at [246, 291] on input "Meat Burger" at bounding box center [270, 294] width 254 height 22
click at [459, 291] on input "برجر لحم" at bounding box center [532, 294] width 254 height 22
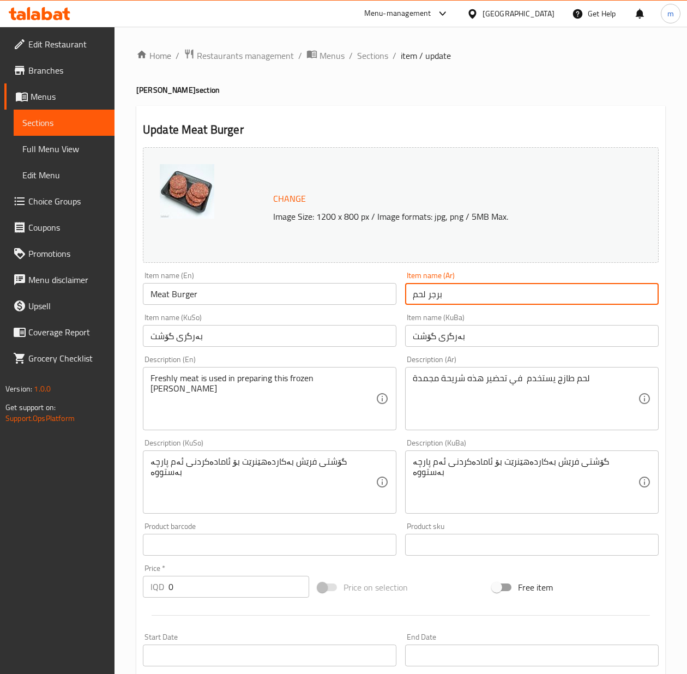
click at [459, 291] on input "برجر لحم" at bounding box center [532, 294] width 254 height 22
click at [278, 340] on input "بەرگری گۆشت" at bounding box center [270, 336] width 254 height 22
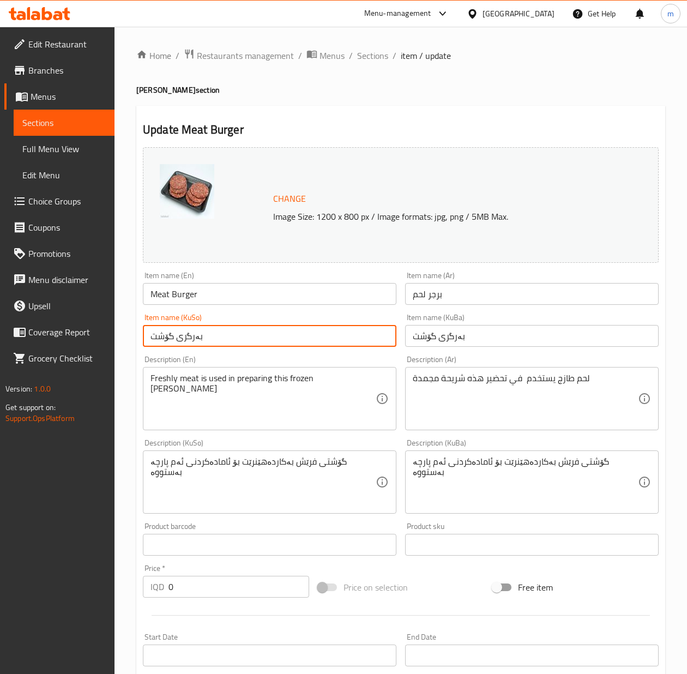
click at [278, 340] on input "بەرگری گۆشت" at bounding box center [270, 336] width 254 height 22
click at [458, 342] on input "بەرگری گۆشت" at bounding box center [532, 336] width 254 height 22
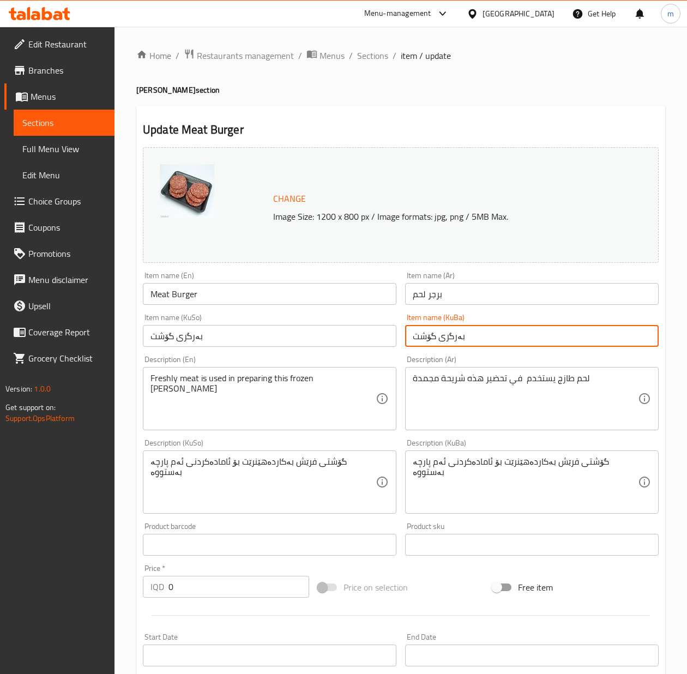
click at [458, 342] on input "بەرگری گۆشت" at bounding box center [532, 336] width 254 height 22
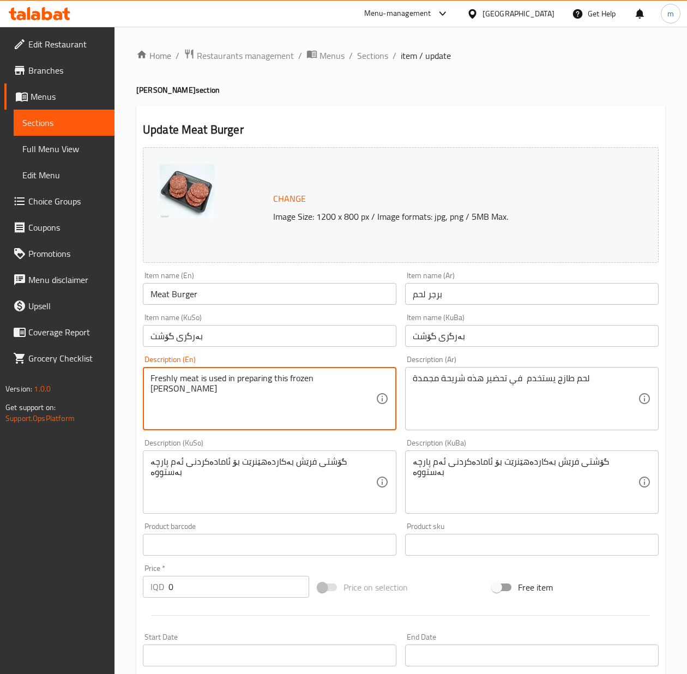
click at [206, 411] on textarea "Freshly meat is used in preparing this frozen [PERSON_NAME]" at bounding box center [263, 399] width 225 height 52
type textarea "Fresh veal and lamb mixed meat"
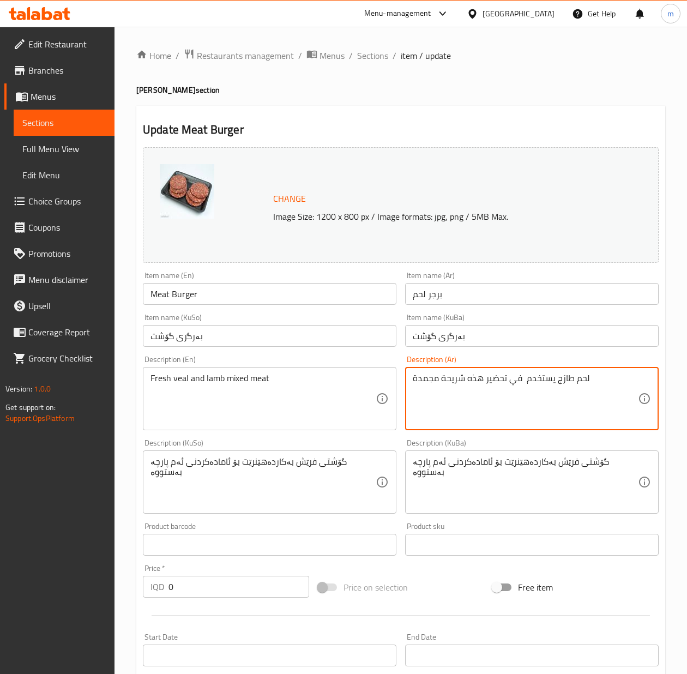
click at [461, 393] on textarea "لحم طازج يستخدم في تحضير هذه شريحة مجمدة" at bounding box center [525, 399] width 225 height 52
type textarea "لحم عجل وخروف مشكل طازج"
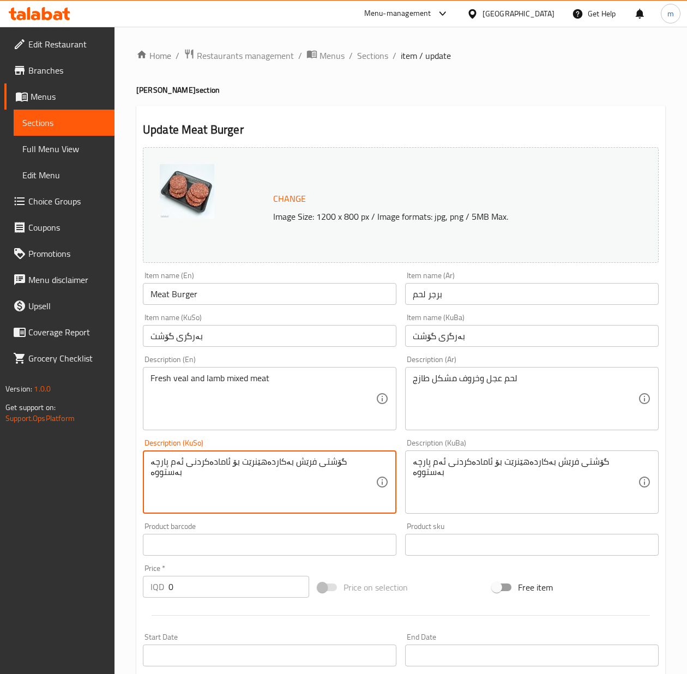
click at [302, 478] on textarea "گۆشتی فرێش بەکاردەهێنرێت بۆ ئامادەکردنی ئەم پارچە بەستووە" at bounding box center [263, 482] width 225 height 52
type textarea "گۆشتی گوێرەکە و بەرخی تێکەڵکراوی فرێش"
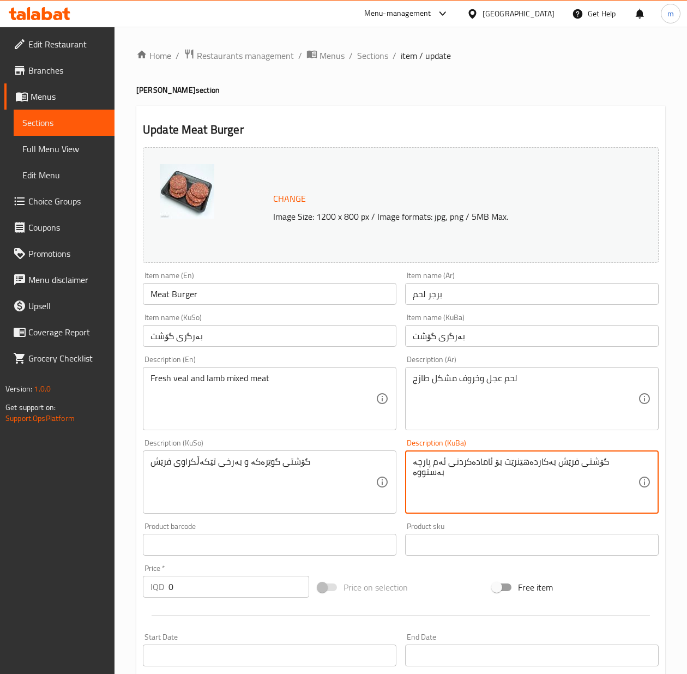
click at [531, 464] on textarea "گۆشتی فرێش بەکاردەهێنرێت بۆ ئامادەکردنی ئەم پارچە بەستووە" at bounding box center [525, 482] width 225 height 52
type textarea "گۆشتی گوێرەکە و بەرخی تێکەڵکراوی فرێش"
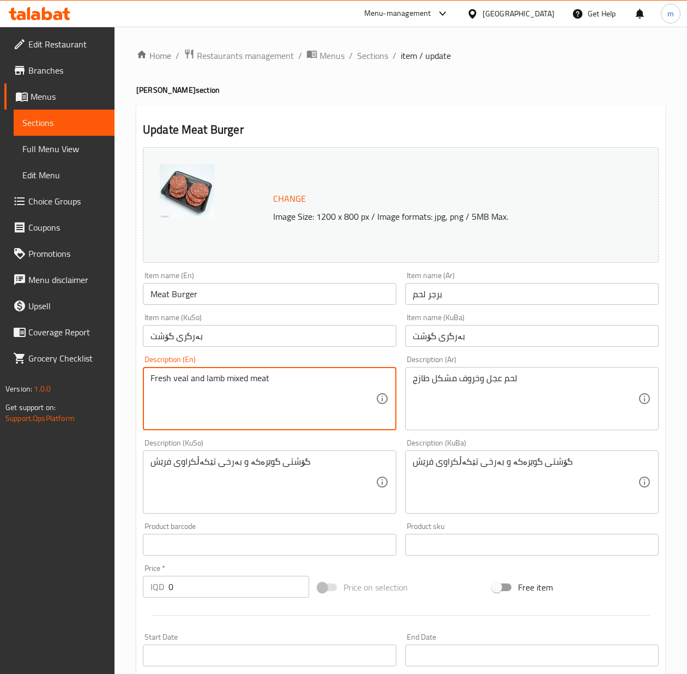
drag, startPoint x: 183, startPoint y: 383, endPoint x: 175, endPoint y: 381, distance: 8.5
click at [175, 381] on textarea "Fresh veal and lamb mixed meat" at bounding box center [263, 399] width 225 height 52
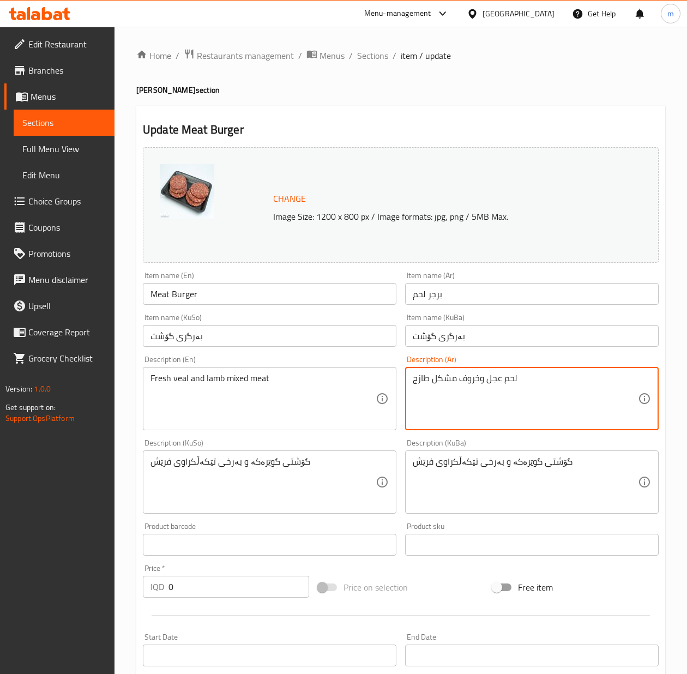
click at [472, 383] on textarea "لحم عجل وخروف مشكل طازج" at bounding box center [525, 399] width 225 height 52
click at [478, 374] on textarea "لحم عجل وخروف مشكل طازج" at bounding box center [525, 399] width 225 height 52
drag, startPoint x: 478, startPoint y: 378, endPoint x: 460, endPoint y: 383, distance: 18.1
click at [460, 383] on textarea "لحم عجل وخروف مشكل طازج" at bounding box center [525, 399] width 225 height 52
click at [260, 472] on textarea "گۆشتی گوێرەکە و بەرخی تێکەڵکراوی فرێش" at bounding box center [263, 482] width 225 height 52
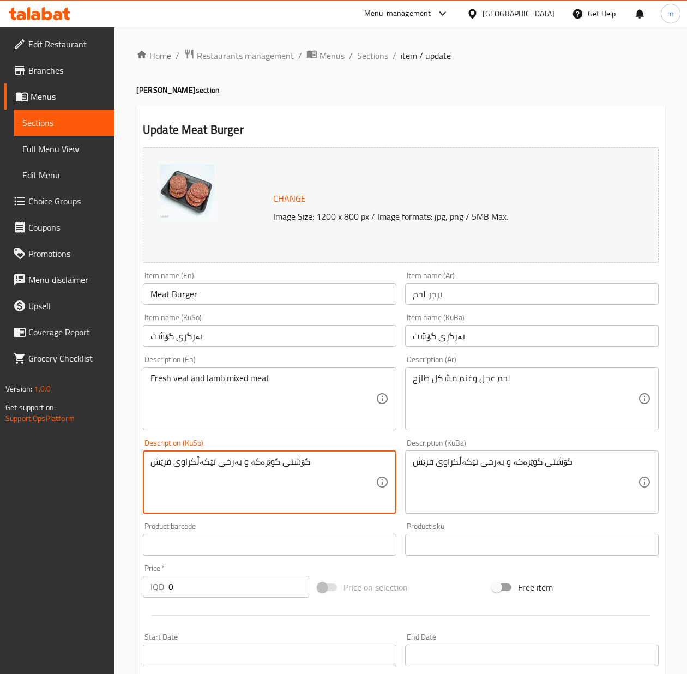
click at [465, 382] on textarea "لحم عجل وغنم مشكل طازج" at bounding box center [525, 399] width 225 height 52
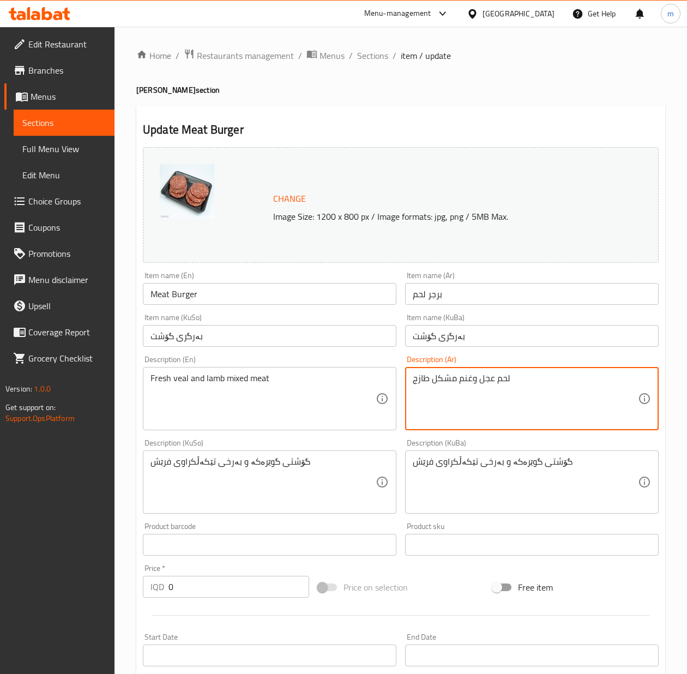
click at [470, 376] on textarea "لحم عجل وغنم مشكل طازج" at bounding box center [525, 399] width 225 height 52
drag, startPoint x: 471, startPoint y: 378, endPoint x: 459, endPoint y: 381, distance: 12.3
click at [459, 381] on textarea "لحم عجل وغنم مشكل طازج" at bounding box center [525, 399] width 225 height 52
type textarea "لحم عجل وضأن مشكل طازج"
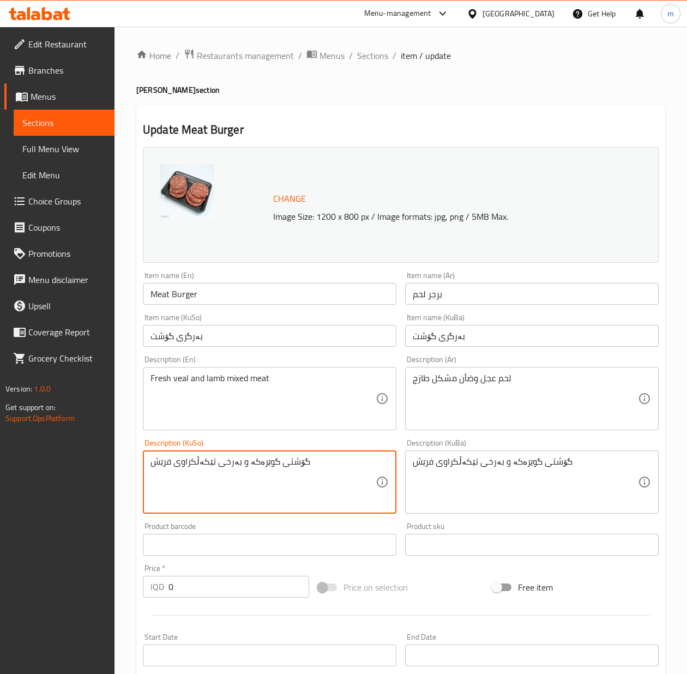
click at [258, 461] on textarea "گۆشتی گوێرەکە و بەرخی تێکەڵکراوی فرێش" at bounding box center [263, 482] width 225 height 52
drag, startPoint x: 258, startPoint y: 461, endPoint x: 264, endPoint y: 461, distance: 6.5
click at [264, 461] on textarea "گۆشتی گوێرەکە و بەرخی تێکەڵکراوی فرێش" at bounding box center [263, 482] width 225 height 52
click at [227, 462] on textarea "گۆشتی گۆلک و بەرخی تێکەڵکراوی فرێش" at bounding box center [263, 482] width 225 height 52
drag, startPoint x: 227, startPoint y: 462, endPoint x: 233, endPoint y: 462, distance: 6.0
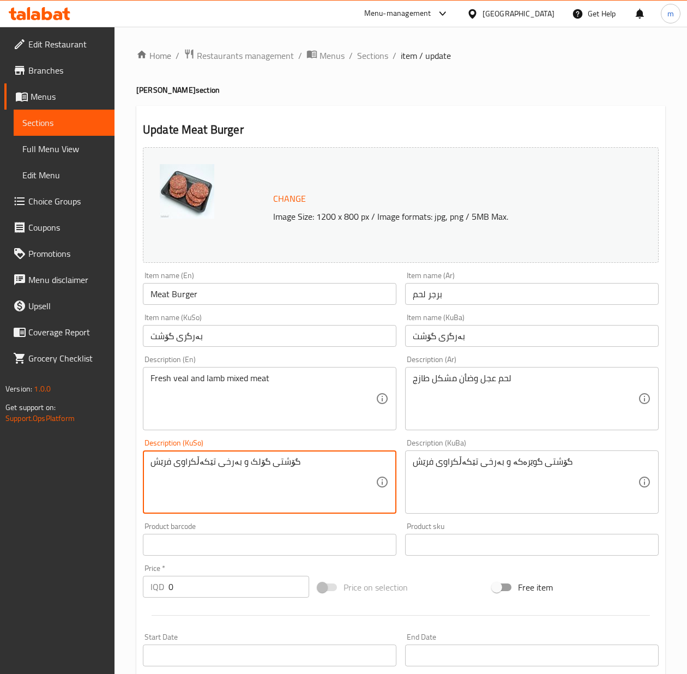
click at [233, 462] on textarea "گۆشتی گۆلک و بەرخی تێکەڵکراوی فرێش" at bounding box center [263, 482] width 225 height 52
type textarea "گۆشتی گۆلک و بەرخی تێکەڵکراوی فرێش"
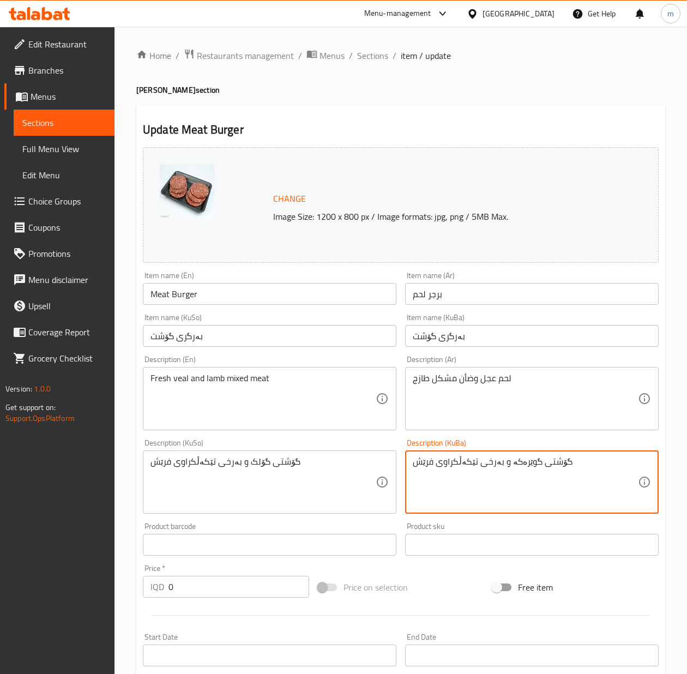
click at [476, 483] on textarea "گۆشتی گوێرەکە و بەرخی تێکەڵکراوی فرێش" at bounding box center [525, 482] width 225 height 52
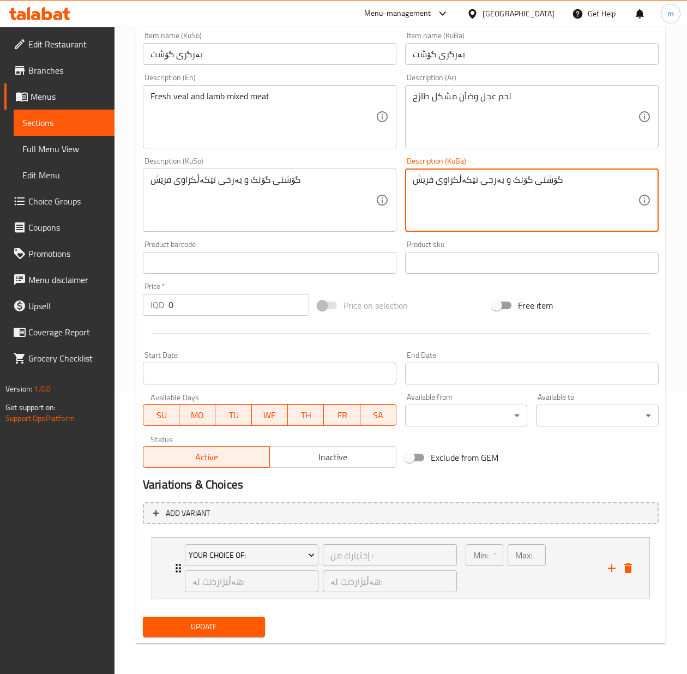
type textarea "گۆشتی گۆلک و بەرخی تێکەڵکراوی فرێش"
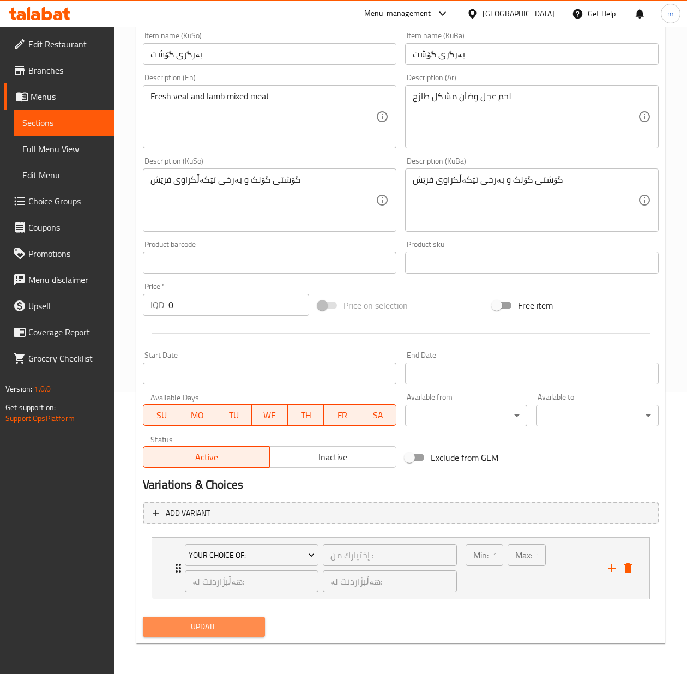
click at [256, 628] on span "Update" at bounding box center [204, 627] width 105 height 14
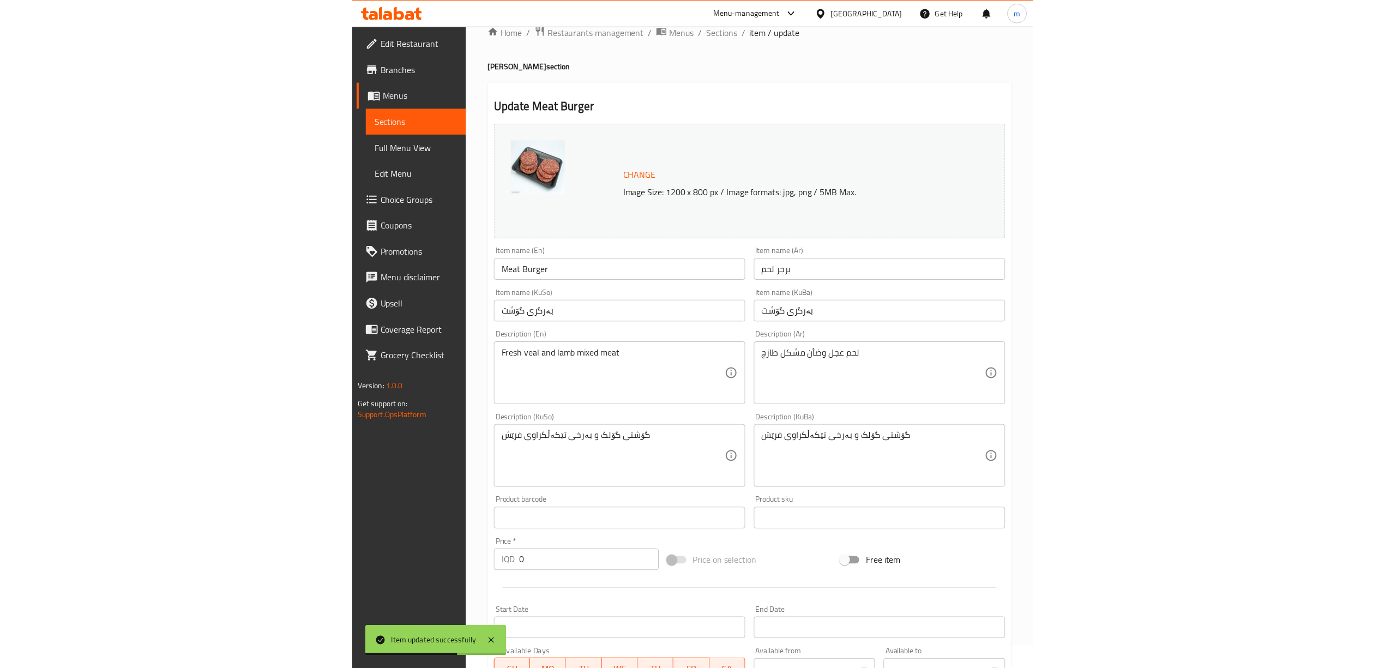
scroll to position [0, 0]
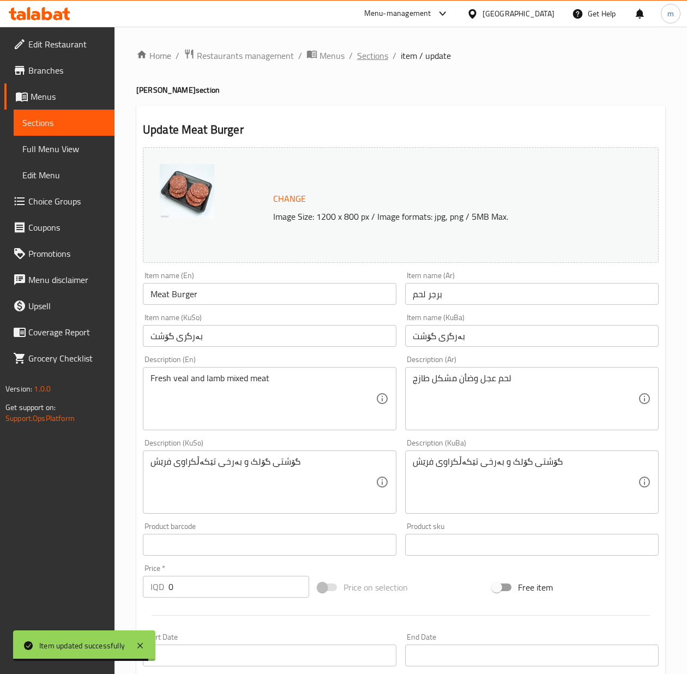
click at [368, 56] on span "Sections" at bounding box center [372, 55] width 31 height 13
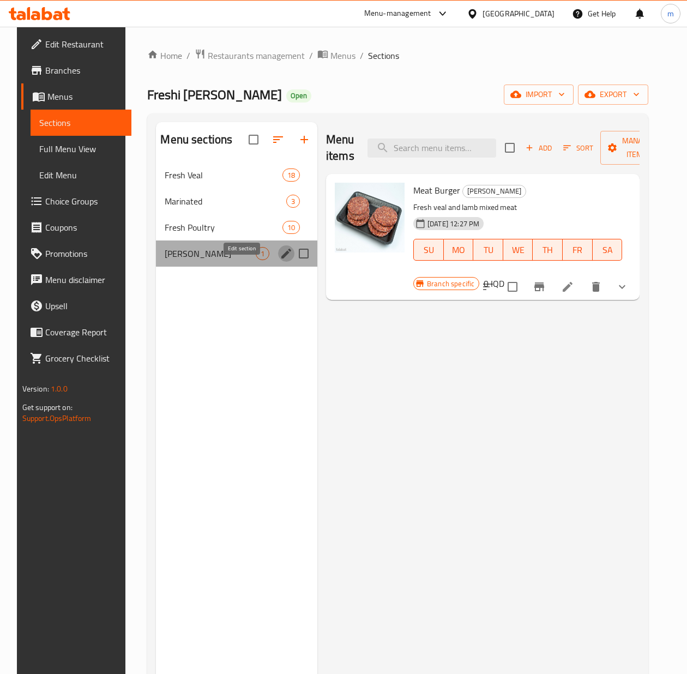
click at [281, 258] on icon "edit" at bounding box center [286, 254] width 10 height 10
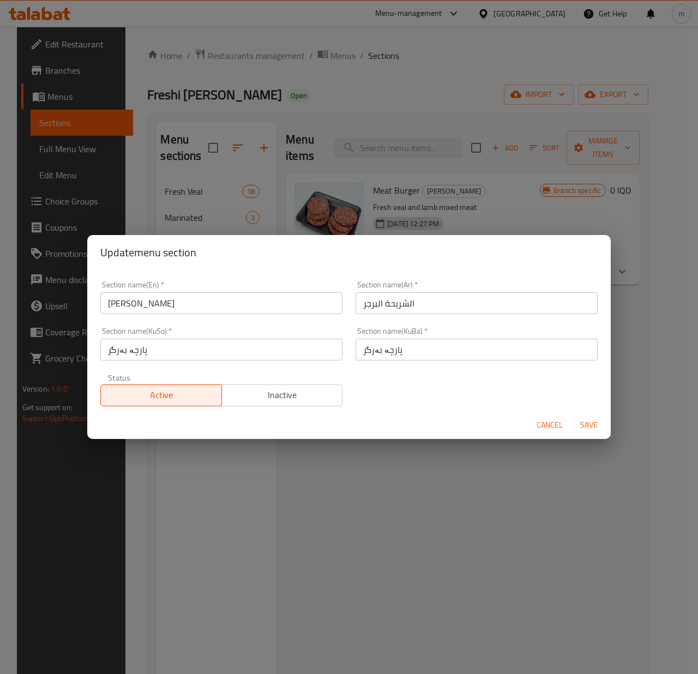
click at [149, 298] on input "[PERSON_NAME]" at bounding box center [221, 303] width 242 height 22
type input "Burger"
click at [394, 302] on input "الشريحة البرجر" at bounding box center [477, 303] width 242 height 22
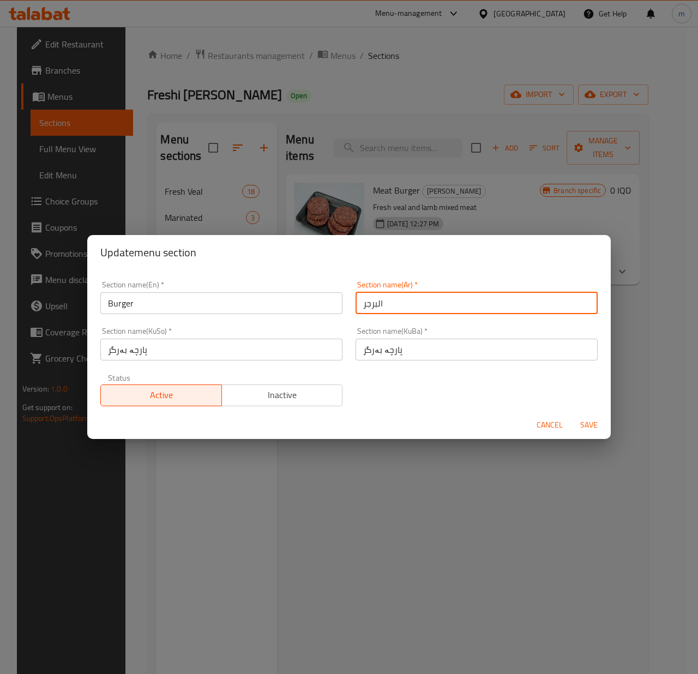
type input "البرجر"
click at [386, 352] on input "پارچە بەرگر" at bounding box center [477, 350] width 242 height 22
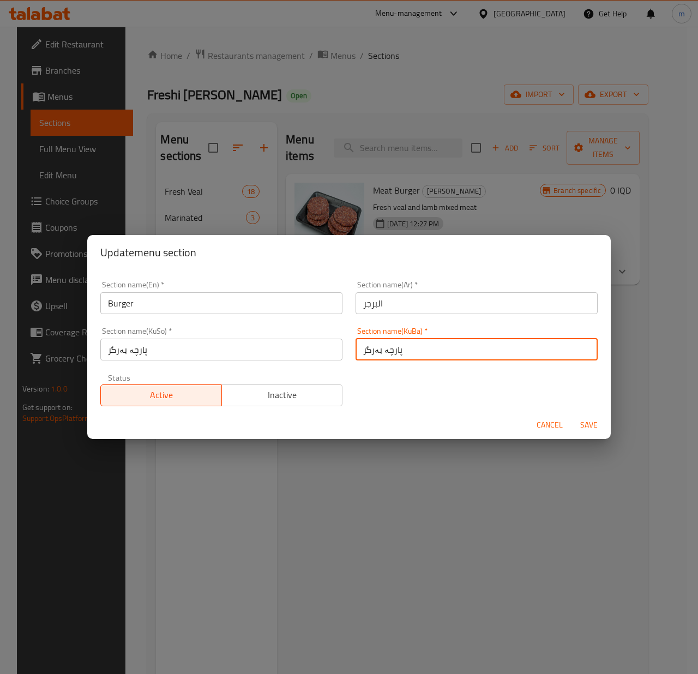
click at [386, 352] on input "پارچە بەرگر" at bounding box center [477, 350] width 242 height 22
type input "بەرگر"
click at [136, 352] on input "پارچە بەرگر" at bounding box center [221, 350] width 242 height 22
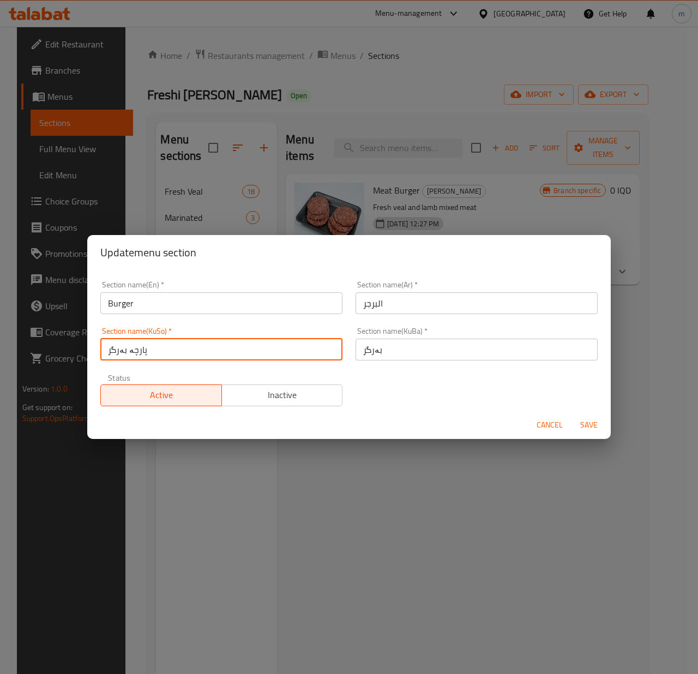
click at [136, 352] on input "پارچە بەرگر" at bounding box center [221, 350] width 242 height 22
type input "بەرگر"
click at [599, 423] on span "Save" at bounding box center [589, 425] width 26 height 14
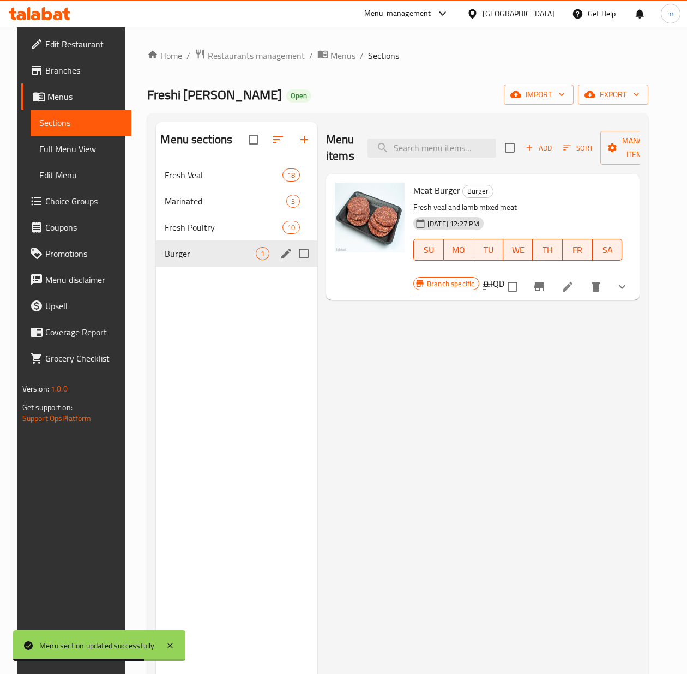
click at [371, 433] on div "Menu items Add Sort Manage items Meat Burger Burger Fresh veal and lamb mixed m…" at bounding box center [478, 459] width 322 height 674
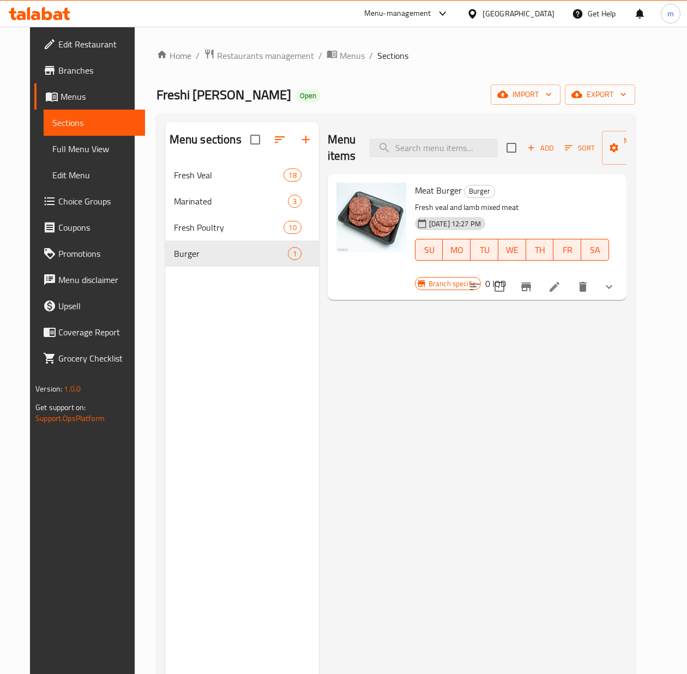
click at [77, 148] on span "Full Menu View" at bounding box center [93, 148] width 83 height 13
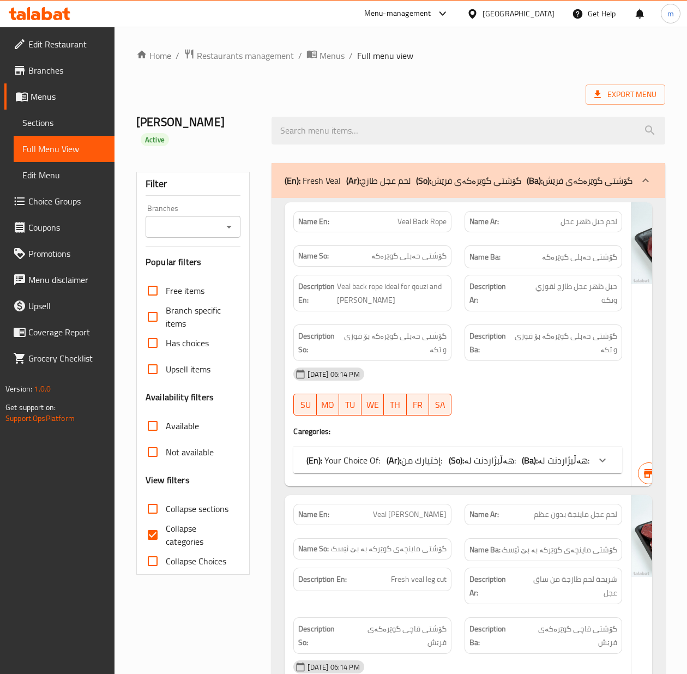
click at [230, 220] on icon "Open" at bounding box center [228, 226] width 13 height 13
click at [205, 256] on span "Freshi [PERSON_NAME], Ashti" at bounding box center [192, 271] width 77 height 39
type input "Freshi [PERSON_NAME], Ashti"
click at [153, 522] on input "Collapse categories" at bounding box center [153, 535] width 26 height 26
checkbox input "false"
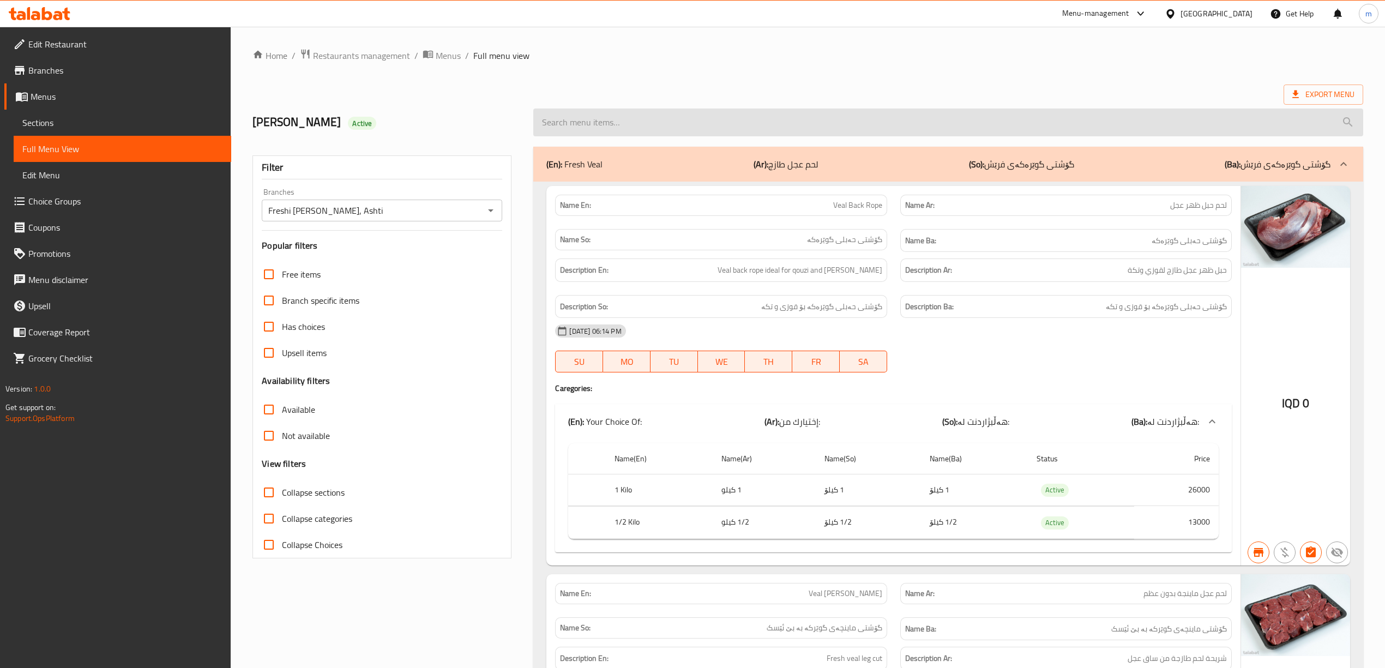
click at [609, 123] on input "search" at bounding box center [947, 123] width 829 height 28
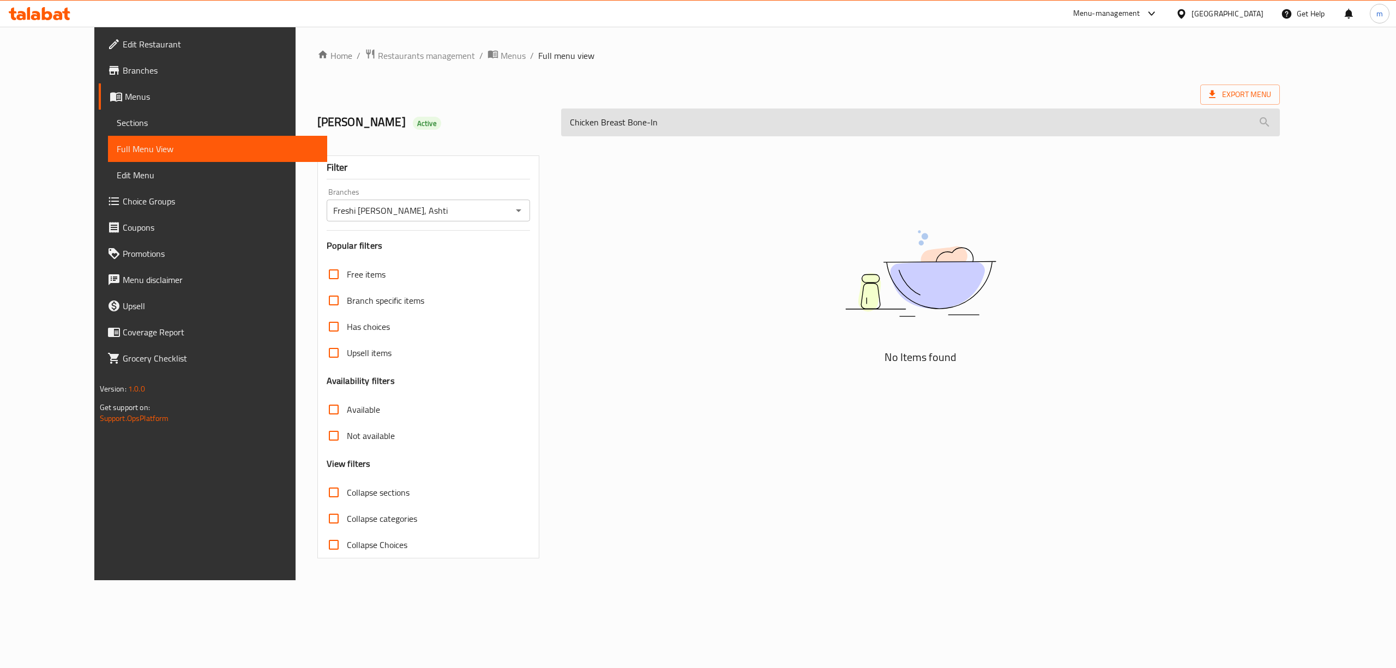
click at [624, 120] on input "Chicken Breast Bone-In" at bounding box center [920, 123] width 719 height 28
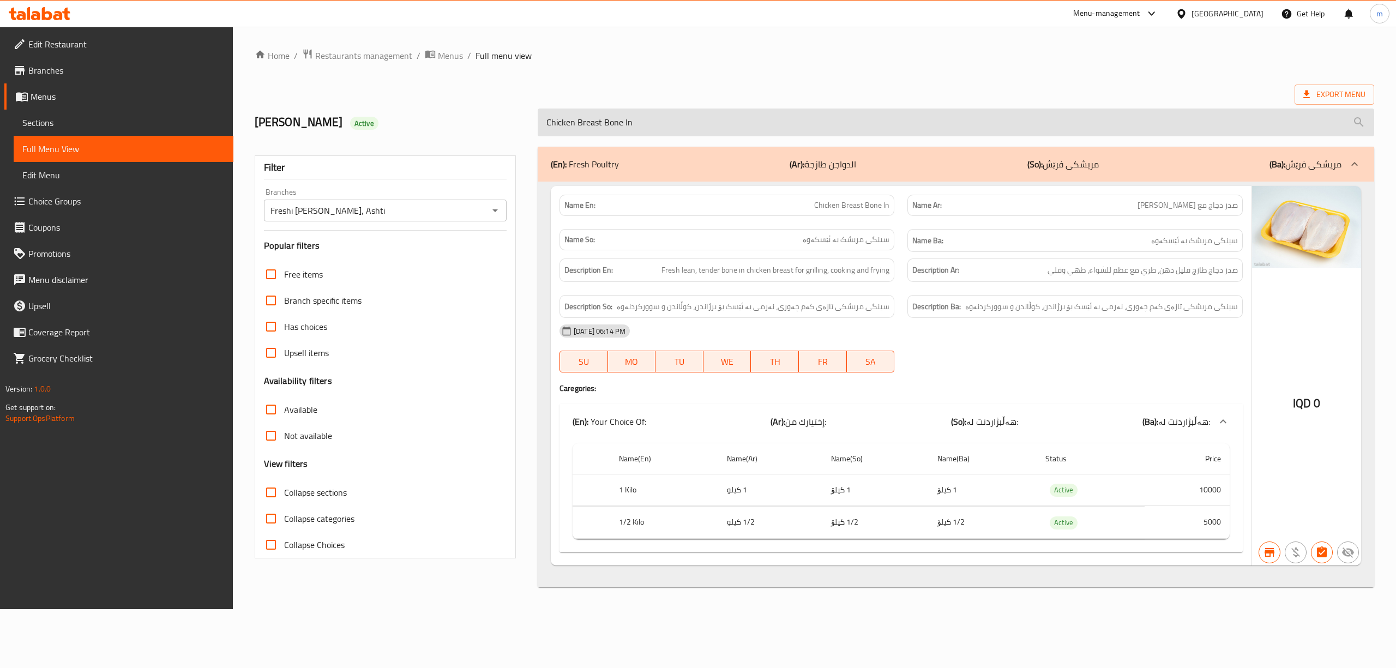
type input "Chicken Breast Bone In"
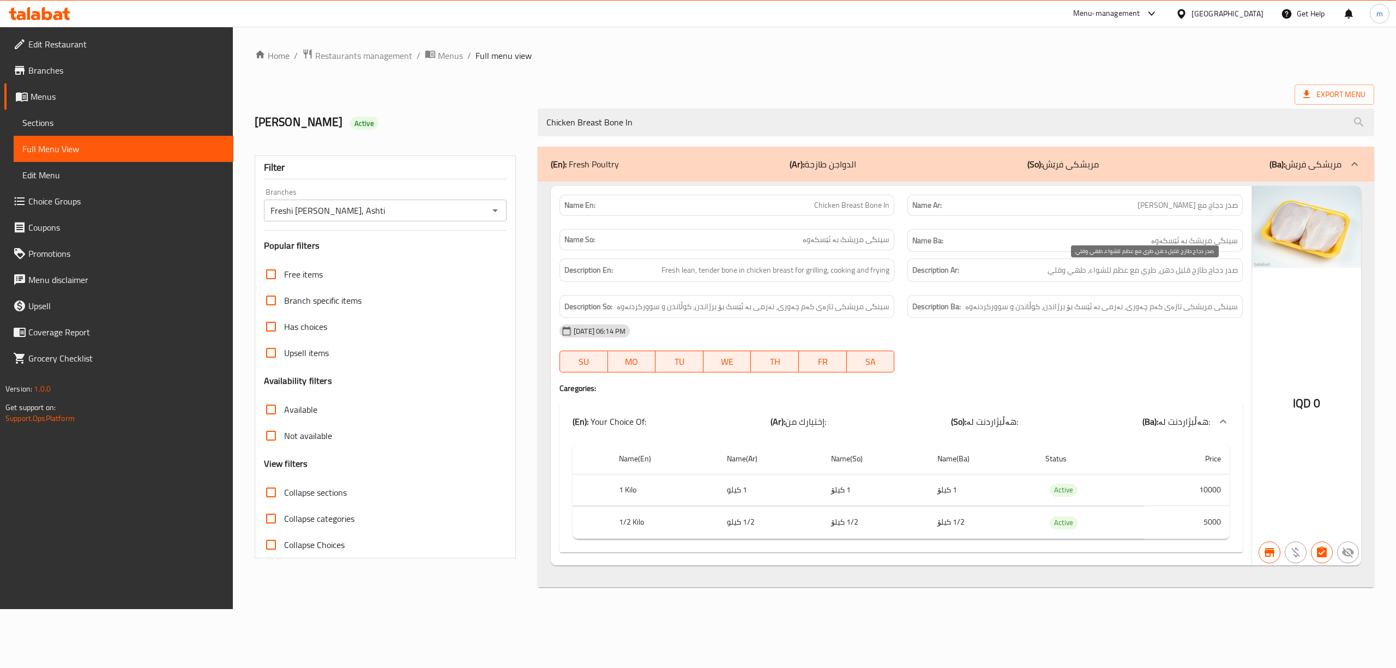
click at [1076, 268] on span "صدر دجاج طازج قليل دهن، طري مع عظم للشواء، طهي وقلي" at bounding box center [1143, 270] width 190 height 14
